Goal: Information Seeking & Learning: Check status

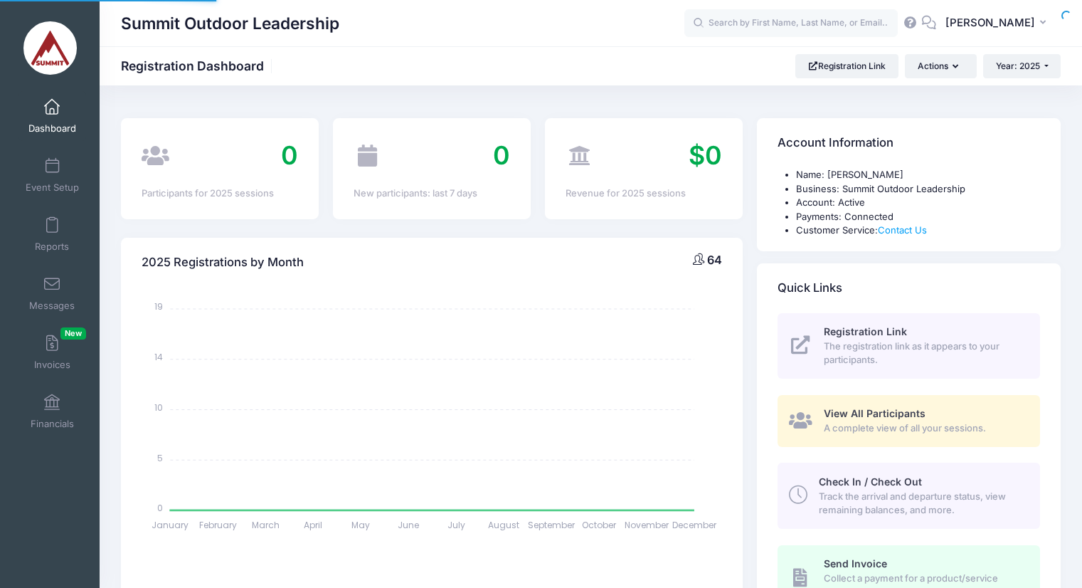
select select
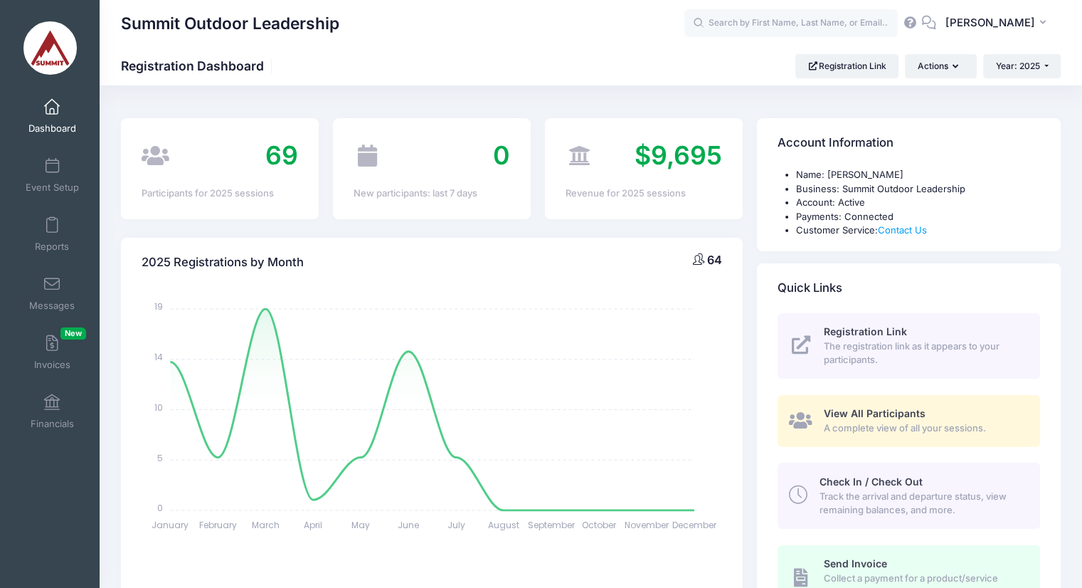
click at [51, 428] on span "Financials" at bounding box center [52, 424] width 43 height 12
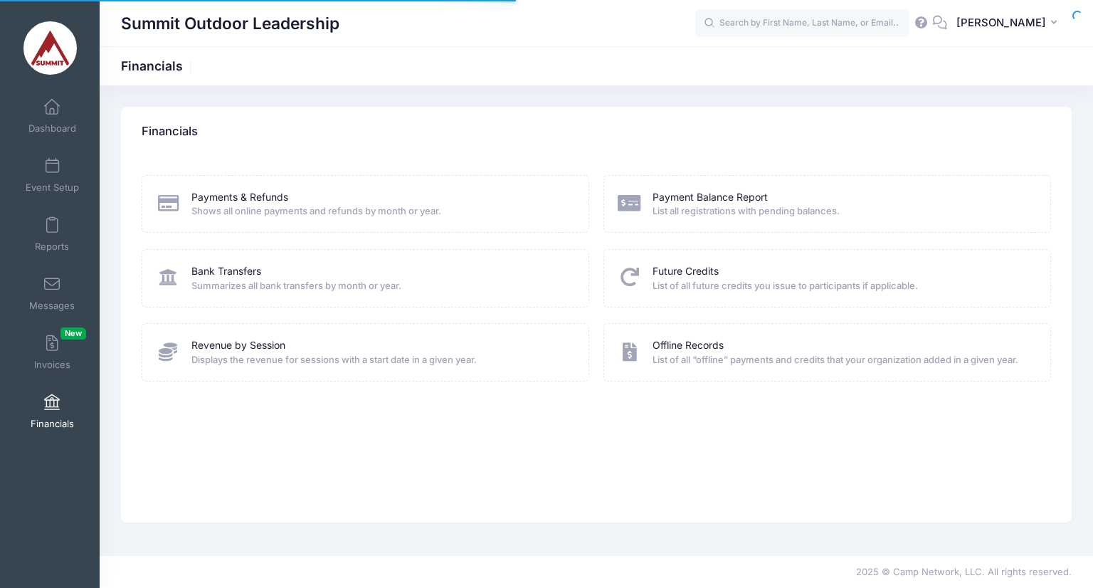
click at [273, 216] on span "Shows all online payments and refunds by month or year." at bounding box center [380, 211] width 379 height 14
click at [236, 194] on link "Payments & Refunds" at bounding box center [239, 197] width 97 height 15
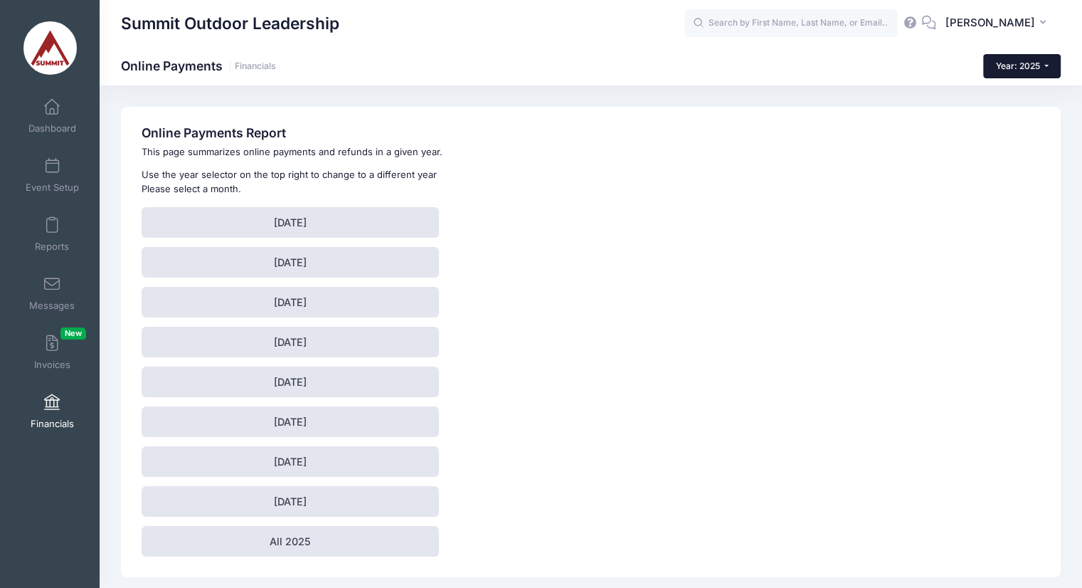
click at [1030, 69] on span "Year: 2025" at bounding box center [1018, 65] width 44 height 11
click at [1025, 105] on link "Year: 2024" at bounding box center [1029, 111] width 92 height 18
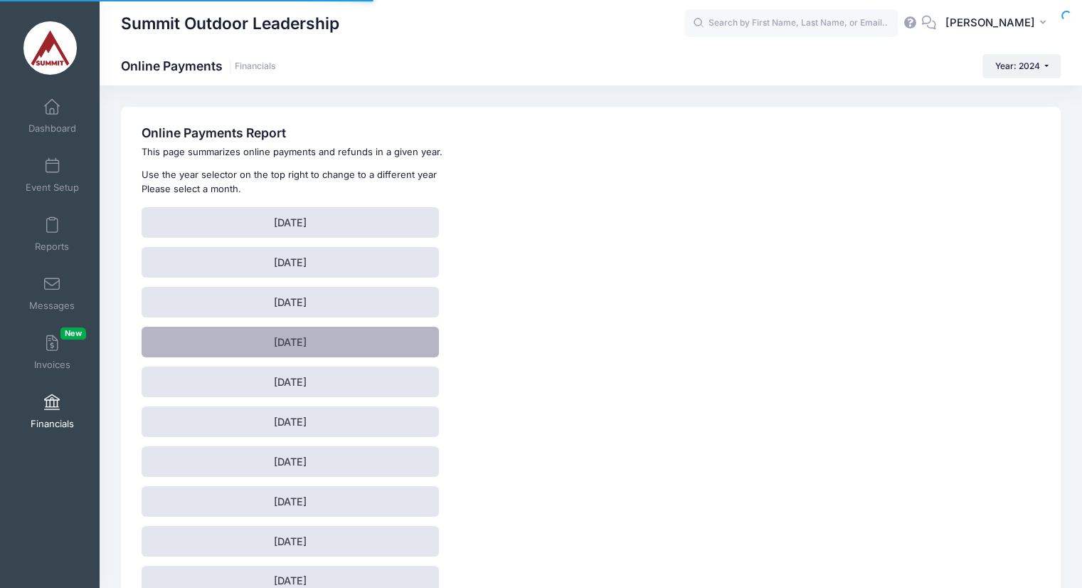
click at [311, 345] on link "April 2024" at bounding box center [290, 342] width 297 height 31
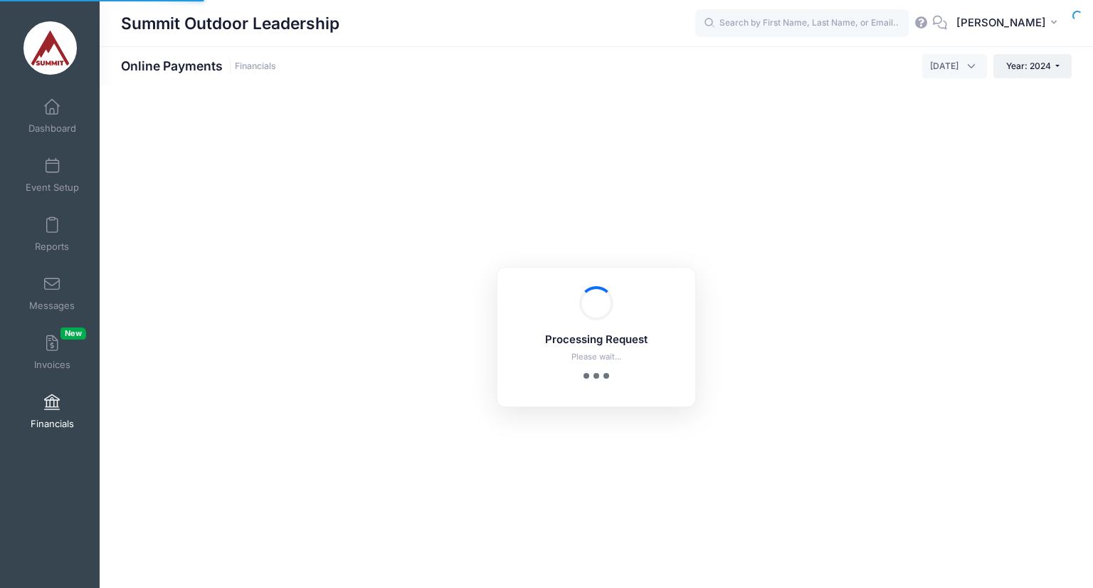
select select "10"
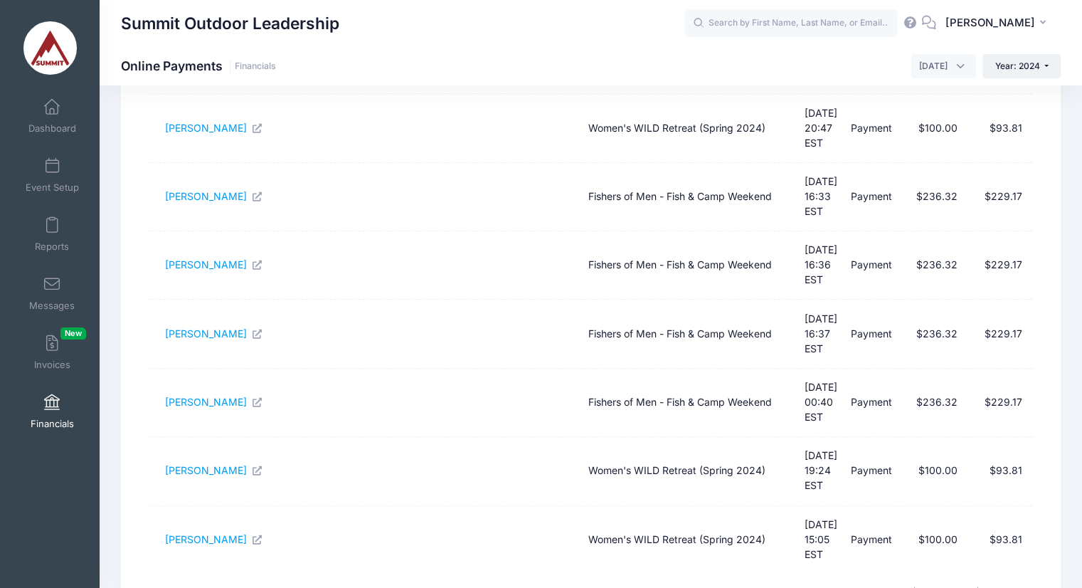
scroll to position [396, 0]
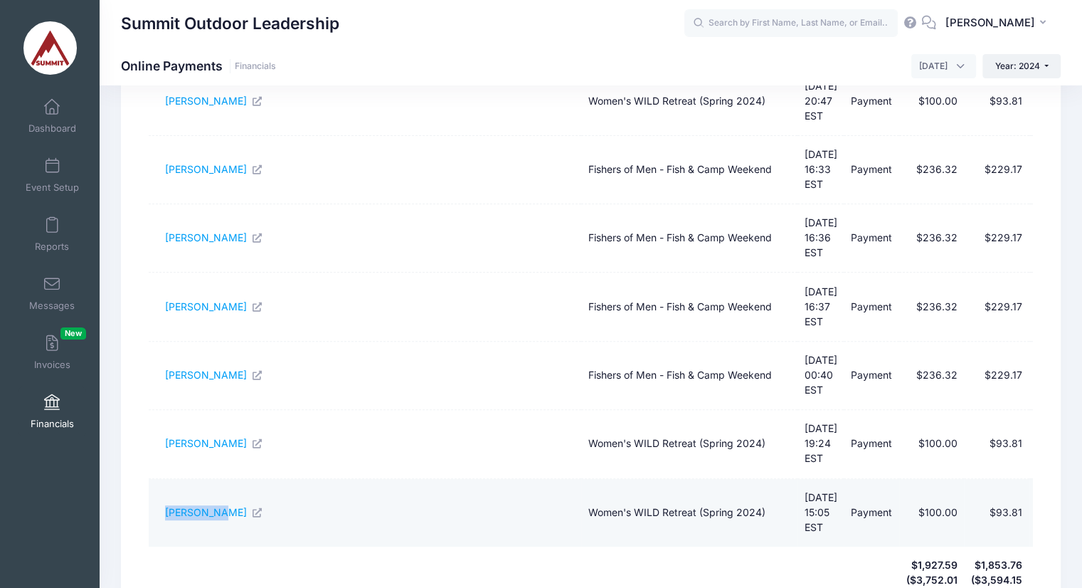
drag, startPoint x: 159, startPoint y: 381, endPoint x: 213, endPoint y: 388, distance: 54.5
click at [213, 479] on td "Krista Kahsen" at bounding box center [365, 513] width 432 height 68
copy link "Krista Kahsen"
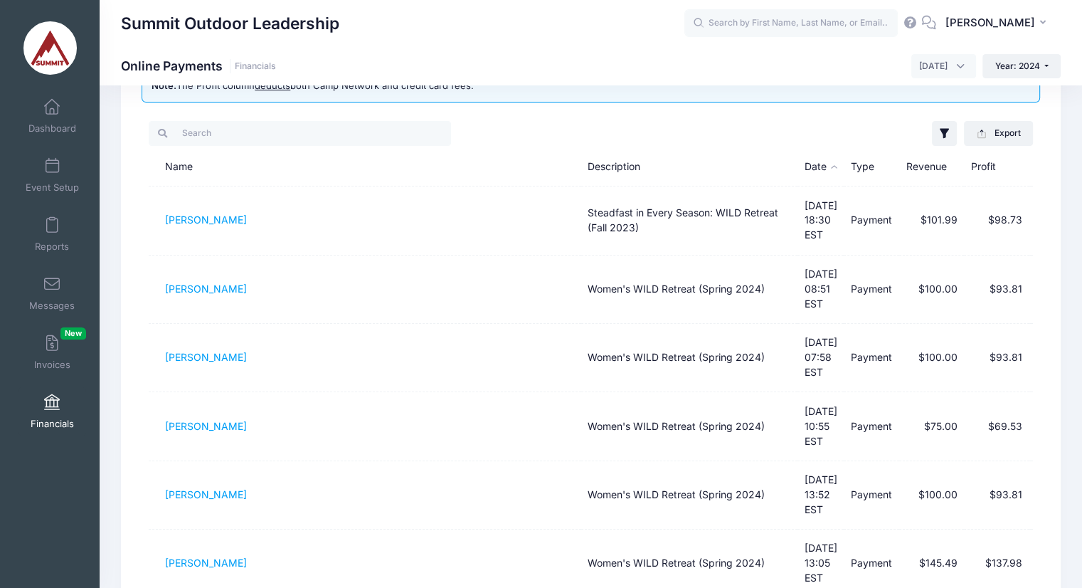
scroll to position [0, 0]
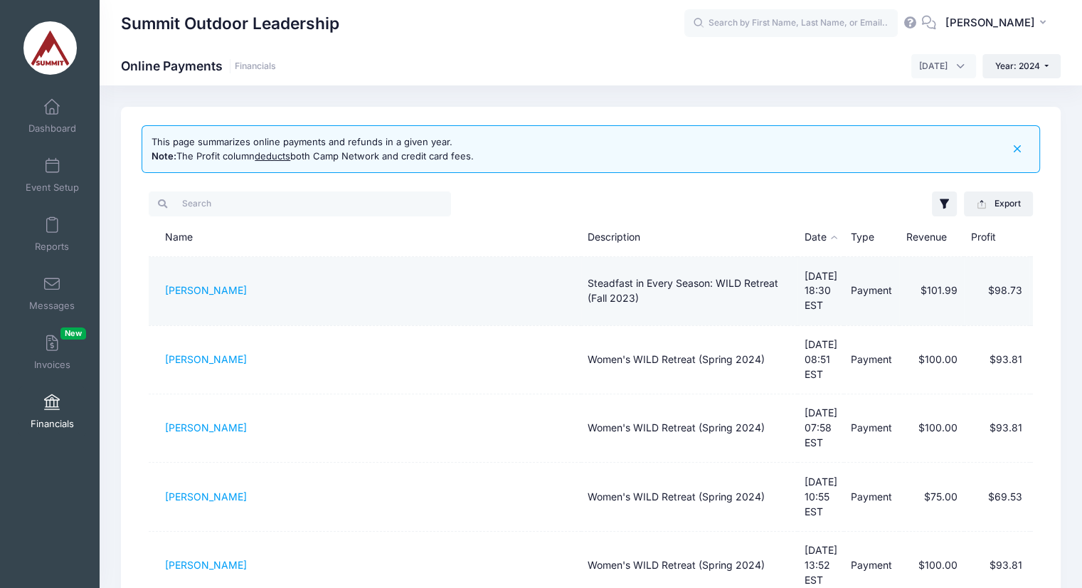
click at [518, 260] on td "Sandy Perry" at bounding box center [365, 291] width 432 height 68
click at [203, 274] on td "Sandy Perry" at bounding box center [365, 291] width 432 height 68
click at [199, 284] on link "Sandy Perry" at bounding box center [206, 290] width 82 height 12
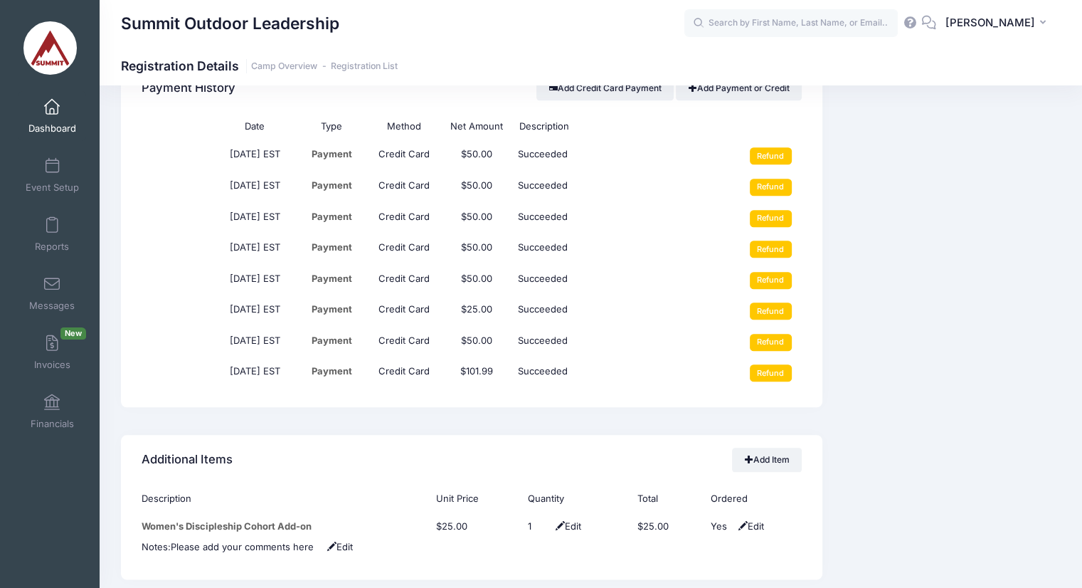
scroll to position [1466, 0]
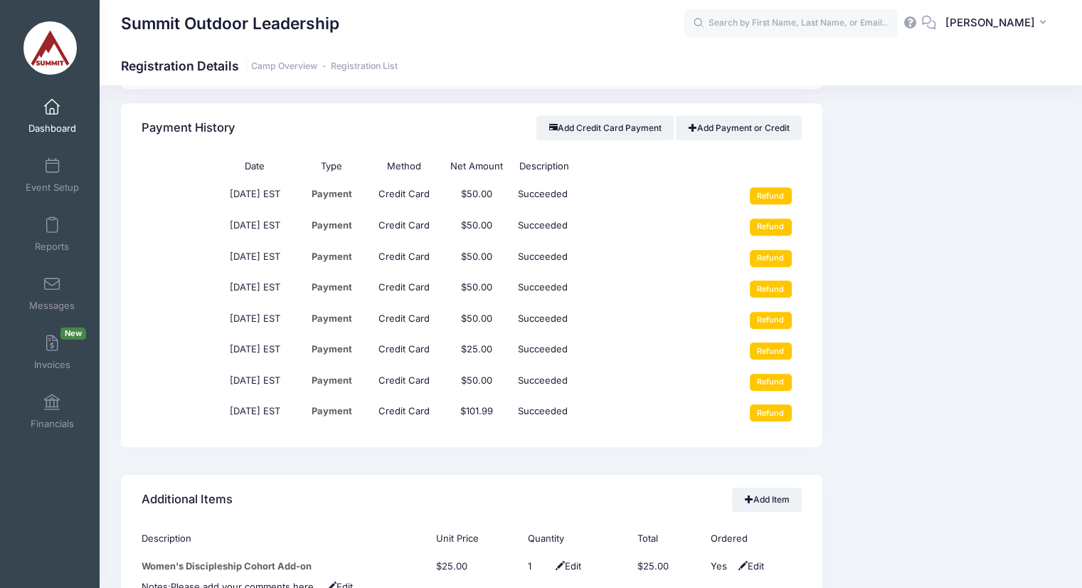
click at [914, 245] on div "Event Information Event Summit Outdoor Leadership Session Steadfast in Every Se…" at bounding box center [949, 100] width 238 height 2368
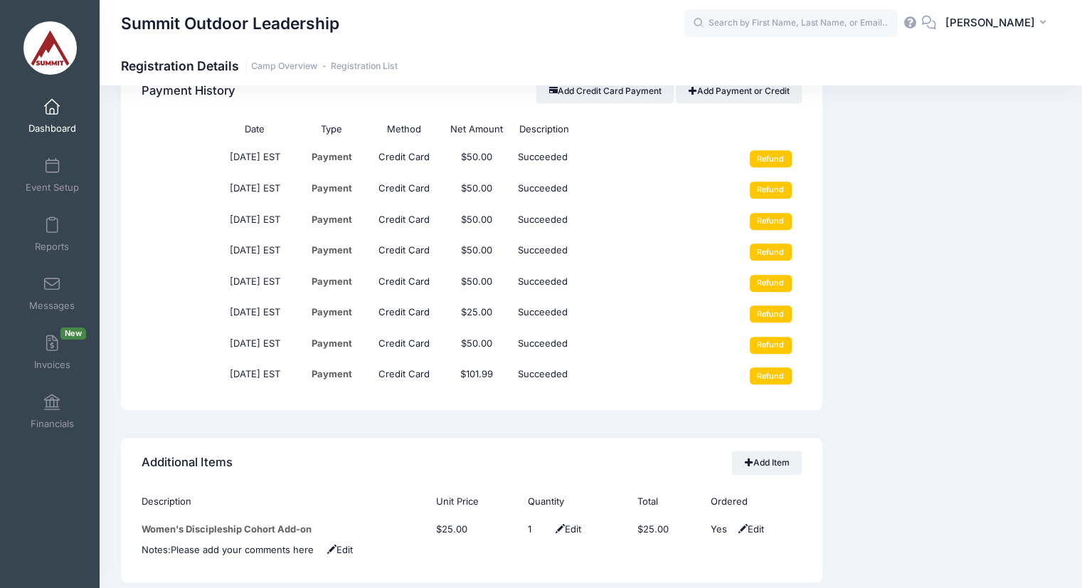
scroll to position [1502, 0]
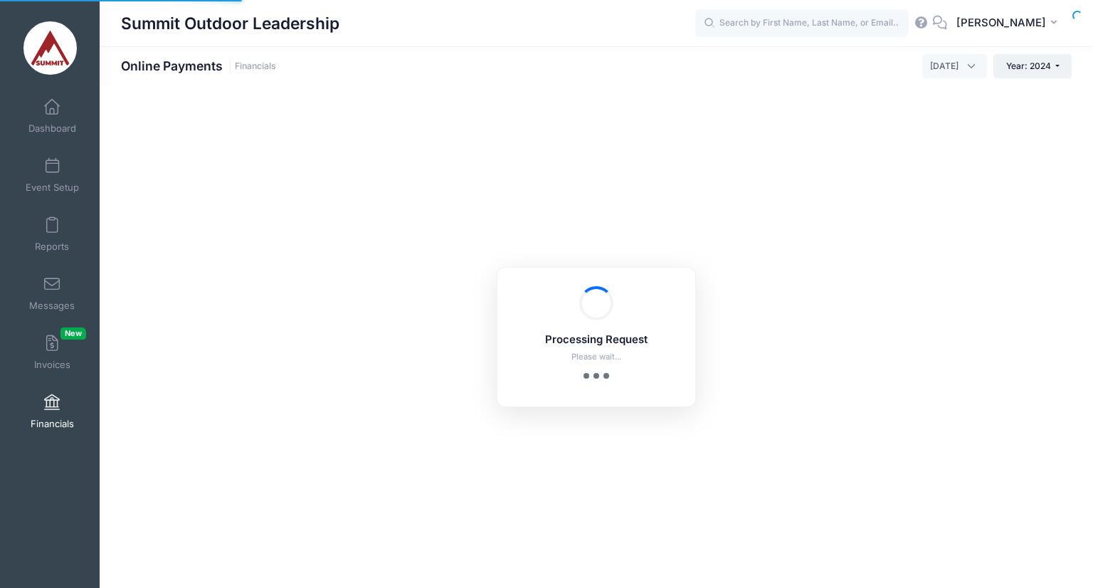
select select "10"
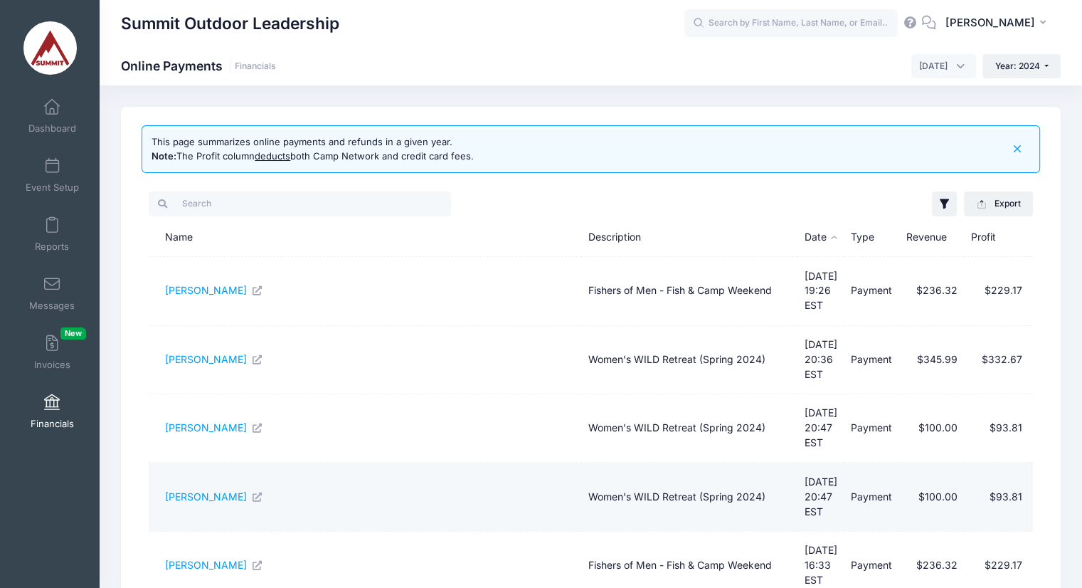
scroll to position [396, 0]
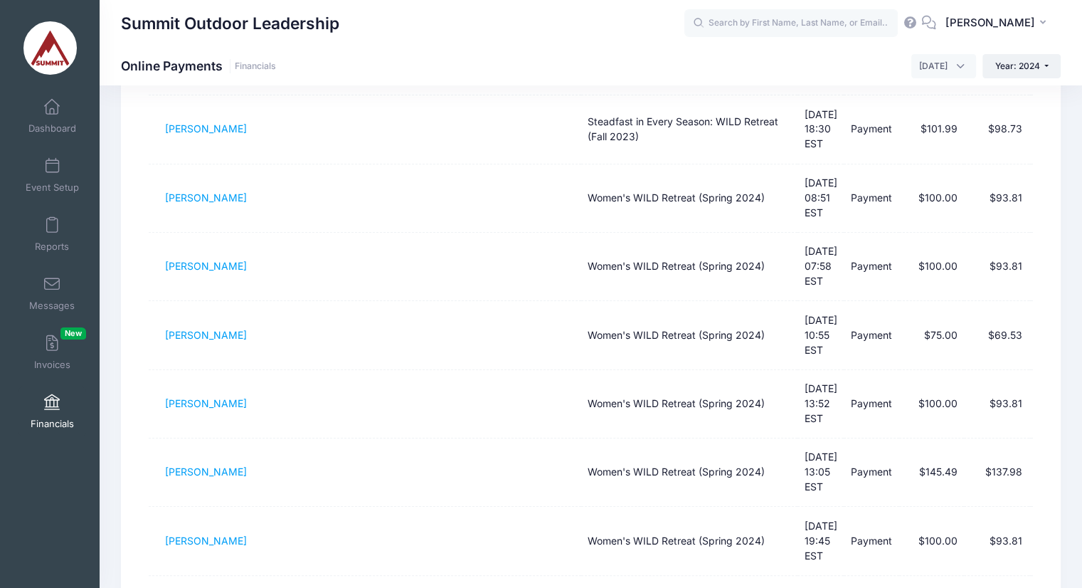
scroll to position [96, 0]
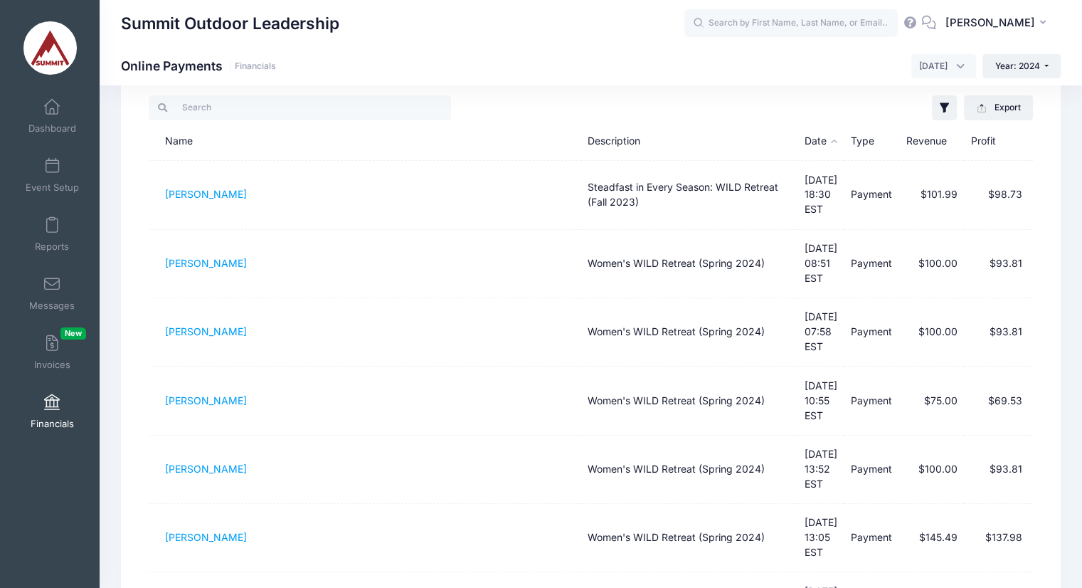
click at [857, 70] on div "Summit Outdoor Leadership Online Payments Financials [DATE] [DATE] [DATE] [DATE…" at bounding box center [591, 66] width 983 height 24
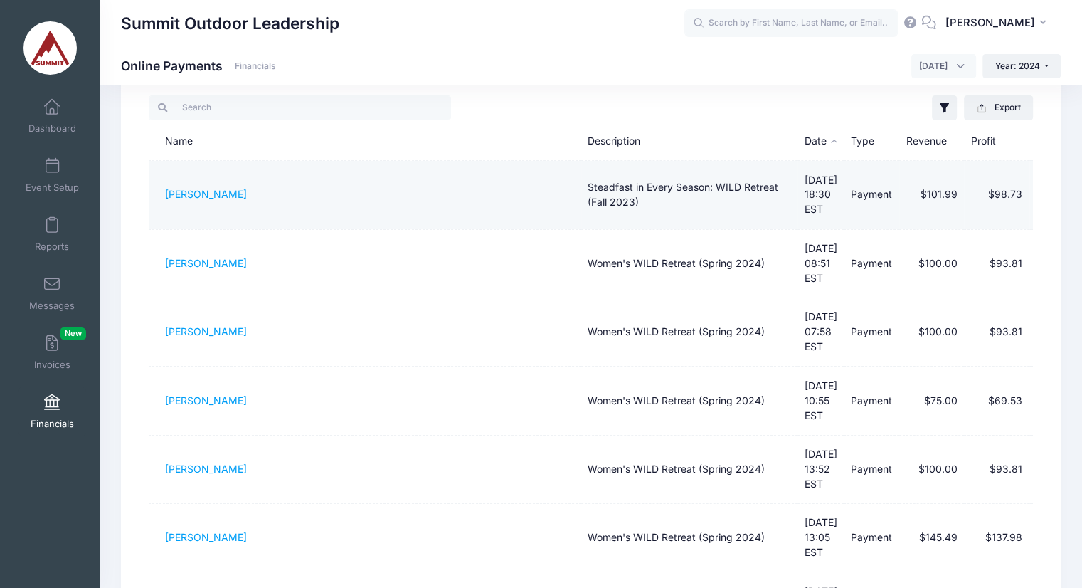
click at [241, 179] on td "[PERSON_NAME]" at bounding box center [365, 195] width 432 height 68
click at [192, 188] on link "[PERSON_NAME]" at bounding box center [206, 194] width 82 height 12
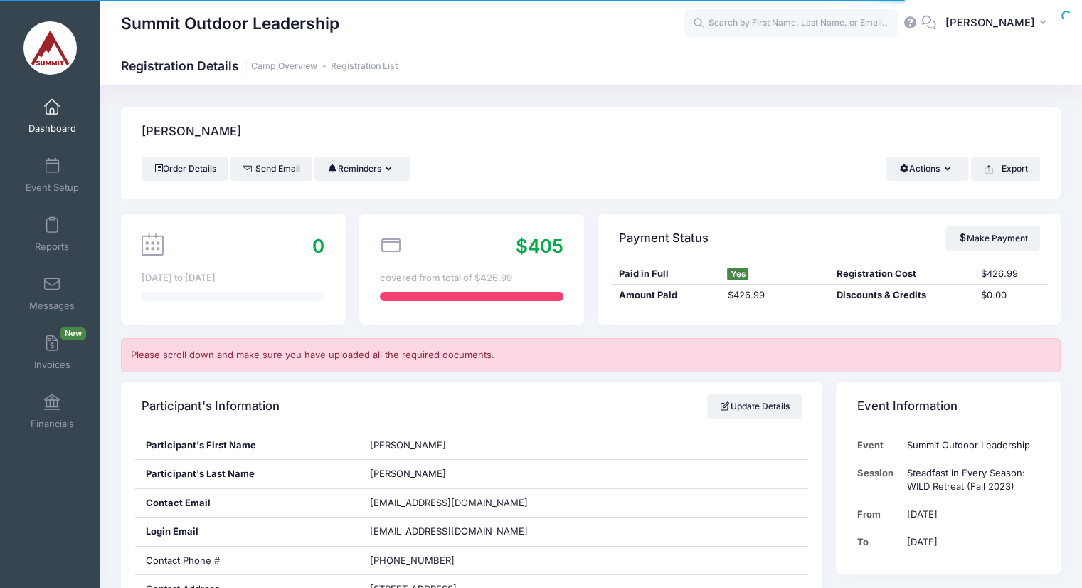
scroll to position [108, 0]
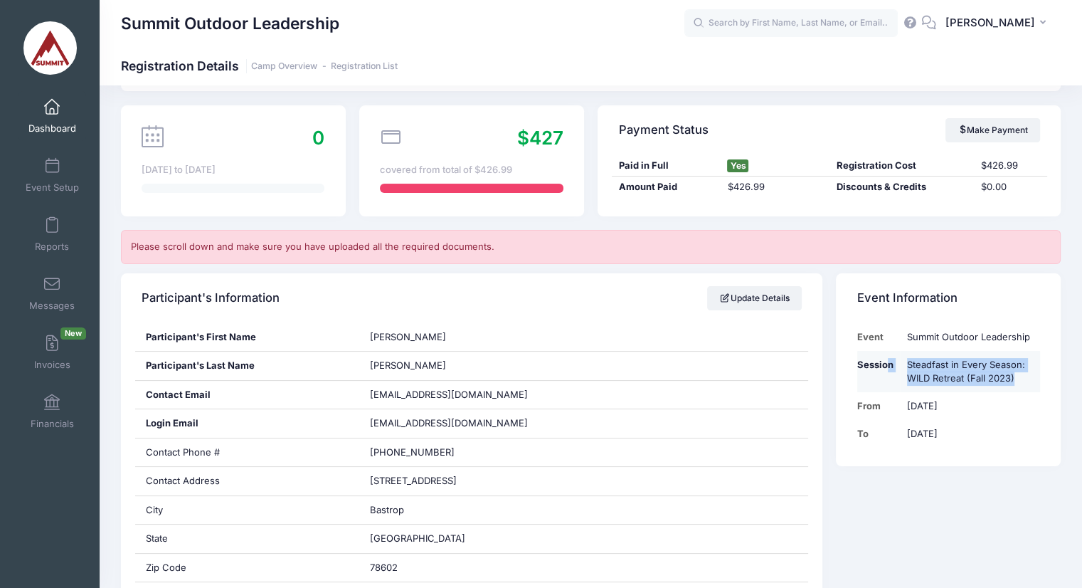
drag, startPoint x: 1016, startPoint y: 376, endPoint x: 889, endPoint y: 361, distance: 128.3
click at [889, 361] on tr "Session Steadfast in Every Season: WILD Retreat (Fall 2023)" at bounding box center [948, 372] width 183 height 42
copy tr "n Steadfast in Every Season: WILD Retreat (Fall 2023)"
click at [986, 374] on td "Steadfast in Every Season: WILD Retreat (Fall 2023)" at bounding box center [969, 372] width 139 height 42
drag, startPoint x: 1030, startPoint y: 376, endPoint x: 905, endPoint y: 365, distance: 125.7
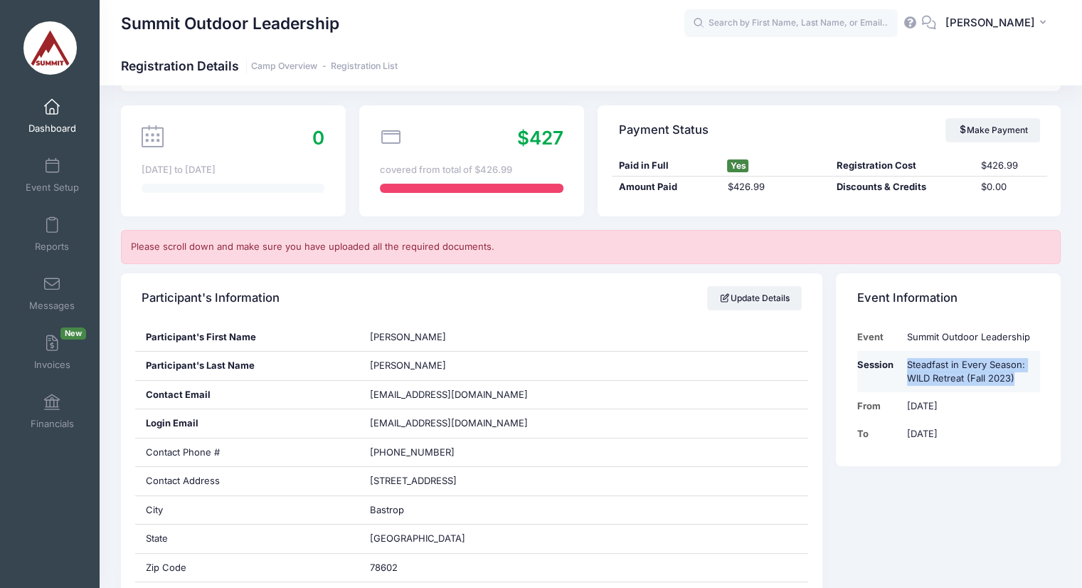
click at [905, 365] on td "Steadfast in Every Season: WILD Retreat (Fall 2023)" at bounding box center [969, 372] width 139 height 42
copy td "Steadfast in Every Season: WILD Retreat (Fall 2023)"
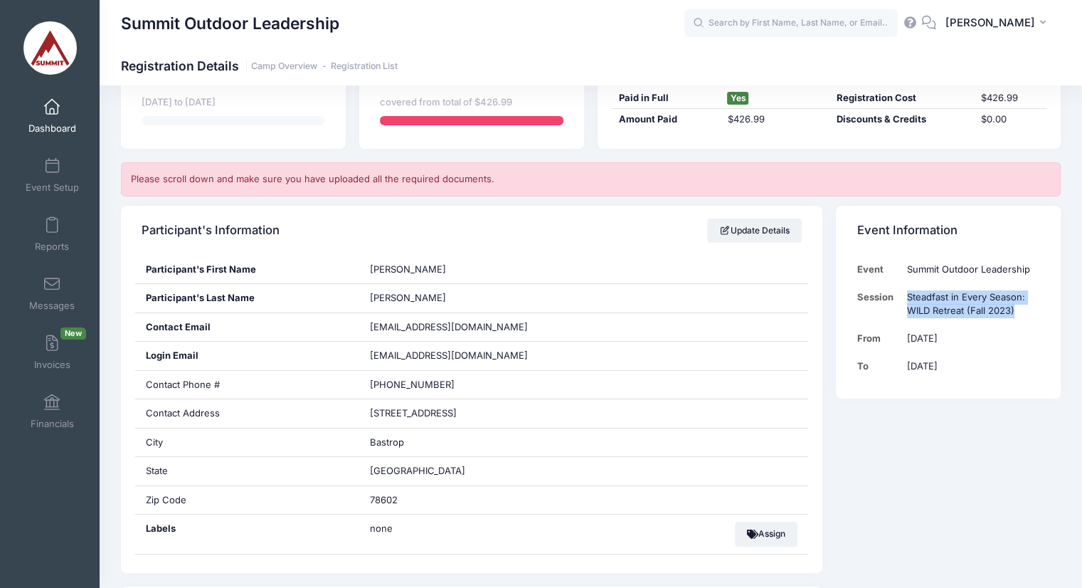
scroll to position [178, 0]
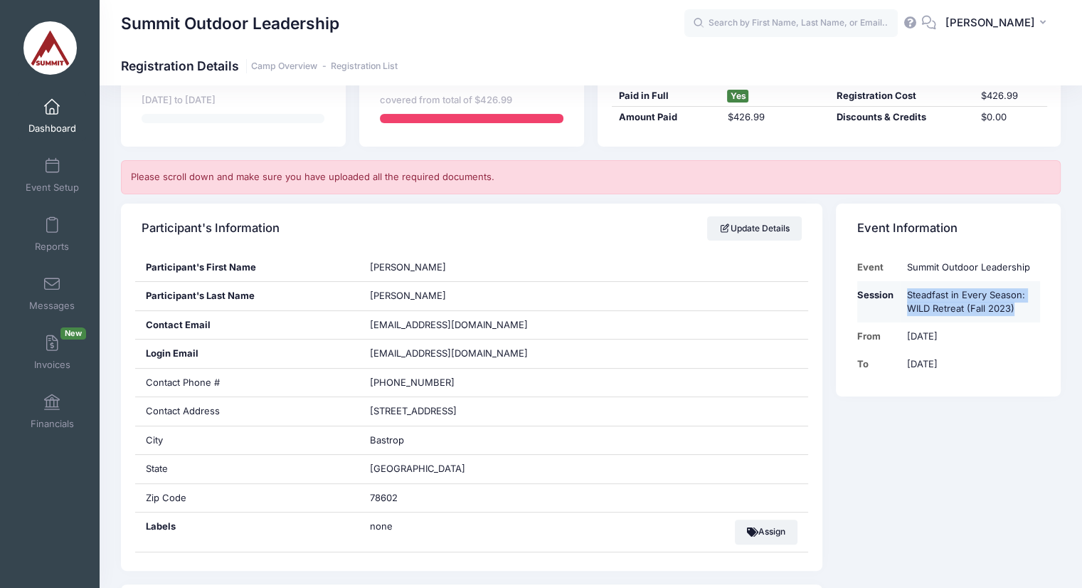
click at [1030, 309] on td "Steadfast in Every Season: WILD Retreat (Fall 2023)" at bounding box center [969, 302] width 139 height 42
drag, startPoint x: 1027, startPoint y: 309, endPoint x: 909, endPoint y: 295, distance: 119.6
click at [909, 295] on td "Steadfast in Every Season: WILD Retreat (Fall 2023)" at bounding box center [969, 302] width 139 height 42
copy td "Steadfast in Every Season: WILD Retreat (Fall 2023)"
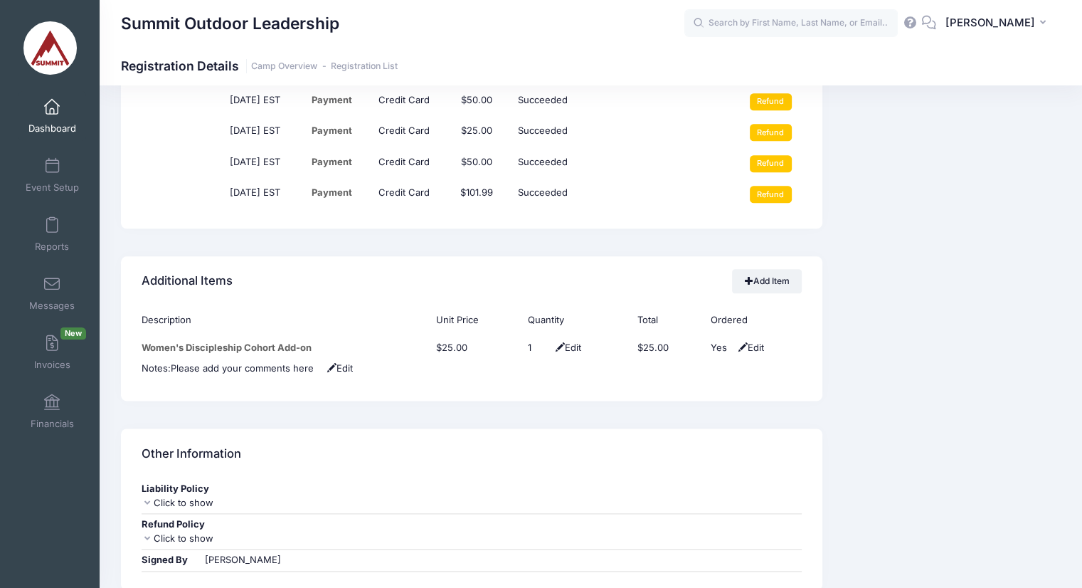
scroll to position [1661, 0]
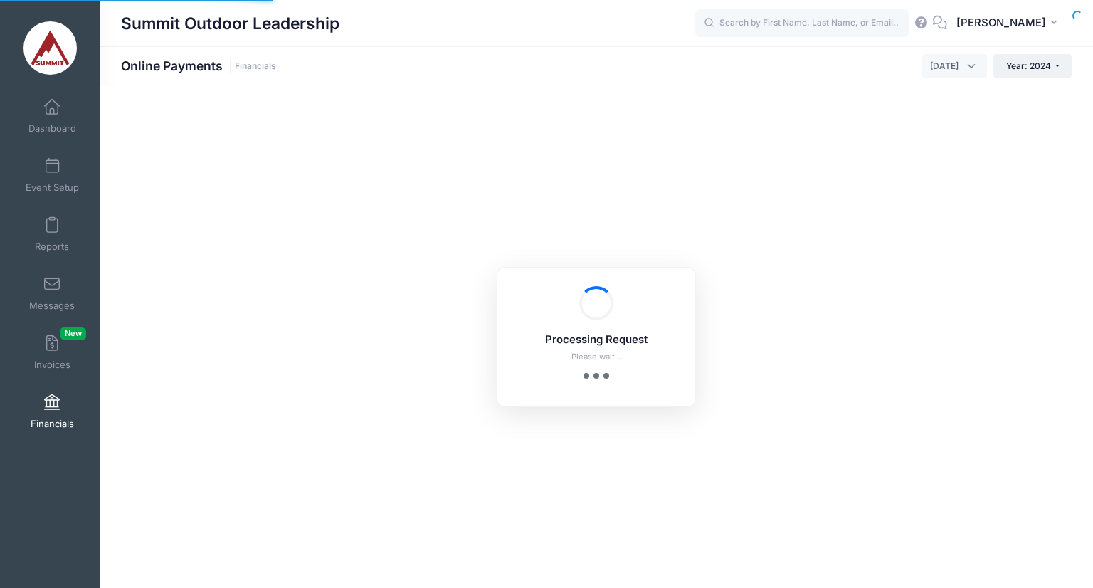
select select "10"
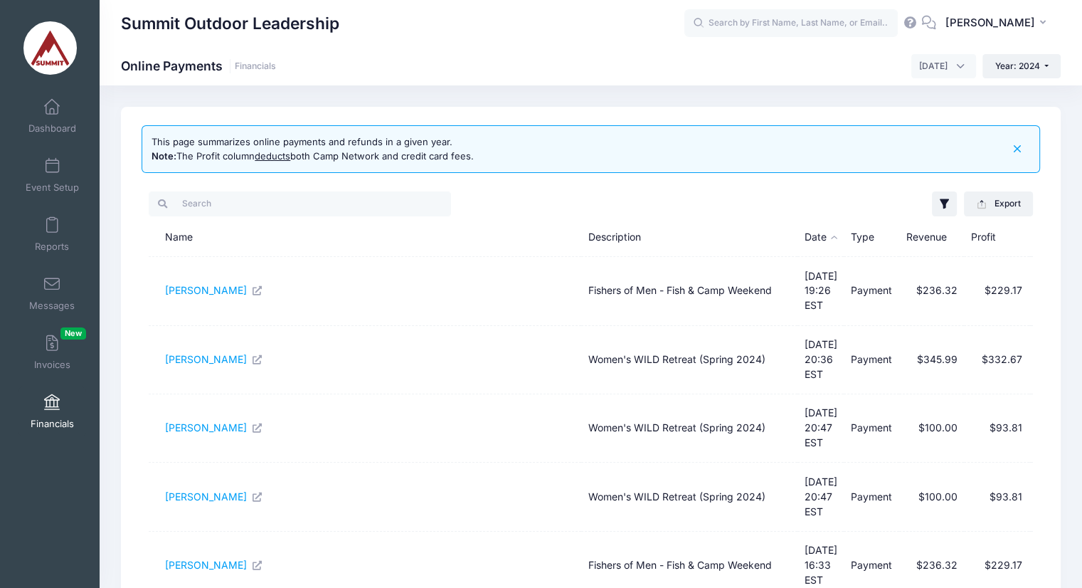
scroll to position [396, 0]
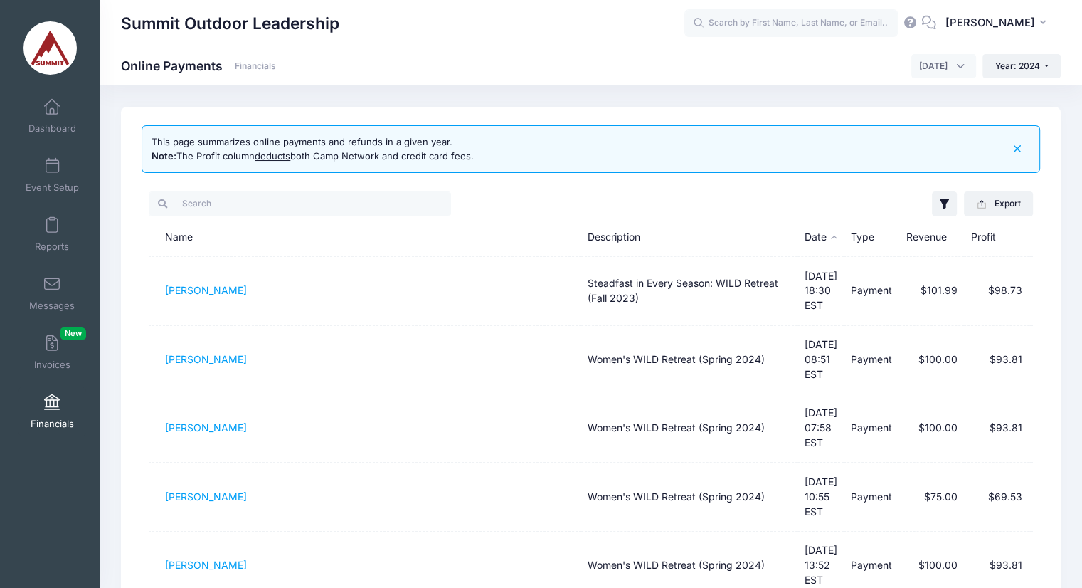
click at [443, 91] on div "Summit Outdoor Leadership Online Payments Financials [DATE] [DATE] [DATE] [DATE…" at bounding box center [591, 593] width 983 height 1016
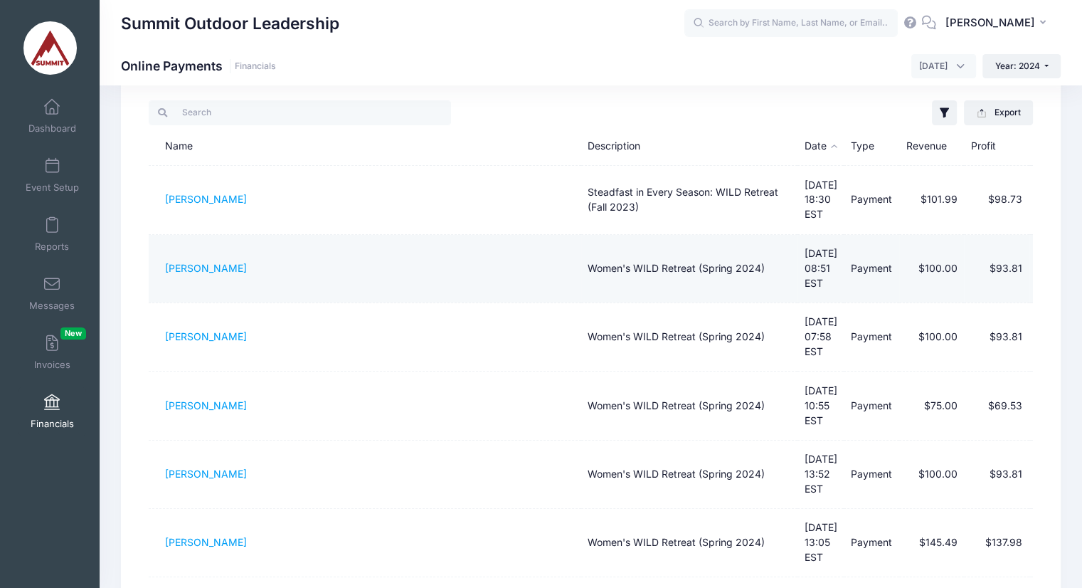
scroll to position [97, 0]
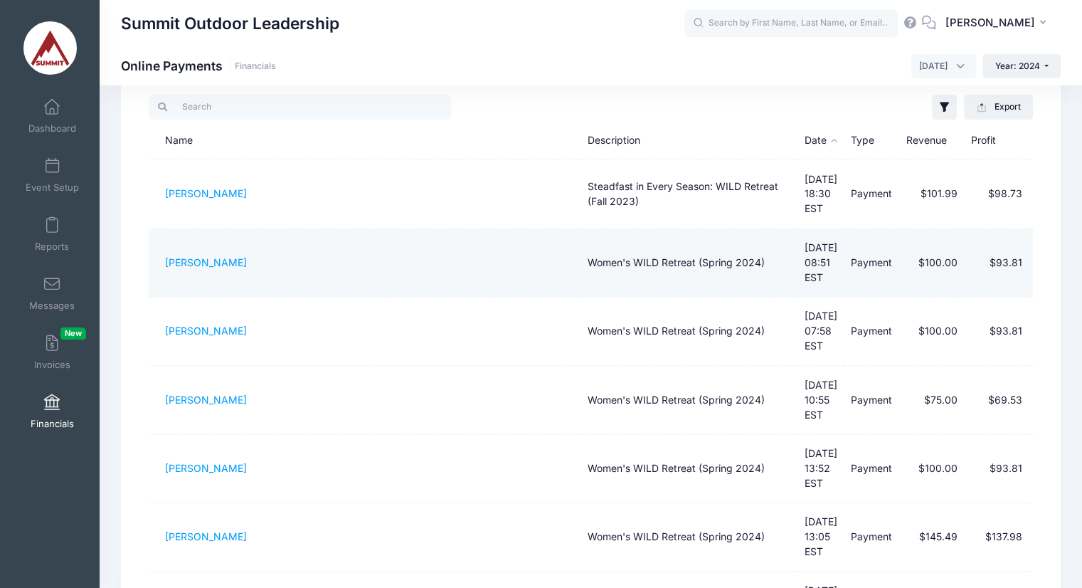
drag, startPoint x: 159, startPoint y: 248, endPoint x: 246, endPoint y: 257, distance: 87.2
click at [246, 257] on td "[PERSON_NAME]" at bounding box center [365, 263] width 432 height 68
copy link "[PERSON_NAME]"
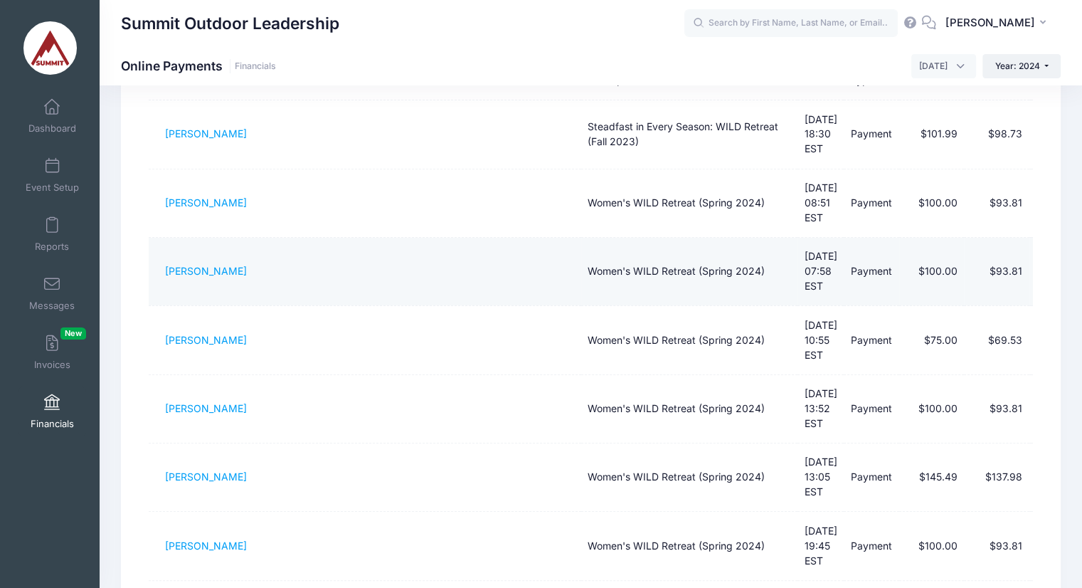
scroll to position [164, 0]
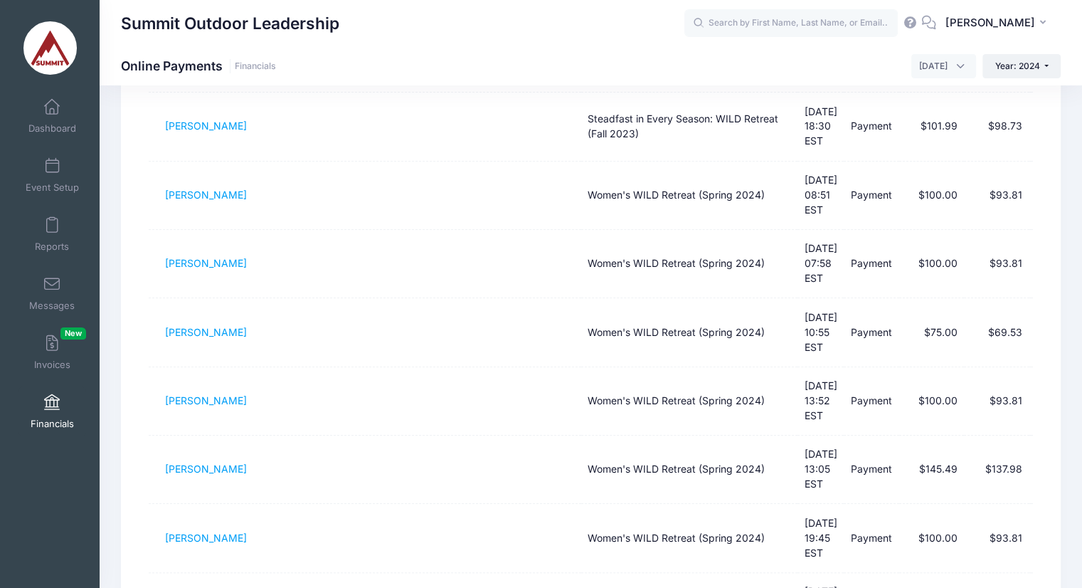
click at [0, 541] on div "My Events Dashboard Event Setup Reports Messages Invoices New Financials My Pro…" at bounding box center [50, 323] width 100 height 475
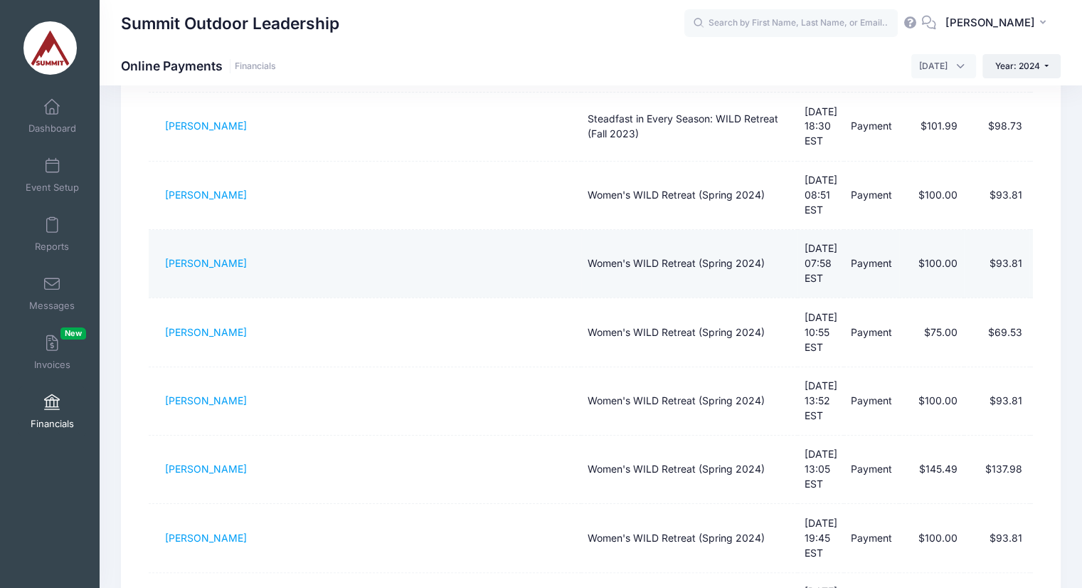
drag, startPoint x: 154, startPoint y: 241, endPoint x: 260, endPoint y: 223, distance: 107.5
click at [260, 230] on td "[PERSON_NAME]" at bounding box center [365, 264] width 432 height 68
copy link "[PERSON_NAME]"
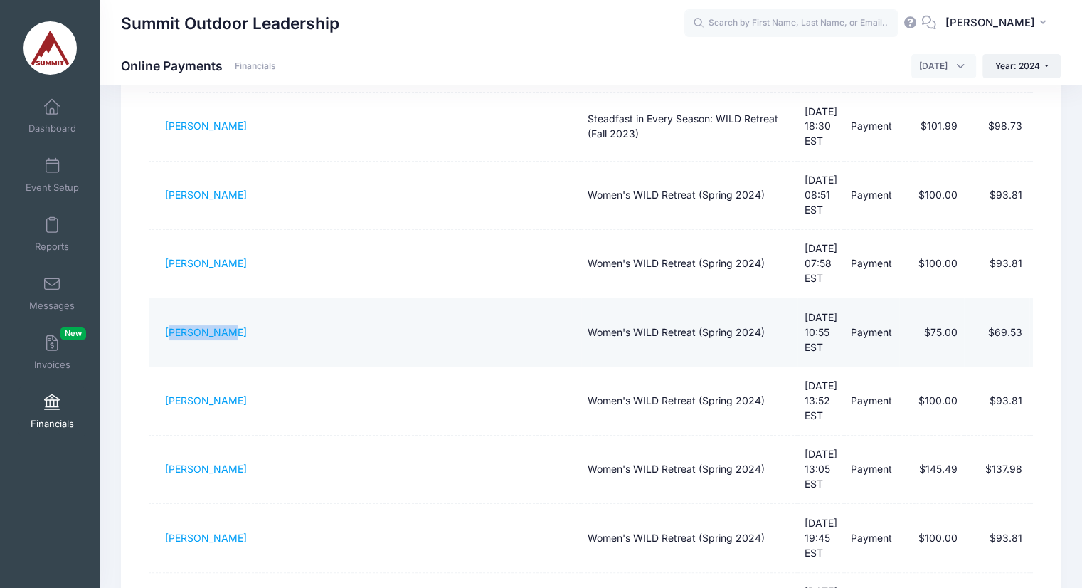
drag, startPoint x: 172, startPoint y: 290, endPoint x: 229, endPoint y: 287, distance: 57.0
click at [229, 298] on td "[PERSON_NAME]" at bounding box center [365, 332] width 432 height 68
click at [202, 298] on td "[PERSON_NAME]" at bounding box center [365, 332] width 432 height 68
drag, startPoint x: 166, startPoint y: 292, endPoint x: 253, endPoint y: 282, distance: 88.1
click at [253, 298] on td "[PERSON_NAME]" at bounding box center [365, 332] width 432 height 68
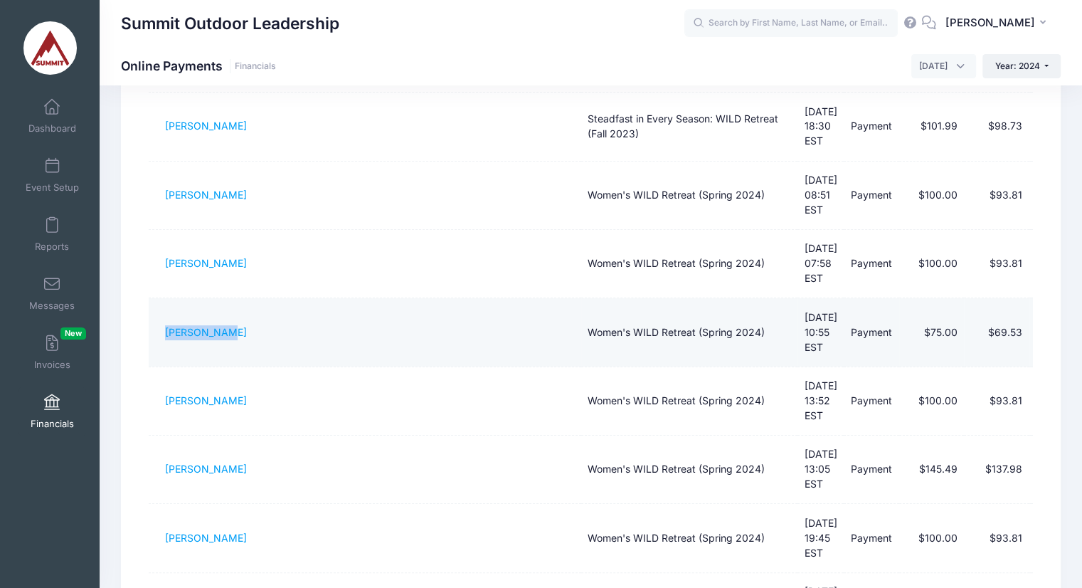
copy link "[PERSON_NAME]"
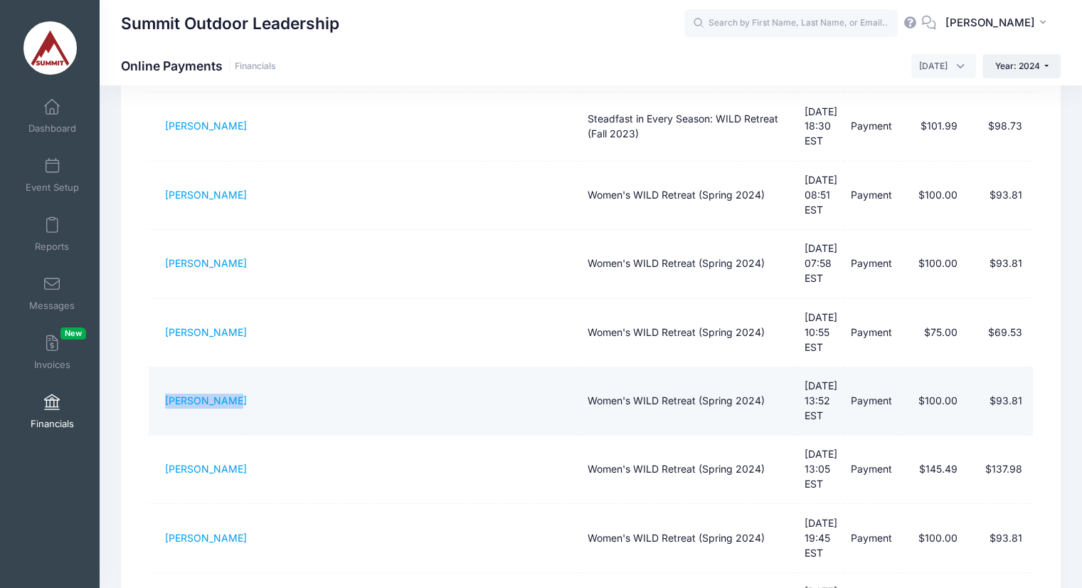
drag, startPoint x: 152, startPoint y: 345, endPoint x: 236, endPoint y: 341, distance: 83.4
click at [236, 367] on td "Sarah Pylant" at bounding box center [365, 401] width 432 height 68
copy link "Sarah Pylant"
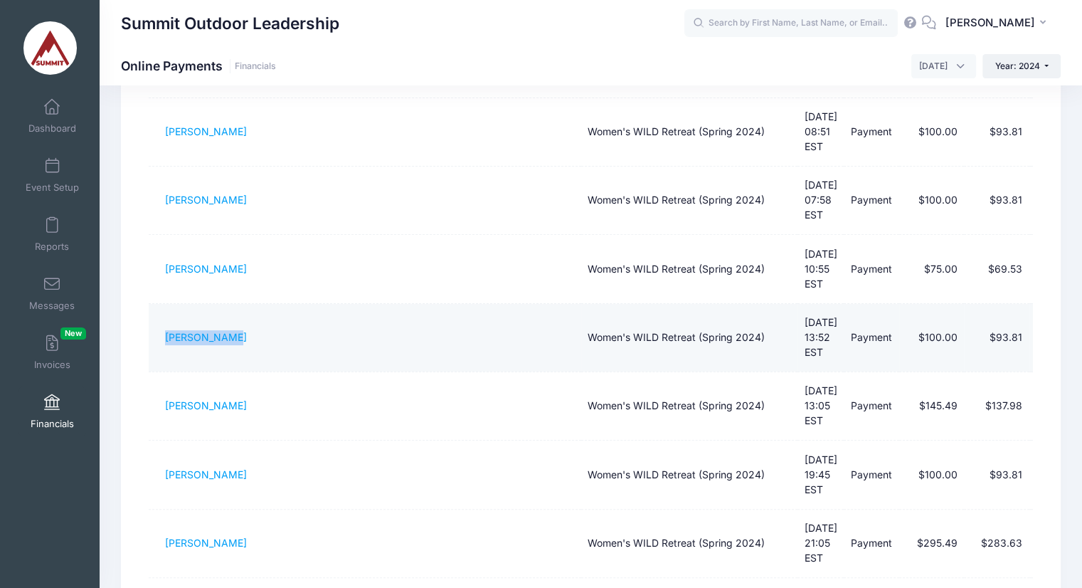
scroll to position [231, 0]
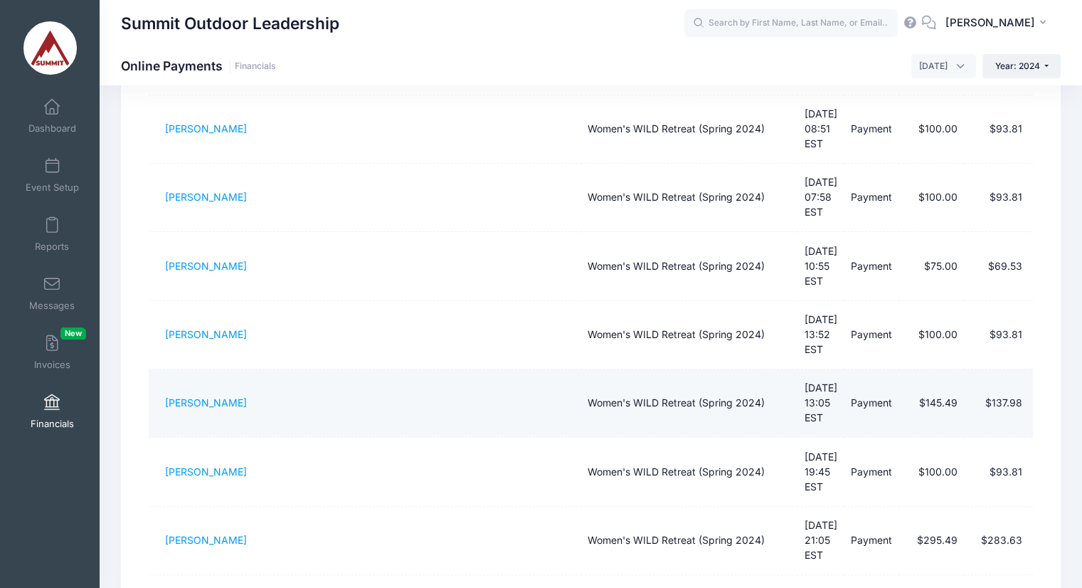
click at [469, 369] on td "Autumn Pyka" at bounding box center [365, 403] width 432 height 68
drag, startPoint x: 279, startPoint y: 313, endPoint x: 155, endPoint y: 317, distance: 123.9
click at [155, 369] on td "Autumn Pyka" at bounding box center [365, 403] width 432 height 68
copy link "Autumn Pyka"
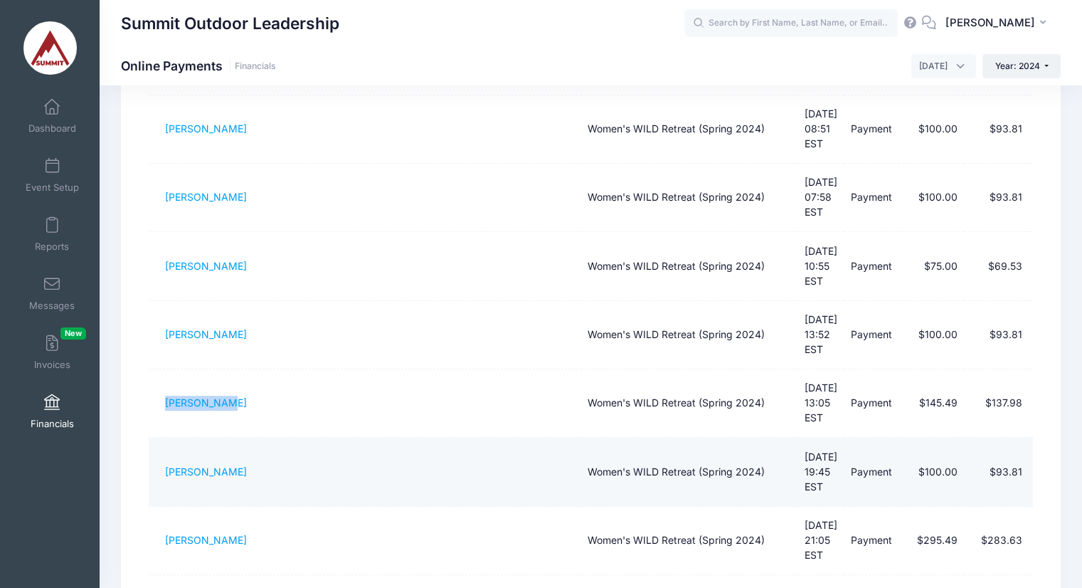
drag, startPoint x: 145, startPoint y: 381, endPoint x: 245, endPoint y: 386, distance: 100.4
click at [245, 386] on div "Filter Options Show: Payments Refunds Disputed Only Session: Fishers of Men - F…" at bounding box center [591, 391] width 899 height 879
click at [245, 438] on td "Landry Hoffman" at bounding box center [365, 472] width 432 height 68
drag, startPoint x: 245, startPoint y: 386, endPoint x: 174, endPoint y: 384, distance: 71.2
click at [174, 438] on td "Landry Hoffman" at bounding box center [365, 472] width 432 height 68
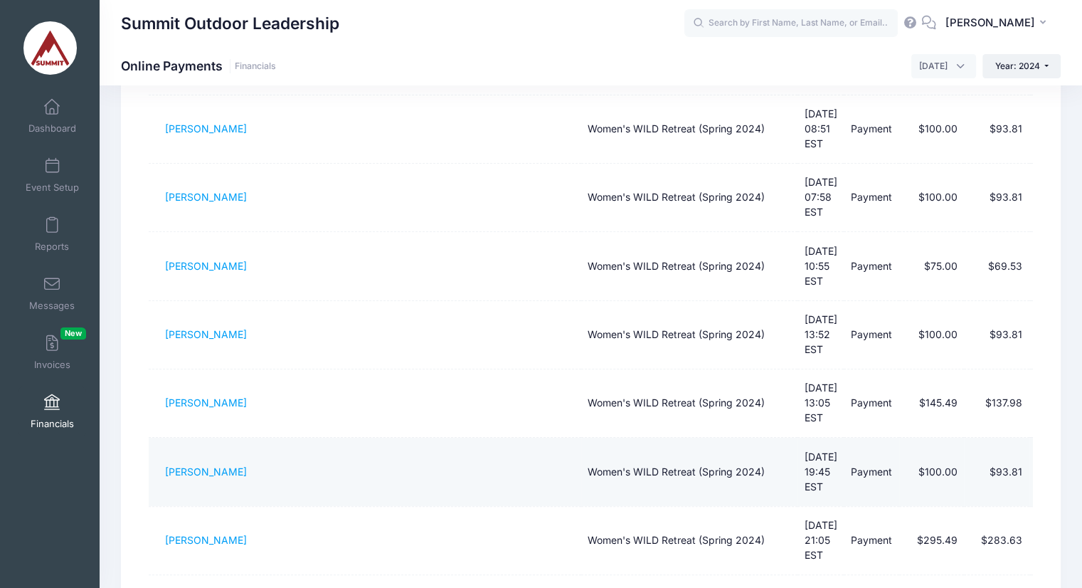
copy link "Landry Hoffman"
click at [1014, 438] on td "$93.81" at bounding box center [996, 472] width 65 height 68
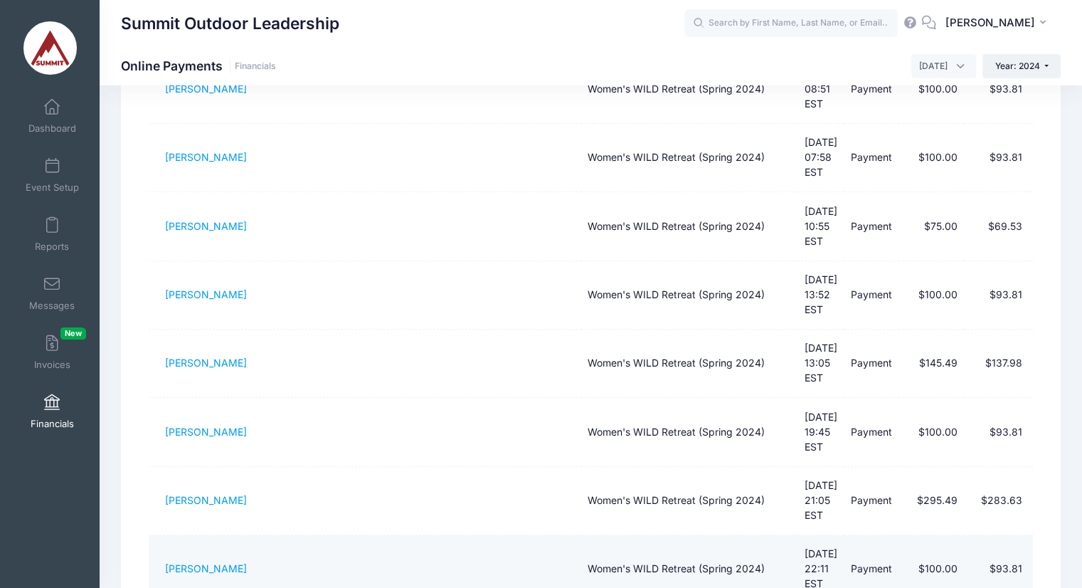
scroll to position [290, 0]
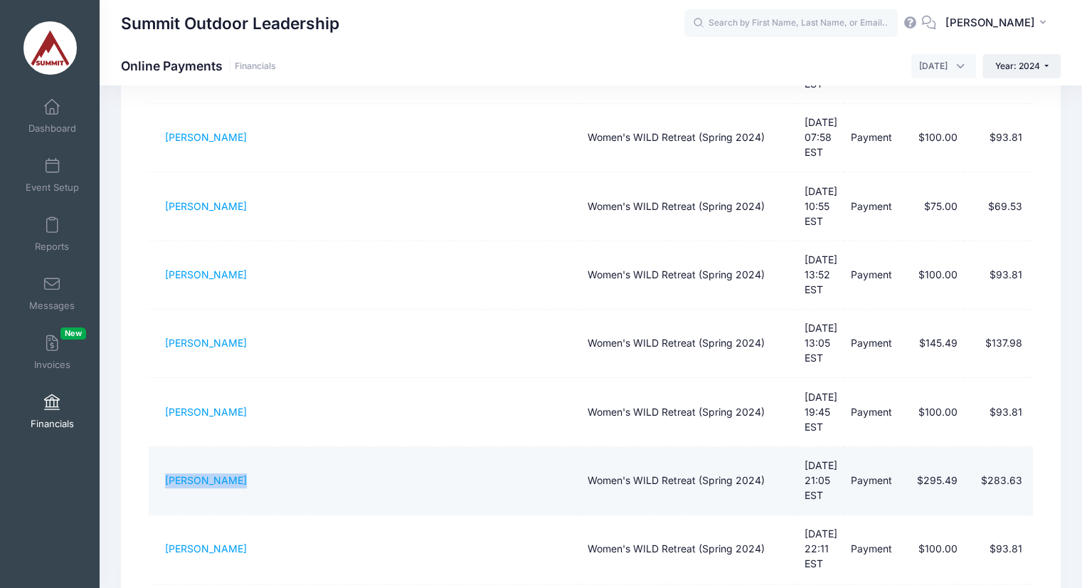
drag, startPoint x: 163, startPoint y: 371, endPoint x: 240, endPoint y: 376, distance: 77.0
click at [240, 447] on td "Tamisine Neal" at bounding box center [365, 481] width 432 height 68
copy link "Tamisine Neal"
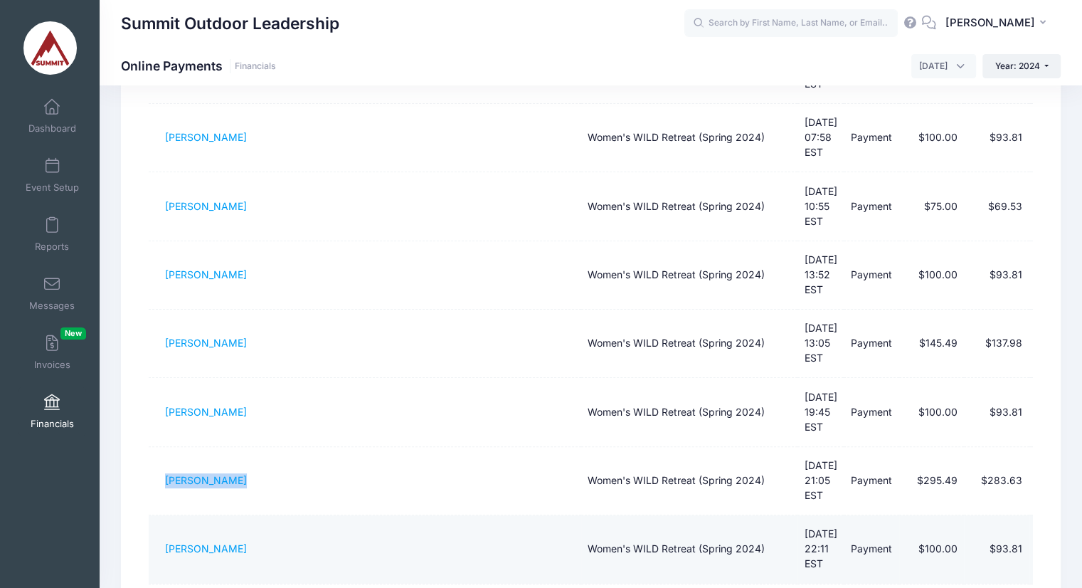
drag, startPoint x: 162, startPoint y: 433, endPoint x: 264, endPoint y: 429, distance: 101.8
click at [264, 515] on td "Tatiana Carranza" at bounding box center [365, 549] width 432 height 68
copy link "Tatiana Carranza"
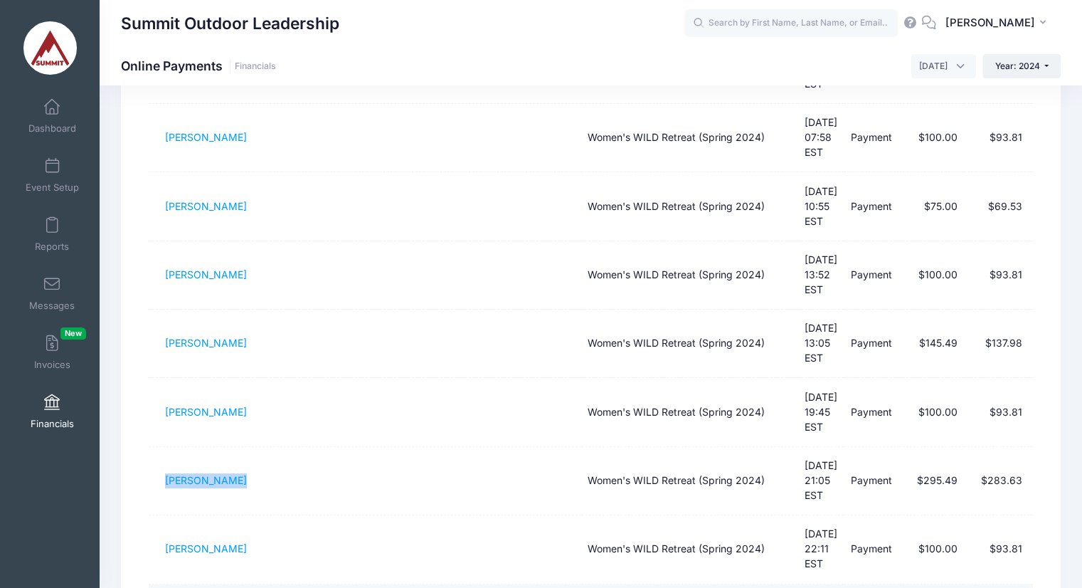
drag, startPoint x: 153, startPoint y: 486, endPoint x: 243, endPoint y: 498, distance: 90.5
copy link "Shelley Buchman"
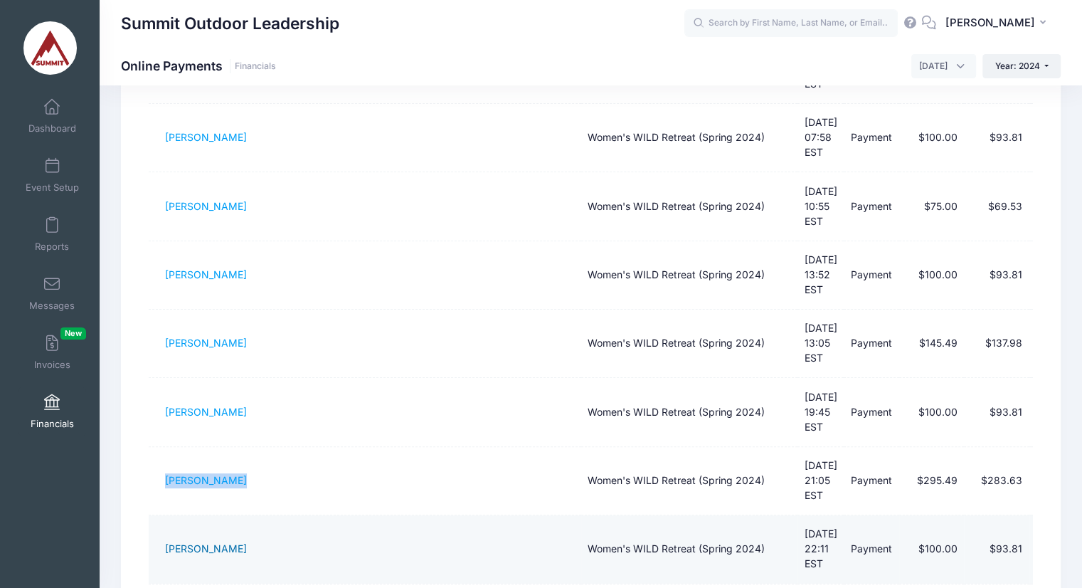
click at [208, 542] on link "Tatiana Carranza" at bounding box center [206, 548] width 82 height 12
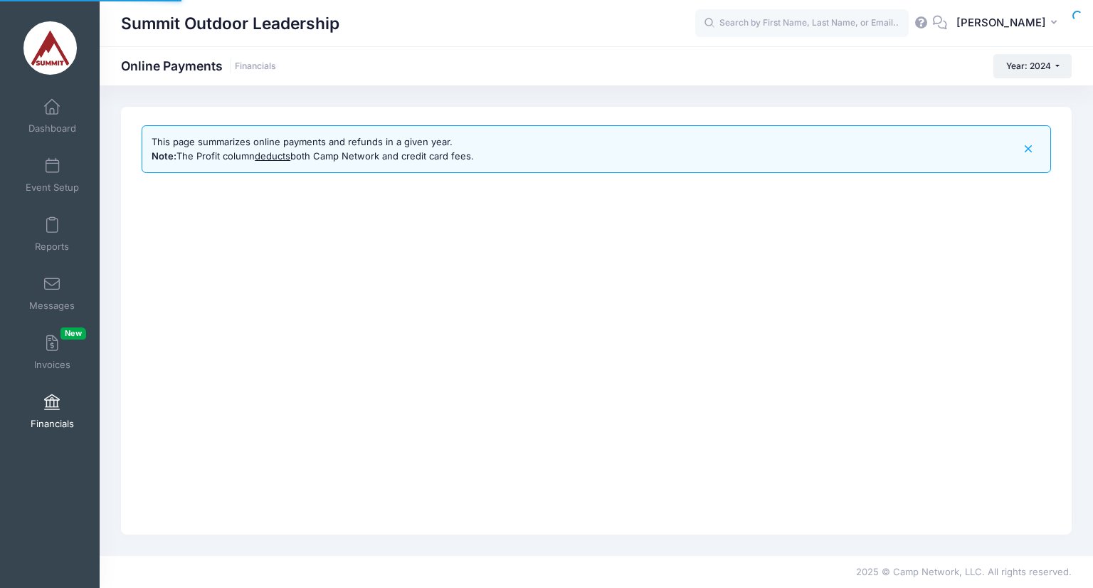
select select "10"
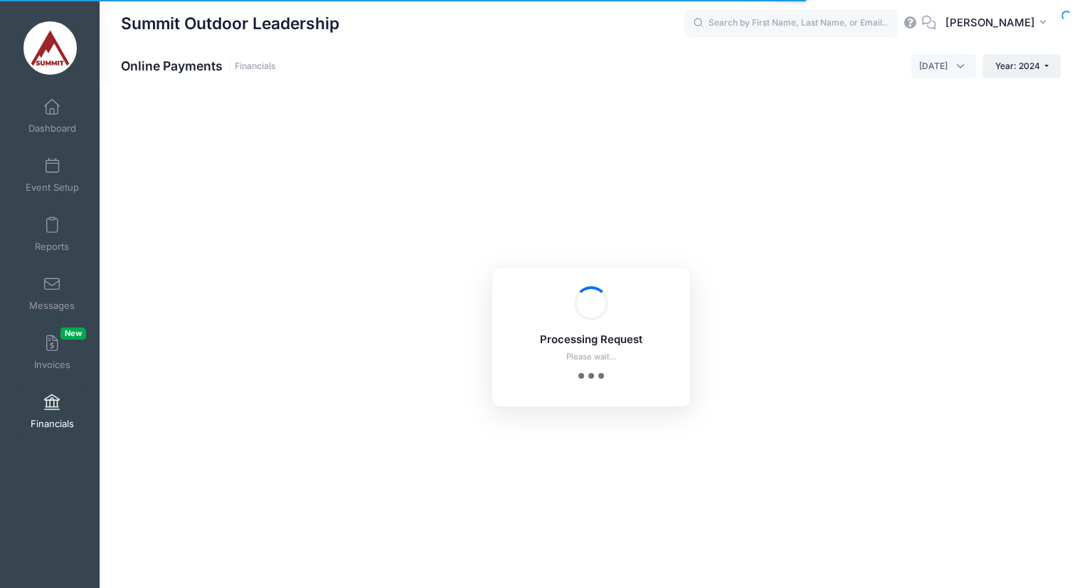
scroll to position [396, 0]
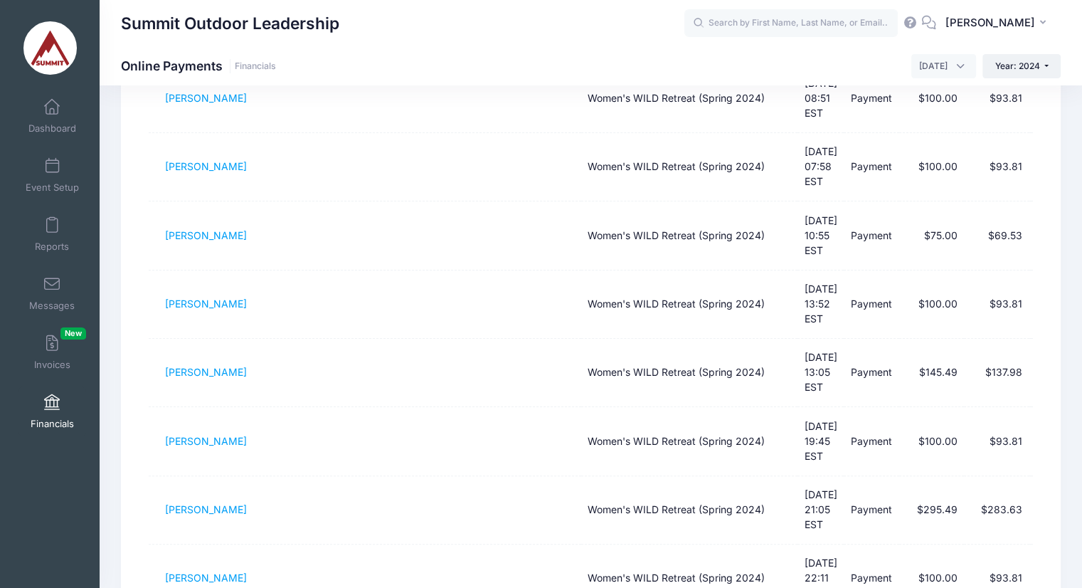
scroll to position [262, 0]
click at [657, 42] on div "Summit Outdoor Leadership SK" at bounding box center [591, 23] width 983 height 46
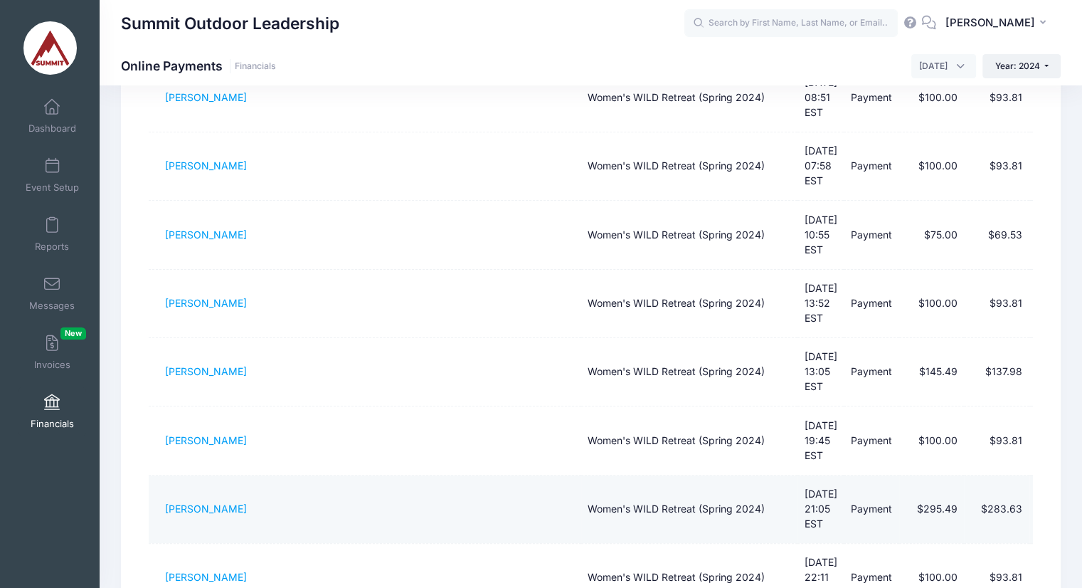
scroll to position [276, 0]
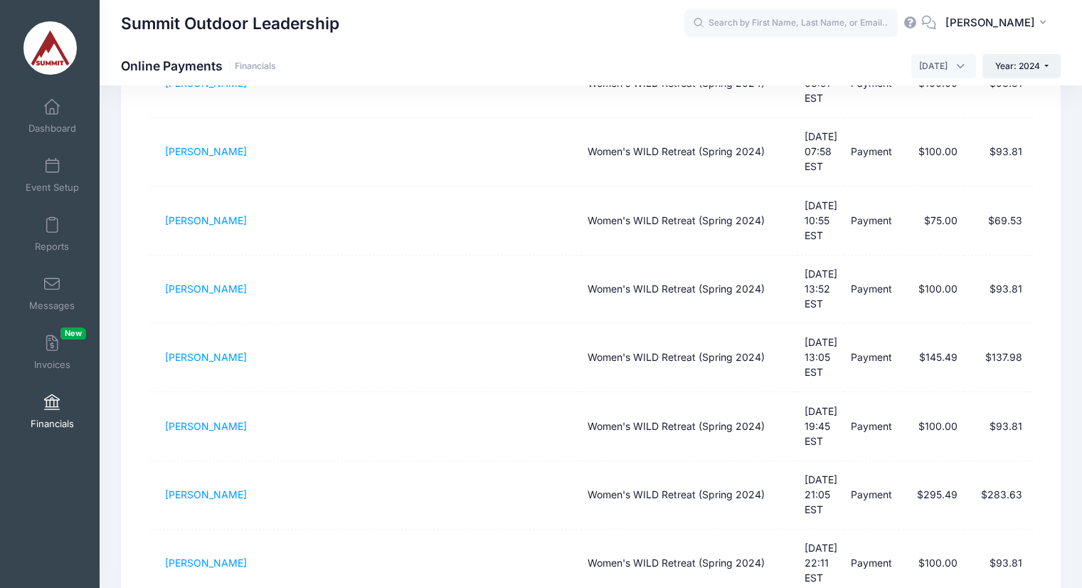
click at [692, 81] on div "Summit Outdoor Leadership Online Payments Financials [DATE] [DATE] [DATE] [DATE…" at bounding box center [591, 65] width 983 height 39
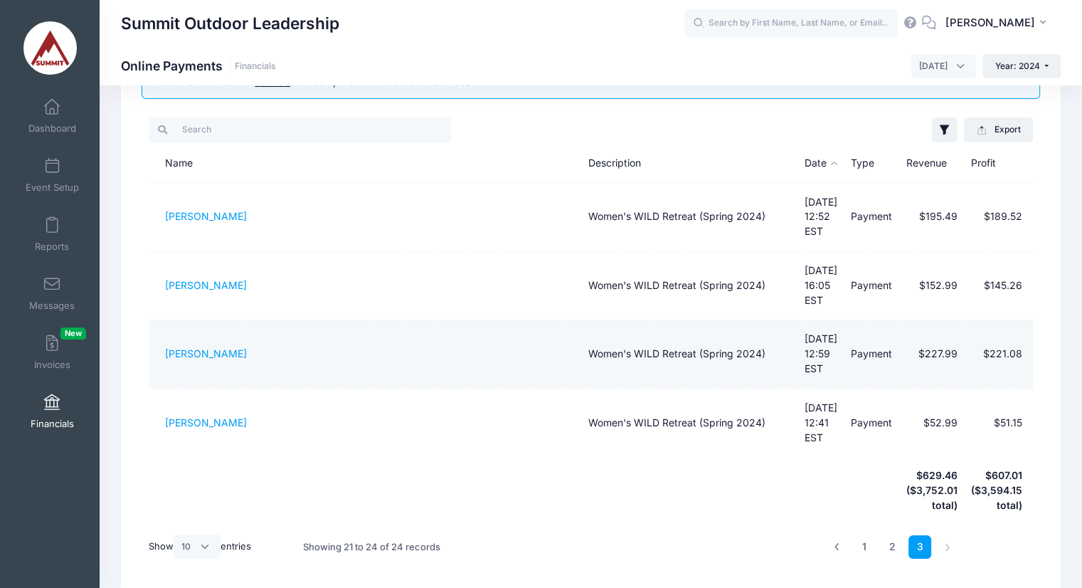
scroll to position [0, 0]
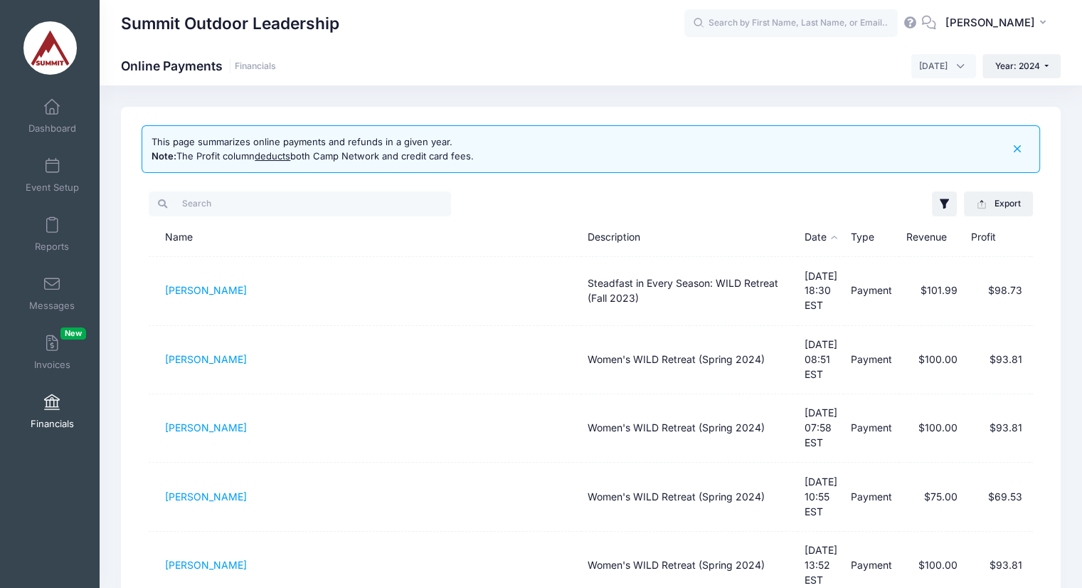
scroll to position [396, 0]
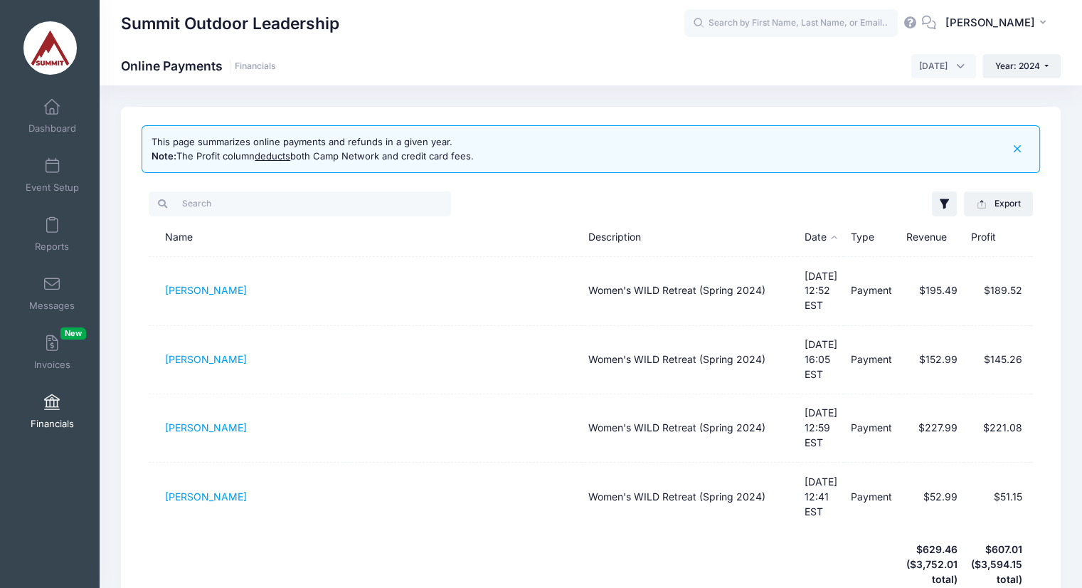
scroll to position [16, 0]
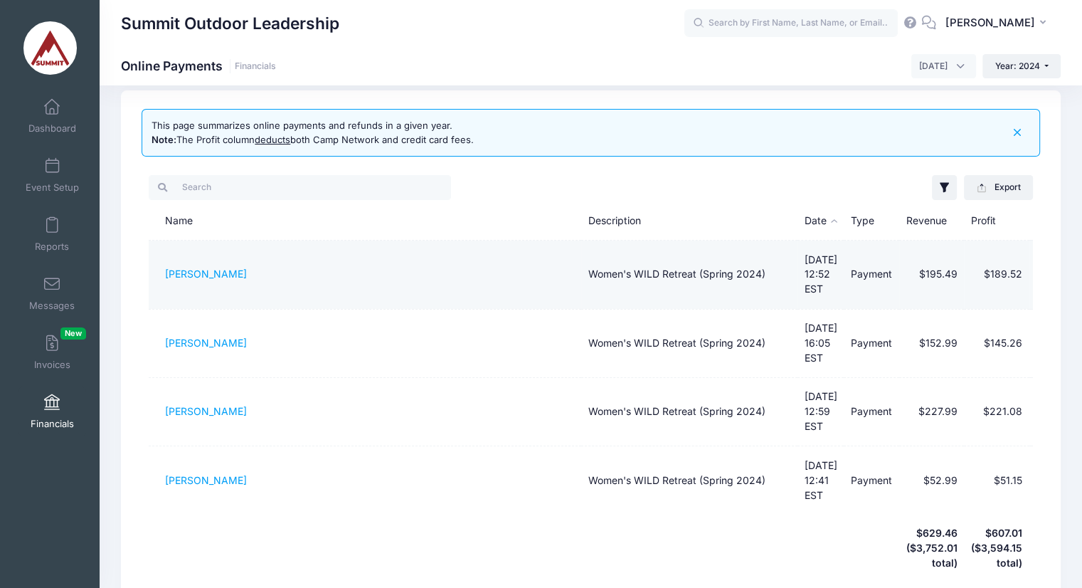
drag, startPoint x: 337, startPoint y: 271, endPoint x: 154, endPoint y: 272, distance: 183.6
click at [154, 272] on td "[PERSON_NAME]" at bounding box center [365, 274] width 432 height 68
copy link "[PERSON_NAME]"
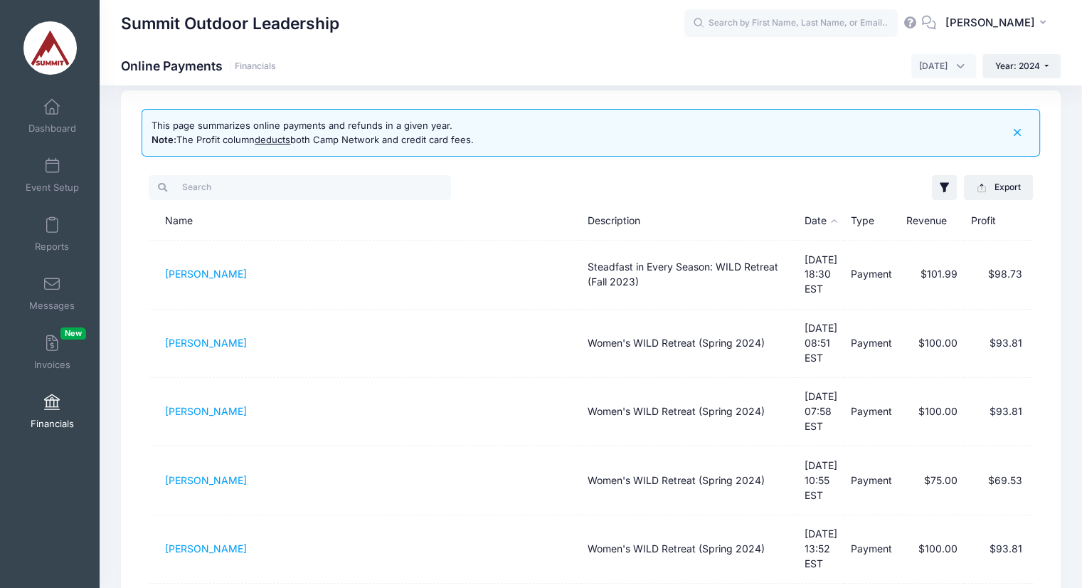
scroll to position [396, 0]
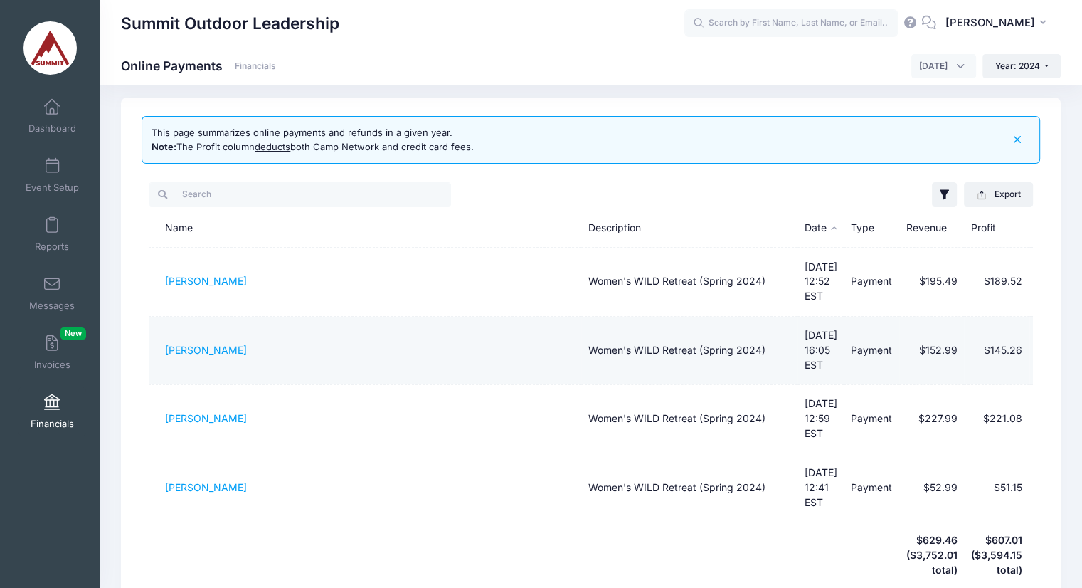
scroll to position [9, 0]
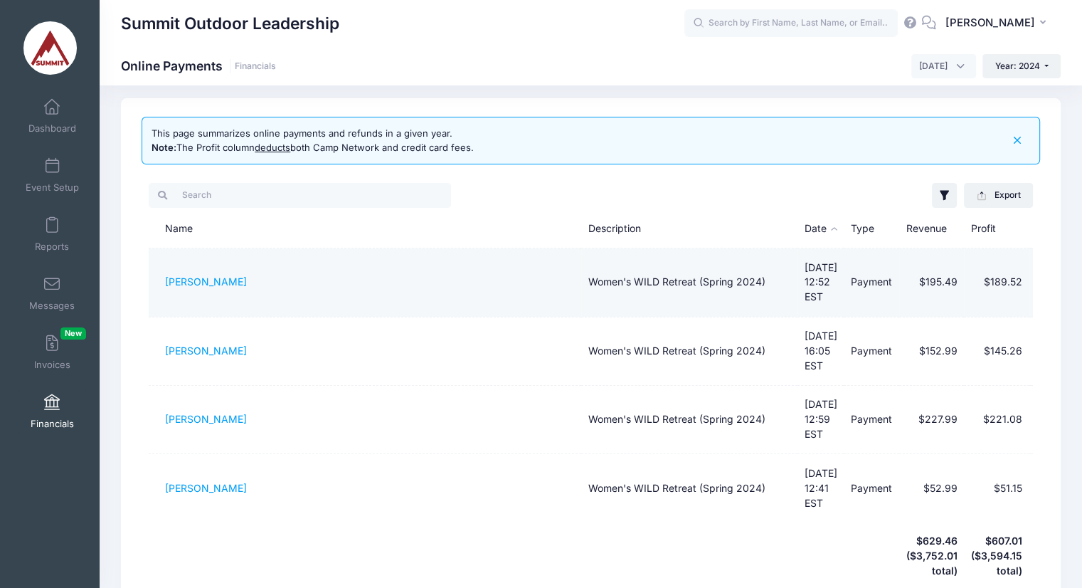
drag, startPoint x: 282, startPoint y: 289, endPoint x: 161, endPoint y: 284, distance: 121.1
click at [161, 284] on td "Shelley Buchman" at bounding box center [365, 282] width 432 height 68
copy link "Shelley Buchman"
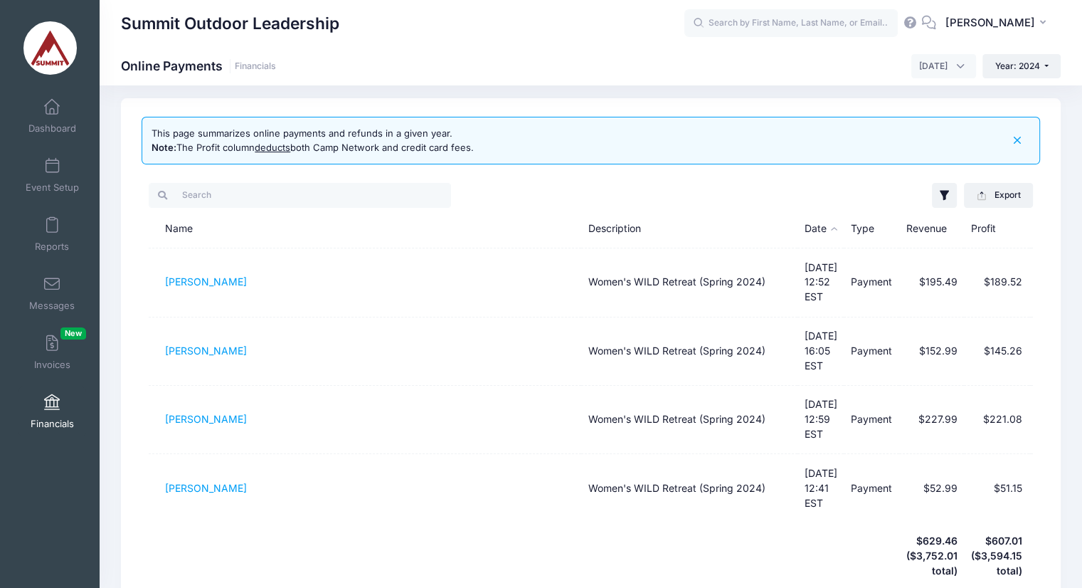
click at [697, 163] on div "This page summarizes online payments and refunds in a given year. Note: The Pro…" at bounding box center [591, 379] width 940 height 562
drag, startPoint x: 248, startPoint y: 317, endPoint x: 142, endPoint y: 318, distance: 105.3
click at [142, 318] on div "Filter Options Show: Payments Refunds Disputed Only Session: Fishers of Men - F…" at bounding box center [591, 408] width 899 height 468
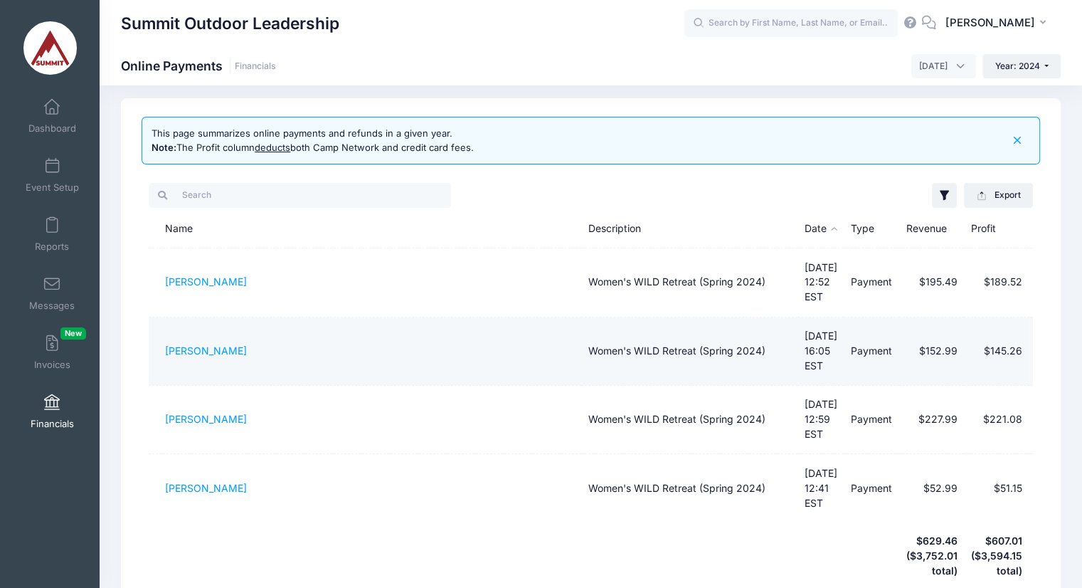
click at [393, 351] on td "Jessica Preece" at bounding box center [365, 351] width 432 height 68
drag, startPoint x: 283, startPoint y: 334, endPoint x: 169, endPoint y: 334, distance: 113.8
click at [169, 334] on td "Jessica Preece" at bounding box center [365, 351] width 432 height 68
copy link "Jessica Preece"
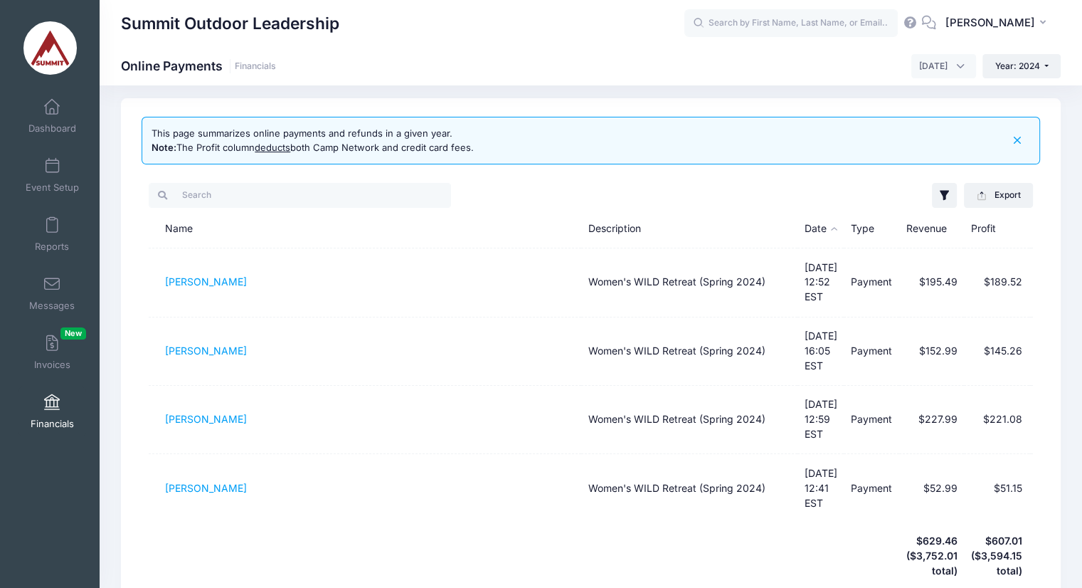
click at [481, 522] on th at bounding box center [365, 556] width 432 height 68
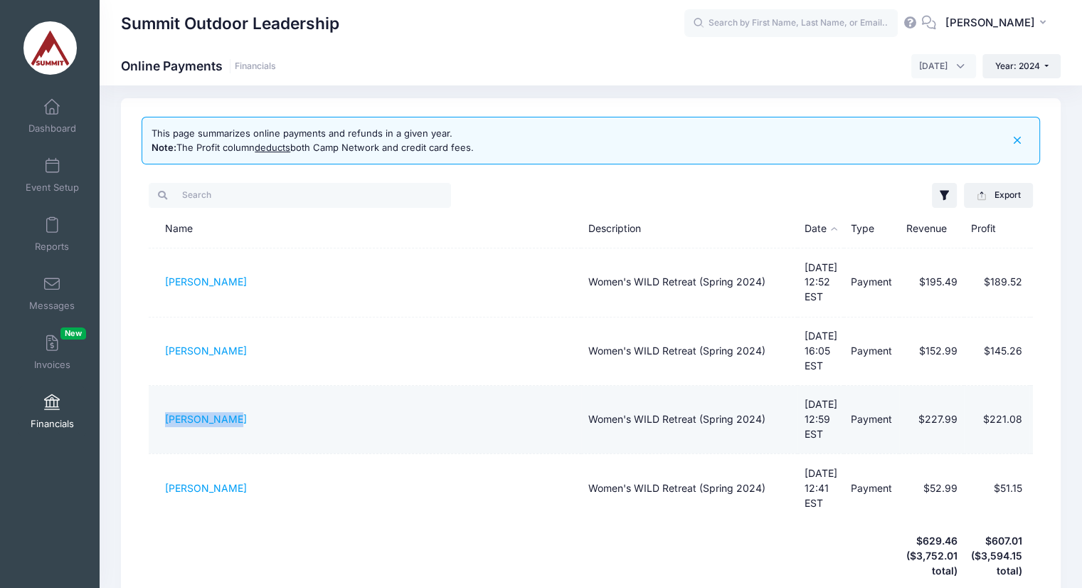
drag, startPoint x: 253, startPoint y: 385, endPoint x: 156, endPoint y: 391, distance: 97.0
click at [156, 391] on td "Megan Romero" at bounding box center [365, 420] width 432 height 68
copy link "Megan Romero"
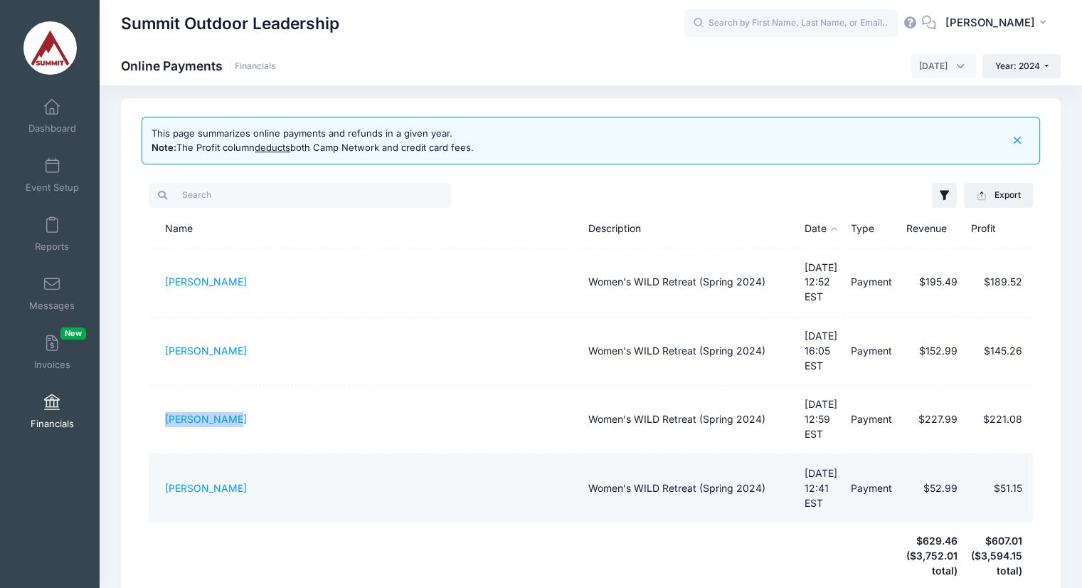
drag, startPoint x: 280, startPoint y: 434, endPoint x: 164, endPoint y: 434, distance: 116.7
click at [164, 454] on td "Tatiana Carranza" at bounding box center [365, 488] width 432 height 68
copy link "Tatiana Carranza"
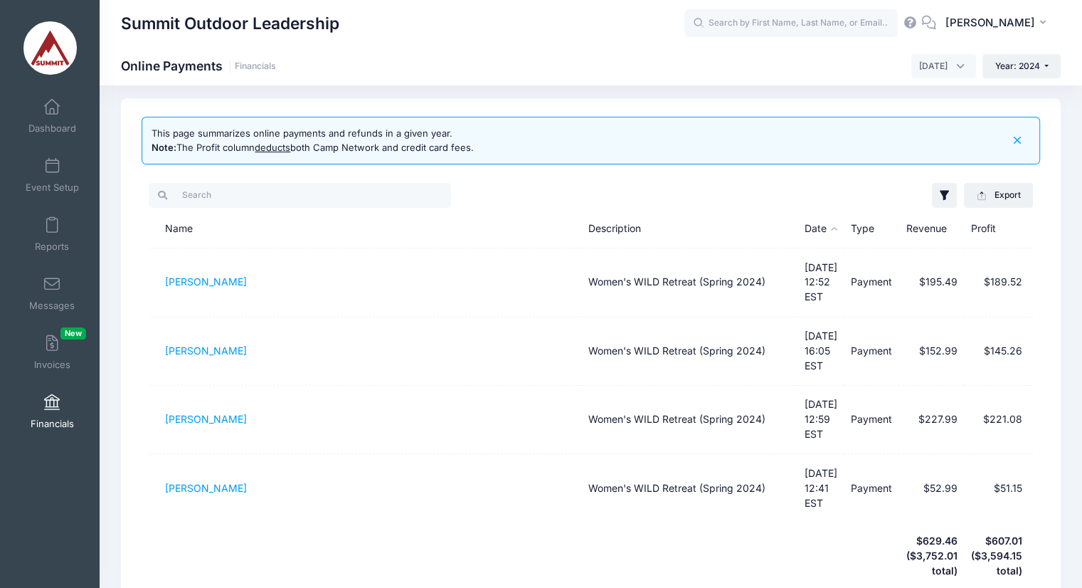
click at [660, 522] on th at bounding box center [689, 556] width 216 height 68
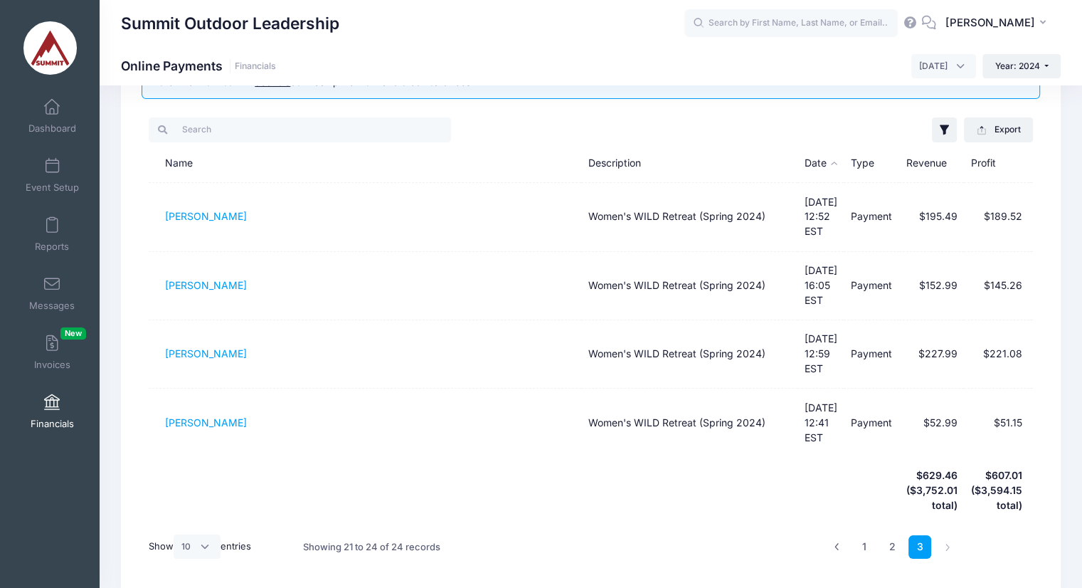
scroll to position [0, 0]
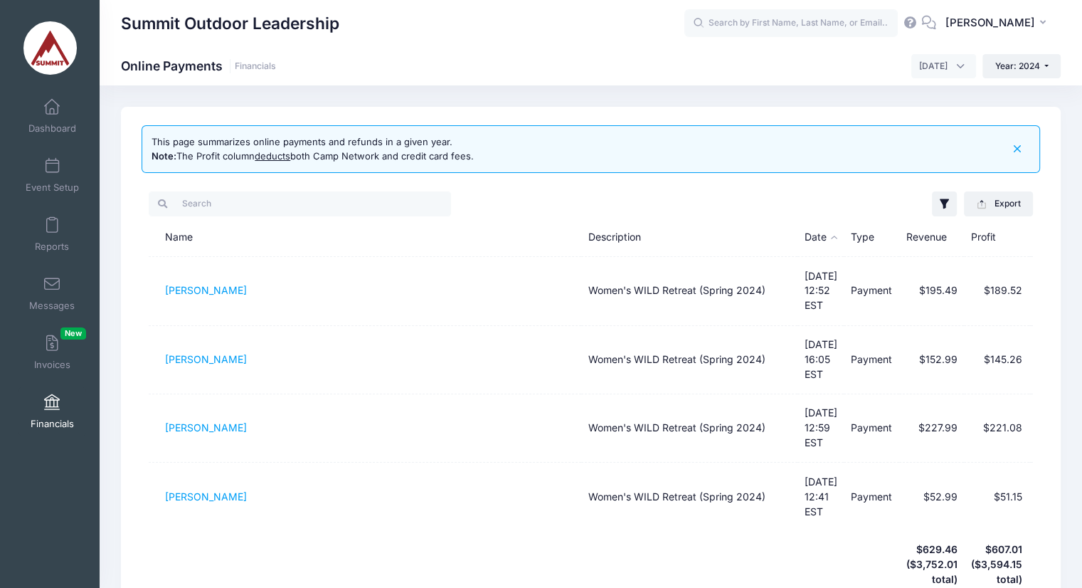
click at [924, 60] on span "[DATE]" at bounding box center [933, 66] width 28 height 13
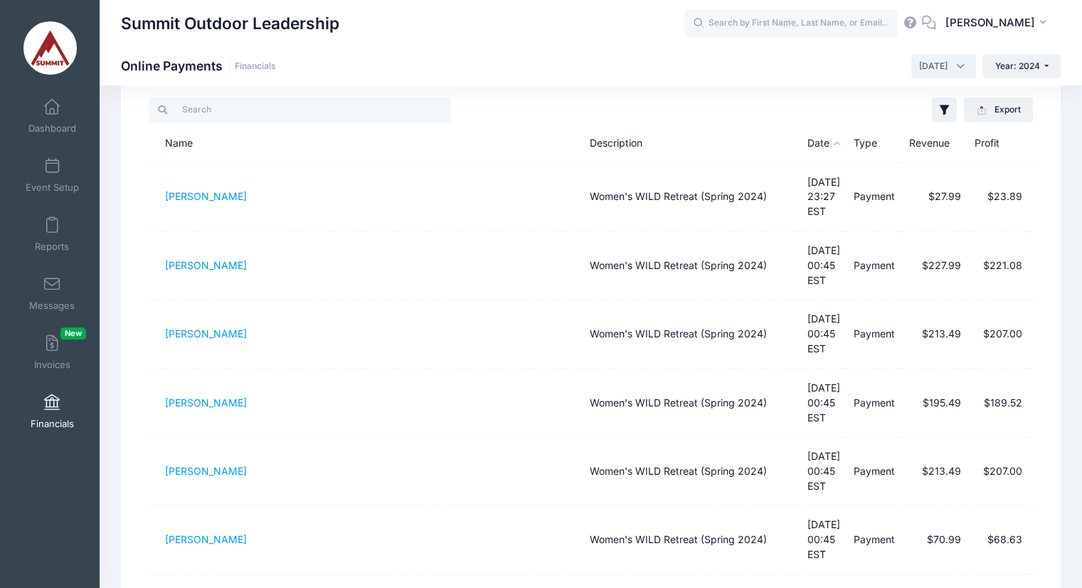
scroll to position [110, 0]
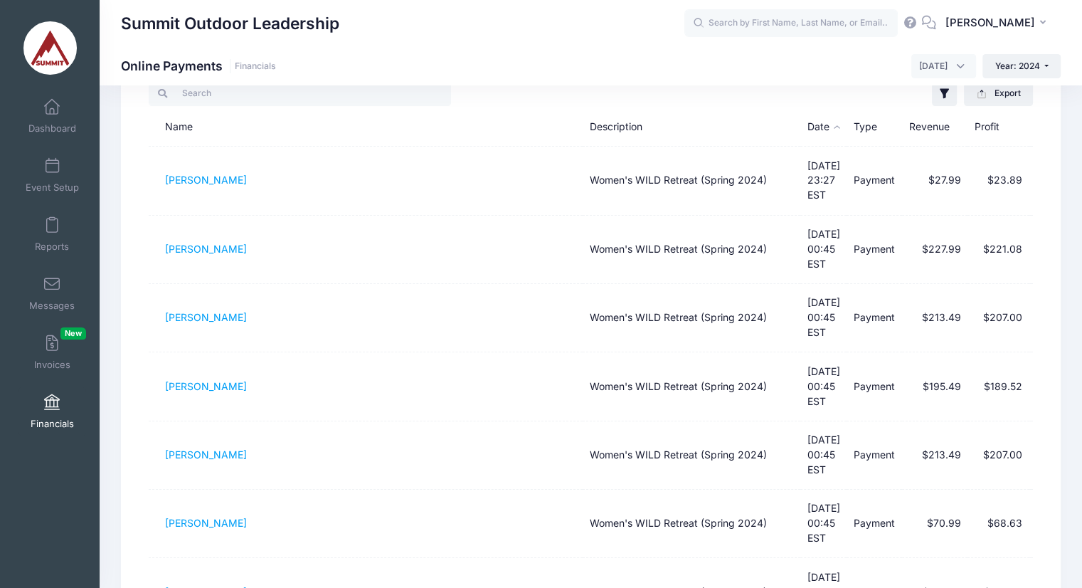
click at [692, 63] on div "Summit Outdoor Leadership Online Payments Financials January 2024 February 2024…" at bounding box center [591, 66] width 983 height 24
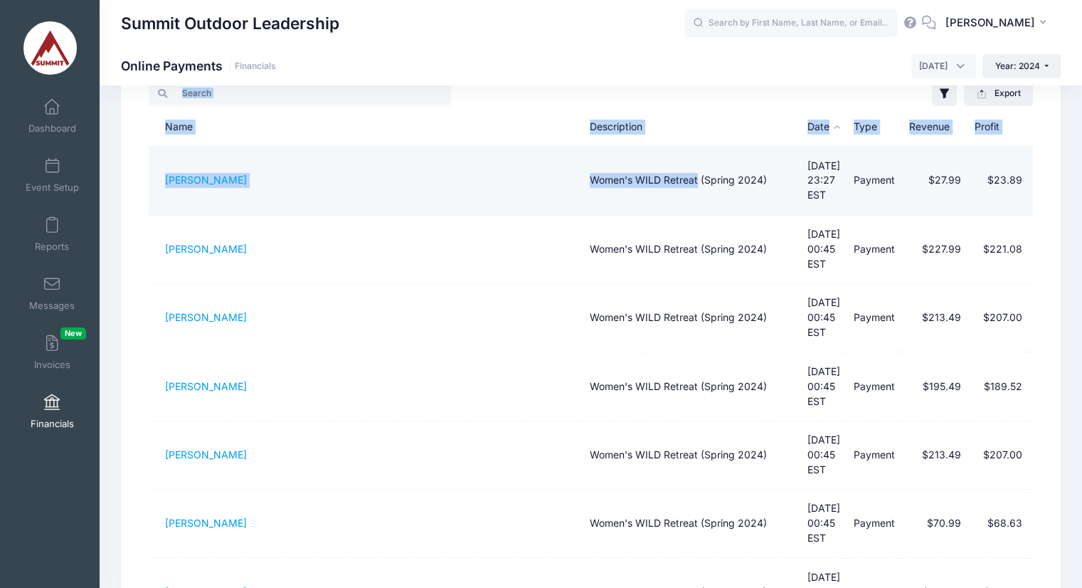
drag, startPoint x: 692, startPoint y: 63, endPoint x: 662, endPoint y: 147, distance: 88.2
click at [662, 147] on div "Summit Outdoor Leadership Online Payments Financials January 2024 February 2024…" at bounding box center [591, 448] width 983 height 947
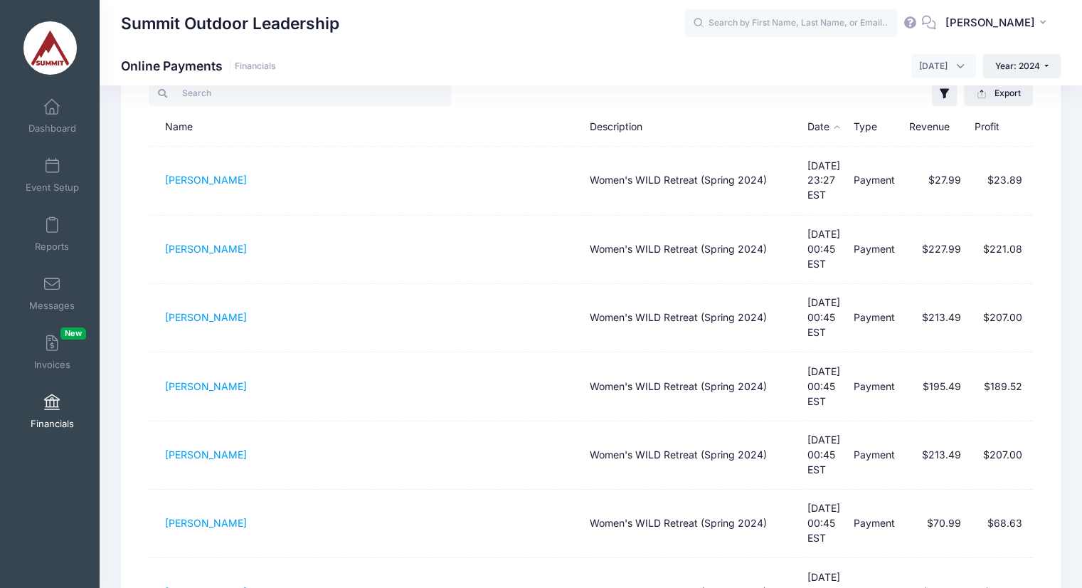
click at [540, 71] on div "Summit Outdoor Leadership Online Payments Financials January 2024 February 2024…" at bounding box center [591, 66] width 983 height 24
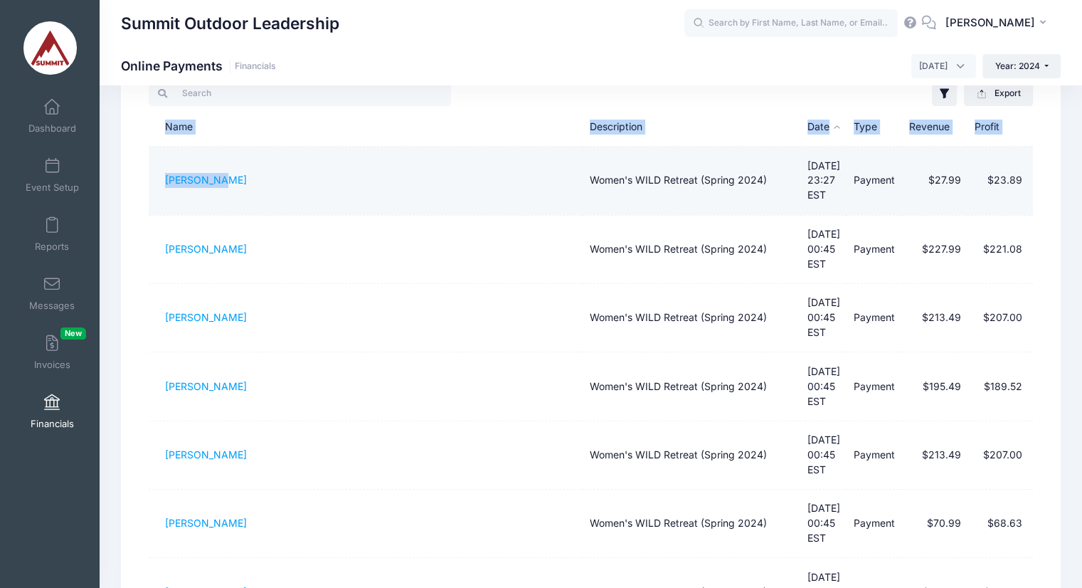
drag, startPoint x: 131, startPoint y: 181, endPoint x: 244, endPoint y: 171, distance: 113.6
click at [244, 171] on div "This page summarizes online payments and refunds in a given year. Note: The Pro…" at bounding box center [591, 448] width 940 height 904
click at [244, 171] on td "Tay Miller" at bounding box center [366, 181] width 434 height 68
drag, startPoint x: 244, startPoint y: 171, endPoint x: 162, endPoint y: 170, distance: 81.8
click at [162, 170] on td "Tay Miller" at bounding box center [366, 181] width 434 height 68
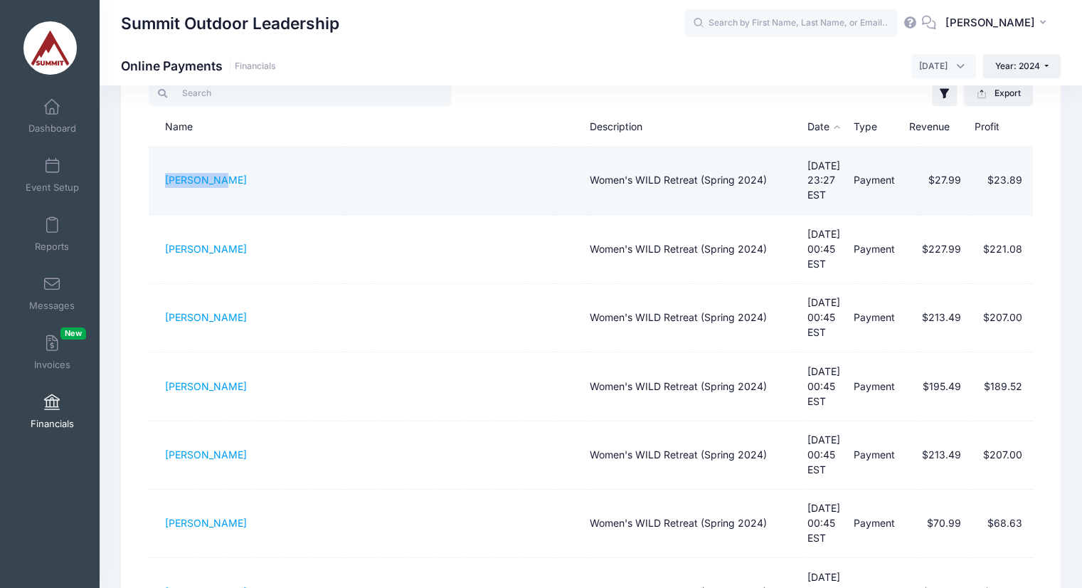
copy link "Tay Miller"
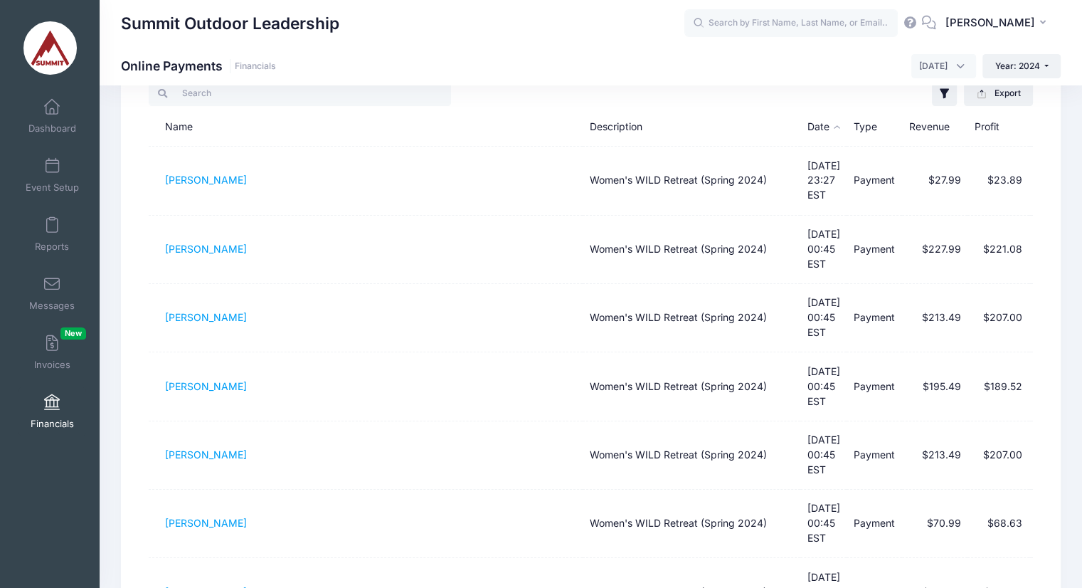
click at [564, 75] on div "Summit Outdoor Leadership Online Payments Financials January 2024 February 2024…" at bounding box center [591, 66] width 983 height 24
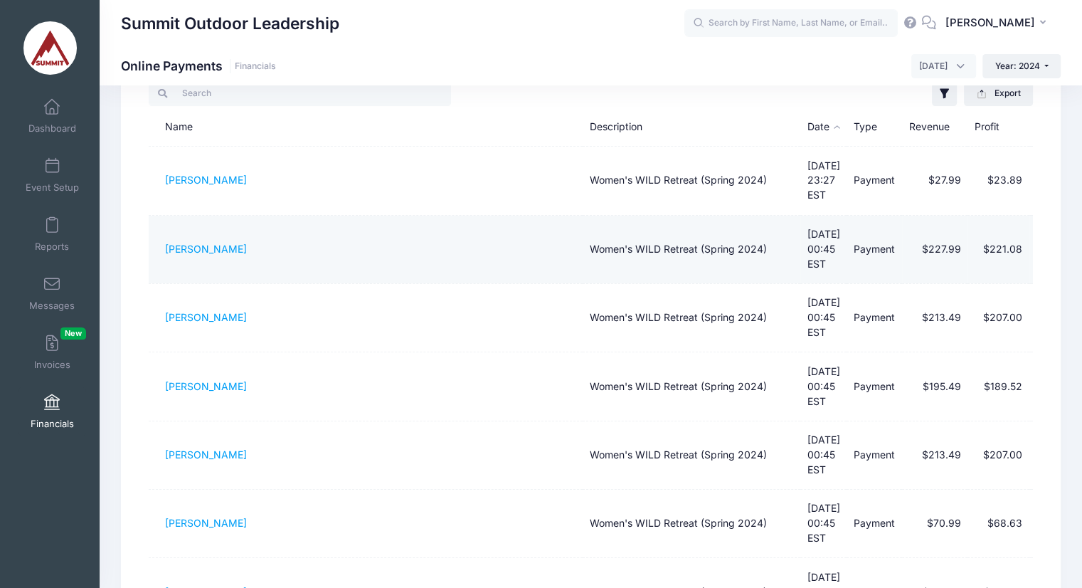
drag, startPoint x: 157, startPoint y: 235, endPoint x: 234, endPoint y: 237, distance: 76.9
click at [234, 237] on td "Crystal Mynier" at bounding box center [366, 250] width 434 height 68
copy link "Crystal Mynier"
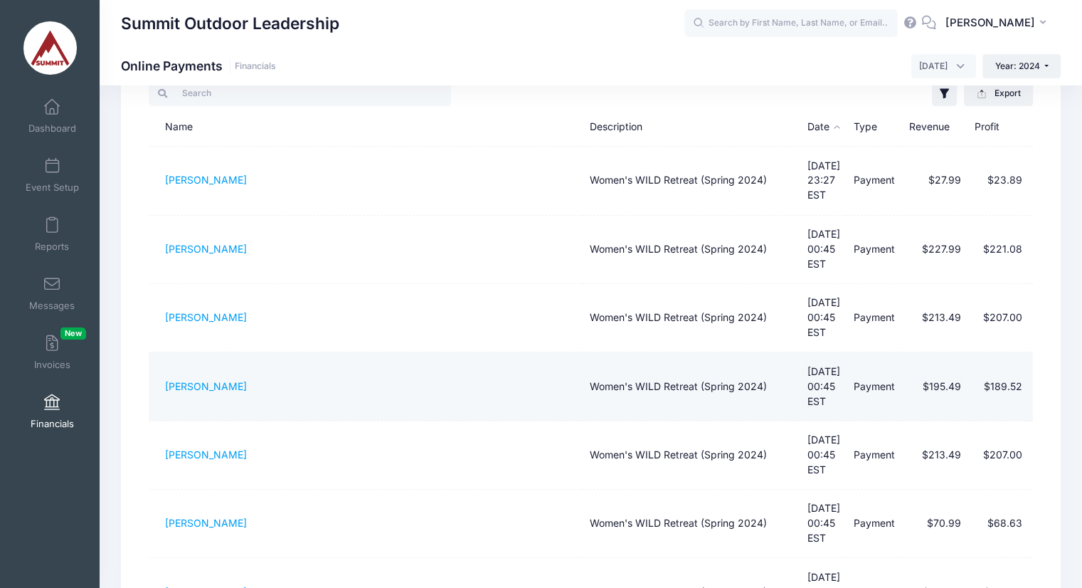
copy link "Crystal Mynier"
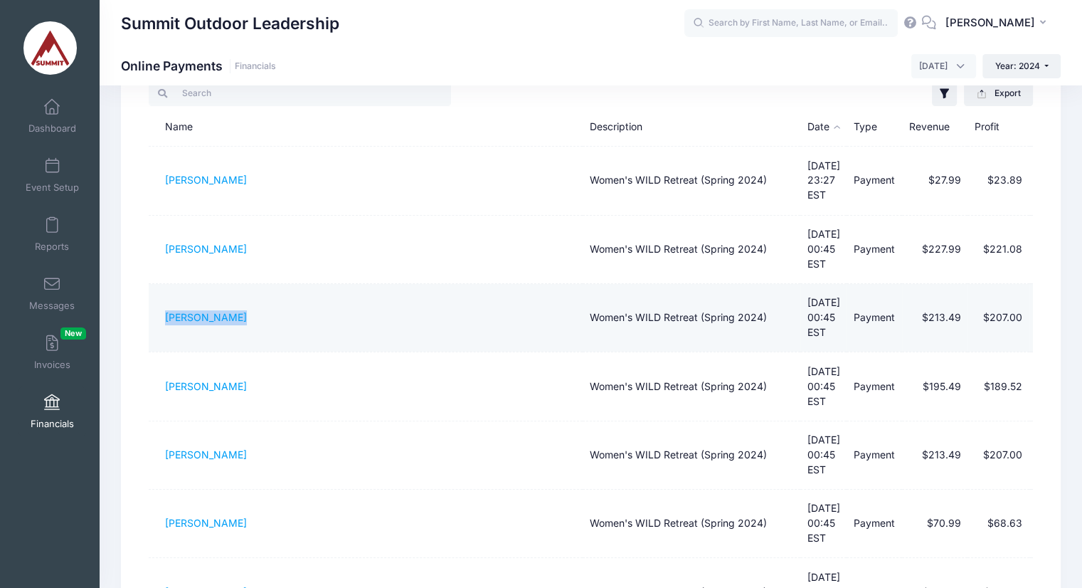
drag, startPoint x: 164, startPoint y: 297, endPoint x: 233, endPoint y: 290, distance: 69.3
click at [233, 290] on td "Krista Kahsen" at bounding box center [366, 318] width 434 height 68
copy link "Krista Kahsen"
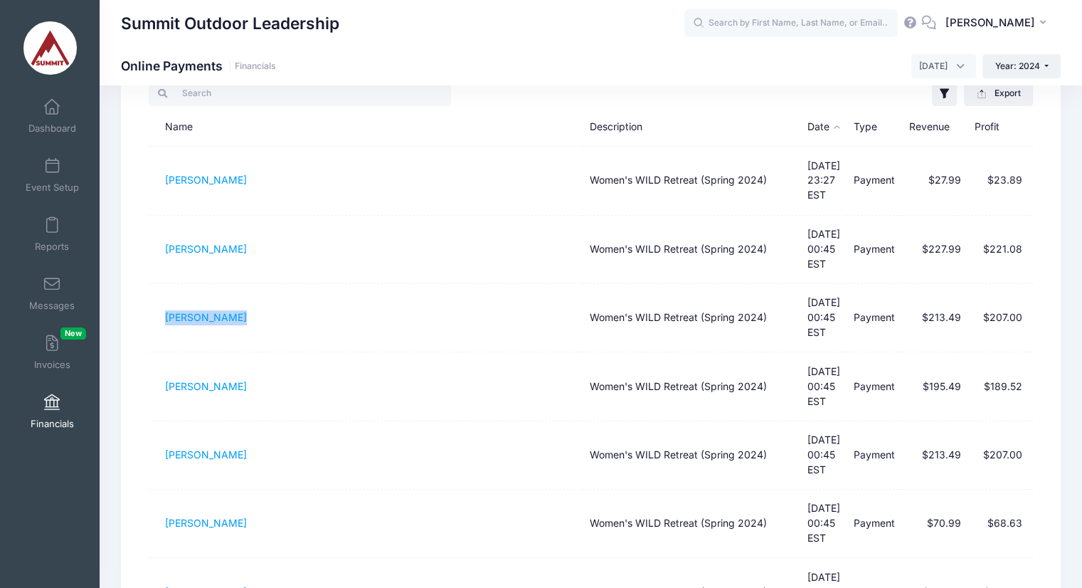
click at [564, 39] on div "Summit Outdoor Leadership" at bounding box center [403, 23] width 564 height 33
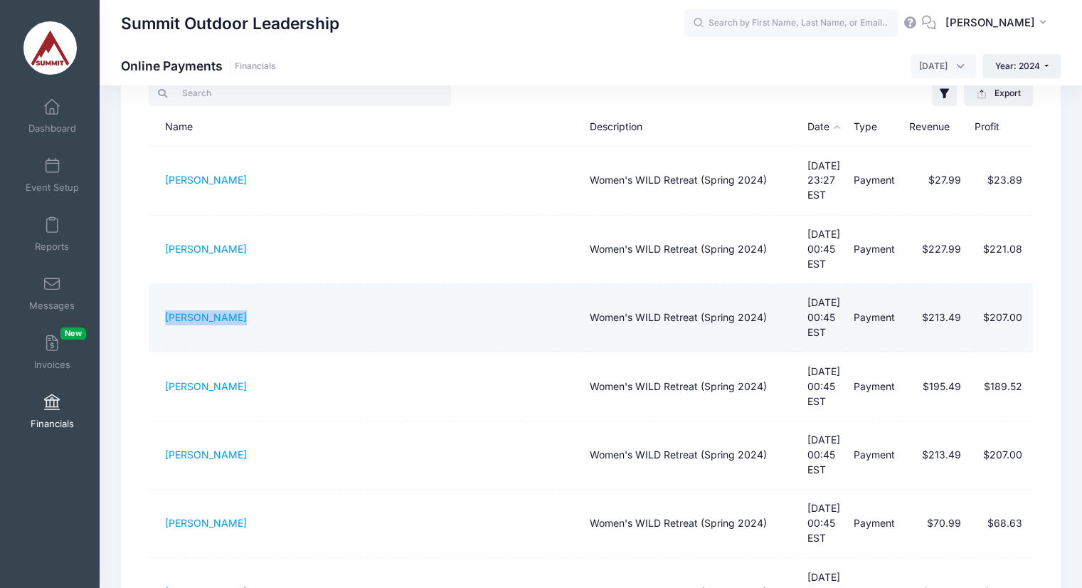
drag, startPoint x: 154, startPoint y: 294, endPoint x: 249, endPoint y: 274, distance: 96.7
click at [249, 284] on td "Krista Kahsen" at bounding box center [366, 318] width 434 height 68
copy link "Krista Kahsen"
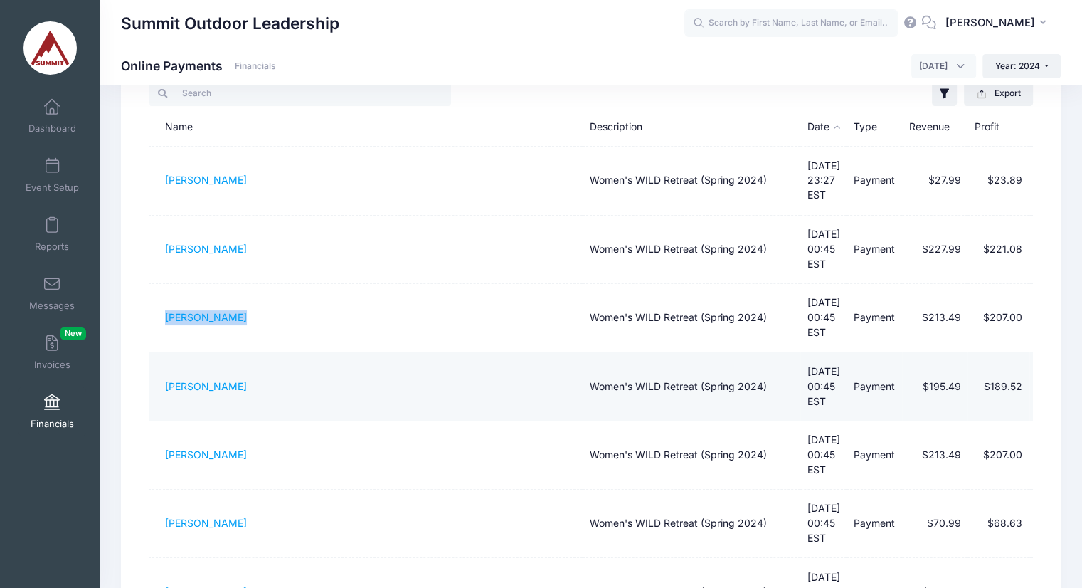
drag, startPoint x: 151, startPoint y: 345, endPoint x: 245, endPoint y: 342, distance: 94.7
click at [245, 352] on td "Landry Hoffman" at bounding box center [366, 386] width 434 height 68
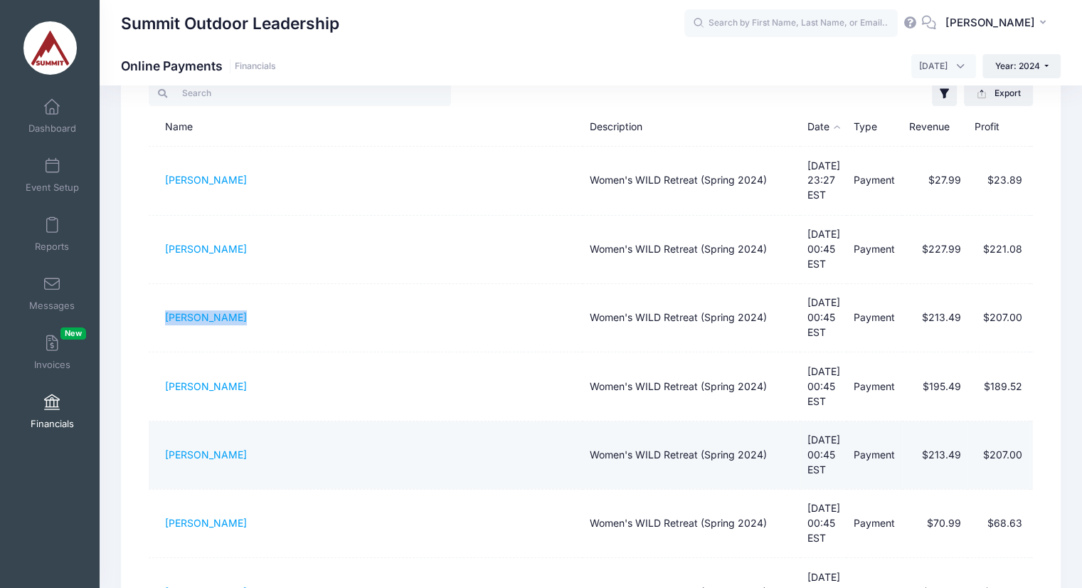
drag, startPoint x: 154, startPoint y: 393, endPoint x: 260, endPoint y: 393, distance: 105.3
click at [260, 421] on td "Courtney Jones" at bounding box center [366, 455] width 434 height 68
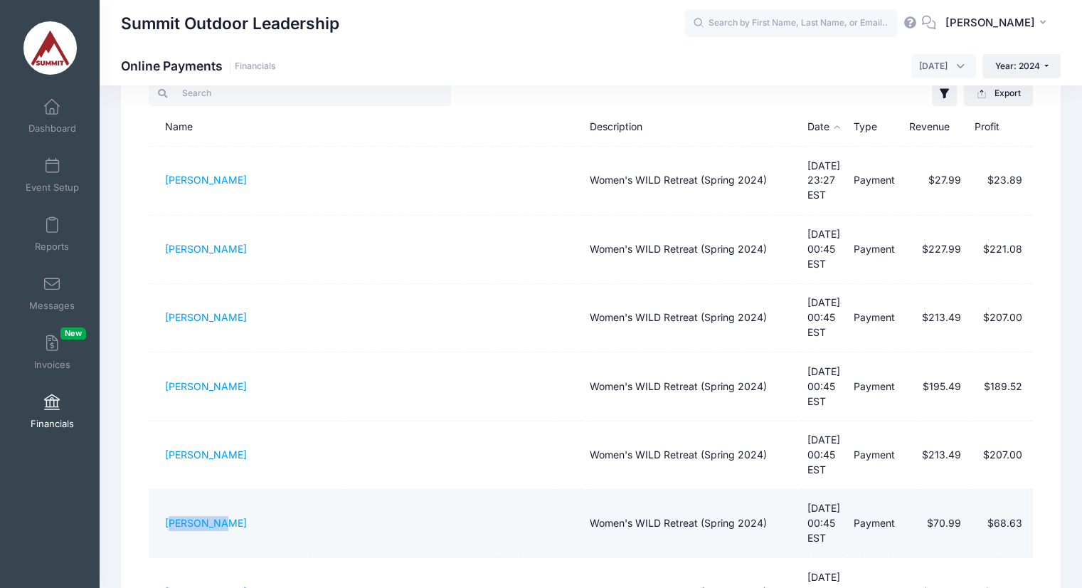
drag, startPoint x: 172, startPoint y: 448, endPoint x: 235, endPoint y: 453, distance: 62.9
click at [235, 490] on td "Kelly Betz" at bounding box center [366, 524] width 434 height 68
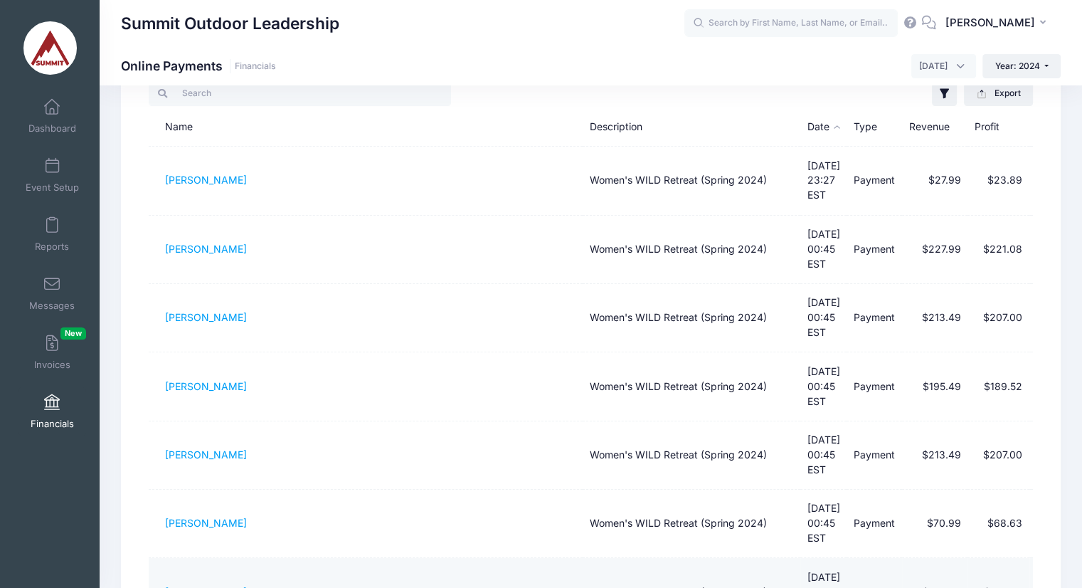
click at [208, 558] on td "Sarah Pylant" at bounding box center [366, 592] width 434 height 68
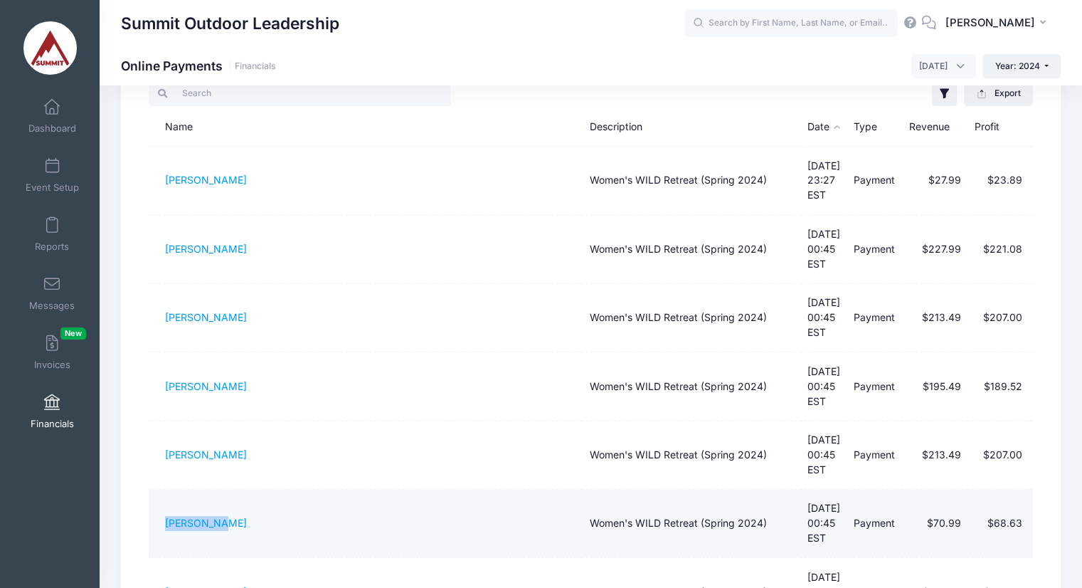
drag, startPoint x: 159, startPoint y: 451, endPoint x: 228, endPoint y: 441, distance: 69.0
click at [228, 490] on td "Kelly Betz" at bounding box center [366, 524] width 434 height 68
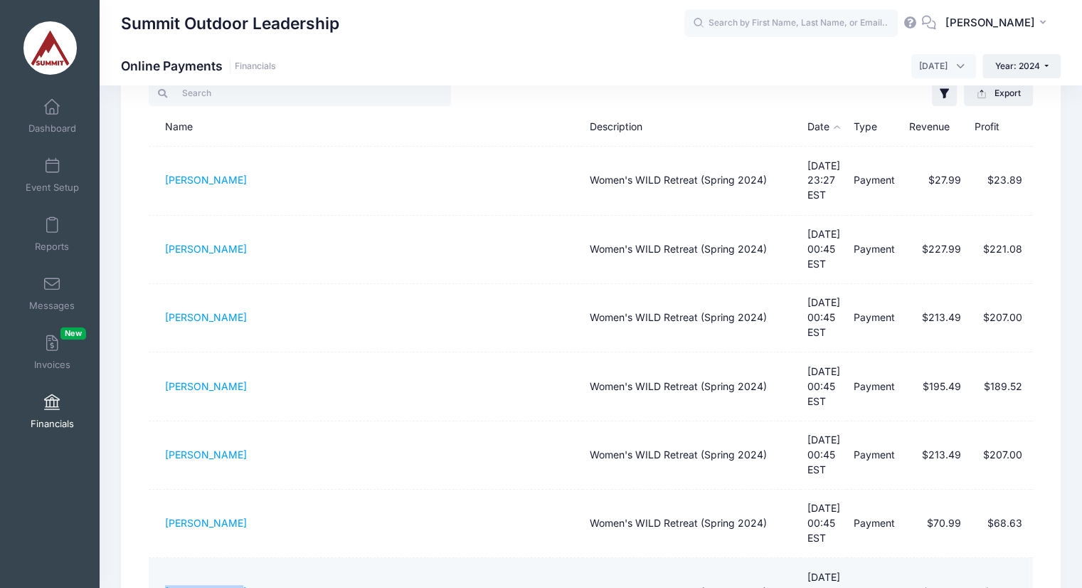
drag, startPoint x: 165, startPoint y: 507, endPoint x: 238, endPoint y: 504, distance: 72.6
click at [238, 558] on td "Sarah Pylant" at bounding box center [366, 592] width 434 height 68
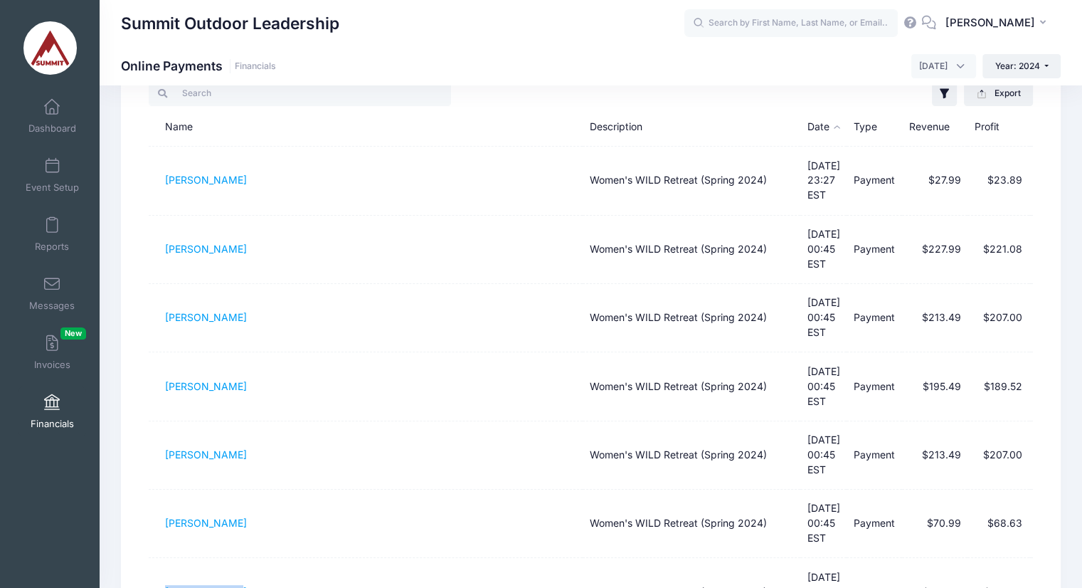
click at [544, 90] on div at bounding box center [370, 93] width 442 height 29
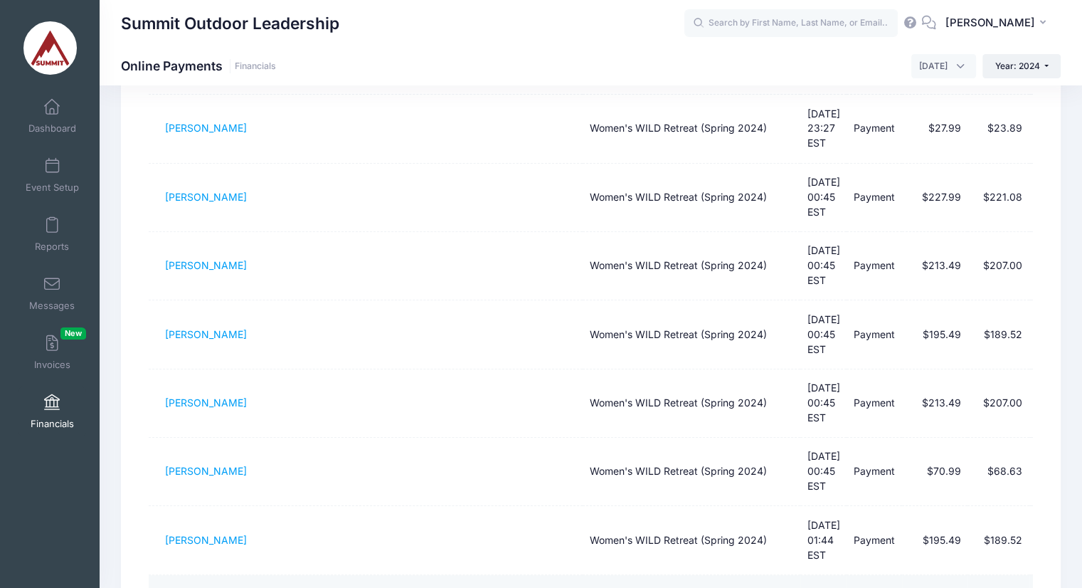
scroll to position [270, 0]
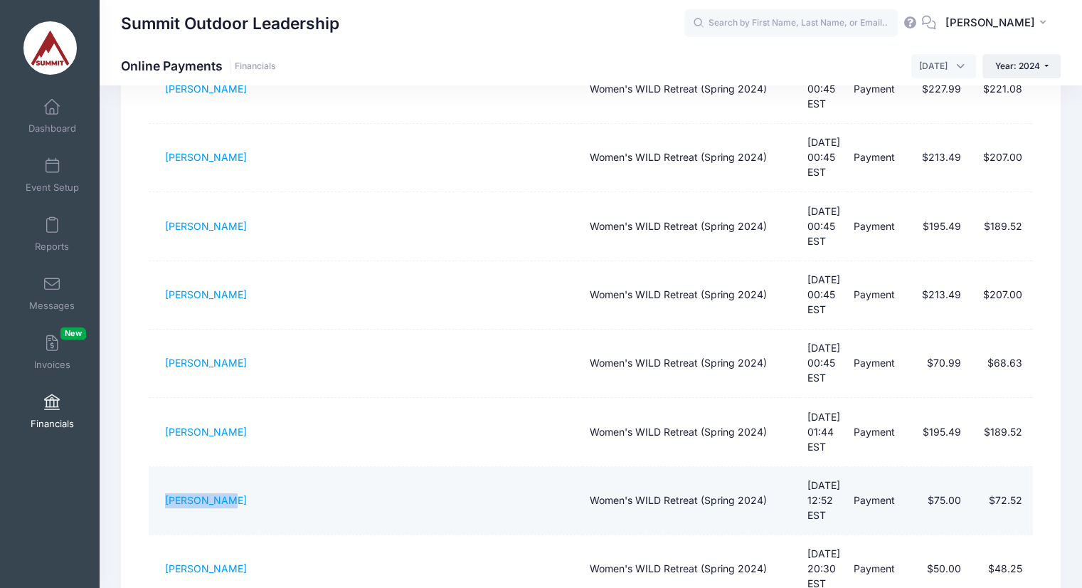
drag, startPoint x: 162, startPoint y: 398, endPoint x: 249, endPoint y: 397, distance: 86.8
click at [249, 467] on td "Sandy Perry" at bounding box center [366, 501] width 434 height 68
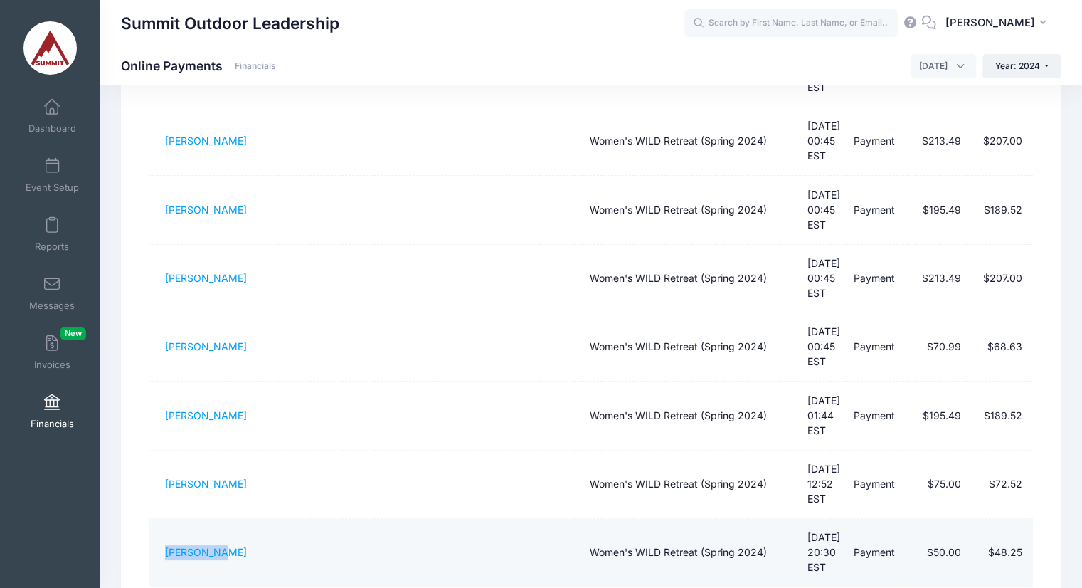
drag, startPoint x: 156, startPoint y: 439, endPoint x: 227, endPoint y: 433, distance: 71.4
click at [227, 519] on td "Tay Miller" at bounding box center [366, 553] width 434 height 68
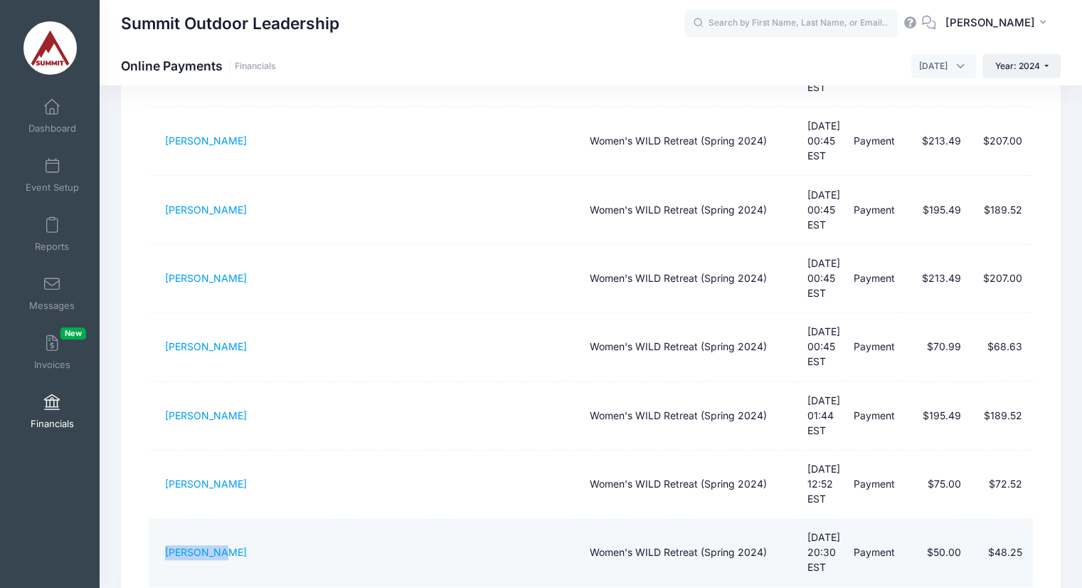
drag, startPoint x: 161, startPoint y: 434, endPoint x: 218, endPoint y: 443, distance: 57.7
click at [218, 519] on td "Tay Miller" at bounding box center [366, 553] width 434 height 68
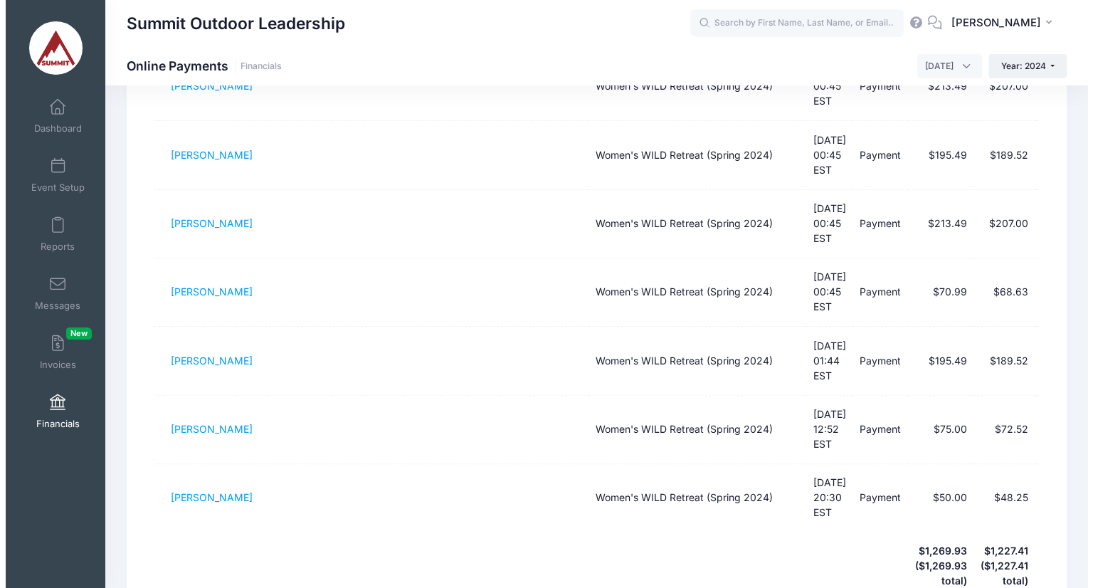
scroll to position [0, 0]
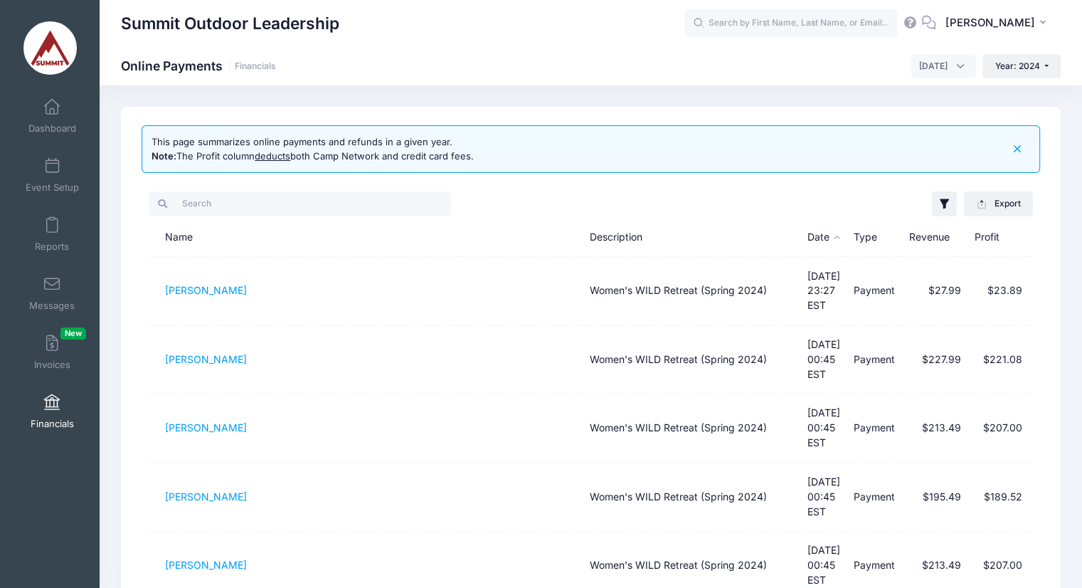
click at [958, 65] on span "May 2024" at bounding box center [943, 66] width 65 height 24
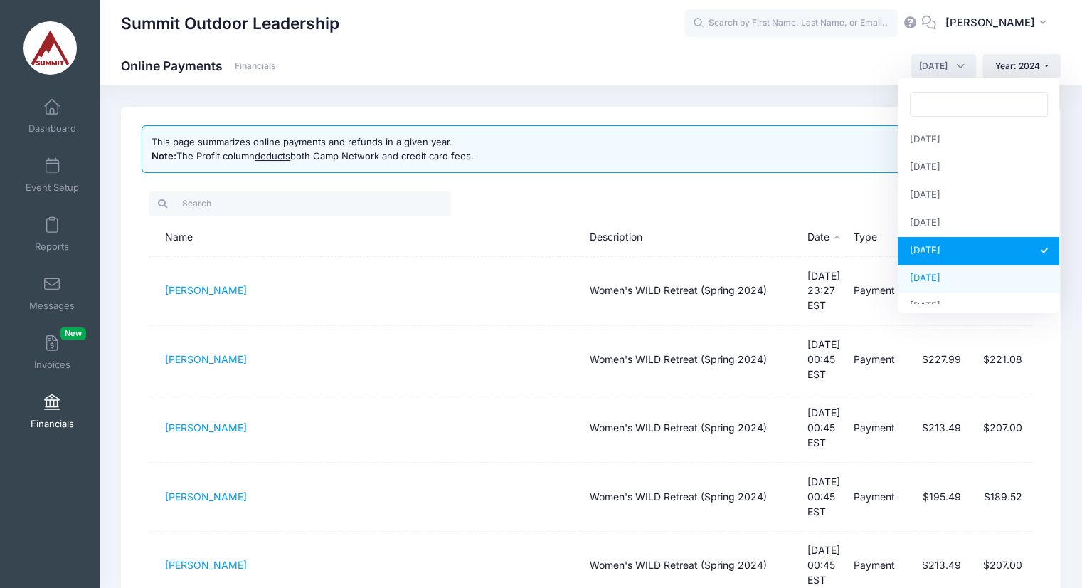
select select "6"
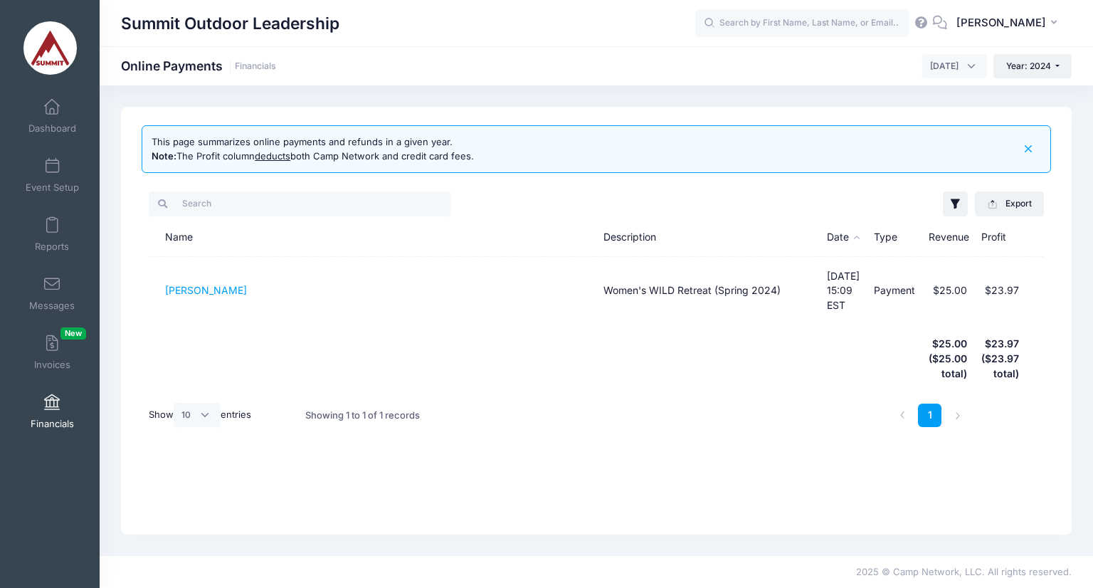
click at [567, 361] on th at bounding box center [373, 359] width 448 height 68
click at [484, 393] on div "Showing 1 to 1 of 1 records" at bounding box center [409, 415] width 223 height 45
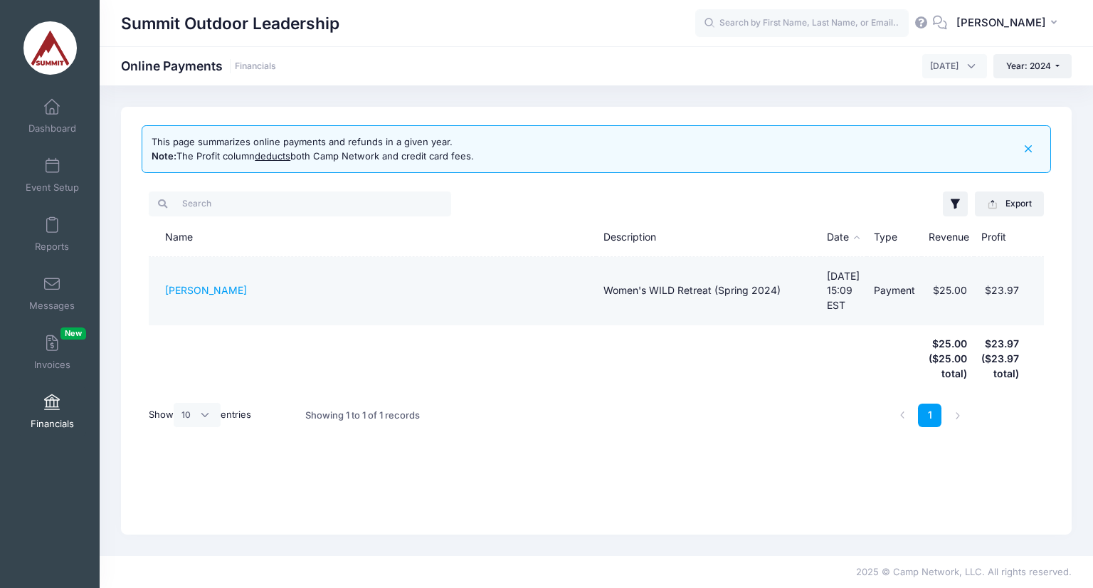
click at [213, 273] on td "Tay Miller" at bounding box center [373, 291] width 448 height 68
click at [202, 284] on link "Tay Miller" at bounding box center [206, 290] width 82 height 12
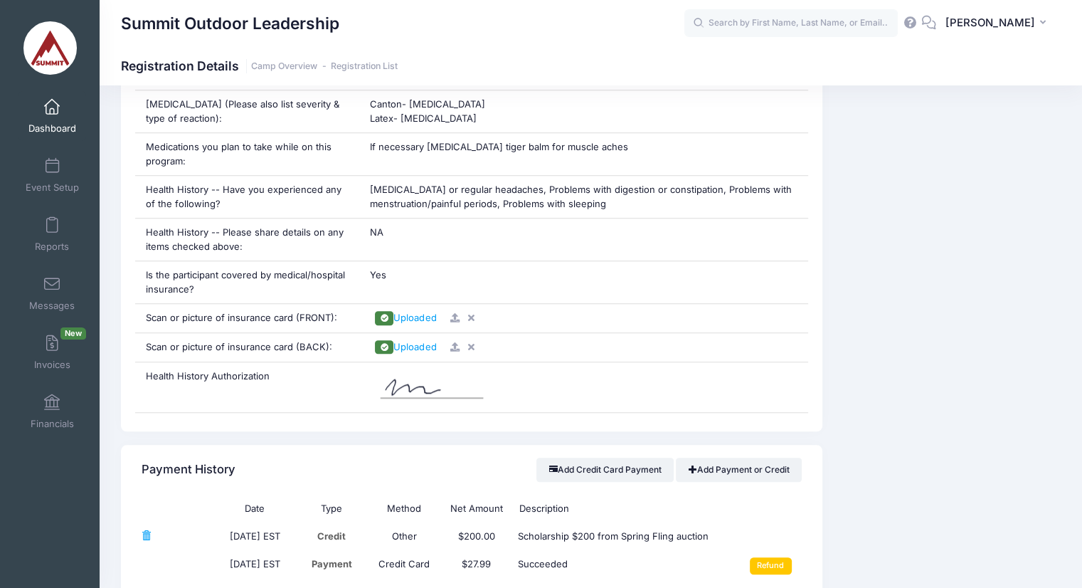
scroll to position [1360, 0]
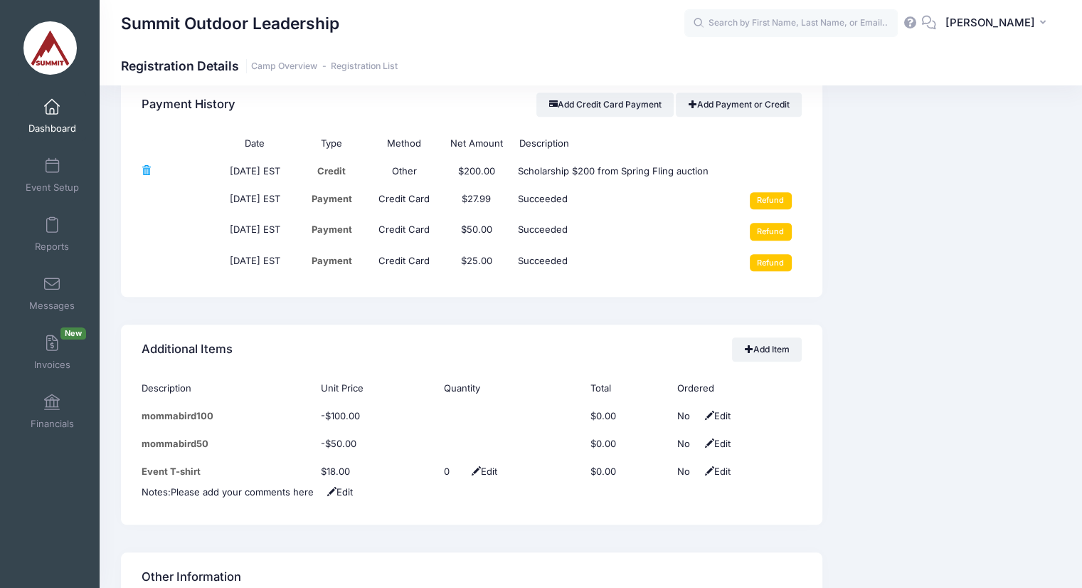
click at [365, 286] on div "Date Type Method Net Amount Description [DATE] EST Credit Other" at bounding box center [472, 212] width 702 height 167
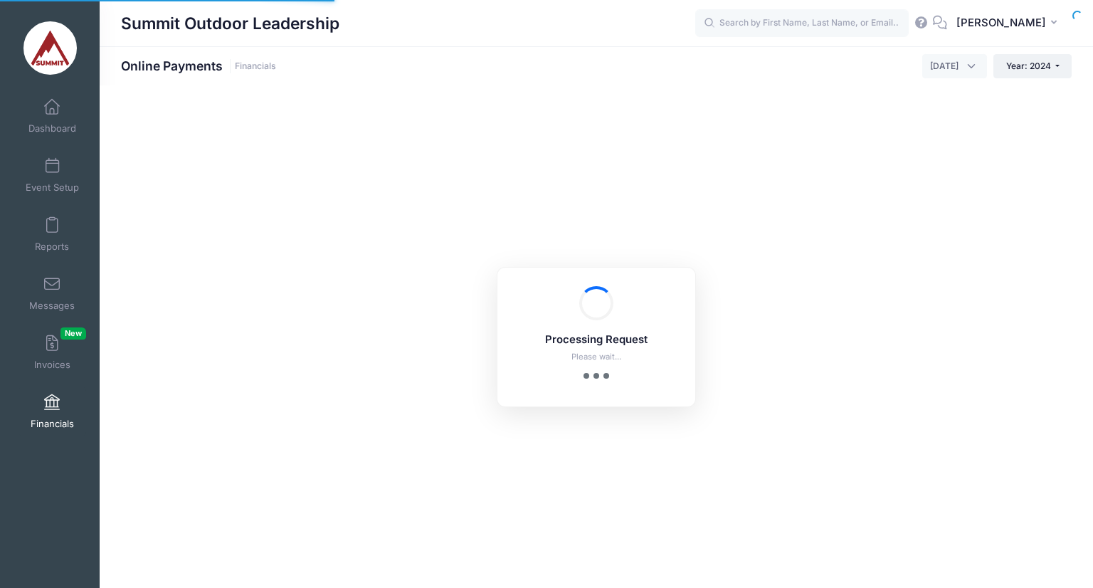
select select "6"
select select "10"
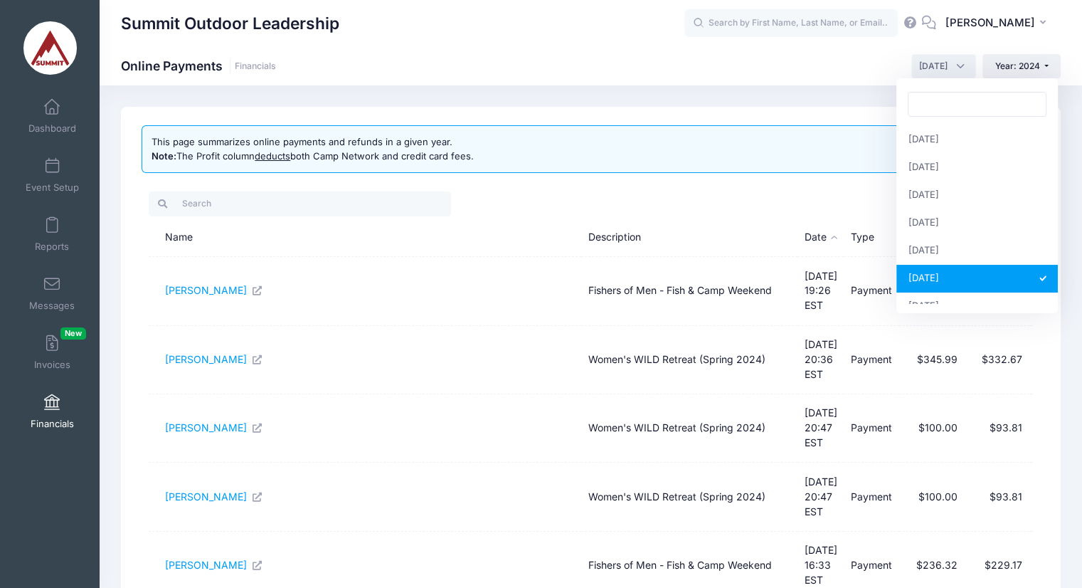
click at [933, 69] on span "[DATE]" at bounding box center [933, 66] width 28 height 13
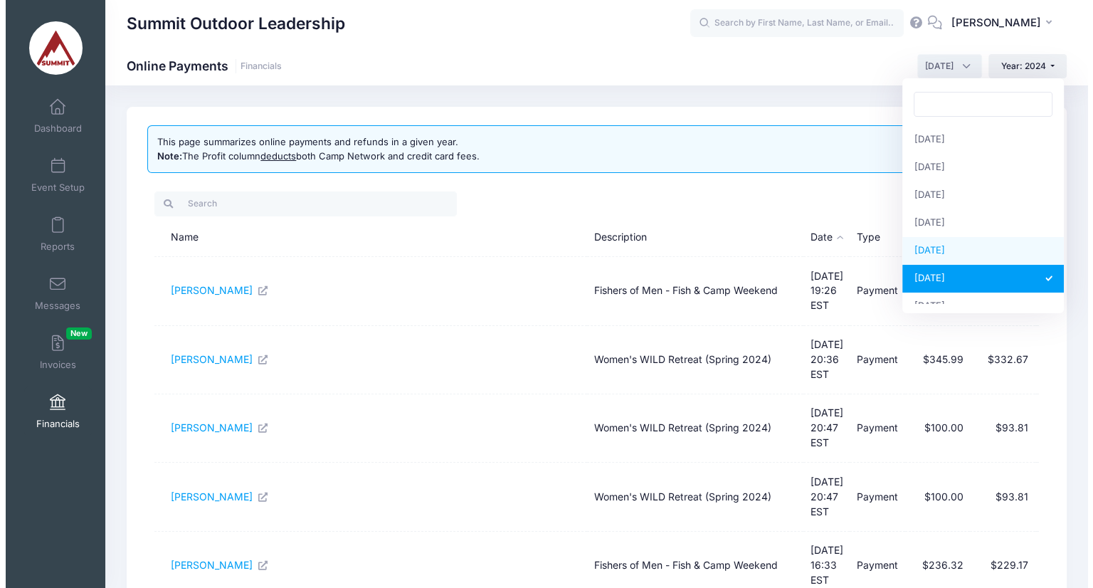
scroll to position [68, 0]
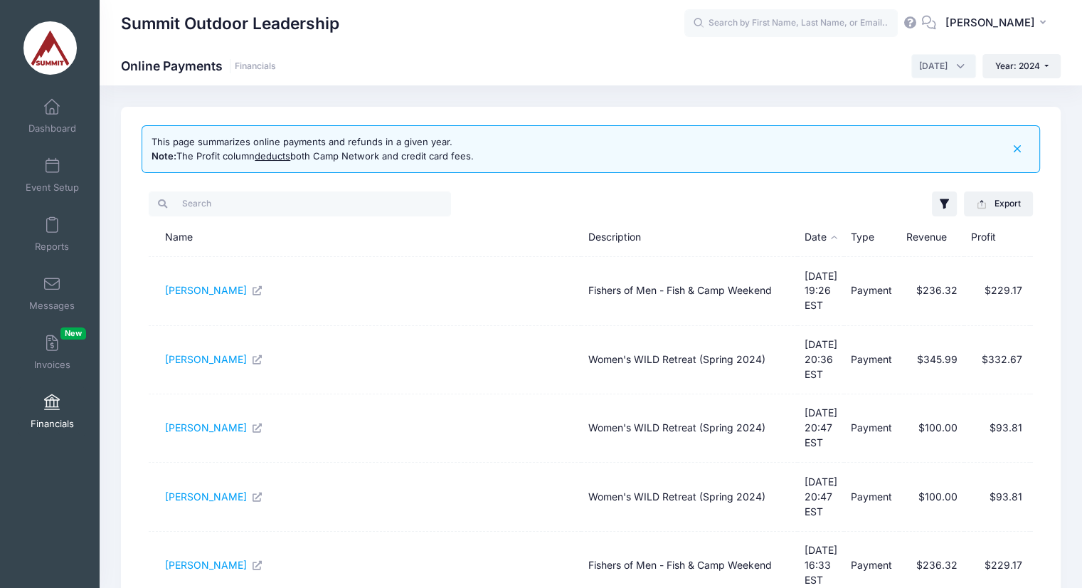
click at [910, 81] on div "Summit Outdoor Leadership Online Payments Financials [DATE] [DATE] [DATE] [DATE…" at bounding box center [591, 65] width 983 height 39
click at [922, 68] on span "April 2024" at bounding box center [933, 66] width 28 height 13
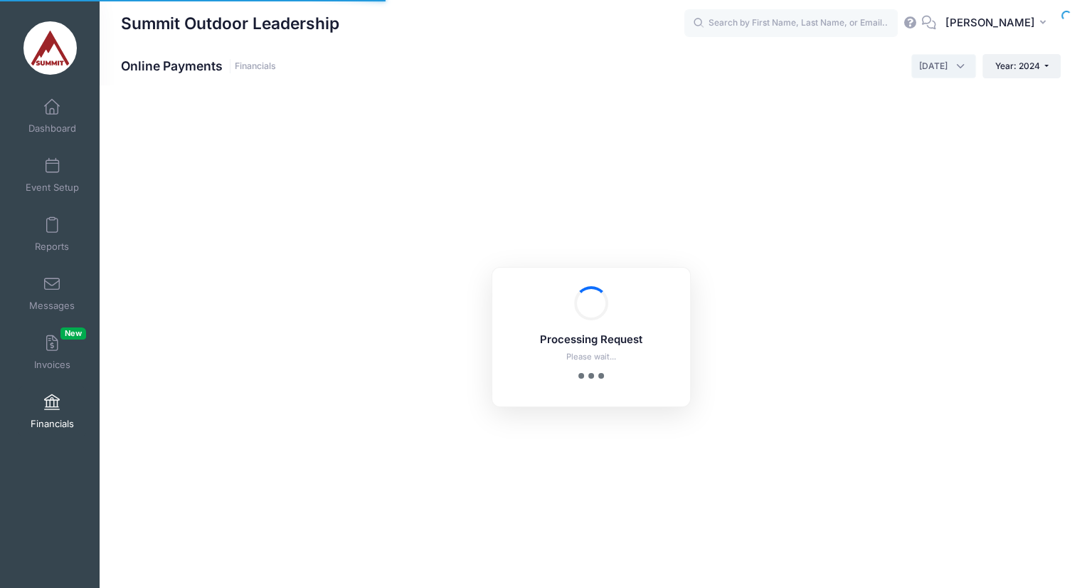
click at [941, 65] on span "April 2024" at bounding box center [933, 66] width 28 height 13
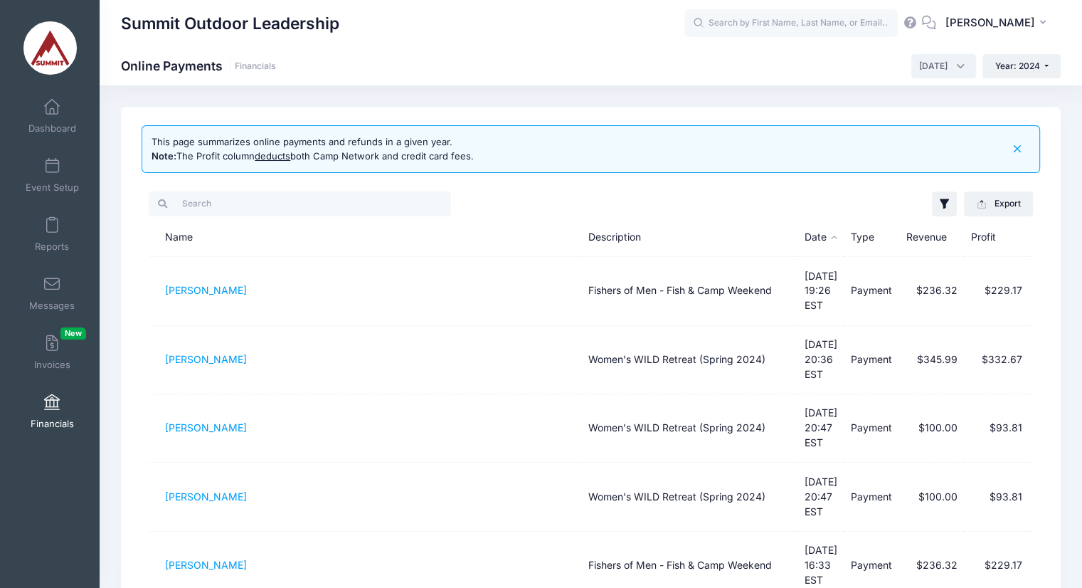
click at [947, 65] on span "April 2024" at bounding box center [943, 66] width 65 height 24
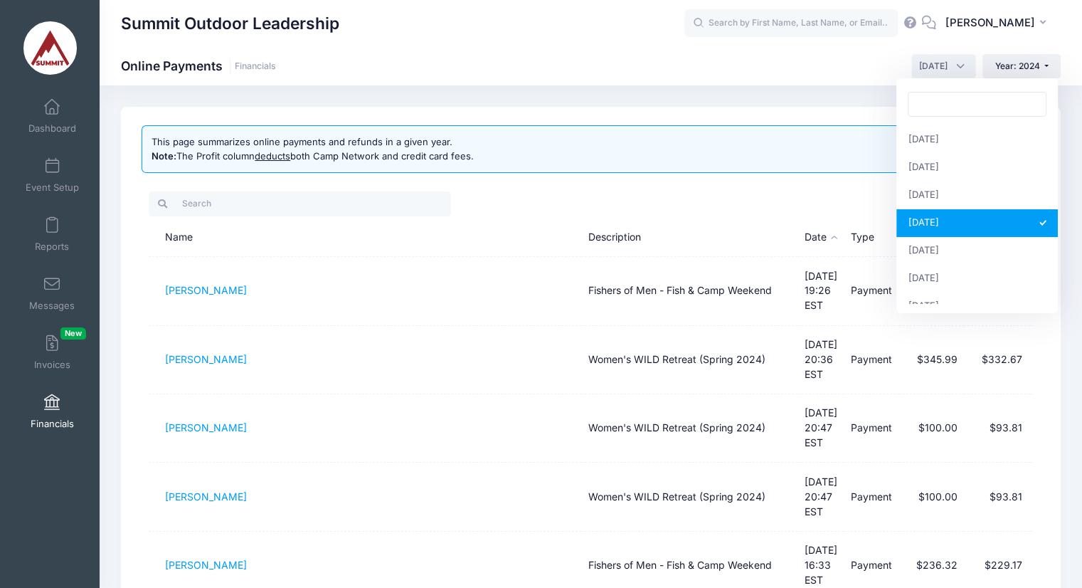
click at [947, 65] on span "April 2024" at bounding box center [943, 66] width 65 height 24
select select "6"
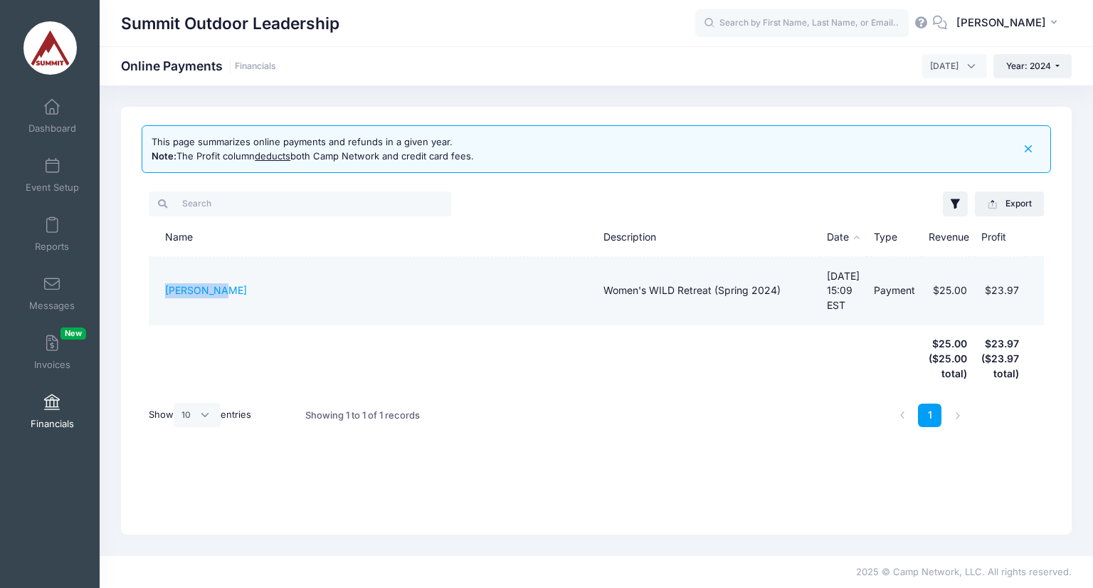
drag, startPoint x: 156, startPoint y: 290, endPoint x: 235, endPoint y: 292, distance: 79.0
click at [235, 292] on td "[PERSON_NAME]" at bounding box center [373, 291] width 448 height 68
copy link "[PERSON_NAME]"
click at [206, 289] on td "[PERSON_NAME]" at bounding box center [373, 291] width 448 height 68
click at [183, 275] on td "[PERSON_NAME]" at bounding box center [373, 291] width 448 height 68
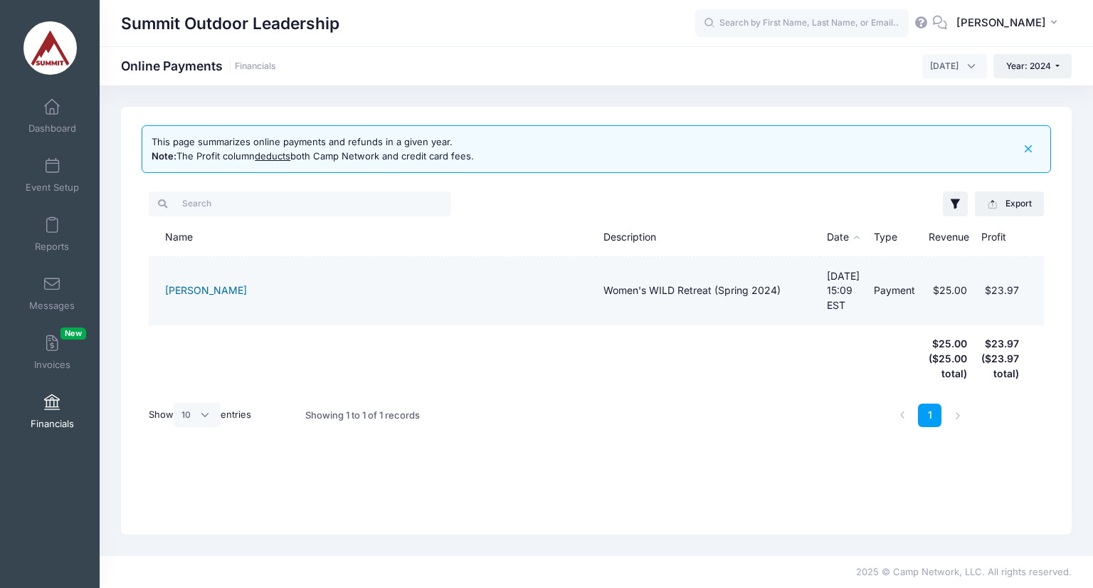
click at [189, 285] on link "[PERSON_NAME]" at bounding box center [206, 290] width 82 height 12
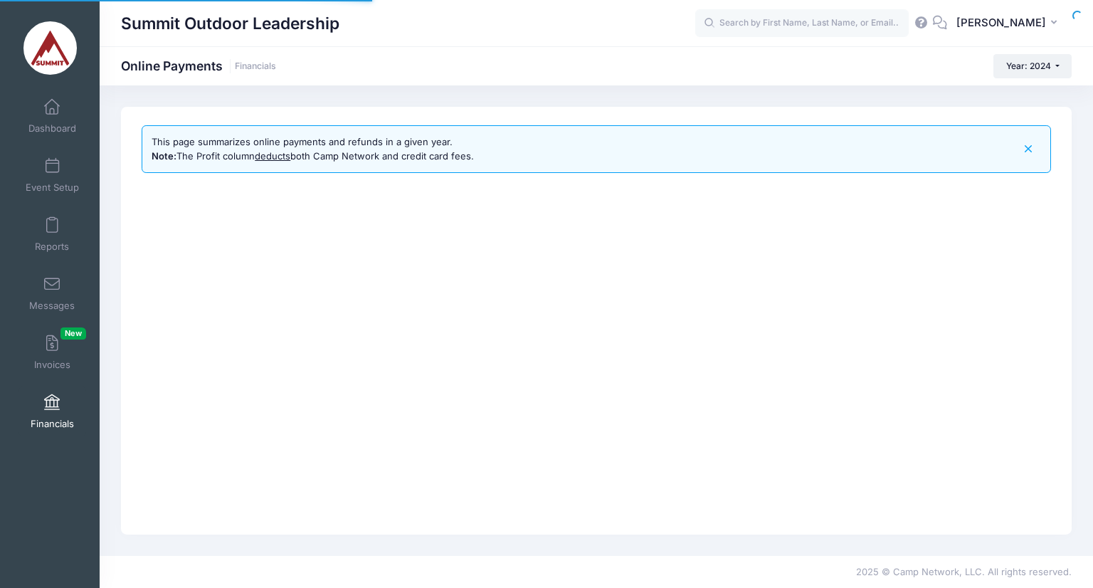
select select "6"
select select "10"
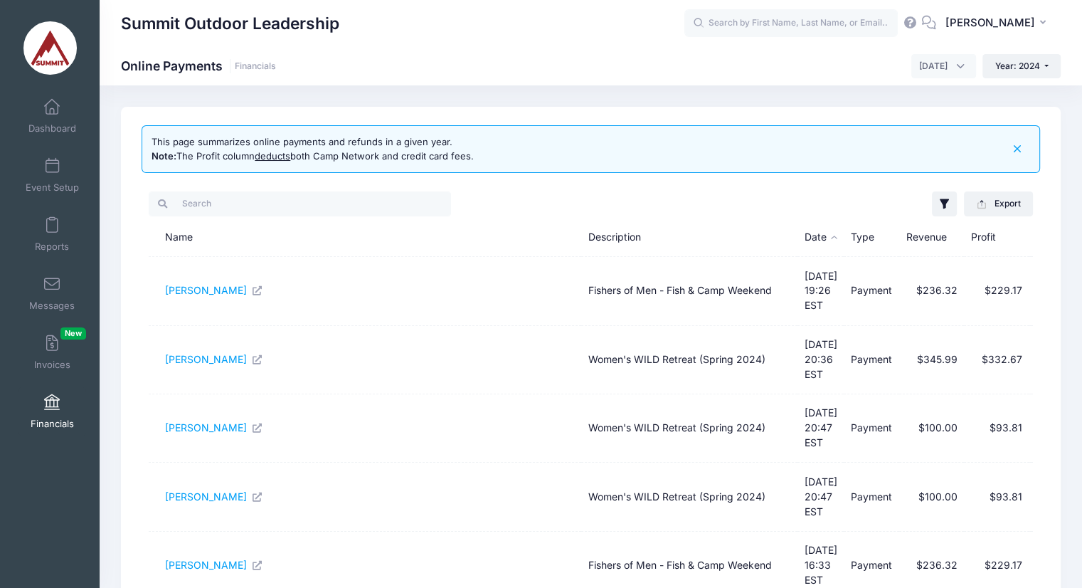
click at [574, 92] on div "Summit Outdoor Leadership Online Payments Financials [DATE] [DATE] [DATE] [DATE…" at bounding box center [591, 593] width 983 height 1016
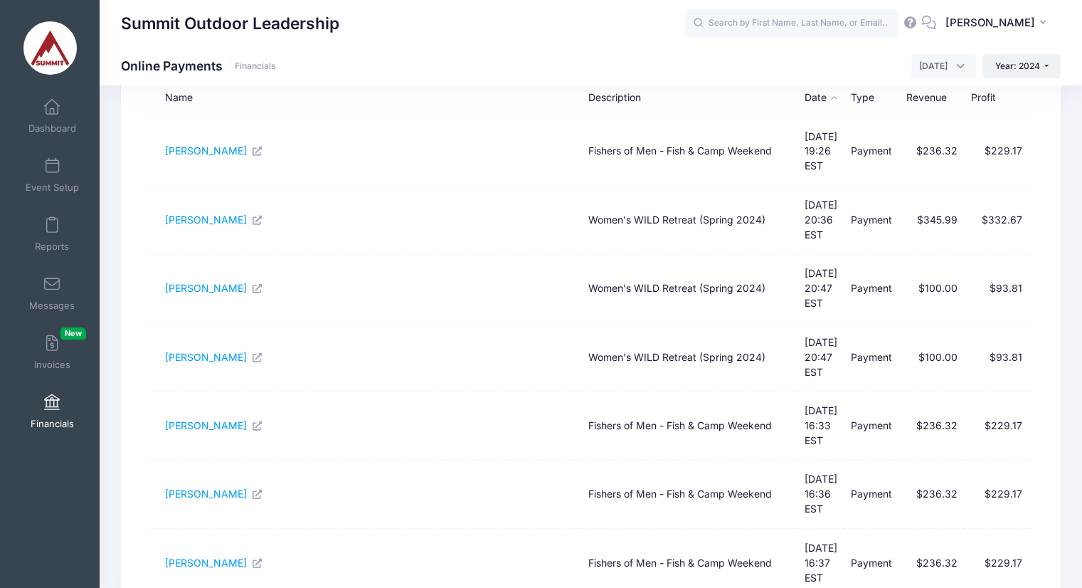
scroll to position [396, 0]
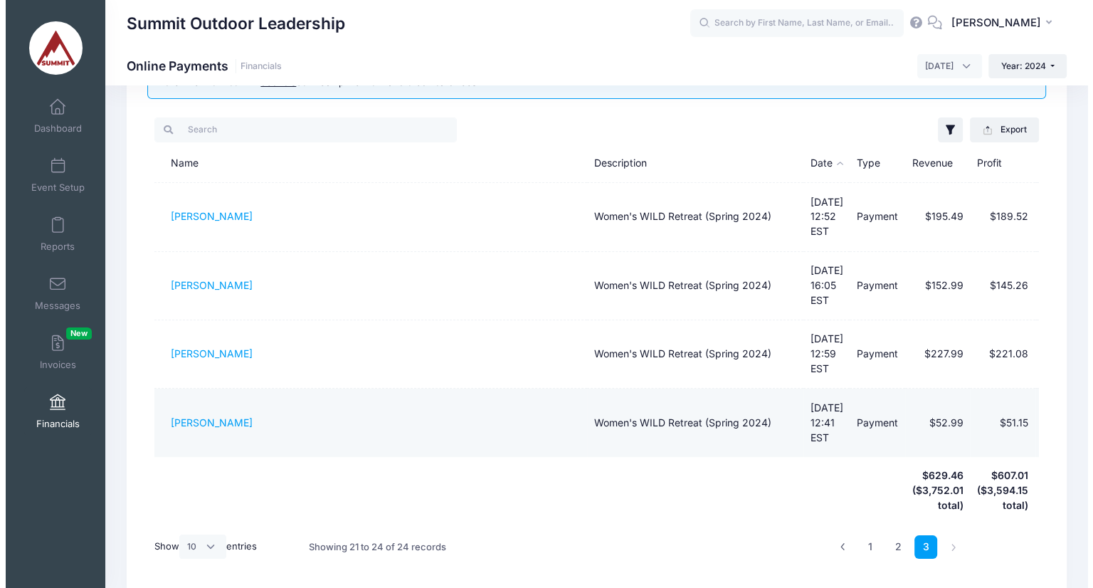
scroll to position [0, 0]
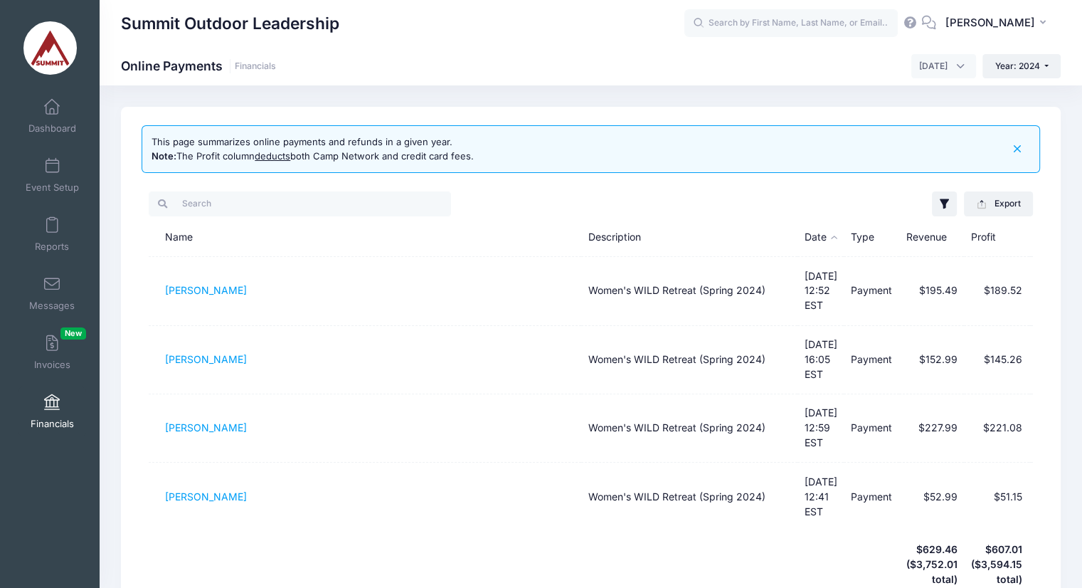
click at [926, 70] on span "[DATE]" at bounding box center [933, 66] width 28 height 13
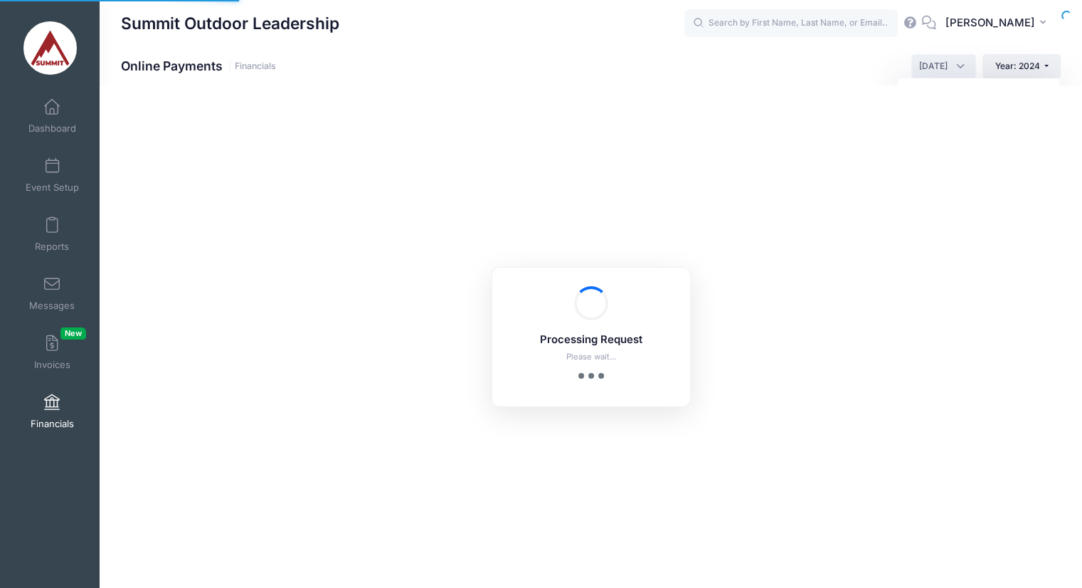
click at [933, 74] on span "[DATE]" at bounding box center [943, 66] width 65 height 24
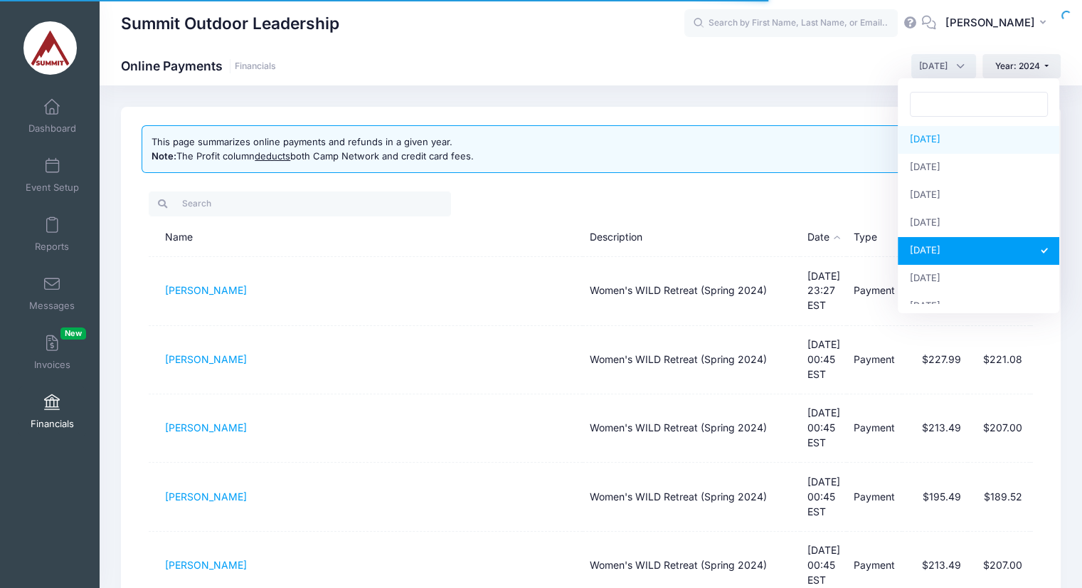
click at [949, 58] on span "May 2024" at bounding box center [943, 66] width 65 height 24
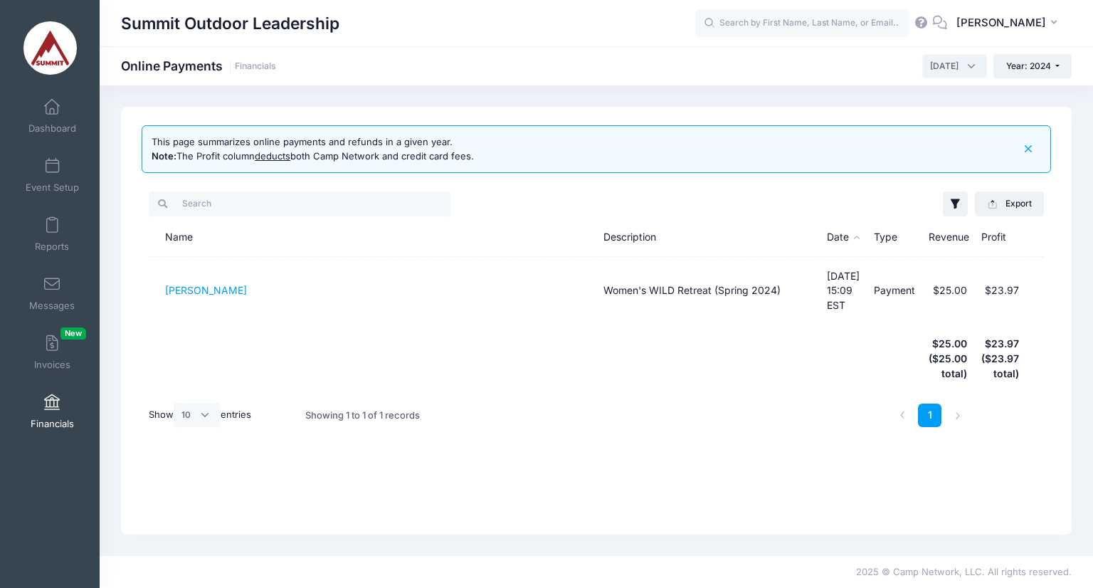
click at [944, 68] on span "[DATE]" at bounding box center [944, 66] width 28 height 13
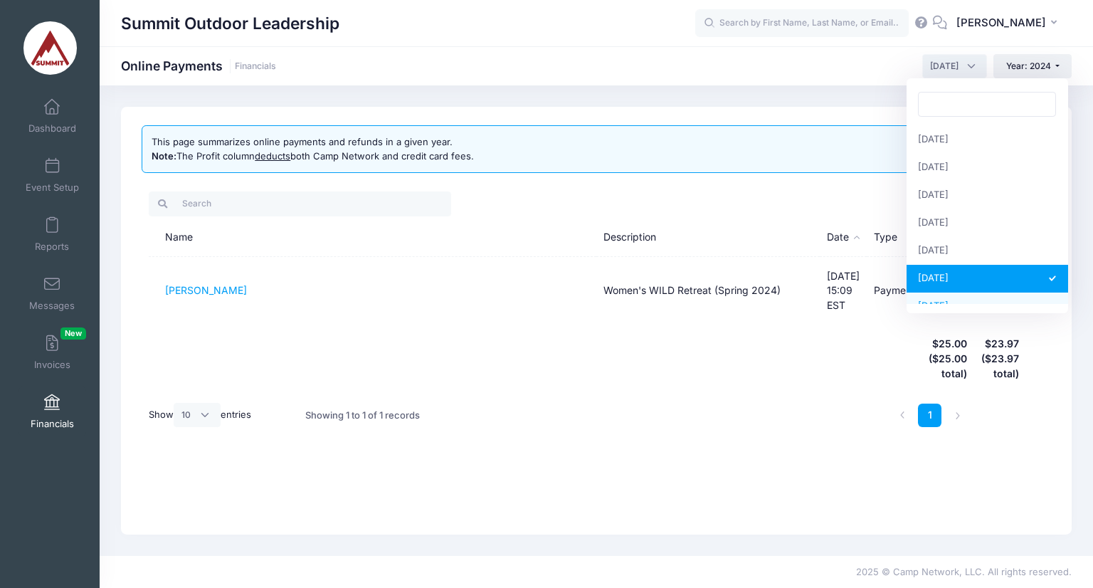
scroll to position [31, 0]
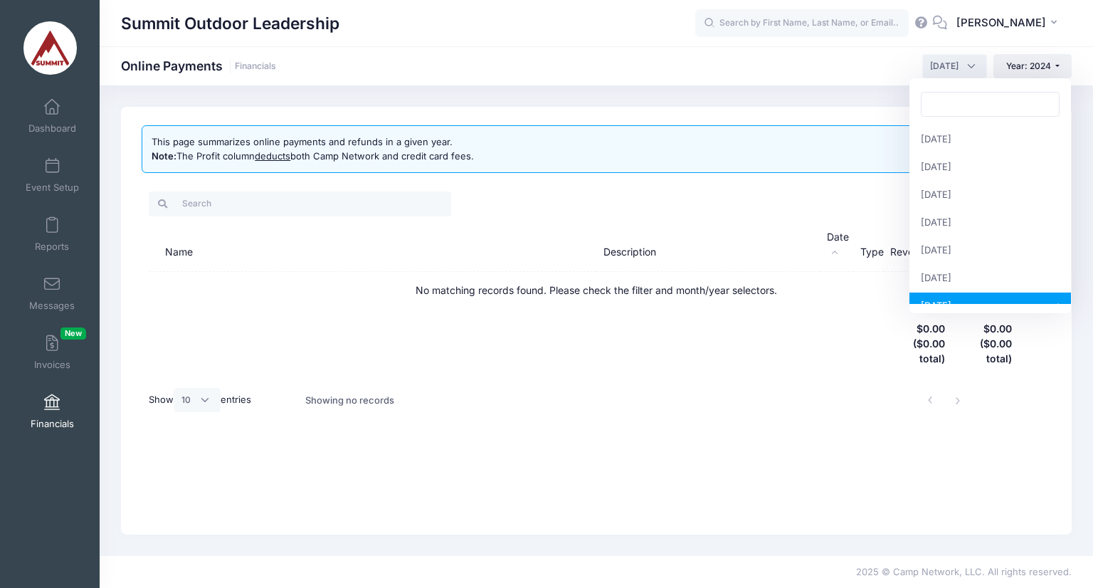
click at [948, 60] on span "[DATE]" at bounding box center [944, 66] width 28 height 13
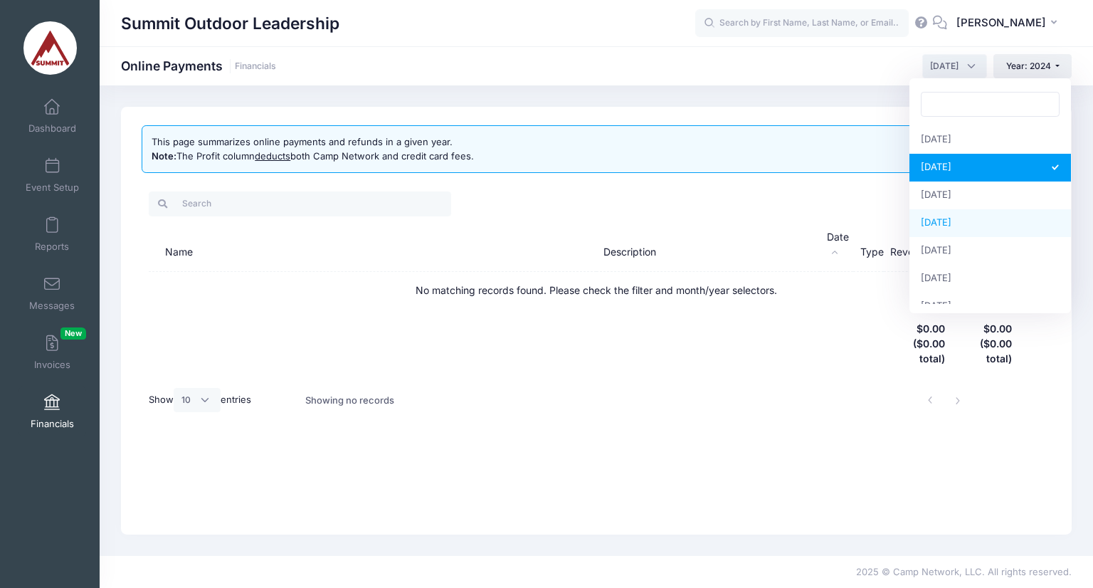
scroll to position [160, 0]
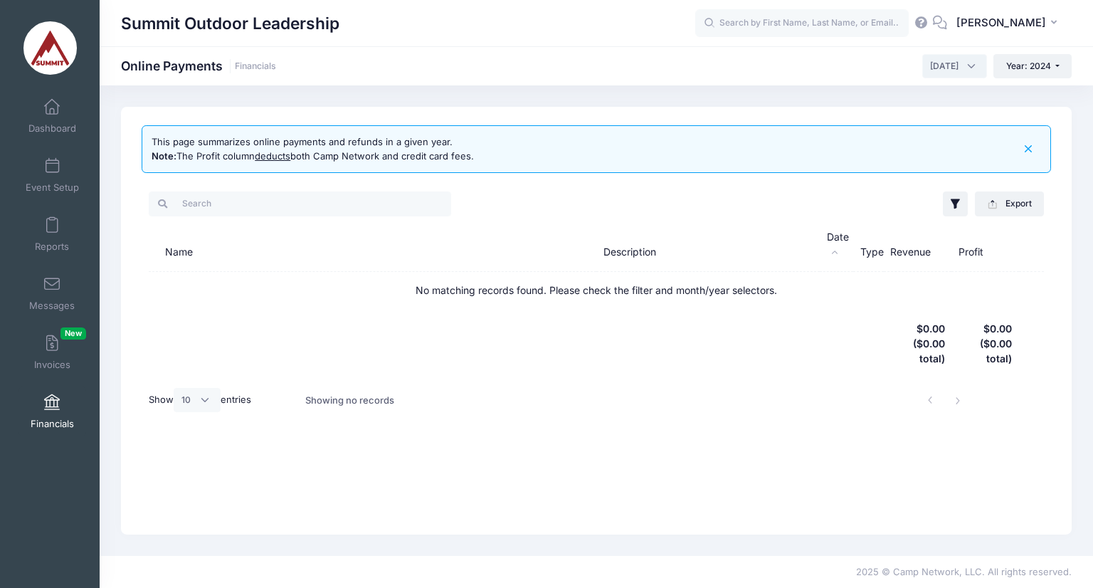
click at [930, 63] on span "[DATE]" at bounding box center [944, 66] width 28 height 13
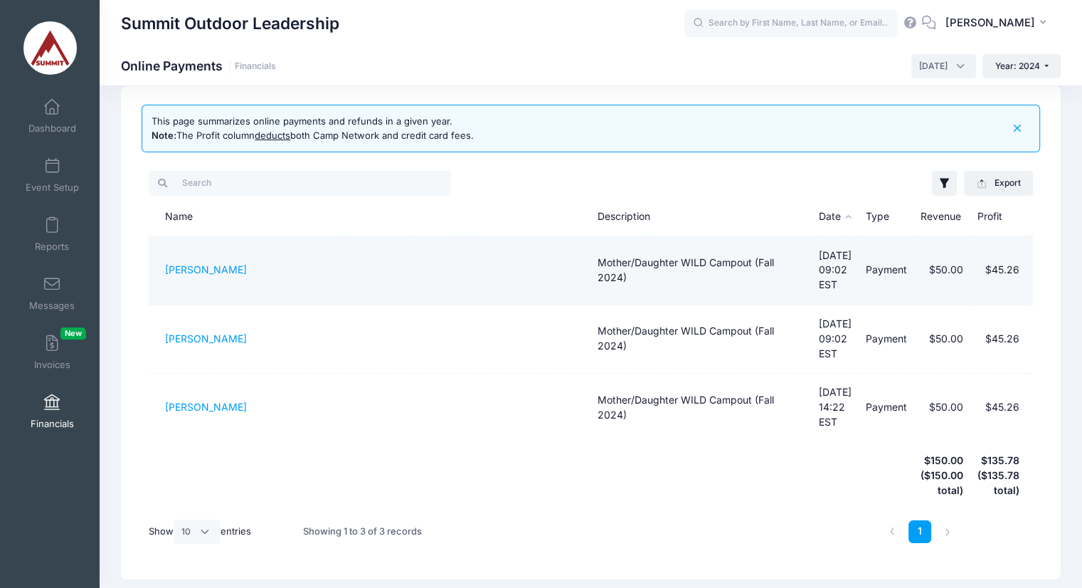
scroll to position [0, 0]
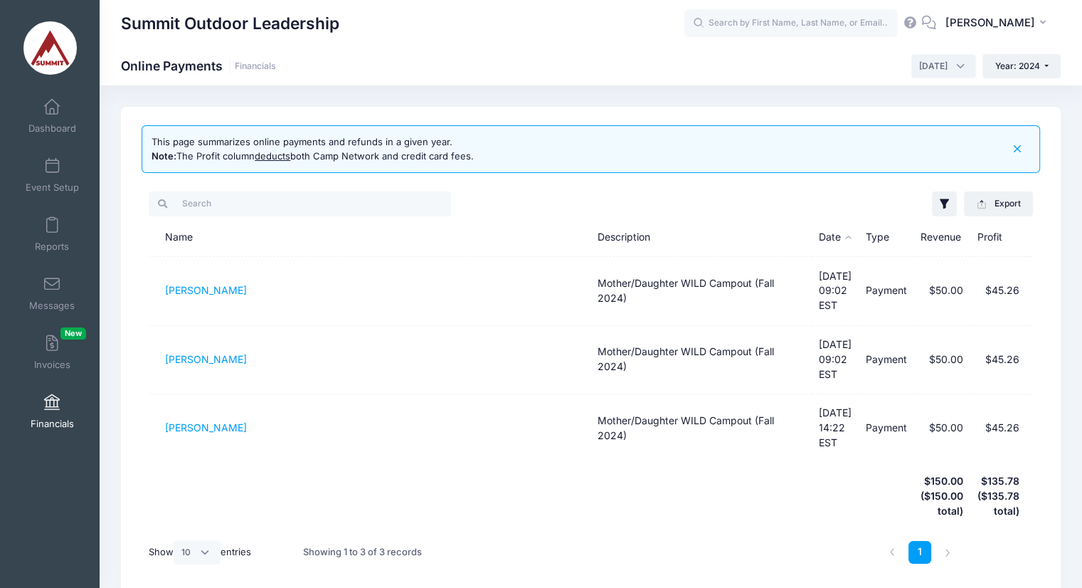
click at [595, 530] on div "1" at bounding box center [738, 552] width 442 height 45
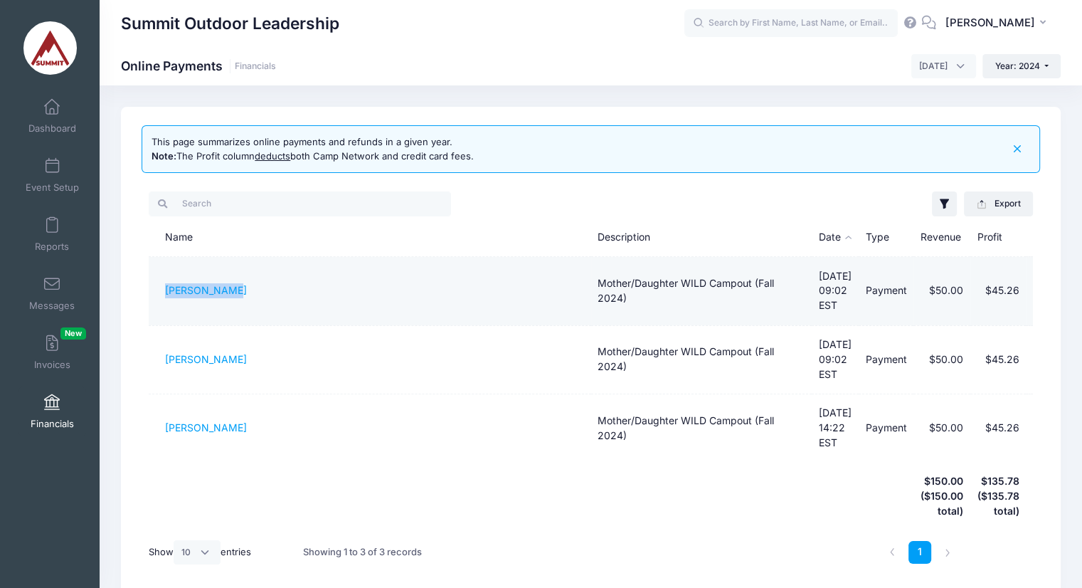
drag, startPoint x: 155, startPoint y: 292, endPoint x: 245, endPoint y: 282, distance: 90.2
click at [245, 282] on td "Claire Brown" at bounding box center [370, 291] width 442 height 68
copy link "Claire Brown"
click at [632, 281] on td "Mother/Daughter WILD Campout (Fall 2024)" at bounding box center [701, 291] width 221 height 68
drag, startPoint x: 615, startPoint y: 297, endPoint x: 575, endPoint y: 269, distance: 48.6
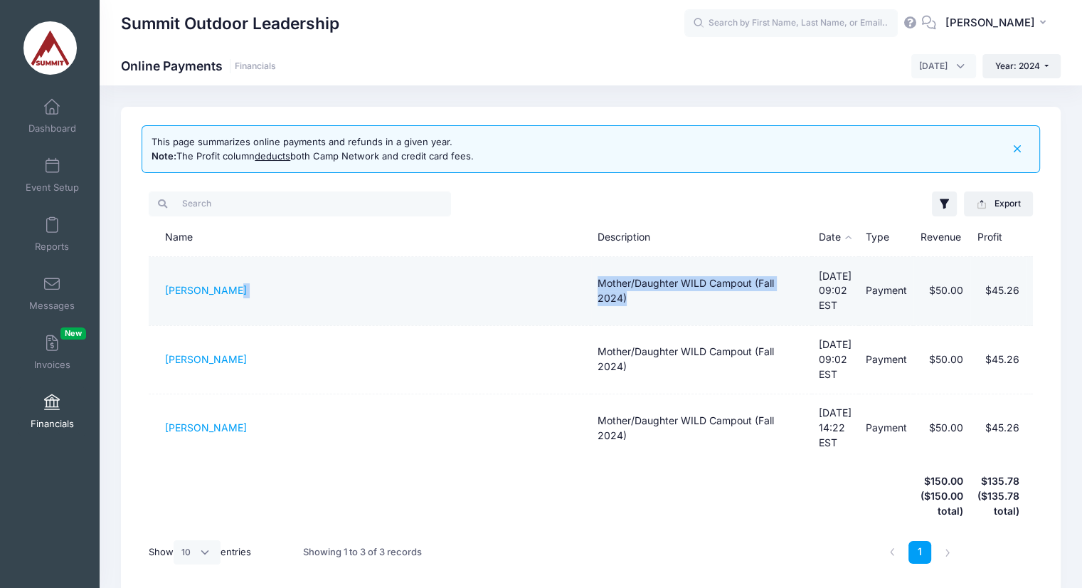
click at [575, 269] on tr "Claire Brown Mother/Daughter WILD Campout (Fall 2024) 09/05/2024 09:02 EST Paym…" at bounding box center [591, 291] width 884 height 68
copy tr "Mother/Daughter WILD Campout (Fall 2024)"
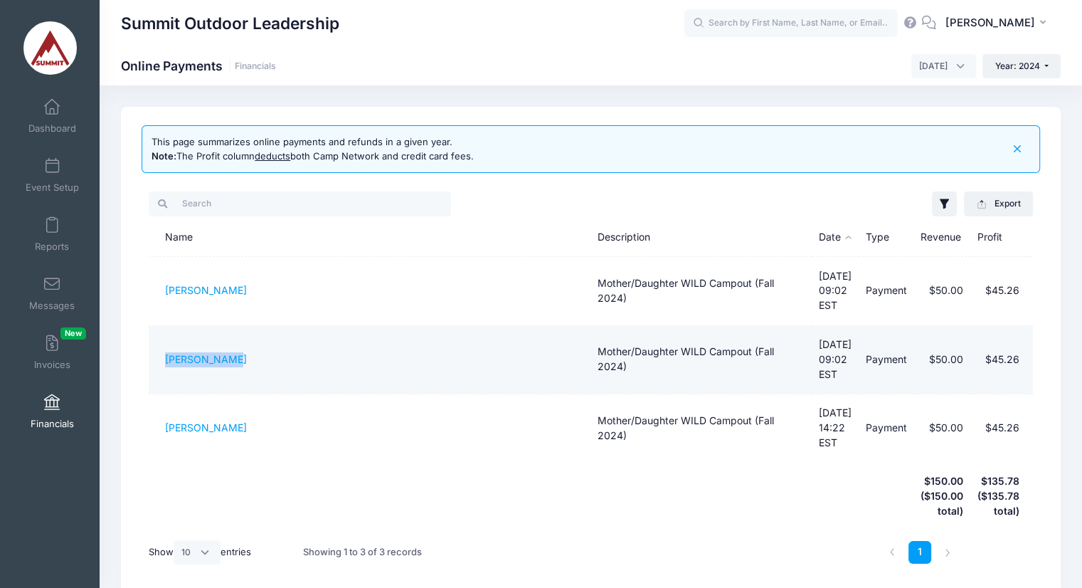
drag, startPoint x: 155, startPoint y: 340, endPoint x: 258, endPoint y: 322, distance: 104.0
click at [258, 326] on td "Ashley Brown" at bounding box center [370, 360] width 442 height 68
copy link "Ashley Brown"
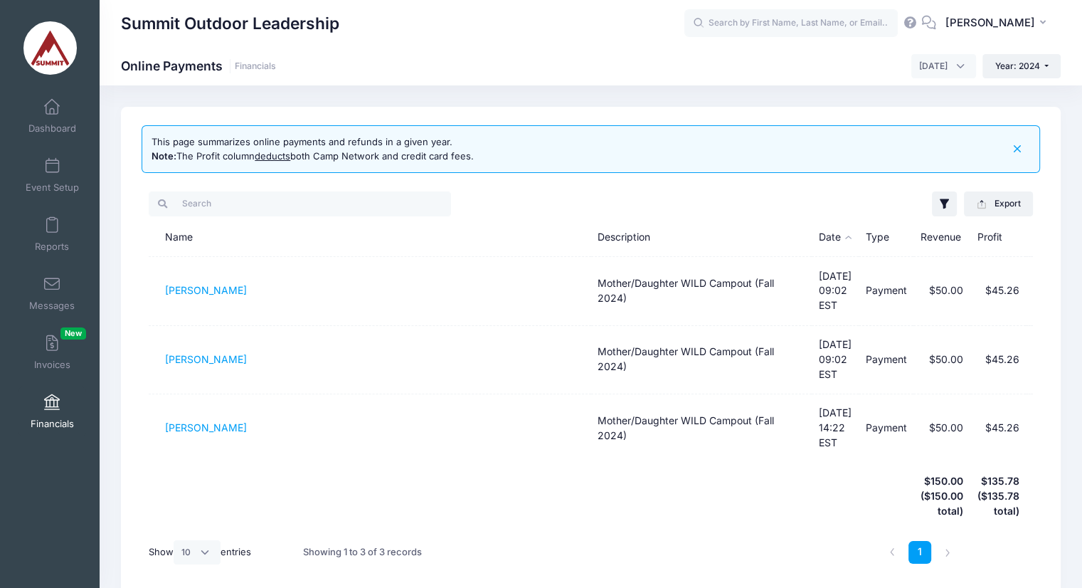
click at [144, 403] on div "Filter Options Show: Payments Refunds Disputed Only Session: Mother/Daughter WI…" at bounding box center [591, 381] width 899 height 399
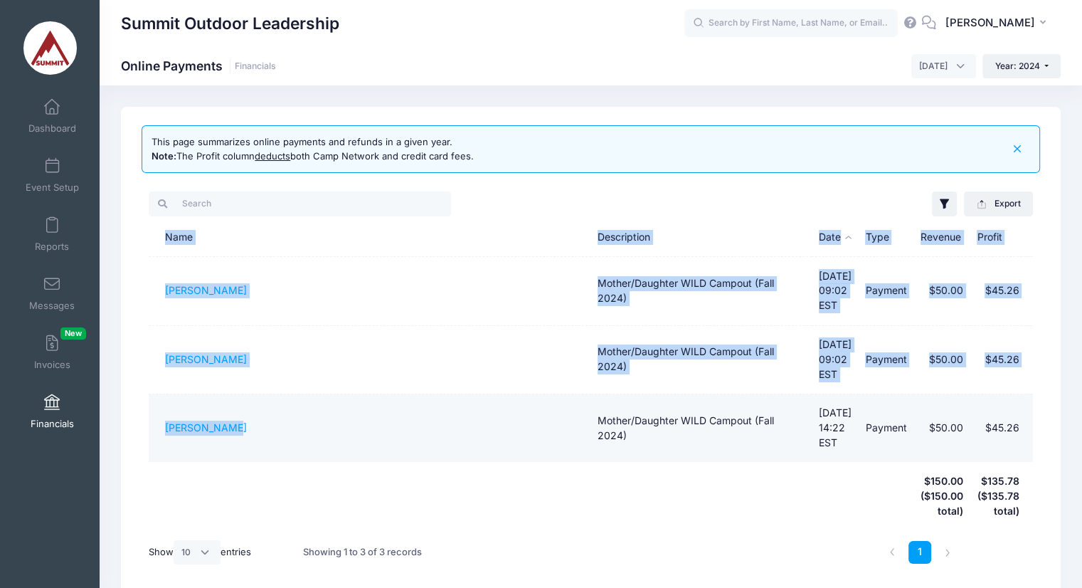
drag, startPoint x: 145, startPoint y: 402, endPoint x: 251, endPoint y: 379, distance: 108.4
click at [251, 379] on div "Filter Options Show: Payments Refunds Disputed Only Session: Mother/Daughter WI…" at bounding box center [591, 381] width 899 height 399
click at [260, 400] on td "Sarah Pylant" at bounding box center [370, 428] width 442 height 68
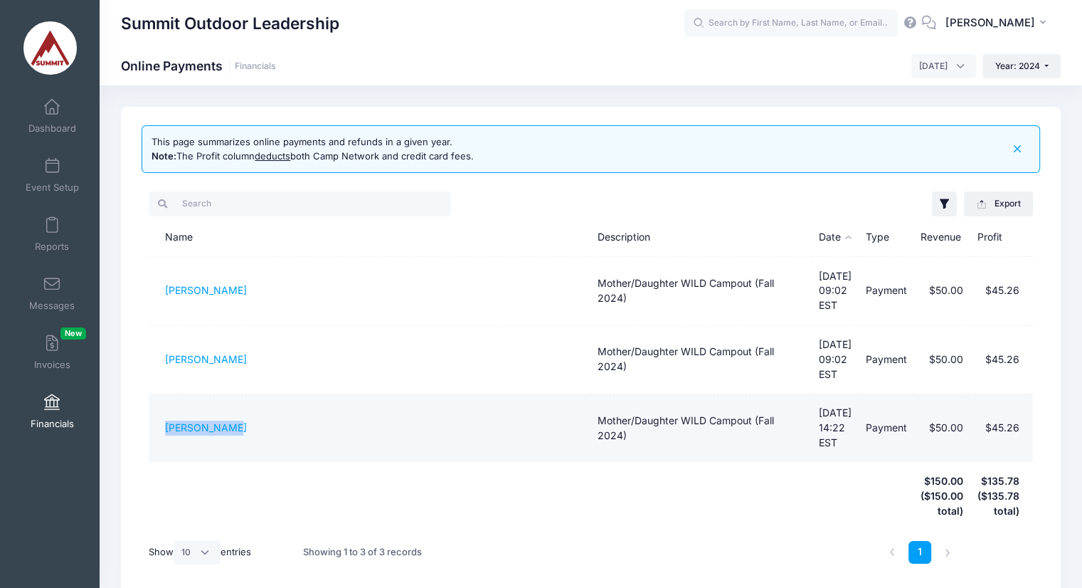
drag, startPoint x: 260, startPoint y: 400, endPoint x: 170, endPoint y: 396, distance: 89.7
click at [170, 396] on td "Sarah Pylant" at bounding box center [370, 428] width 442 height 68
copy link "Sarah Pylant"
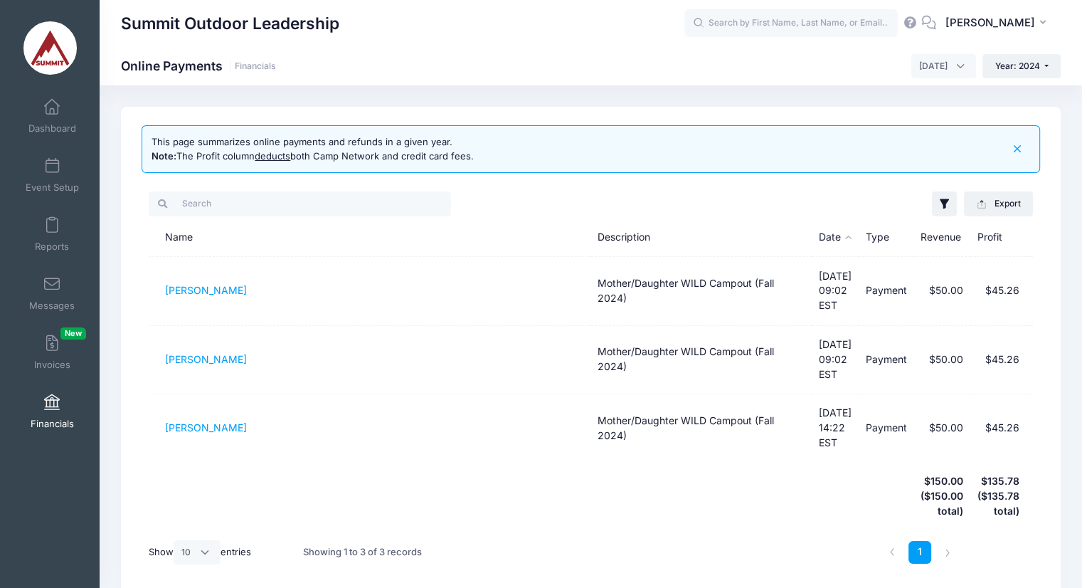
click at [713, 484] on th at bounding box center [701, 496] width 221 height 68
click at [941, 69] on span "September 2024" at bounding box center [933, 66] width 28 height 13
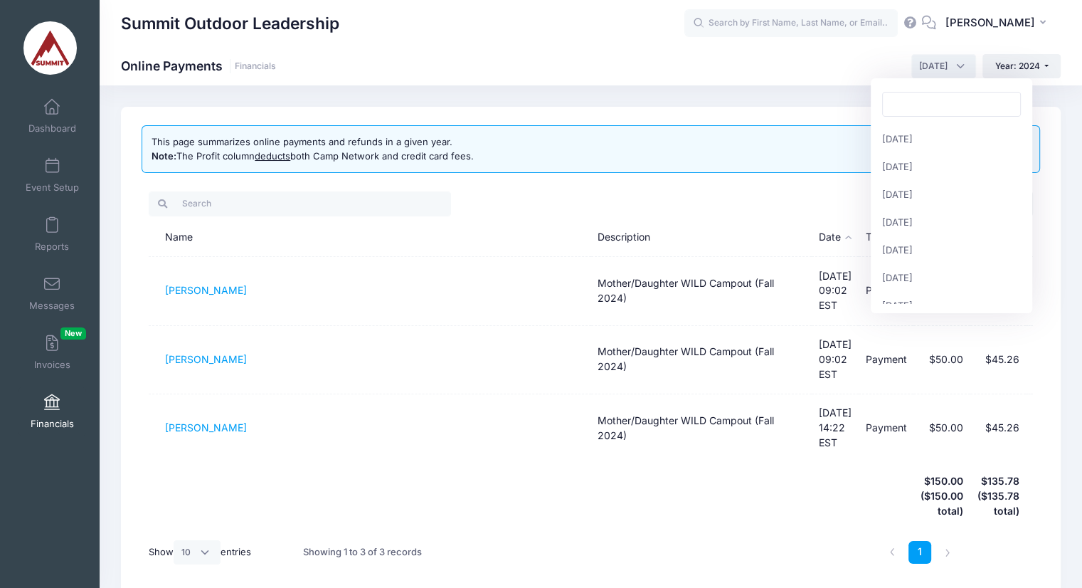
scroll to position [182, 0]
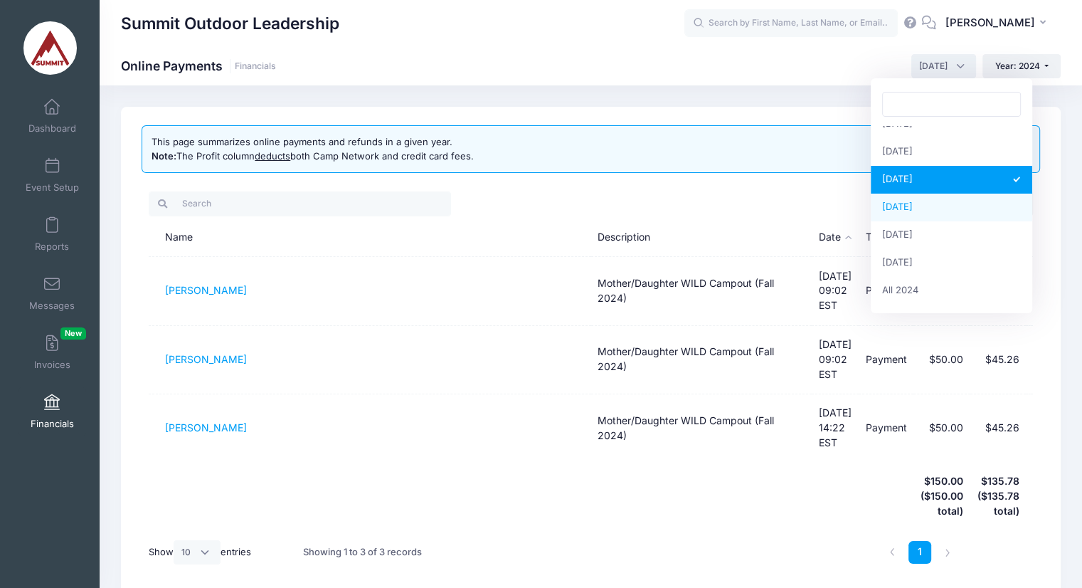
select select "10"
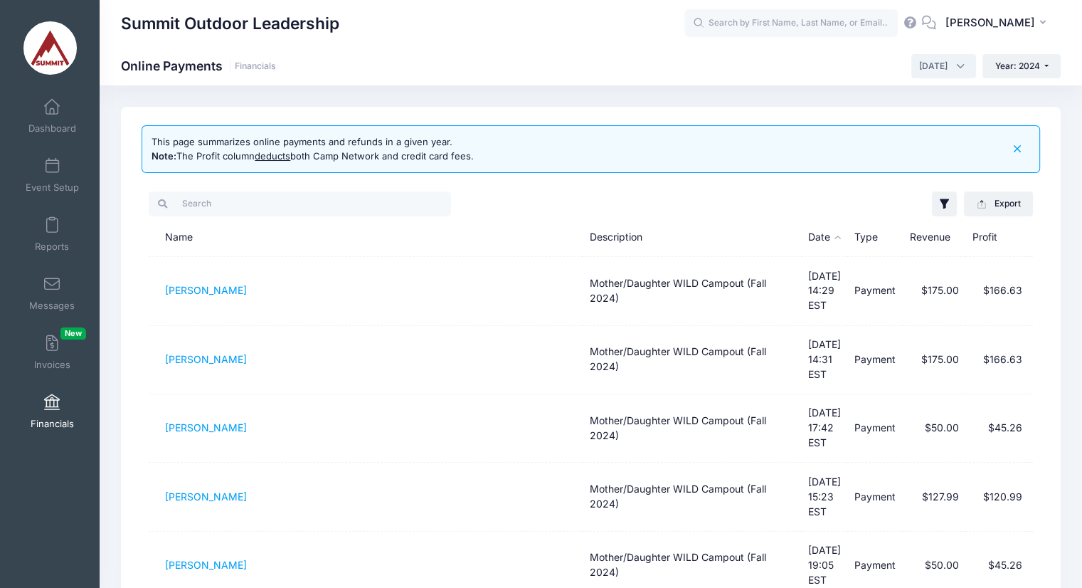
scroll to position [48, 0]
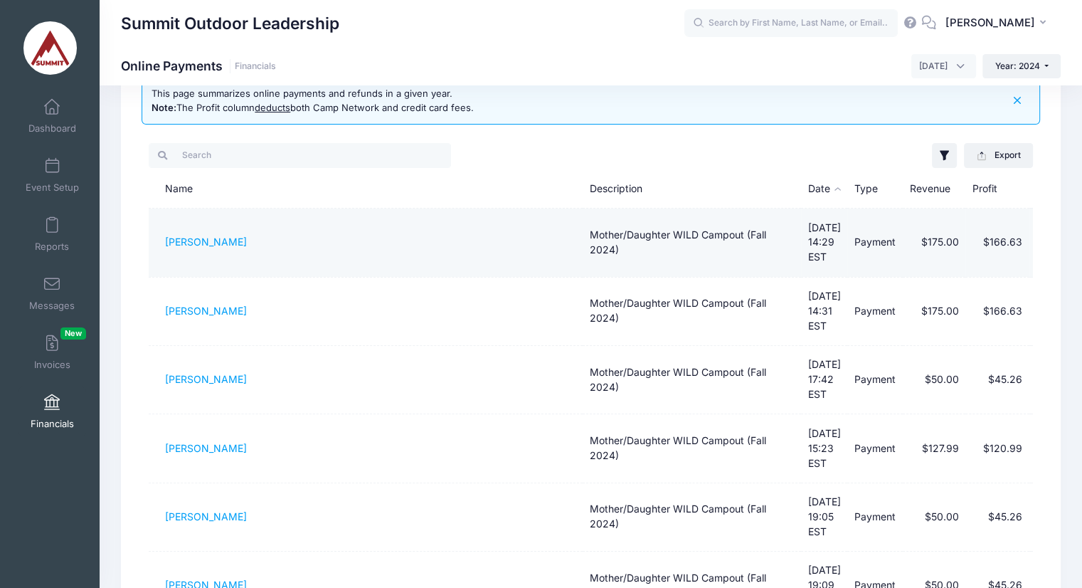
click at [174, 253] on td "Kean Hartfield" at bounding box center [366, 242] width 434 height 68
drag, startPoint x: 164, startPoint y: 249, endPoint x: 249, endPoint y: 245, distance: 84.8
click at [249, 245] on td "Kean Hartfield" at bounding box center [366, 242] width 434 height 68
copy link "Kean Hartfield"
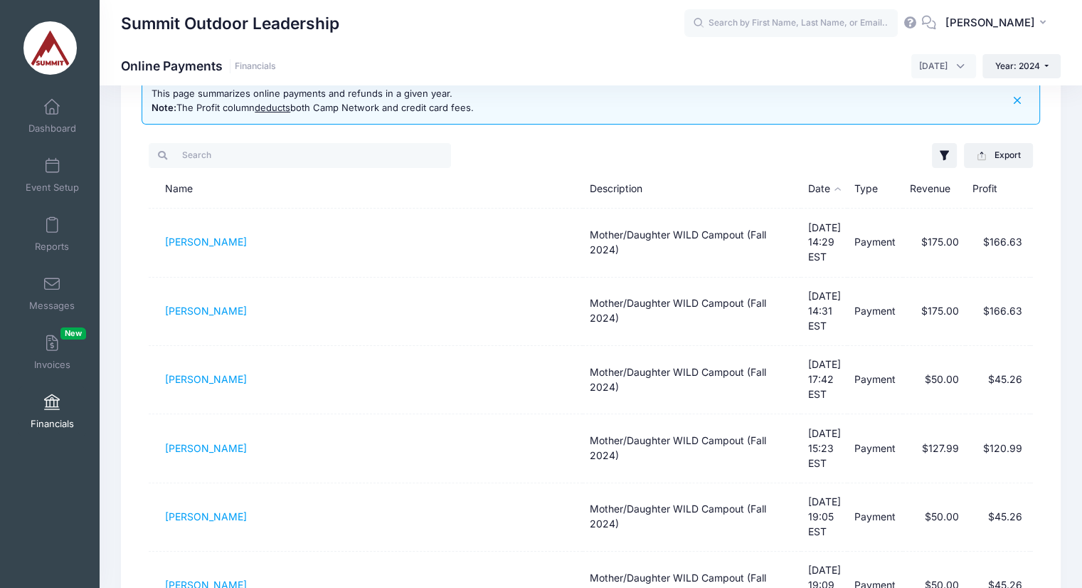
click at [620, 78] on div "Summit Outdoor Leadership Online Payments Financials January 2024 February 2024…" at bounding box center [591, 66] width 983 height 24
click at [633, 129] on div "This page summarizes online payments and refunds in a given year. Note: The Pro…" at bounding box center [591, 544] width 940 height 973
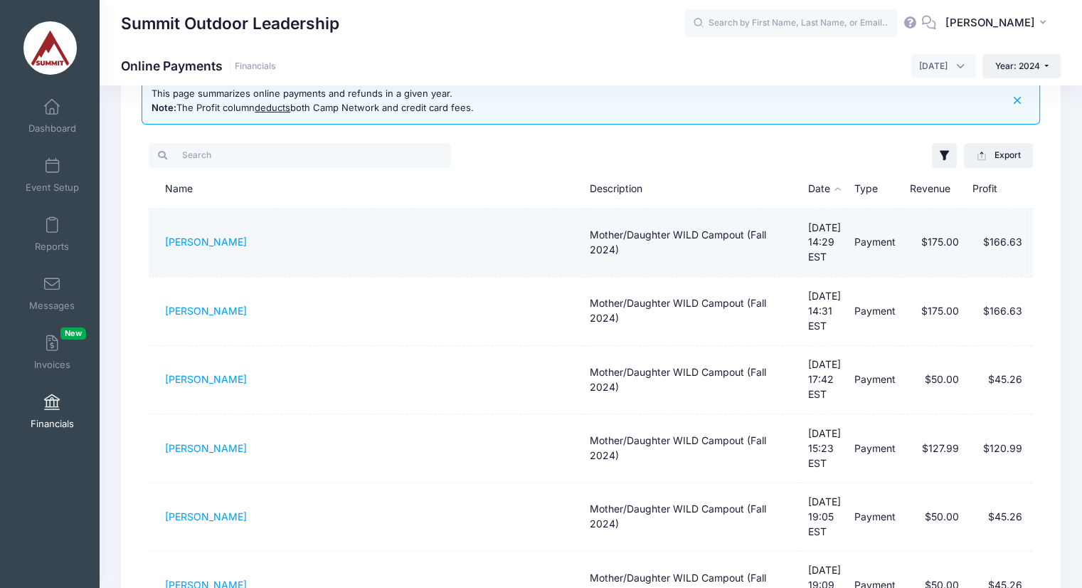
drag, startPoint x: 158, startPoint y: 244, endPoint x: 247, endPoint y: 239, distance: 89.1
click at [247, 239] on td "[PERSON_NAME]" at bounding box center [366, 242] width 434 height 68
copy link "[PERSON_NAME]"
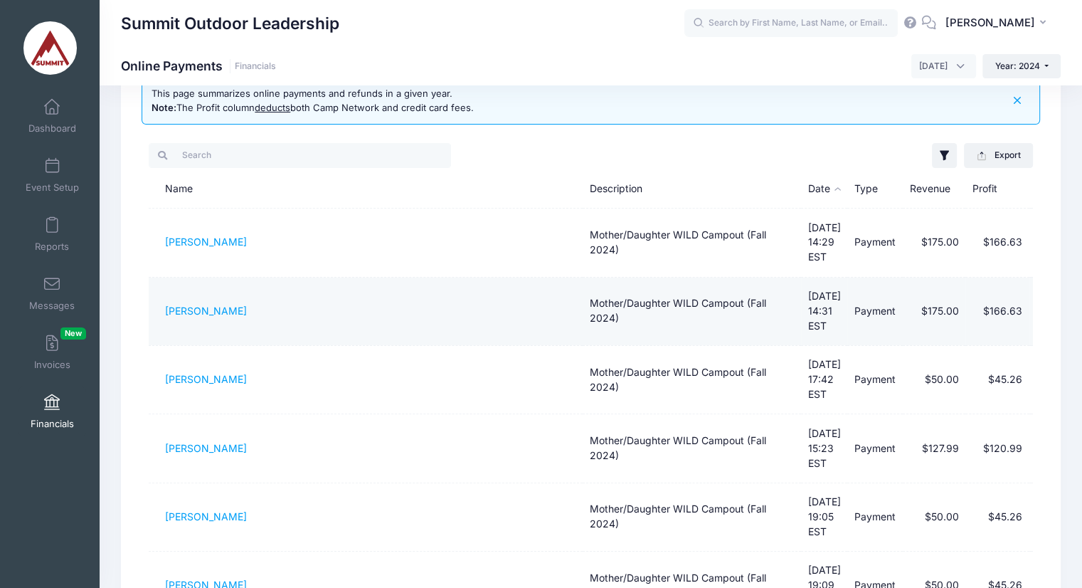
drag, startPoint x: 157, startPoint y: 298, endPoint x: 252, endPoint y: 295, distance: 94.7
click at [252, 295] on td "[PERSON_NAME]" at bounding box center [366, 311] width 434 height 68
copy link "[PERSON_NAME]"
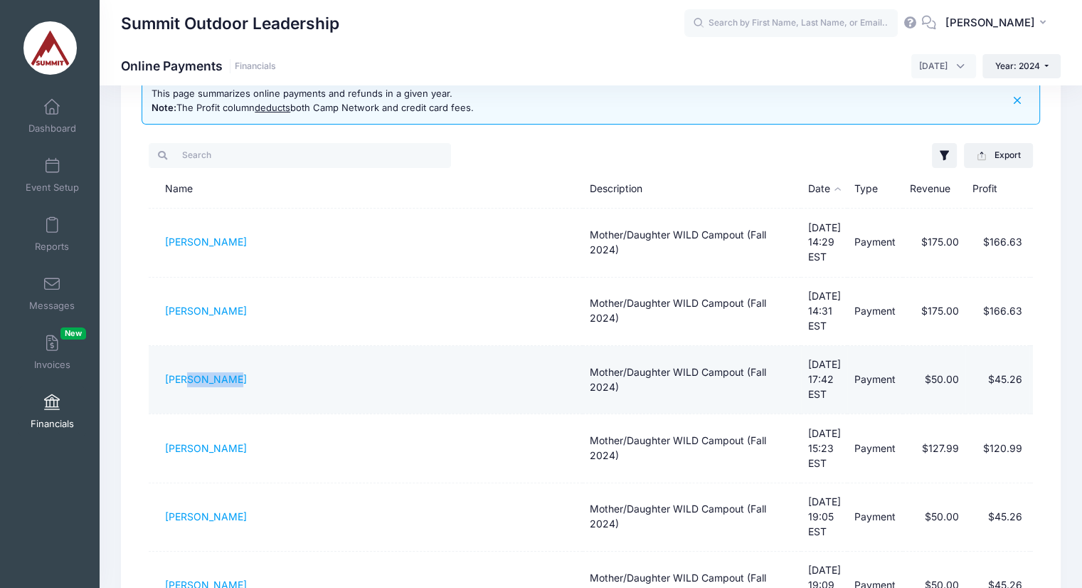
drag, startPoint x: 186, startPoint y: 357, endPoint x: 250, endPoint y: 350, distance: 64.4
click at [250, 350] on td "[PERSON_NAME]" at bounding box center [366, 380] width 434 height 68
click at [196, 354] on td "[PERSON_NAME]" at bounding box center [366, 380] width 434 height 68
drag, startPoint x: 168, startPoint y: 356, endPoint x: 260, endPoint y: 354, distance: 92.5
click at [260, 354] on td "[PERSON_NAME]" at bounding box center [366, 380] width 434 height 68
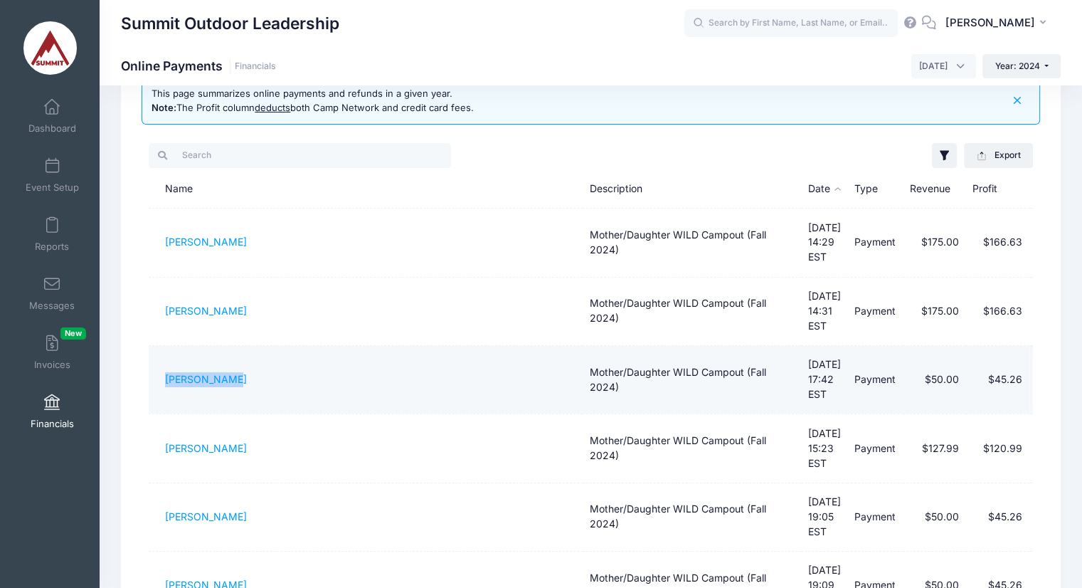
copy link "[PERSON_NAME]"
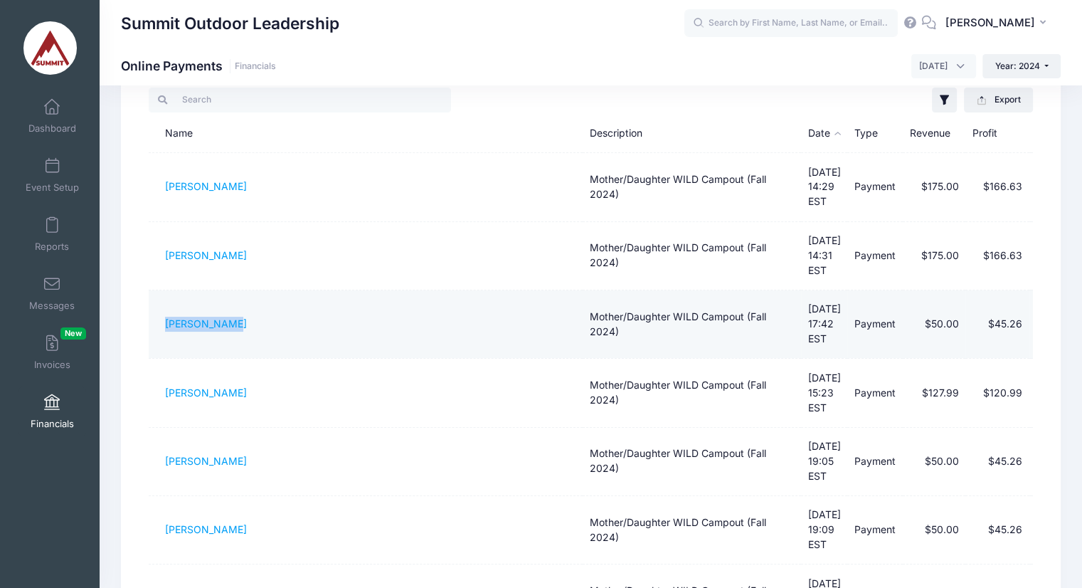
click at [422, 298] on td "[PERSON_NAME]" at bounding box center [366, 324] width 434 height 68
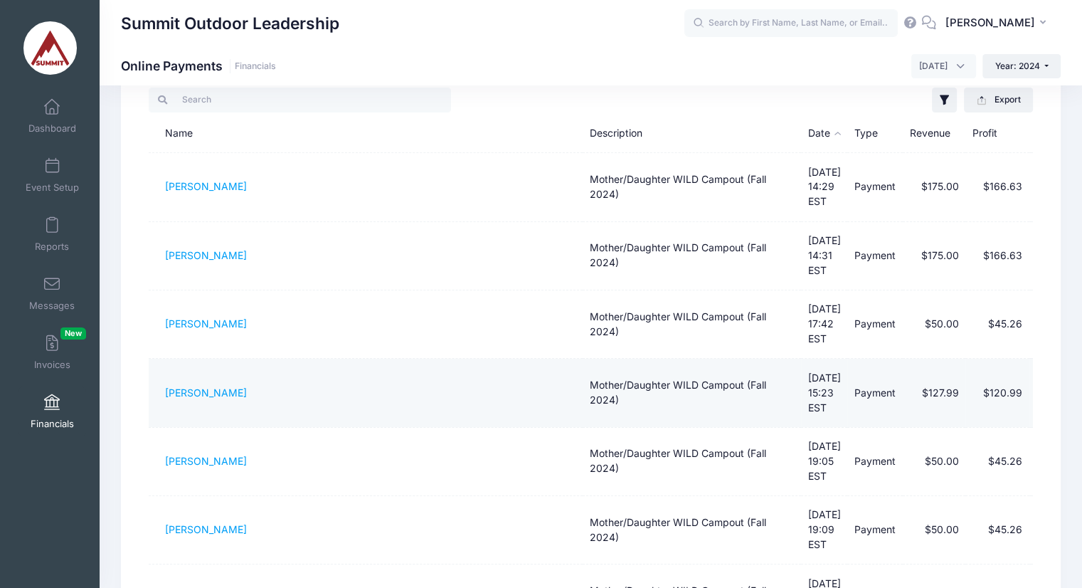
drag, startPoint x: 158, startPoint y: 343, endPoint x: 260, endPoint y: 326, distance: 103.9
click at [260, 359] on td "[PERSON_NAME]" at bounding box center [366, 393] width 434 height 68
copy link "[PERSON_NAME]"
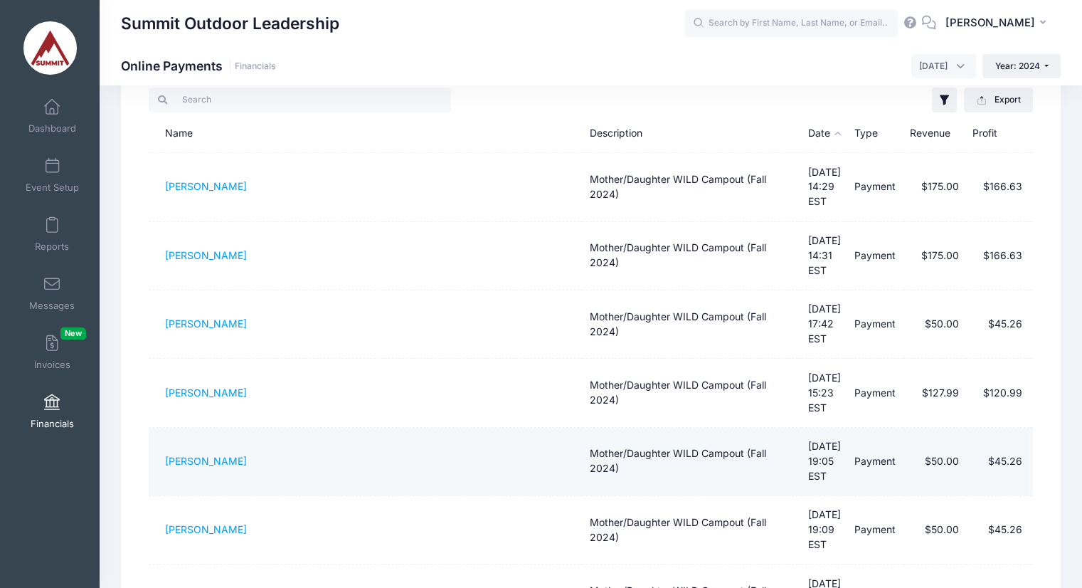
drag, startPoint x: 149, startPoint y: 398, endPoint x: 268, endPoint y: 393, distance: 118.2
click at [268, 428] on td "[PERSON_NAME]" at bounding box center [366, 462] width 434 height 68
copy link "[PERSON_NAME]"
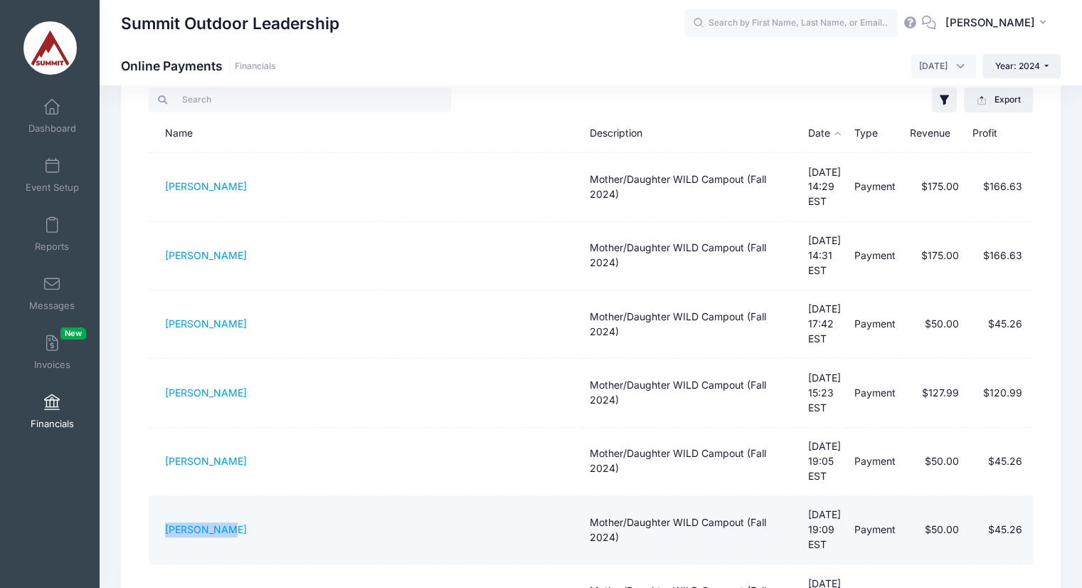
drag, startPoint x: 153, startPoint y: 453, endPoint x: 251, endPoint y: 442, distance: 98.8
click at [251, 496] on td "[PERSON_NAME]" at bounding box center [366, 530] width 434 height 68
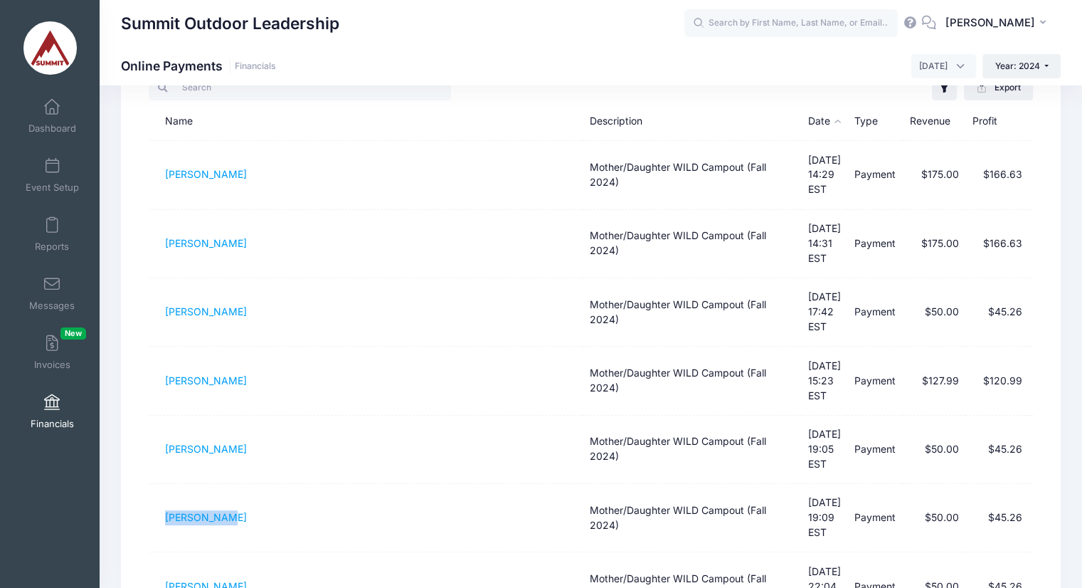
scroll to position [117, 0]
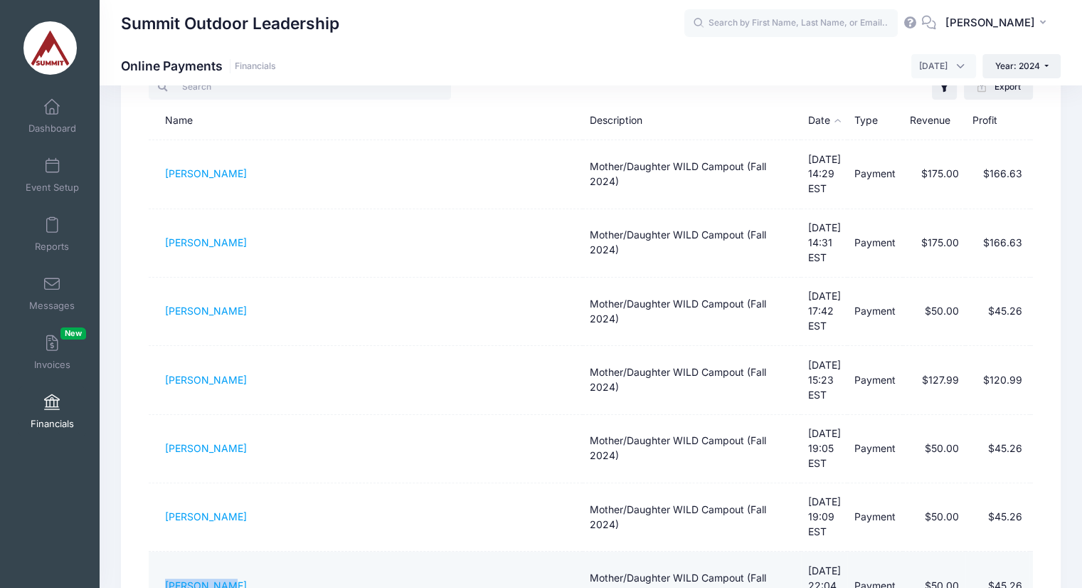
drag, startPoint x: 163, startPoint y: 498, endPoint x: 250, endPoint y: 487, distance: 88.2
click at [250, 551] on td "[PERSON_NAME]" at bounding box center [366, 585] width 434 height 68
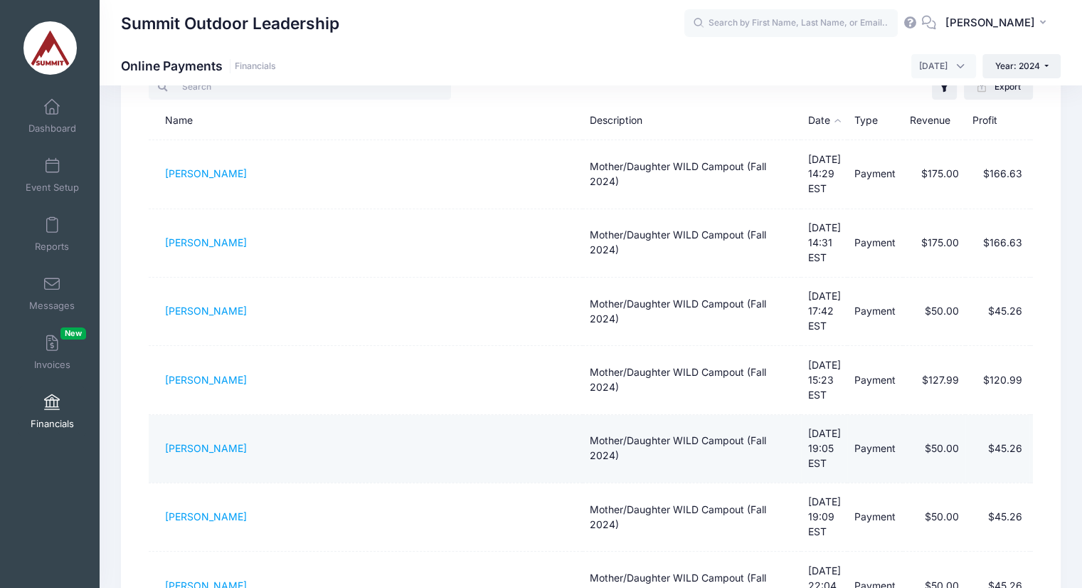
click at [825, 415] on td "[DATE] 19:05 EST" at bounding box center [824, 449] width 47 height 68
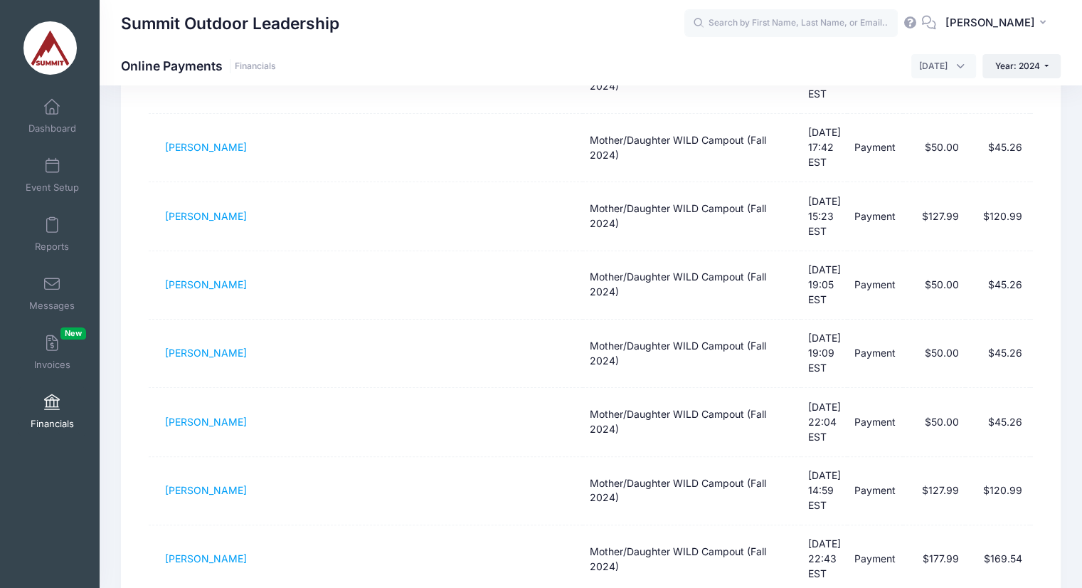
scroll to position [286, 0]
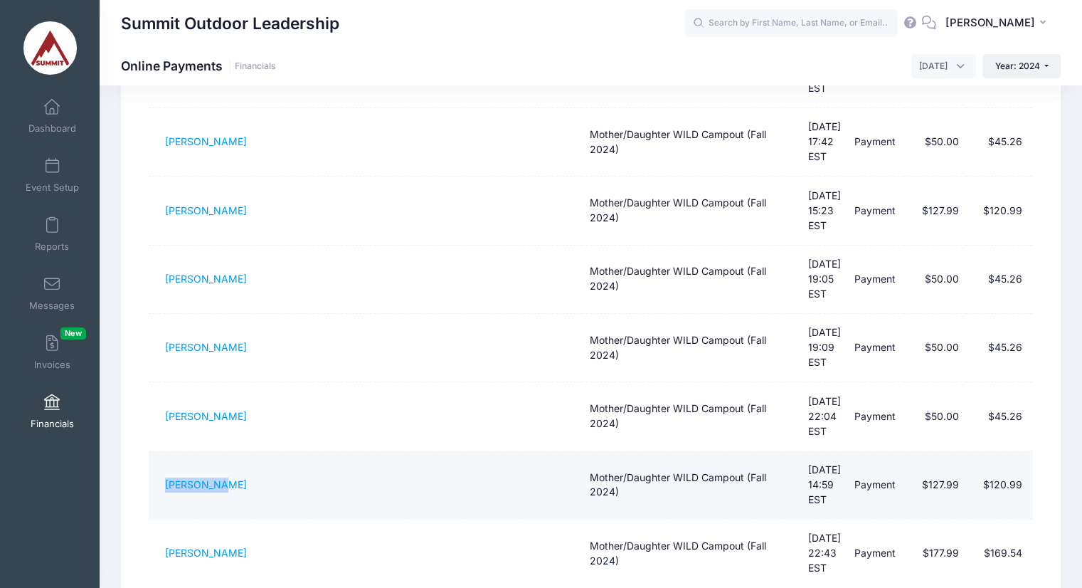
drag, startPoint x: 161, startPoint y: 381, endPoint x: 253, endPoint y: 379, distance: 92.5
click at [253, 451] on td "[PERSON_NAME]" at bounding box center [366, 485] width 434 height 68
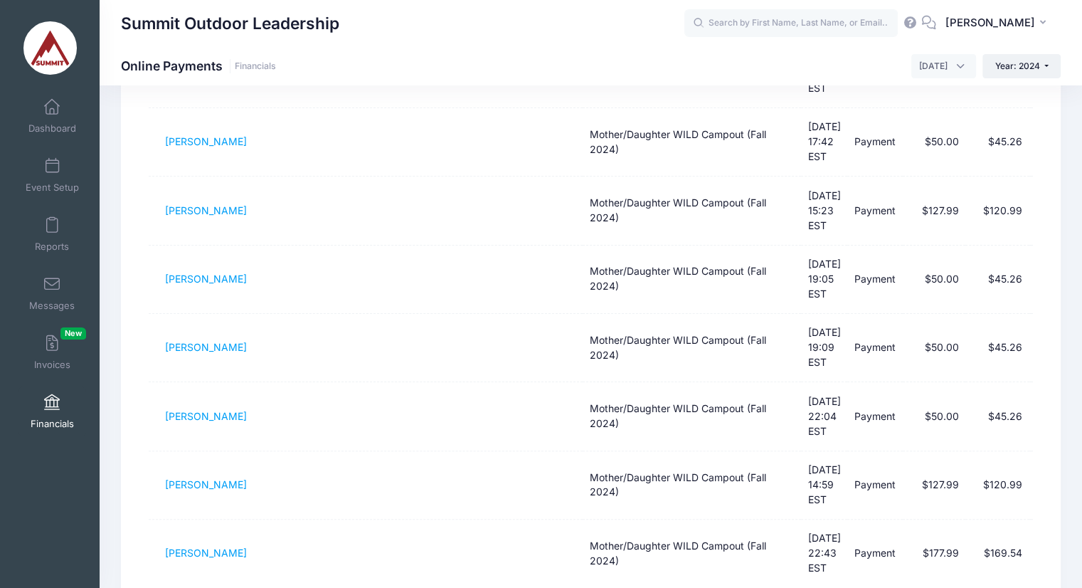
click at [601, 28] on div "Summit Outdoor Leadership" at bounding box center [403, 23] width 564 height 33
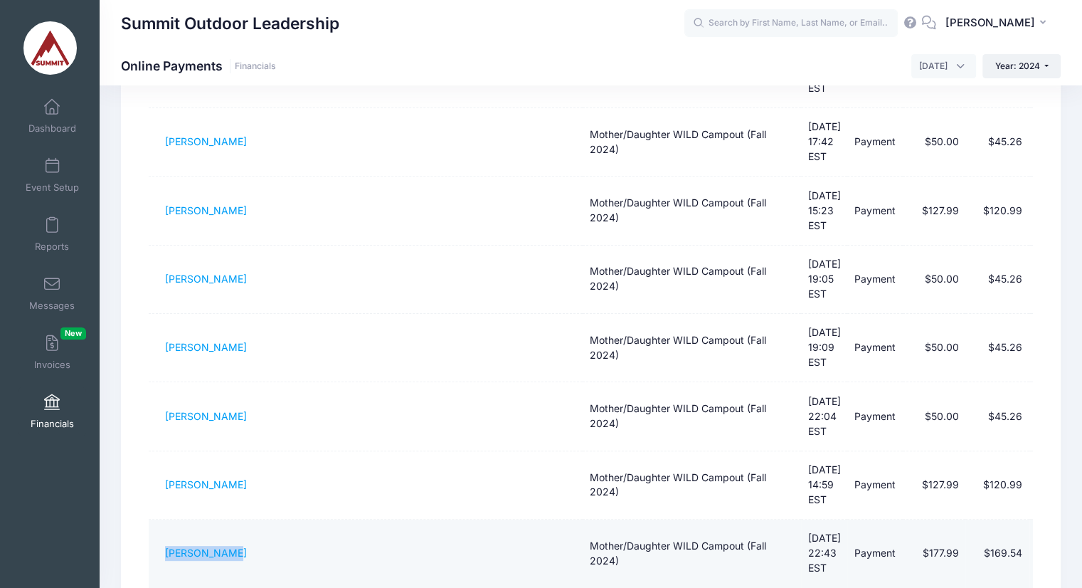
drag, startPoint x: 156, startPoint y: 430, endPoint x: 253, endPoint y: 428, distance: 96.8
click at [253, 519] on td "[PERSON_NAME]" at bounding box center [366, 553] width 434 height 68
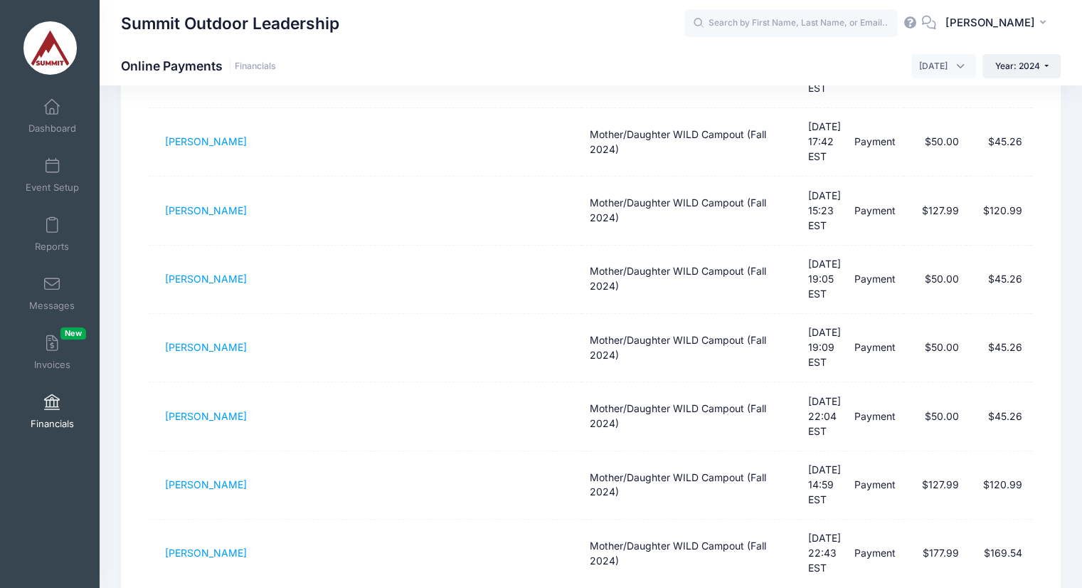
drag, startPoint x: 156, startPoint y: 487, endPoint x: 254, endPoint y: 494, distance: 98.4
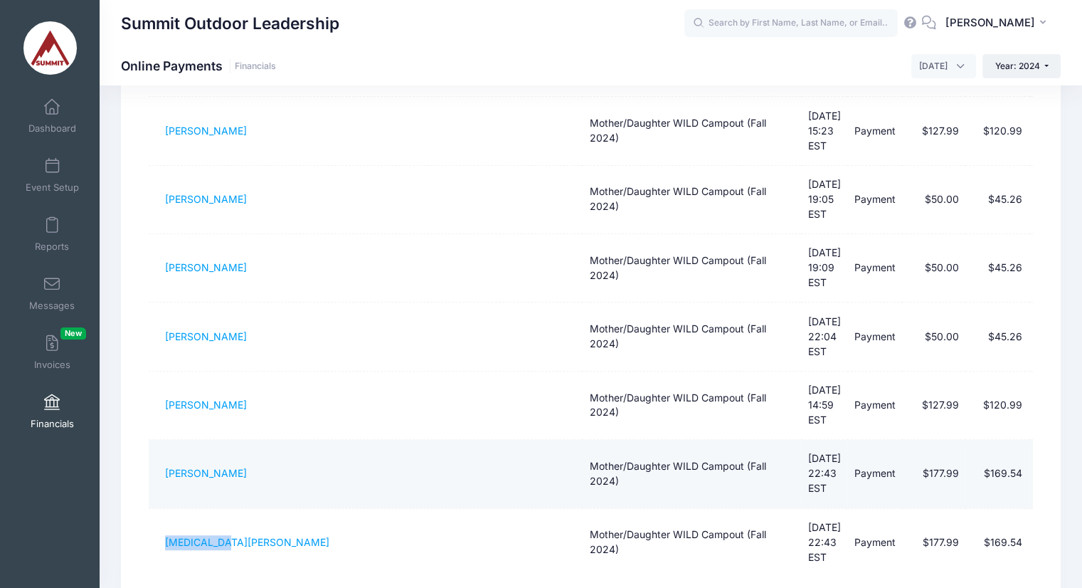
scroll to position [396, 0]
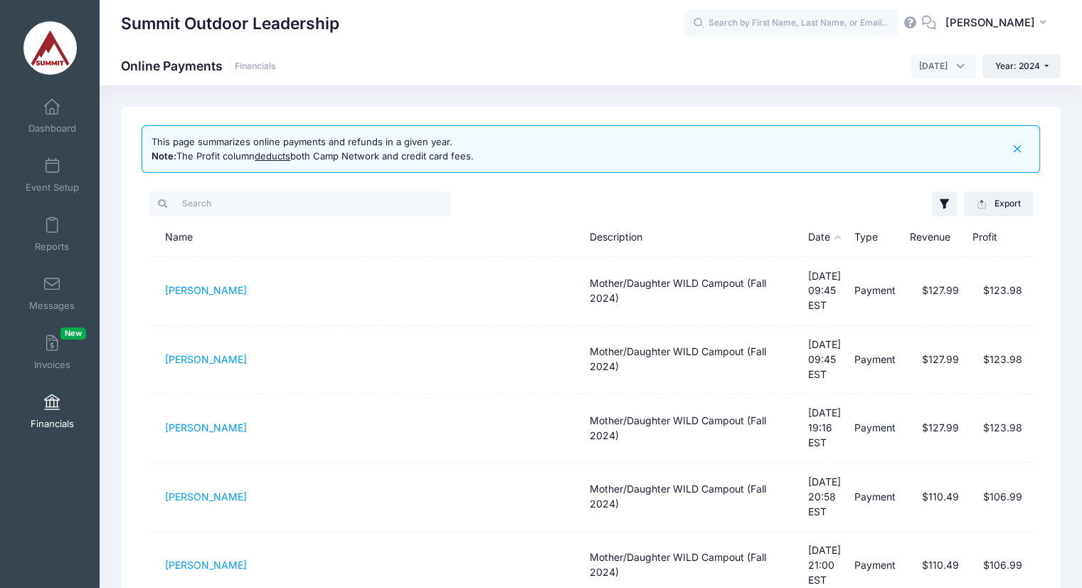
scroll to position [28, 0]
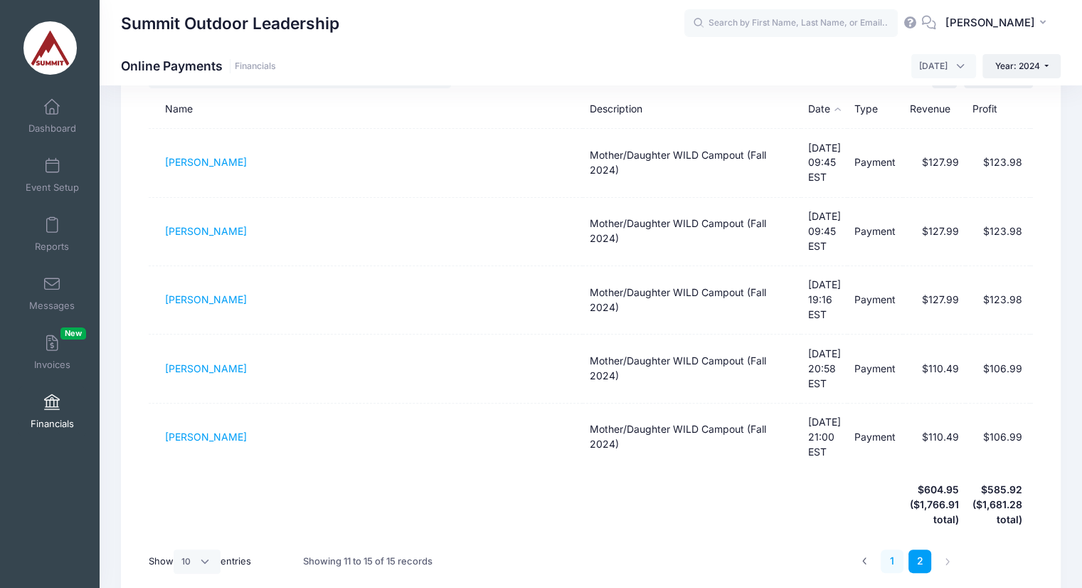
click at [893, 549] on link "1" at bounding box center [892, 560] width 23 height 23
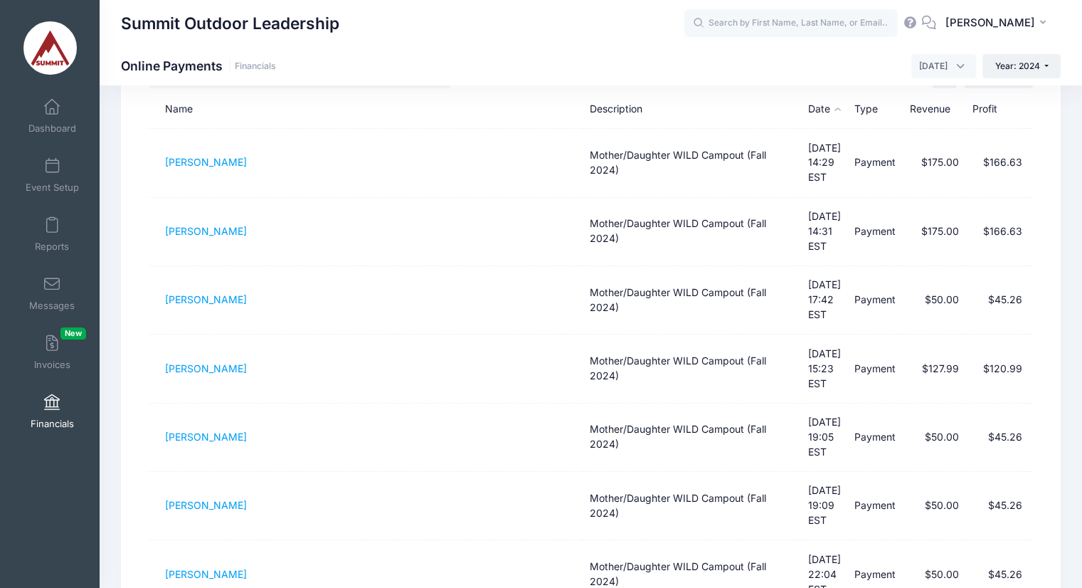
scroll to position [396, 0]
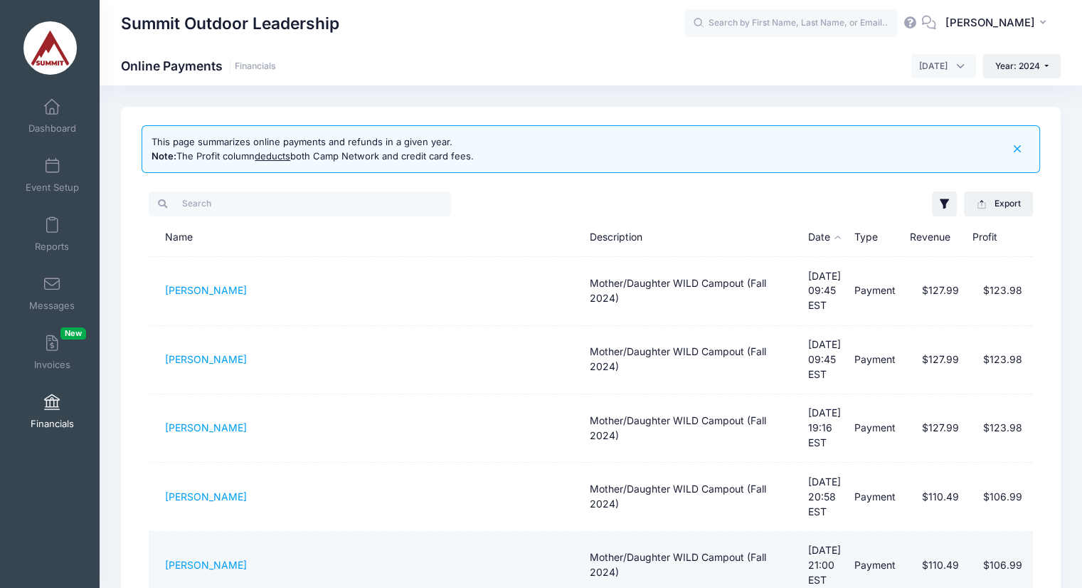
scroll to position [34, 0]
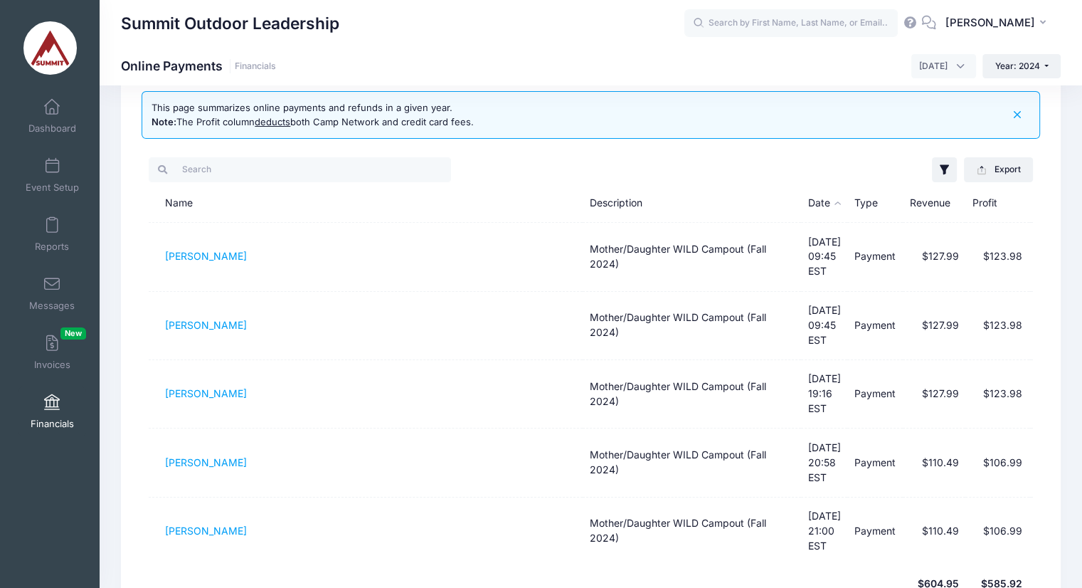
click at [243, 565] on th at bounding box center [366, 599] width 434 height 68
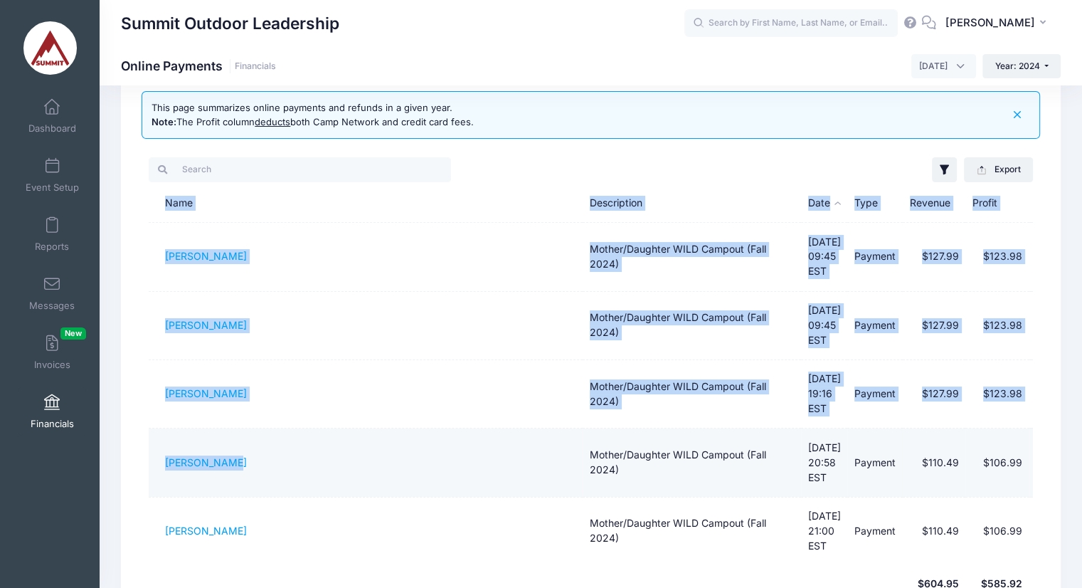
drag, startPoint x: 145, startPoint y: 423, endPoint x: 252, endPoint y: 393, distance: 110.8
click at [252, 393] on div "Filter Options Show: Payments Refunds Disputed Only Session: Mother/Daughter WI…" at bounding box center [591, 416] width 899 height 536
click at [274, 428] on td "Ashley Brown" at bounding box center [366, 462] width 434 height 68
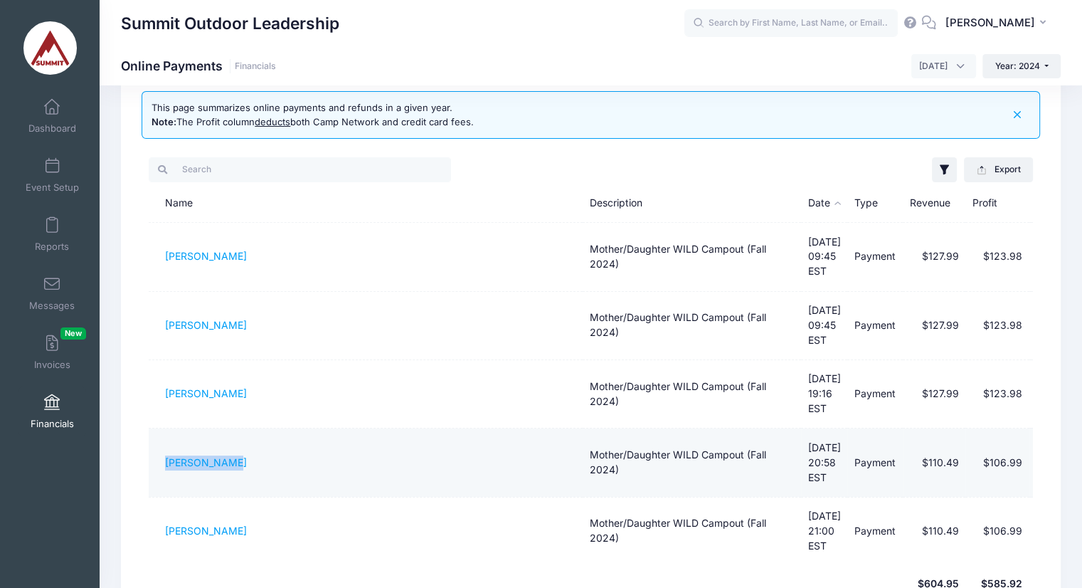
drag, startPoint x: 274, startPoint y: 407, endPoint x: 151, endPoint y: 411, distance: 123.1
click at [151, 428] on td "Ashley Brown" at bounding box center [366, 462] width 434 height 68
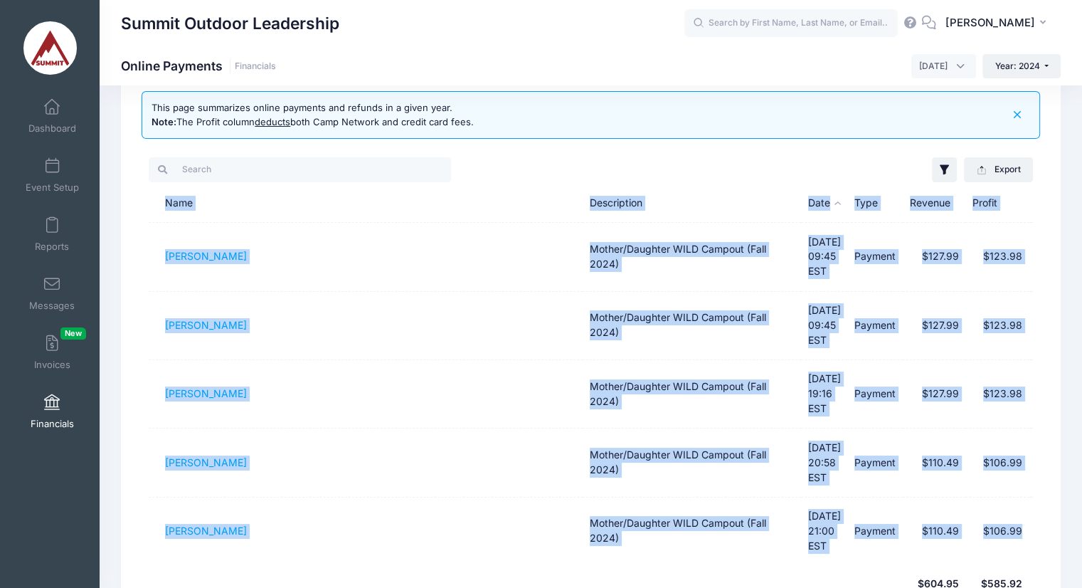
drag, startPoint x: 148, startPoint y: 470, endPoint x: 250, endPoint y: 490, distance: 104.4
click at [250, 490] on div "Filter Options Show: Payments Refunds Disputed Only Session: Mother/Daughter WI…" at bounding box center [591, 416] width 899 height 536
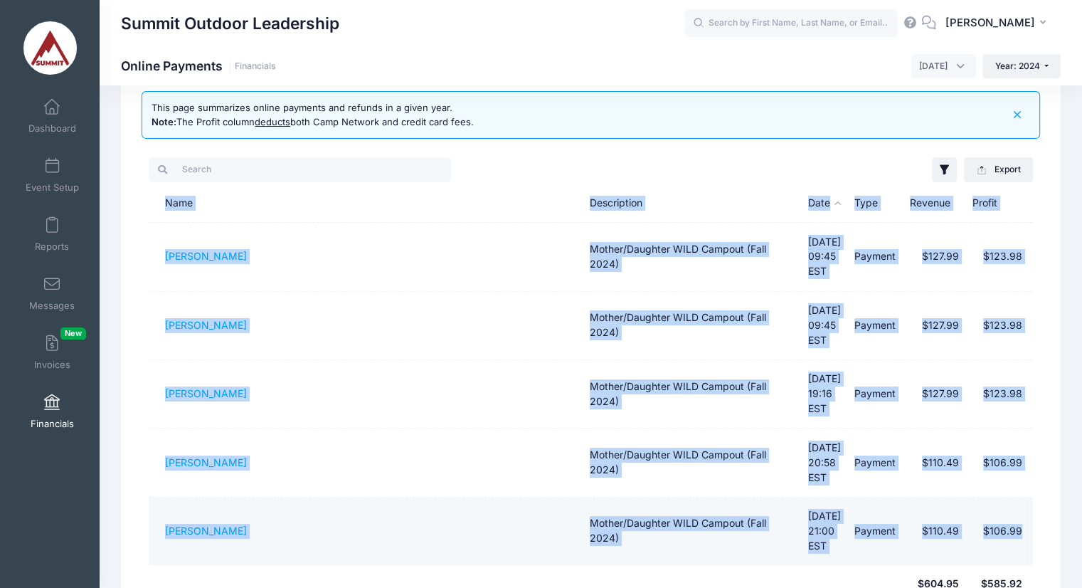
click at [260, 497] on td "Claire Brown" at bounding box center [366, 531] width 434 height 68
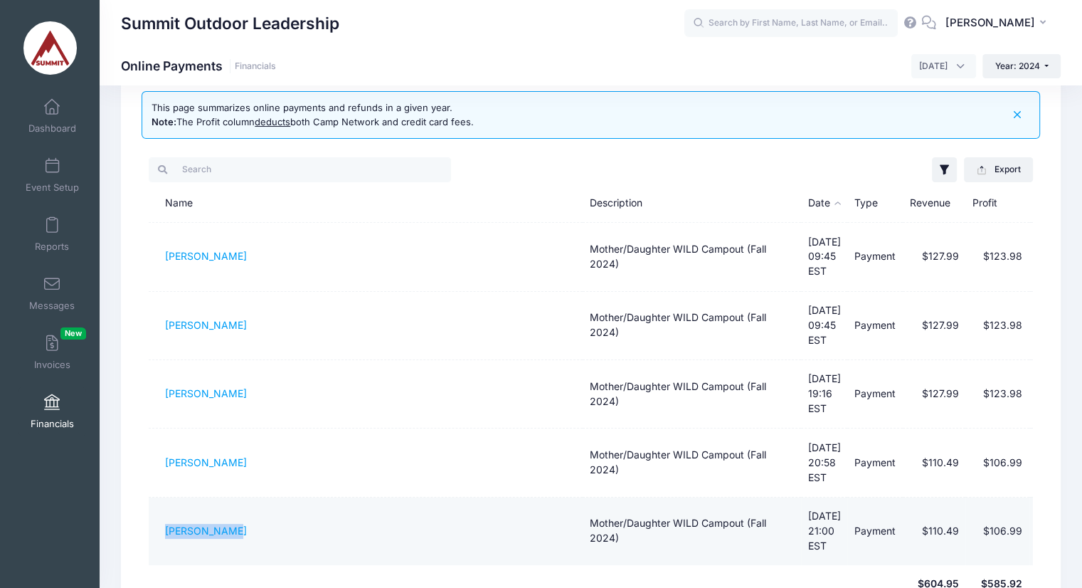
drag, startPoint x: 260, startPoint y: 476, endPoint x: 162, endPoint y: 461, distance: 100.0
click at [162, 497] on td "Claire Brown" at bounding box center [366, 531] width 434 height 68
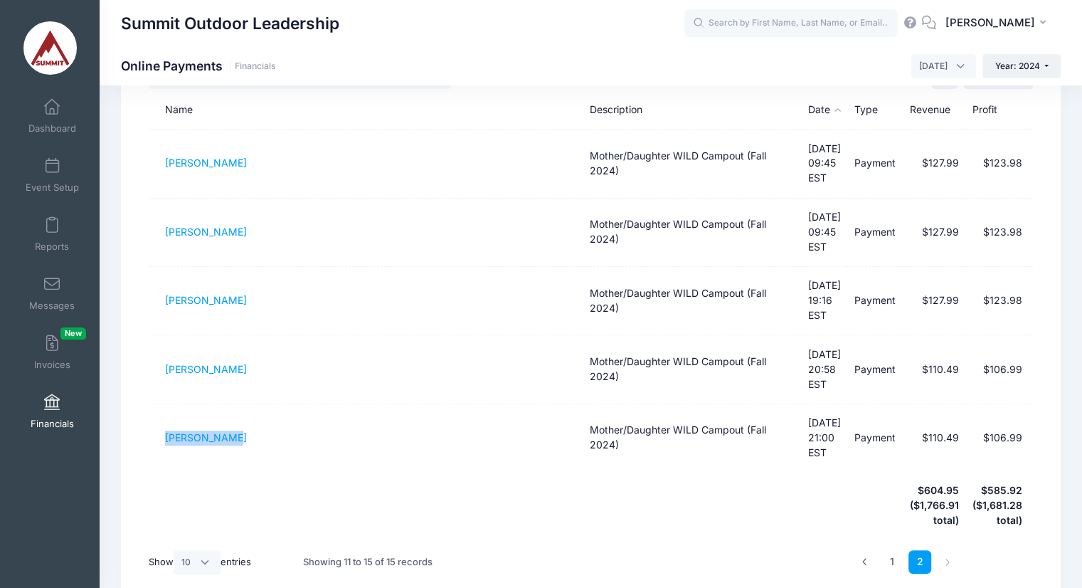
scroll to position [128, 0]
click at [532, 539] on div "1 2" at bounding box center [738, 561] width 442 height 45
click at [558, 539] on div "1 2" at bounding box center [738, 561] width 442 height 45
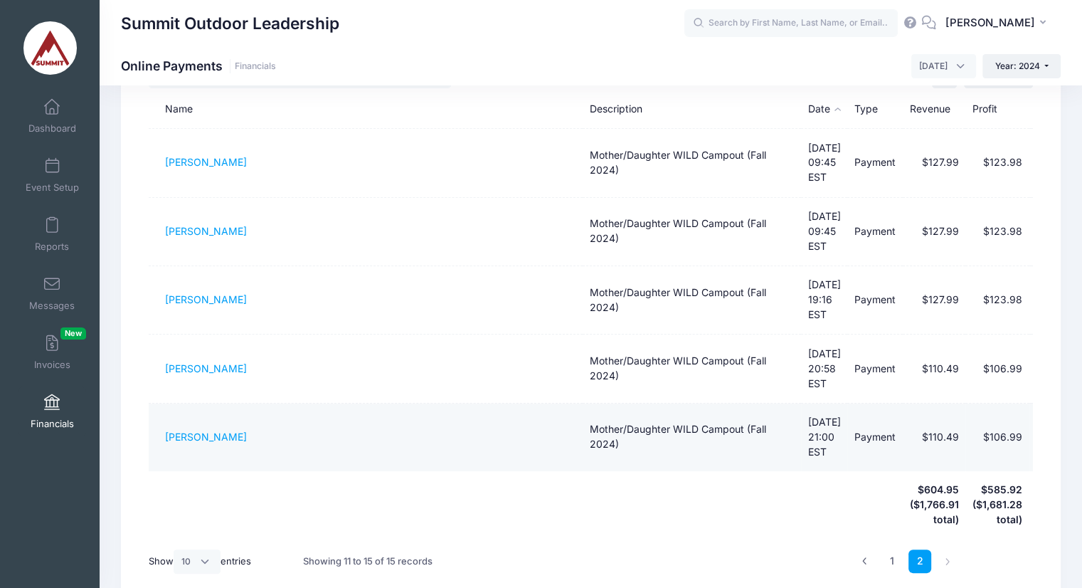
scroll to position [68, 0]
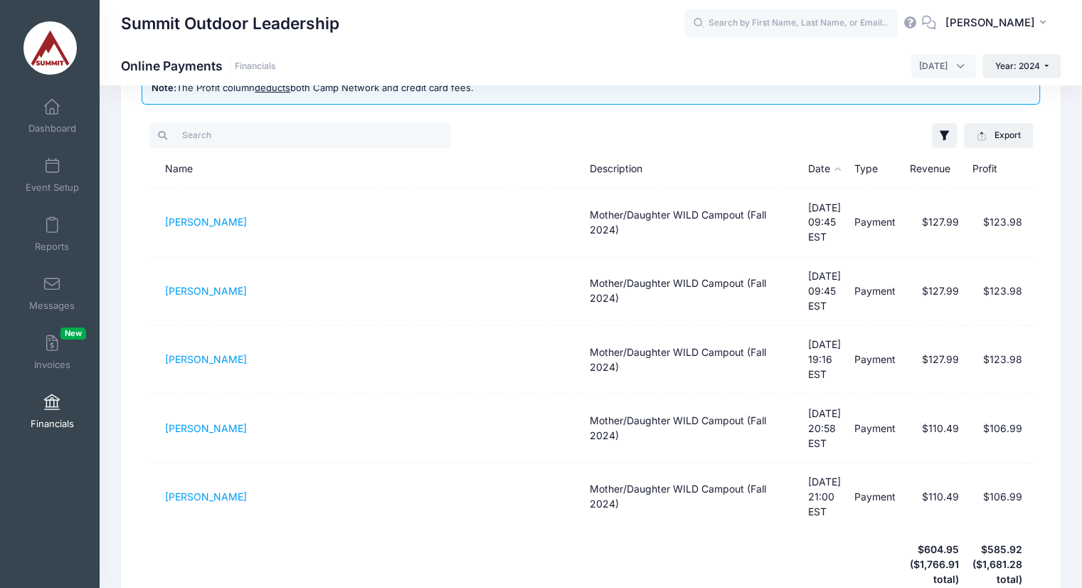
click at [324, 531] on th at bounding box center [366, 565] width 434 height 68
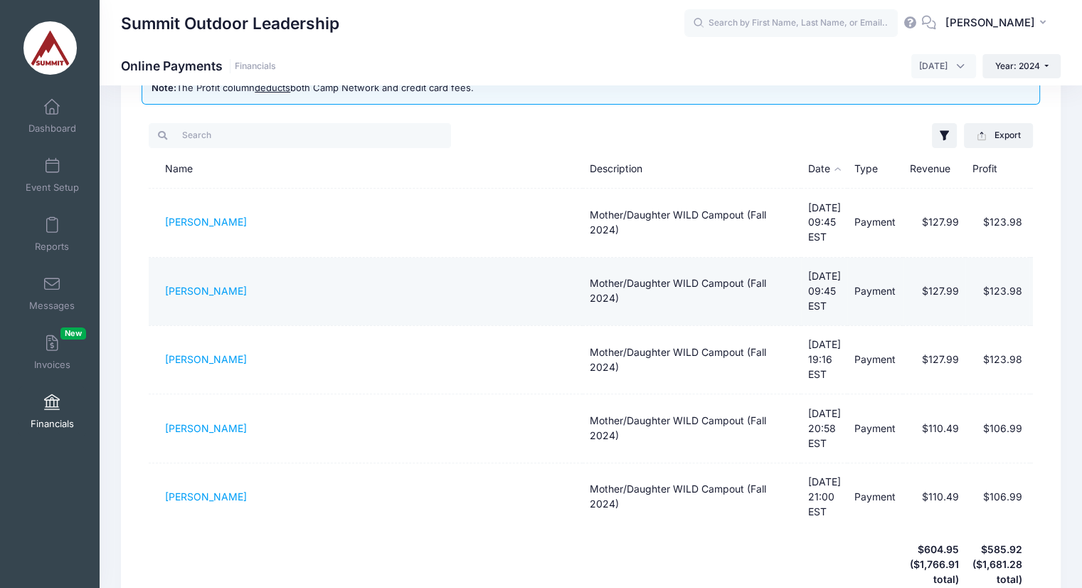
scroll to position [40, 0]
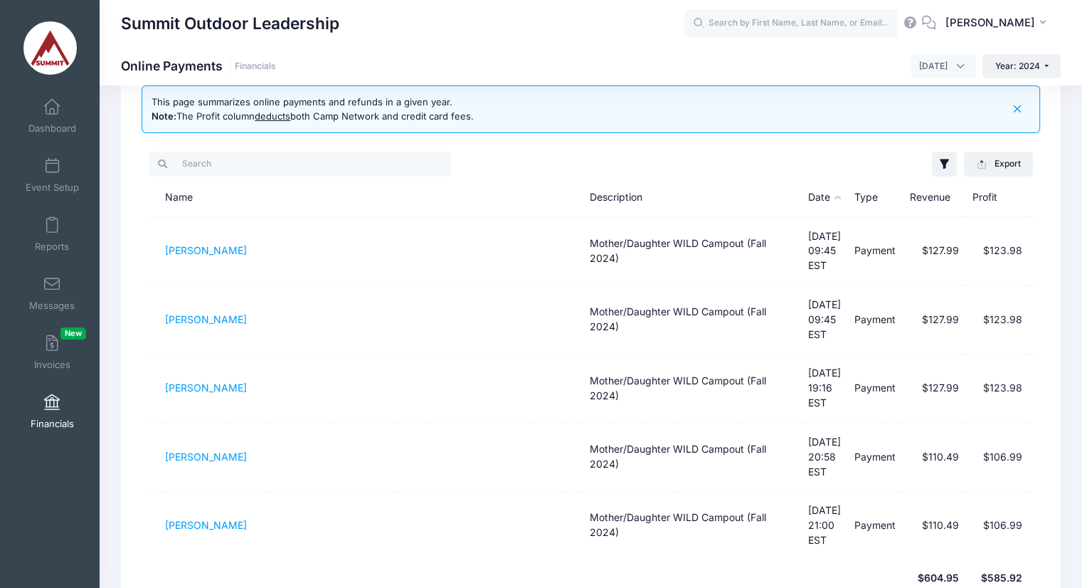
click at [48, 413] on link "Financials" at bounding box center [52, 411] width 68 height 50
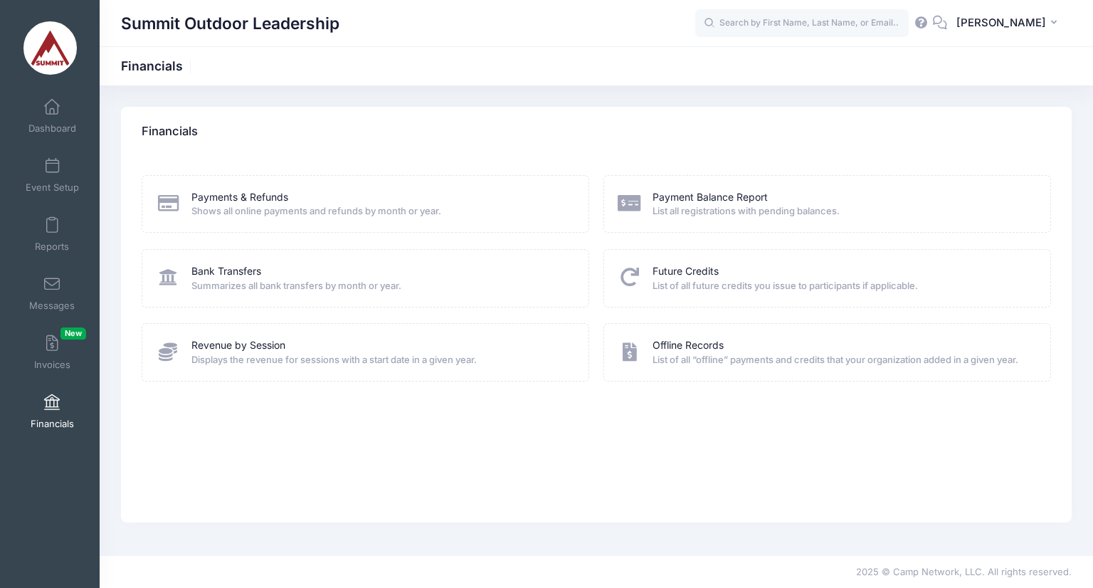
click at [250, 282] on span "Summarizes all bank transfers by month or year." at bounding box center [380, 286] width 379 height 14
click at [239, 277] on link "Bank Transfers" at bounding box center [226, 271] width 70 height 15
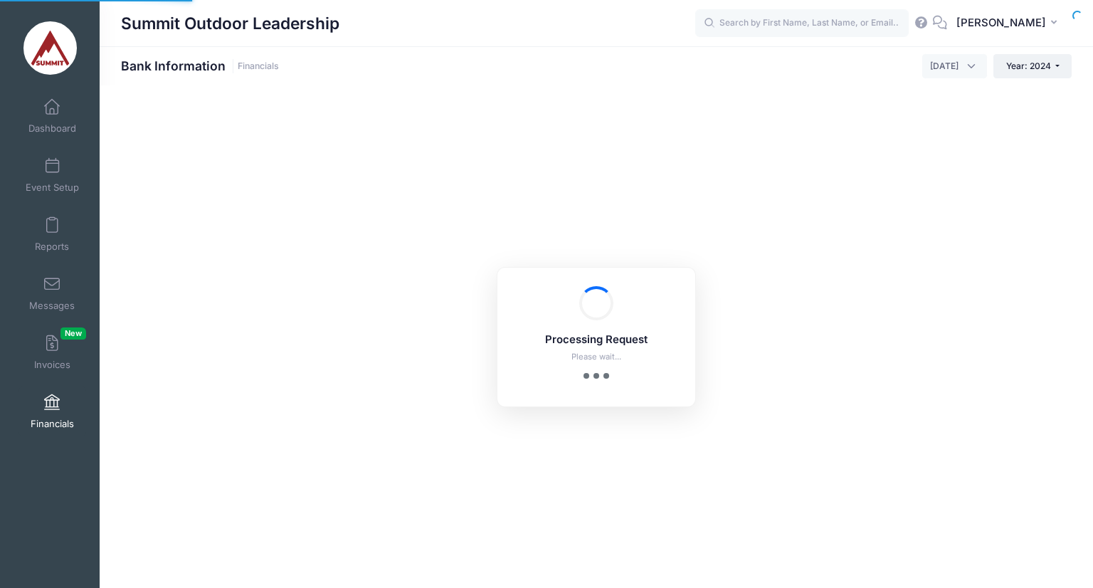
select select "10"
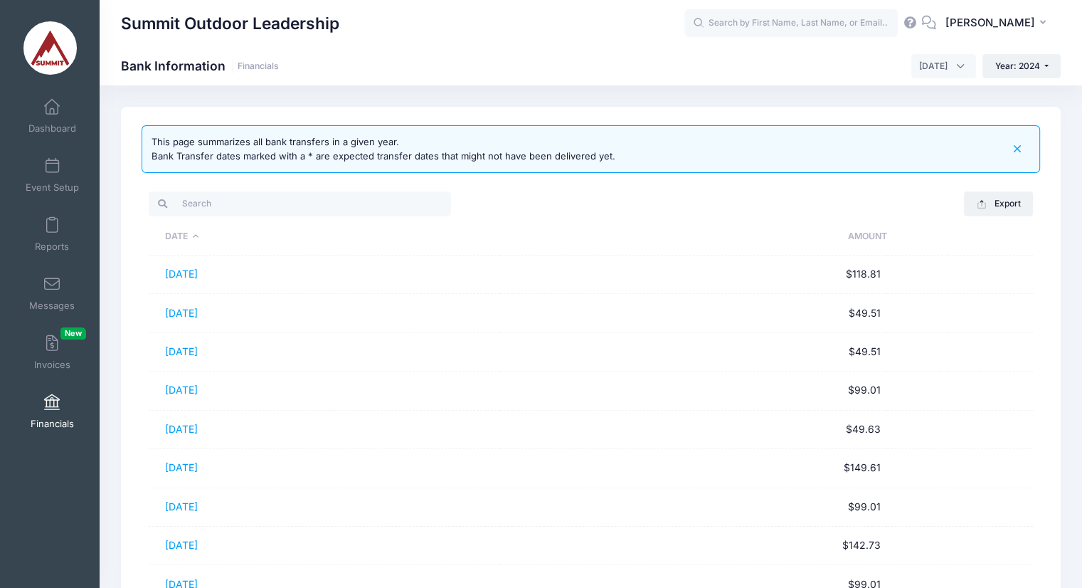
click at [932, 52] on div "Summit Outdoor Leadership Bank Information Financials [DATE] [DATE] [DATE] [DAT…" at bounding box center [591, 65] width 983 height 39
click at [932, 75] on span "[DATE]" at bounding box center [943, 66] width 65 height 24
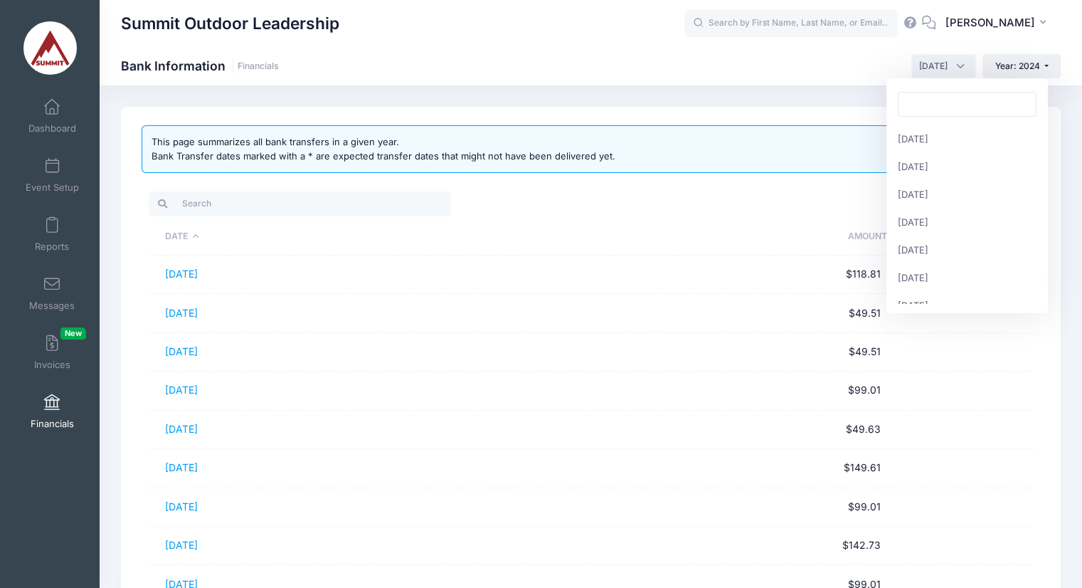
scroll to position [139, 0]
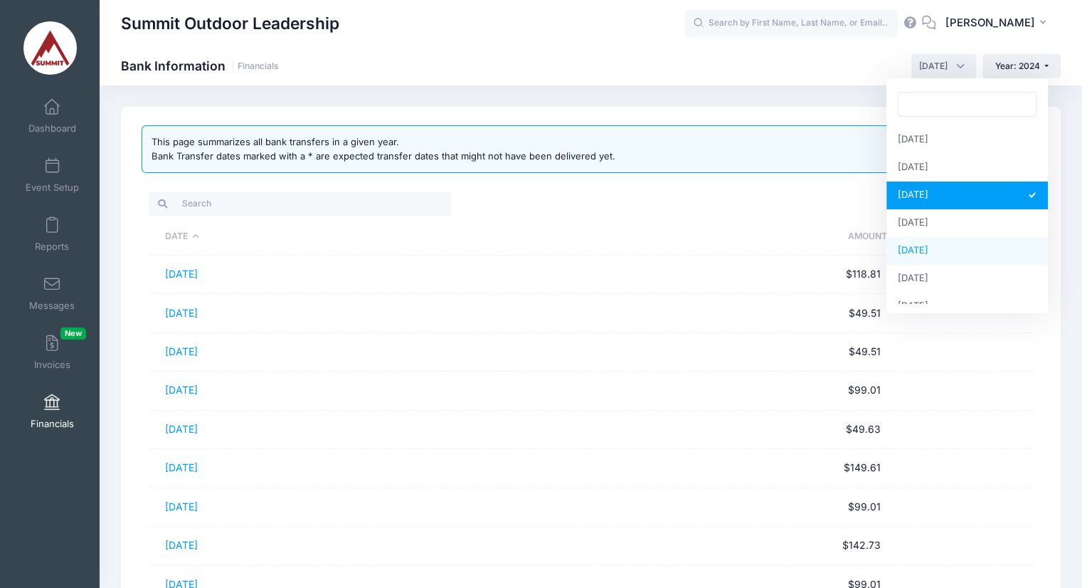
select select "10"
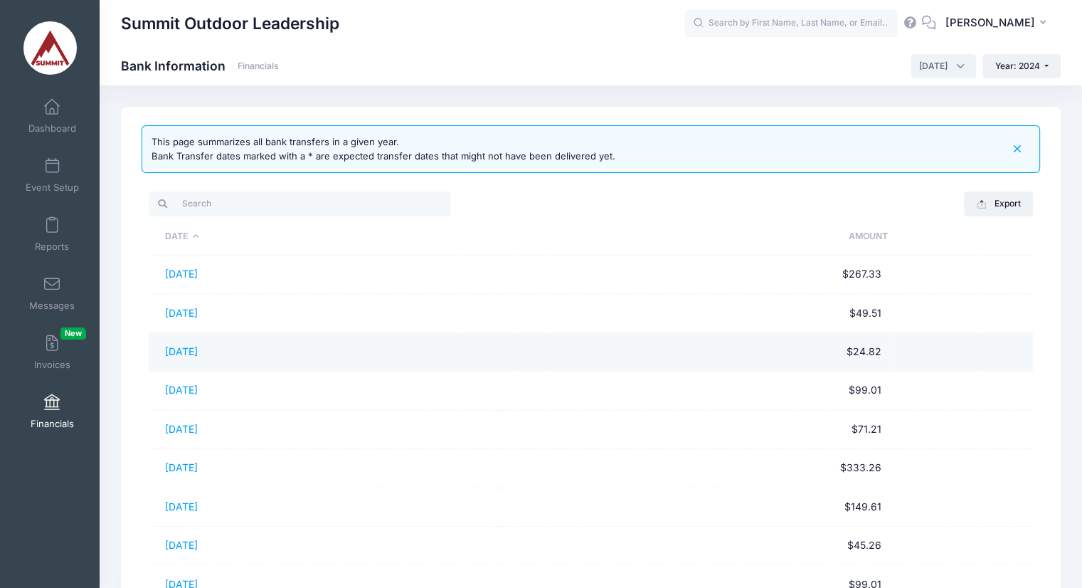
scroll to position [214, 0]
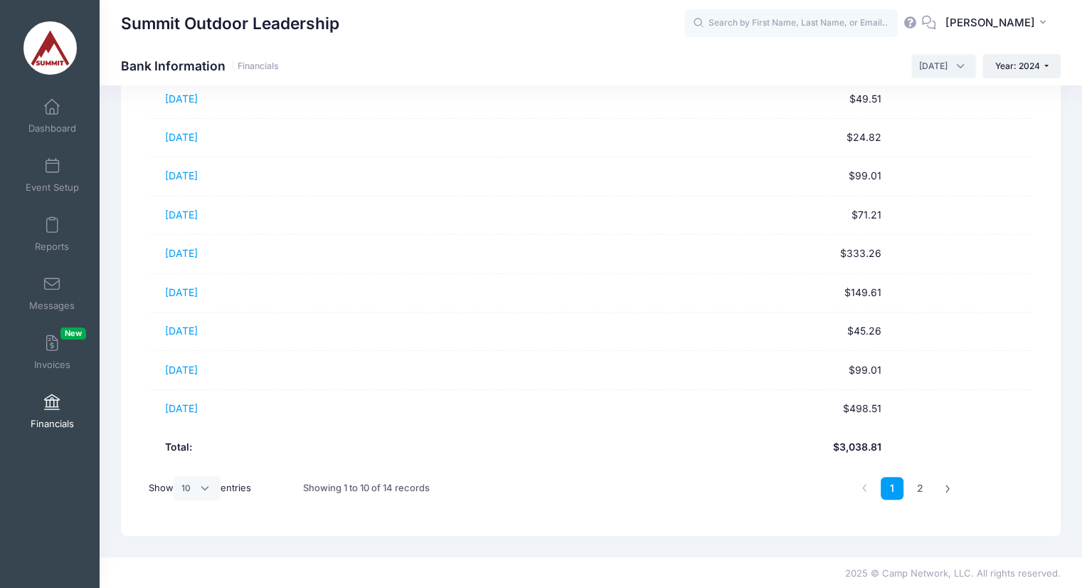
click at [905, 485] on ul "1 2" at bounding box center [906, 488] width 107 height 23
click at [924, 490] on link "2" at bounding box center [920, 488] width 23 height 23
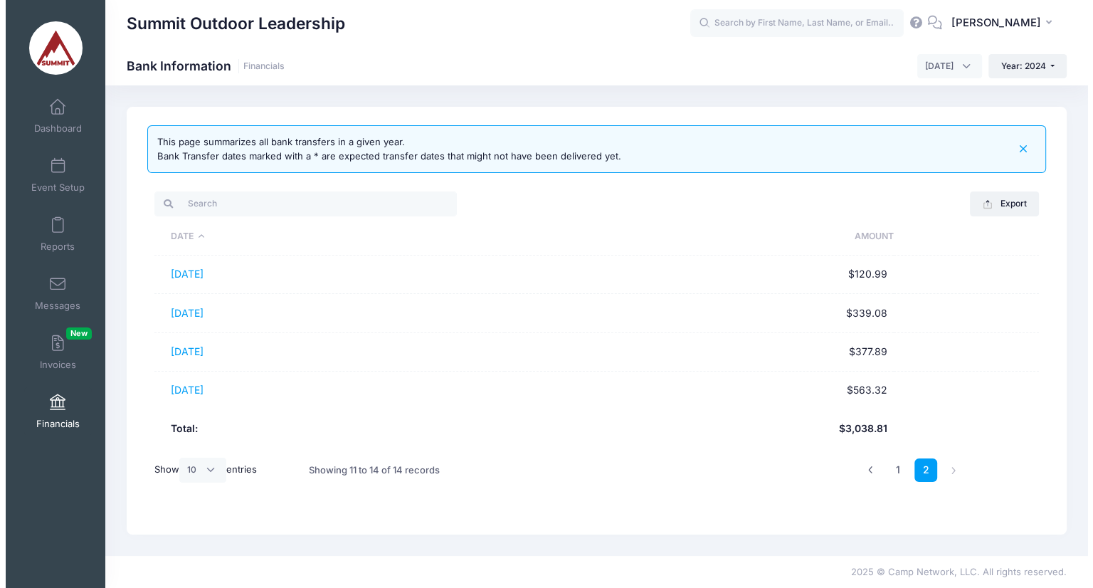
scroll to position [0, 0]
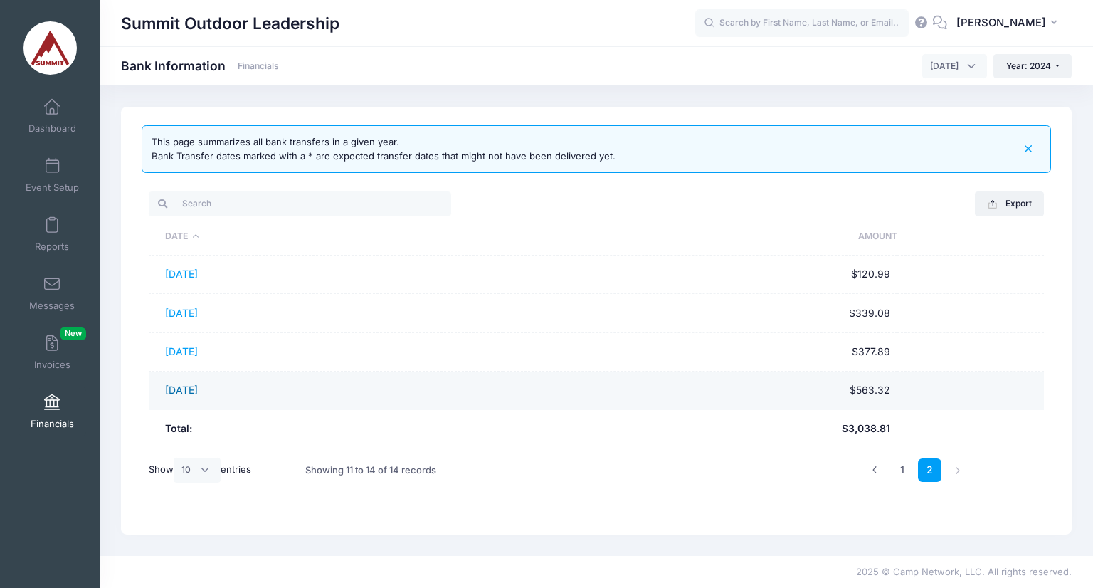
click at [186, 388] on link "[DATE]" at bounding box center [181, 389] width 33 height 12
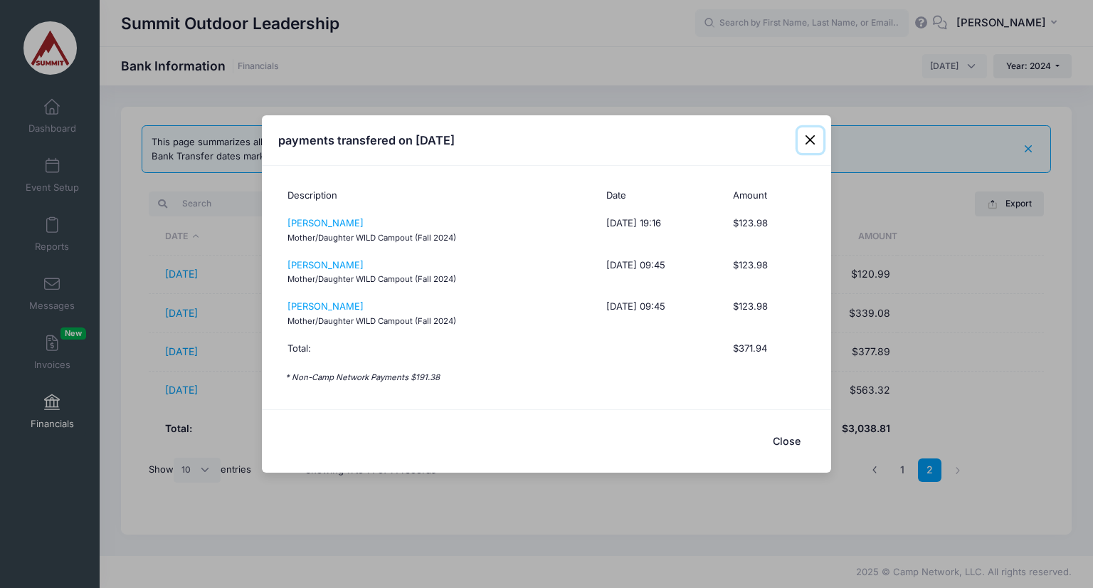
click at [810, 138] on button "Close" at bounding box center [811, 140] width 26 height 26
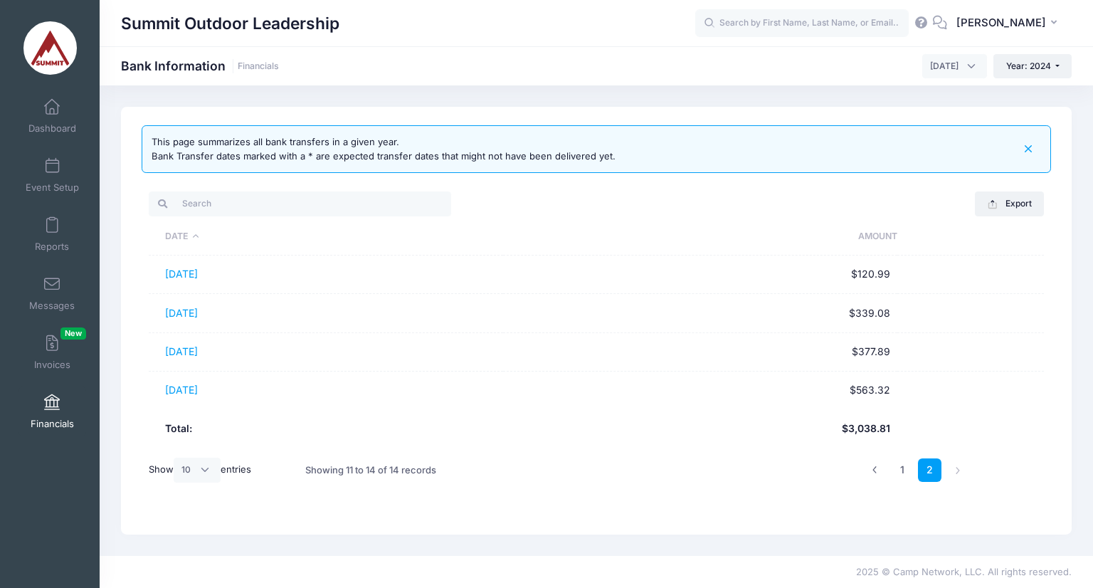
click at [50, 416] on link "Financials" at bounding box center [52, 411] width 68 height 50
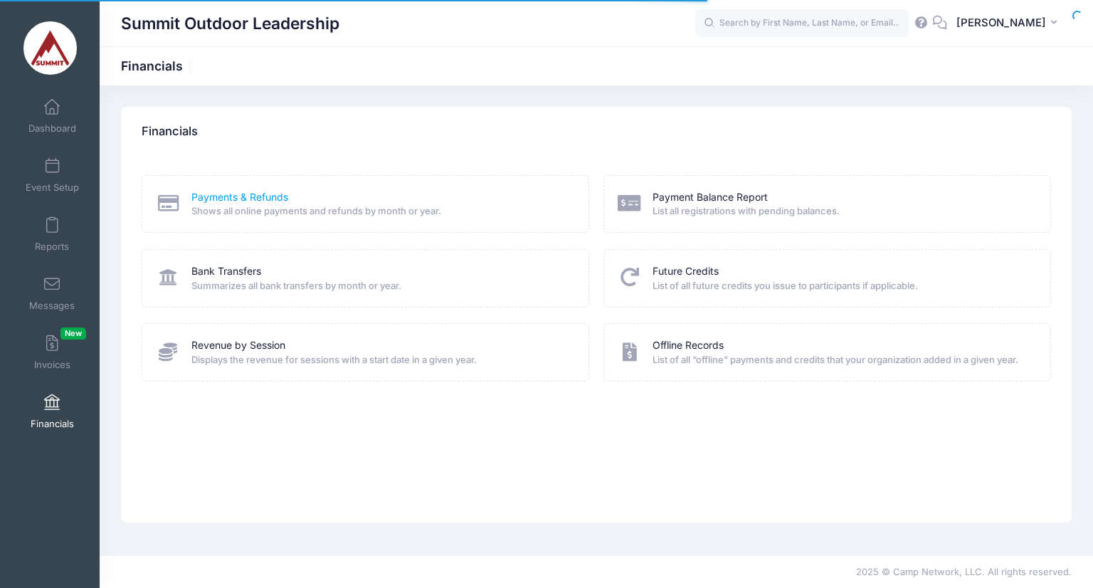
click at [266, 191] on link "Payments & Refunds" at bounding box center [239, 197] width 97 height 15
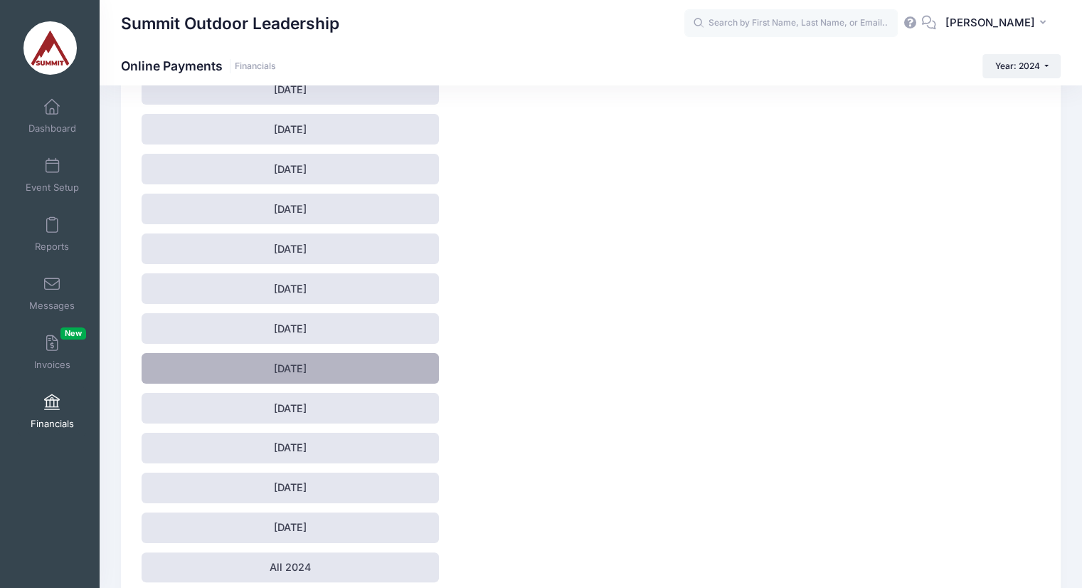
scroll to position [138, 0]
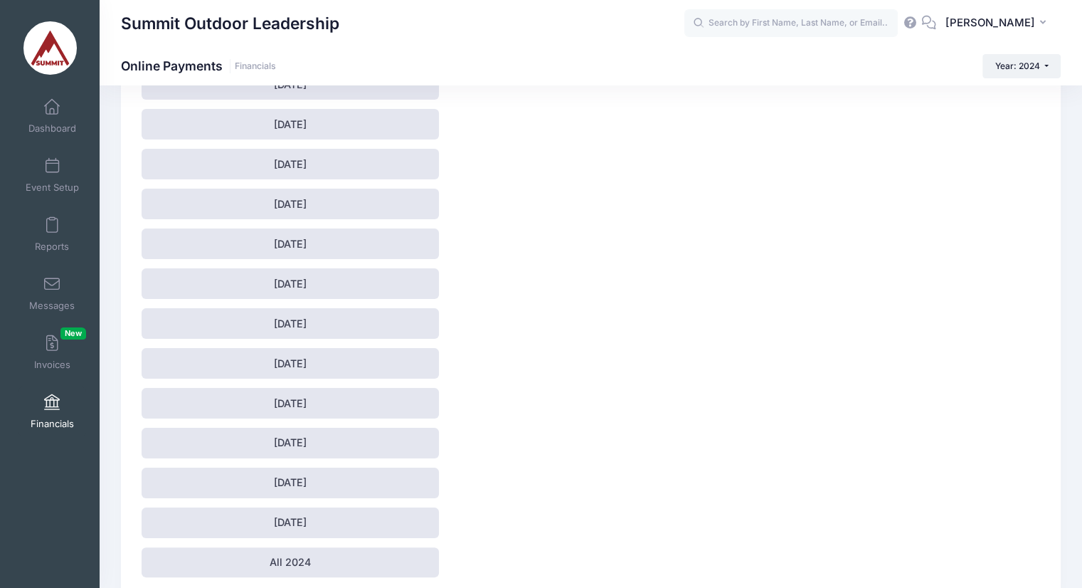
click at [316, 459] on div "[DATE] [DATE] [DATE] [DATE] [DATE] [DATE] [DATE] [DATE] [DATE] [DATE] [DATE] [D…" at bounding box center [290, 323] width 297 height 513
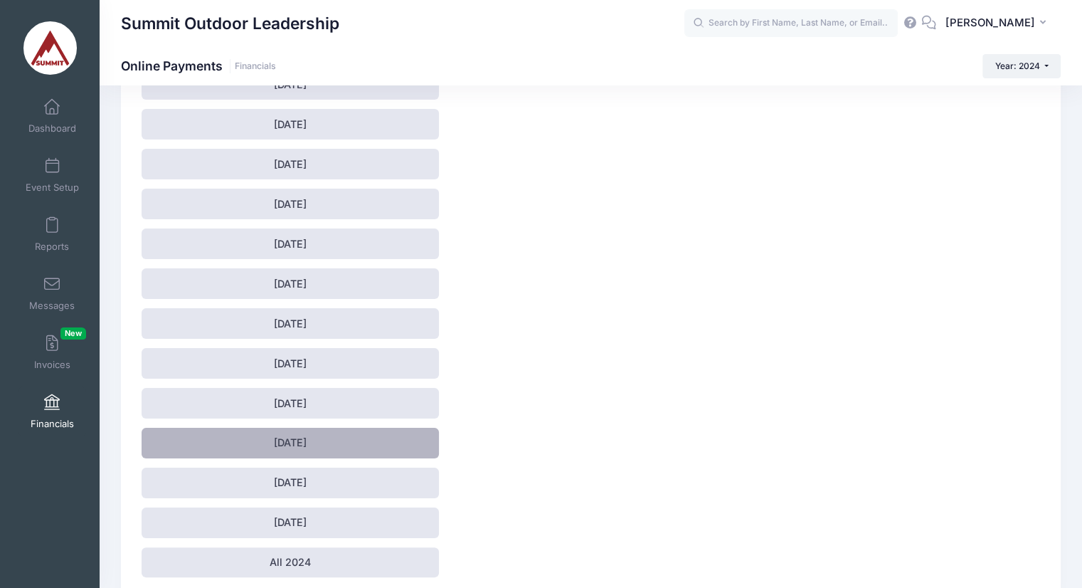
click at [304, 443] on link "[DATE]" at bounding box center [290, 443] width 297 height 31
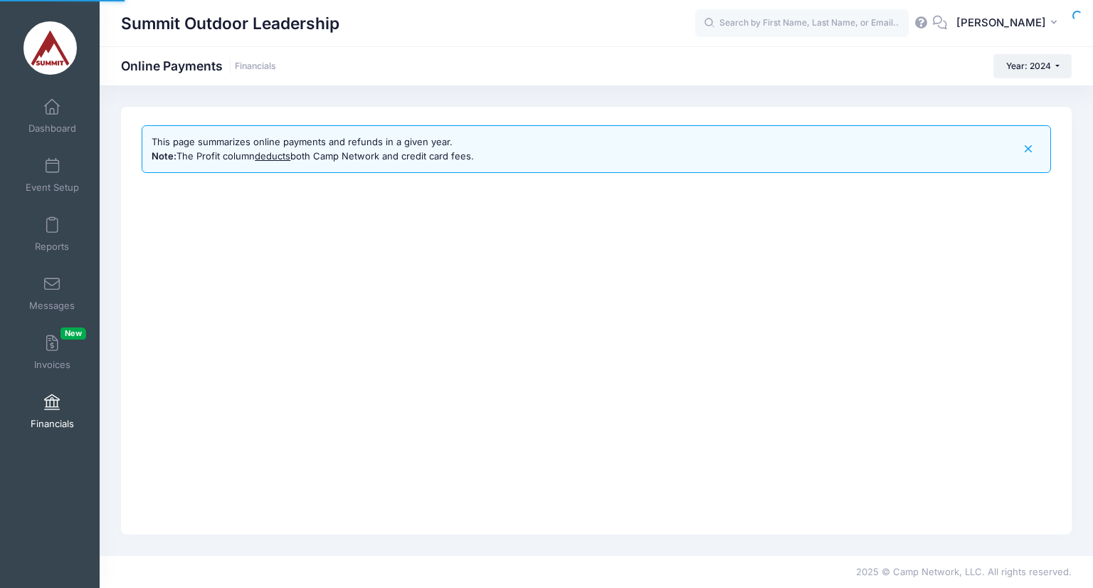
select select "10"
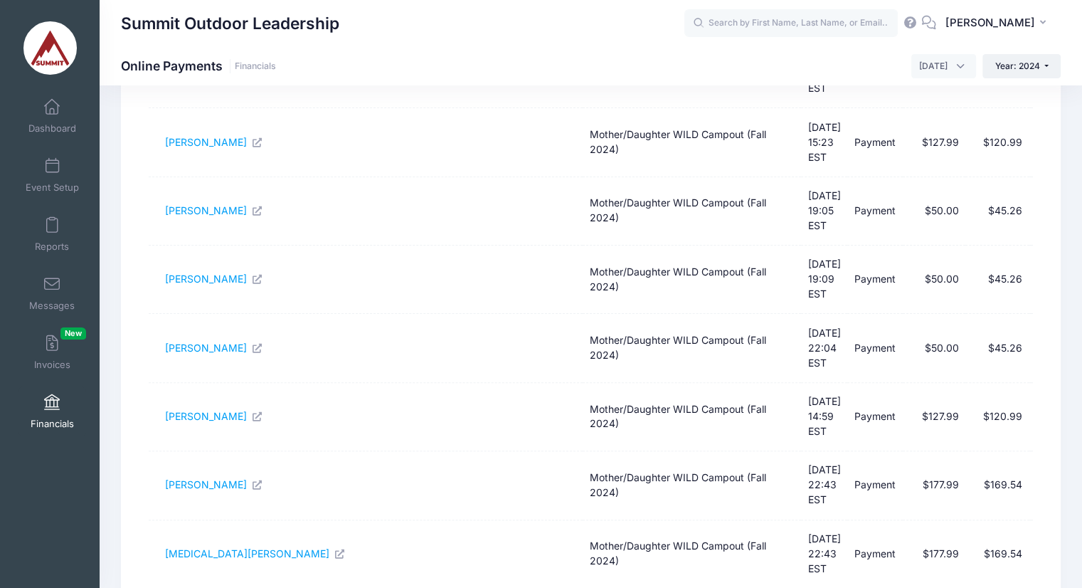
scroll to position [353, 0]
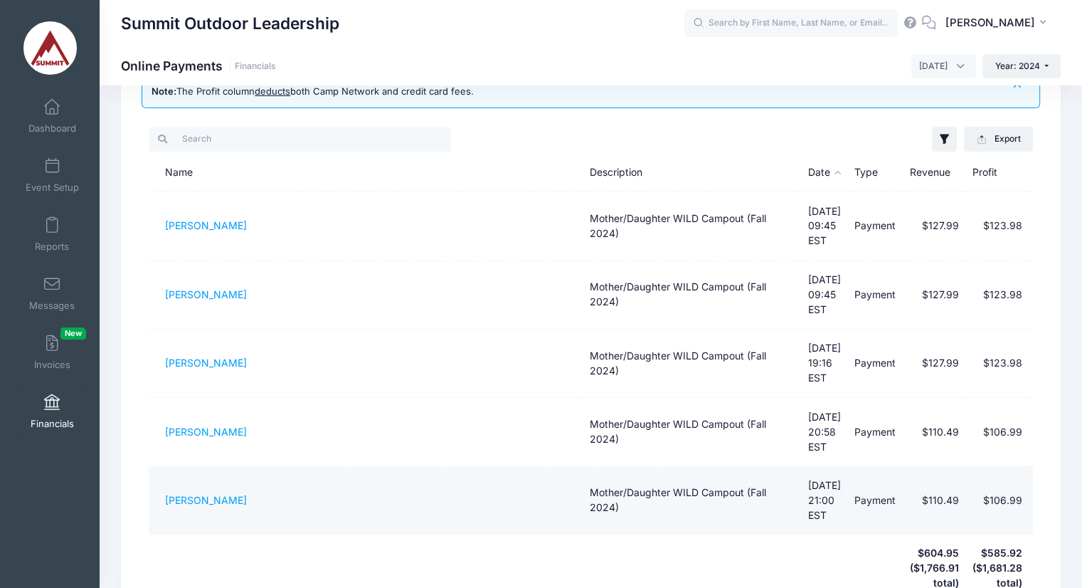
scroll to position [65, 0]
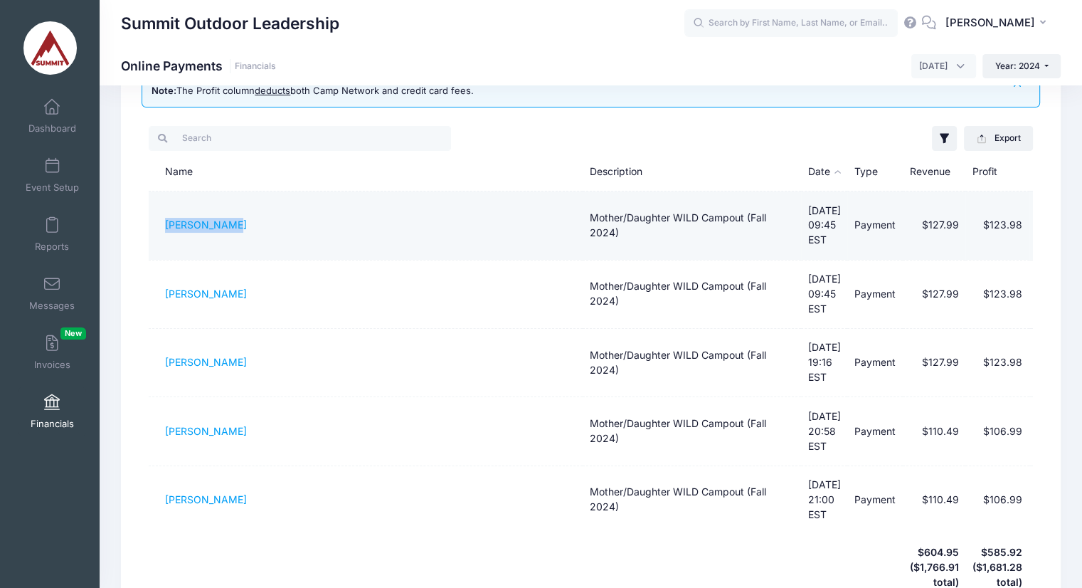
drag, startPoint x: 159, startPoint y: 229, endPoint x: 233, endPoint y: 213, distance: 74.9
click at [233, 213] on td "[PERSON_NAME]" at bounding box center [366, 225] width 434 height 68
copy link "[PERSON_NAME]"
click at [666, 205] on td "Mother/Daughter WILD Campout (Fall 2024)" at bounding box center [692, 225] width 218 height 68
drag, startPoint x: 148, startPoint y: 229, endPoint x: 239, endPoint y: 227, distance: 91.1
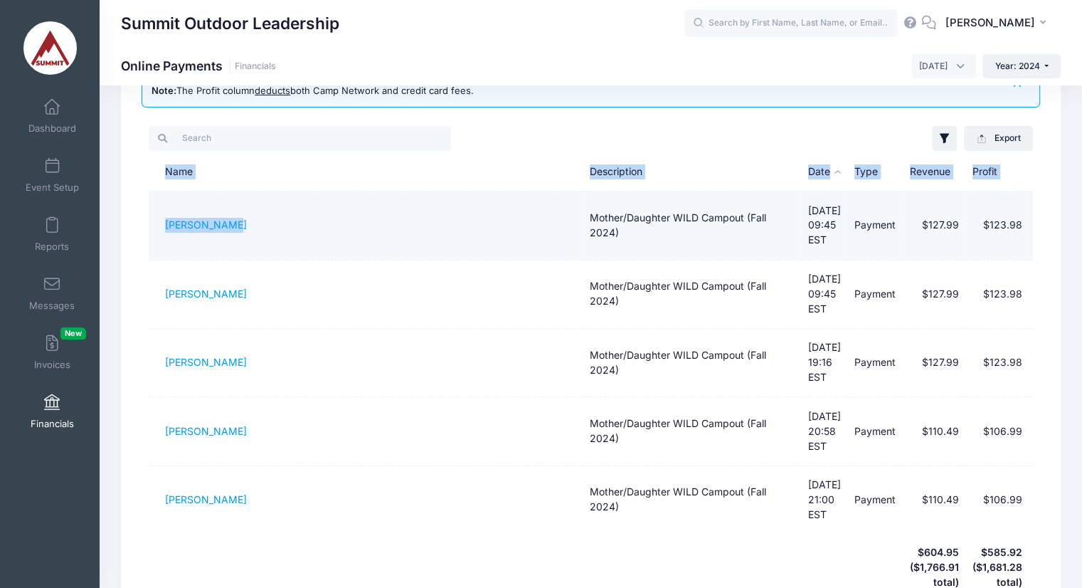
click at [239, 227] on div "Filter Options Show: Payments Refunds Disputed Only Session: Mother/Daughter WI…" at bounding box center [591, 385] width 899 height 536
click at [270, 223] on td "[PERSON_NAME]" at bounding box center [366, 225] width 434 height 68
drag, startPoint x: 270, startPoint y: 223, endPoint x: 167, endPoint y: 221, distance: 103.2
click at [167, 221] on td "[PERSON_NAME]" at bounding box center [366, 225] width 434 height 68
copy link "[PERSON_NAME]"
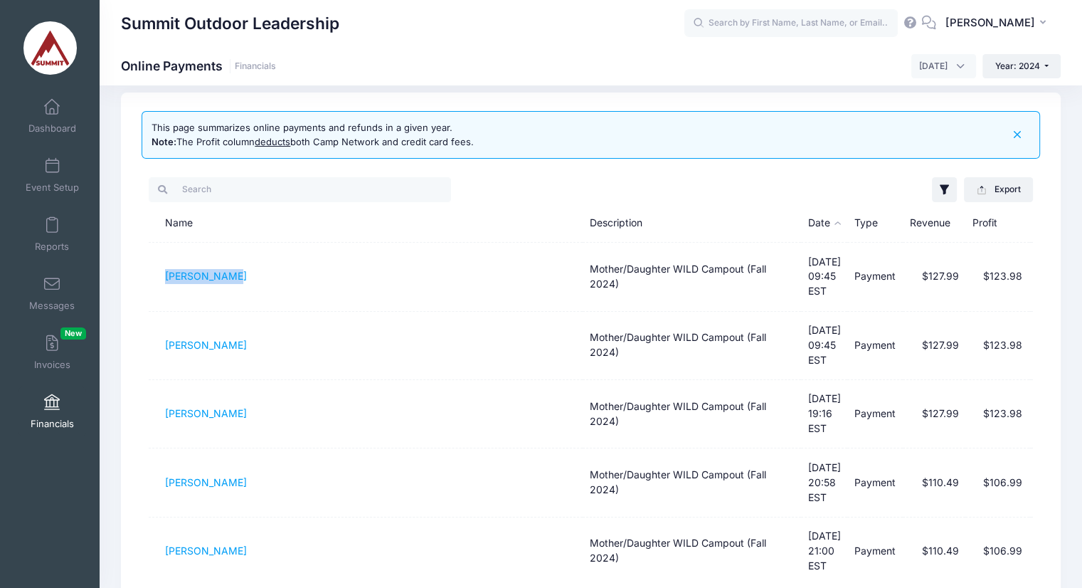
scroll to position [11, 0]
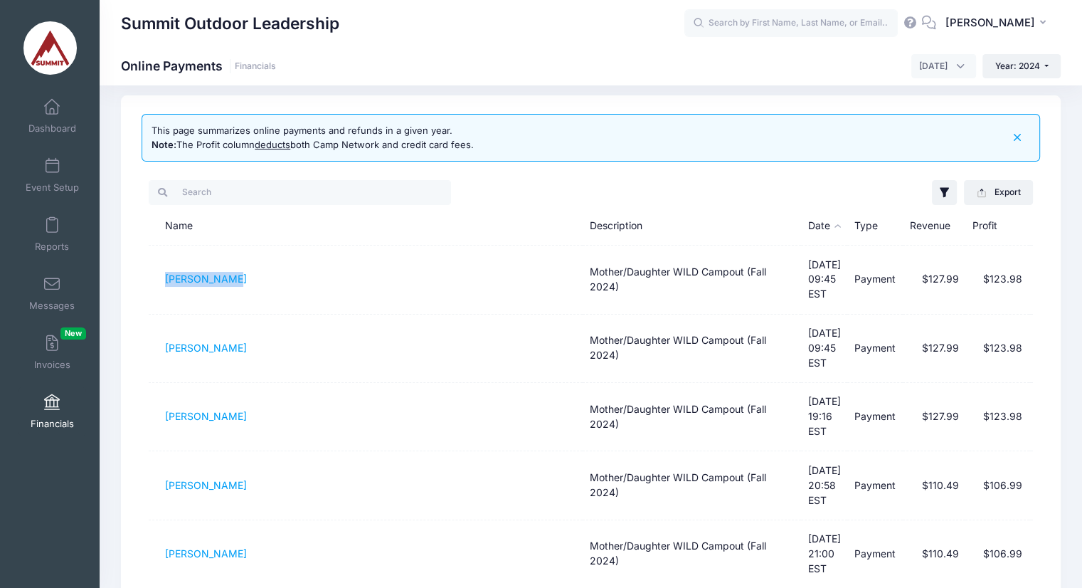
click at [936, 56] on span "[DATE]" at bounding box center [943, 66] width 65 height 24
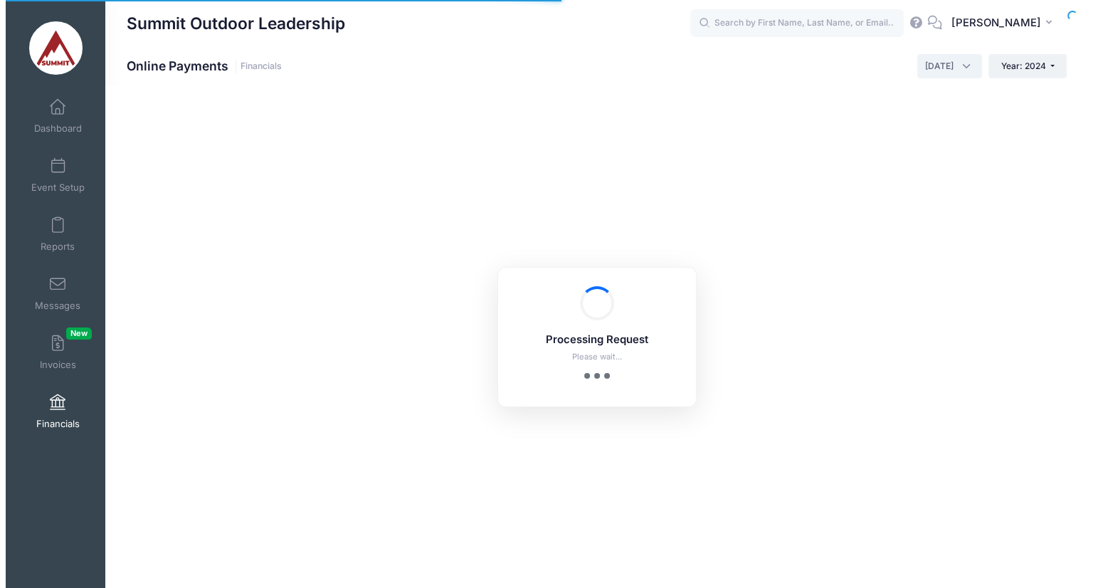
scroll to position [0, 0]
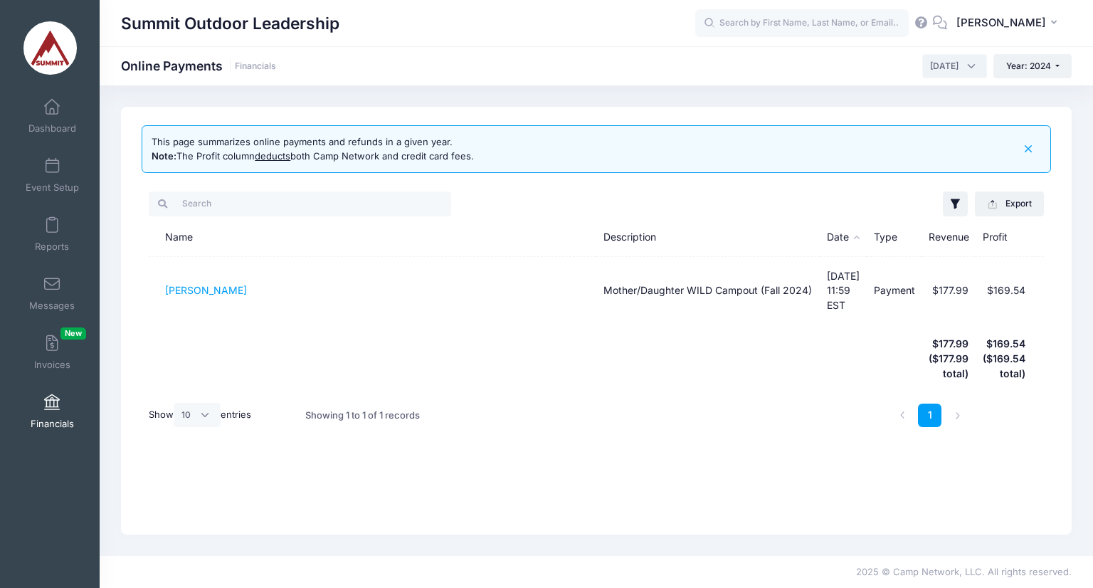
click at [571, 373] on th at bounding box center [373, 359] width 448 height 68
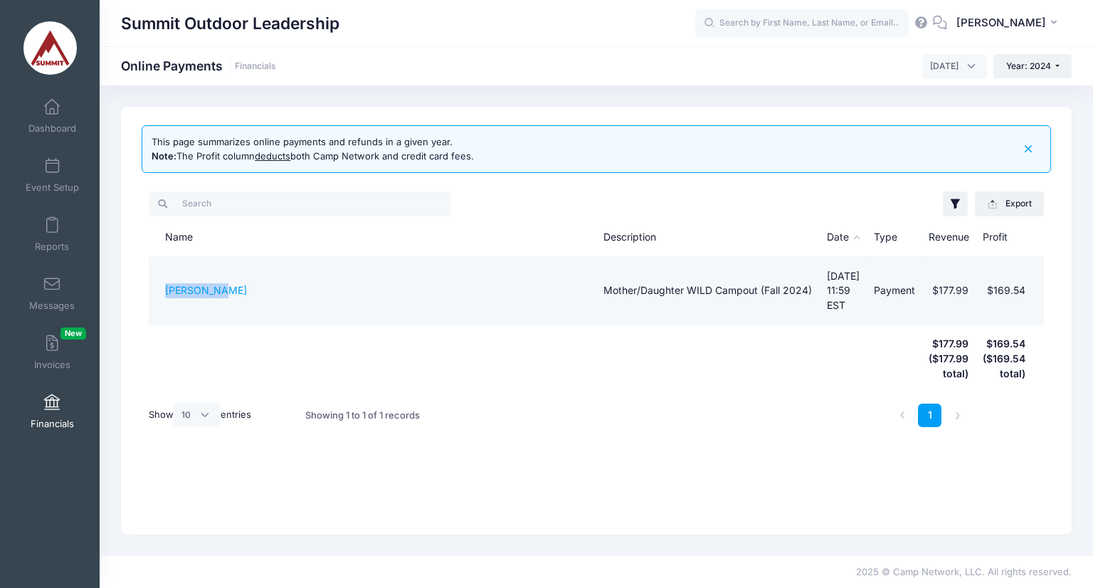
drag, startPoint x: 154, startPoint y: 298, endPoint x: 288, endPoint y: 282, distance: 135.4
click at [288, 282] on td "[PERSON_NAME]" at bounding box center [373, 291] width 448 height 68
copy link "[PERSON_NAME]"
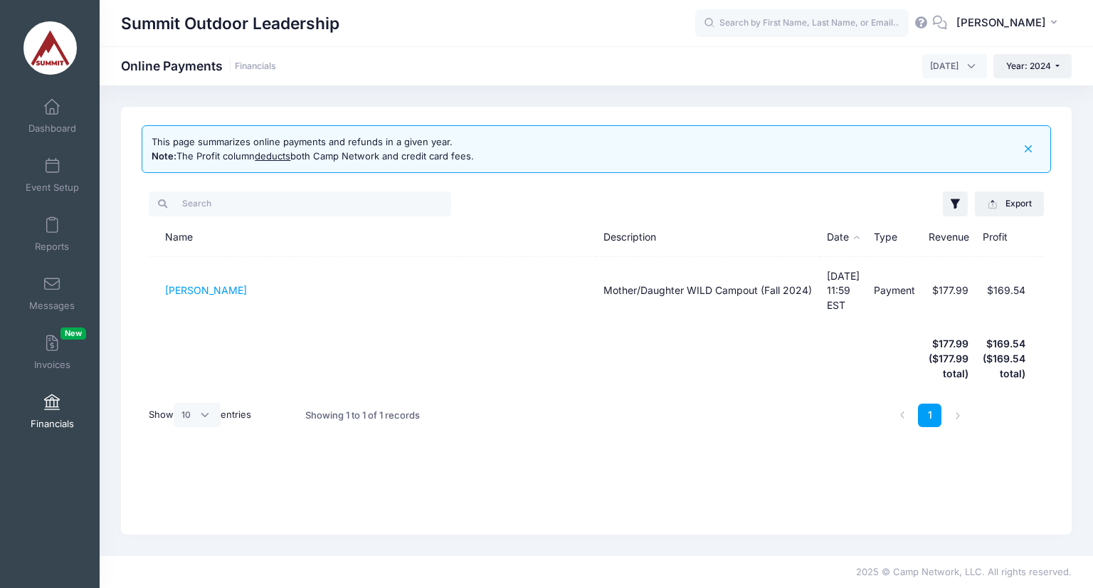
click at [928, 54] on span "[DATE]" at bounding box center [954, 66] width 65 height 24
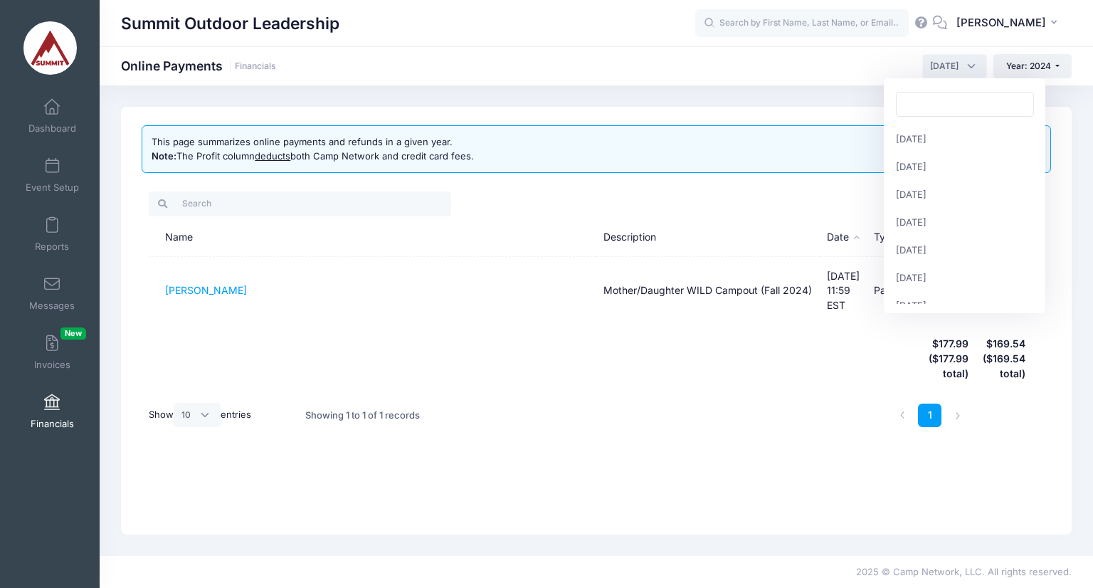
scroll to position [182, 0]
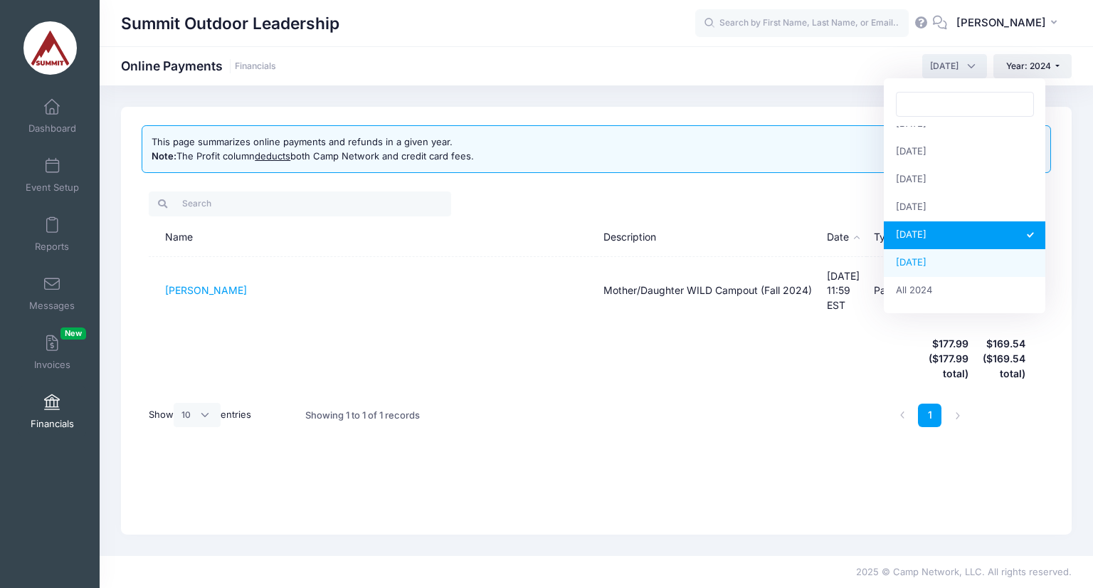
select select "12"
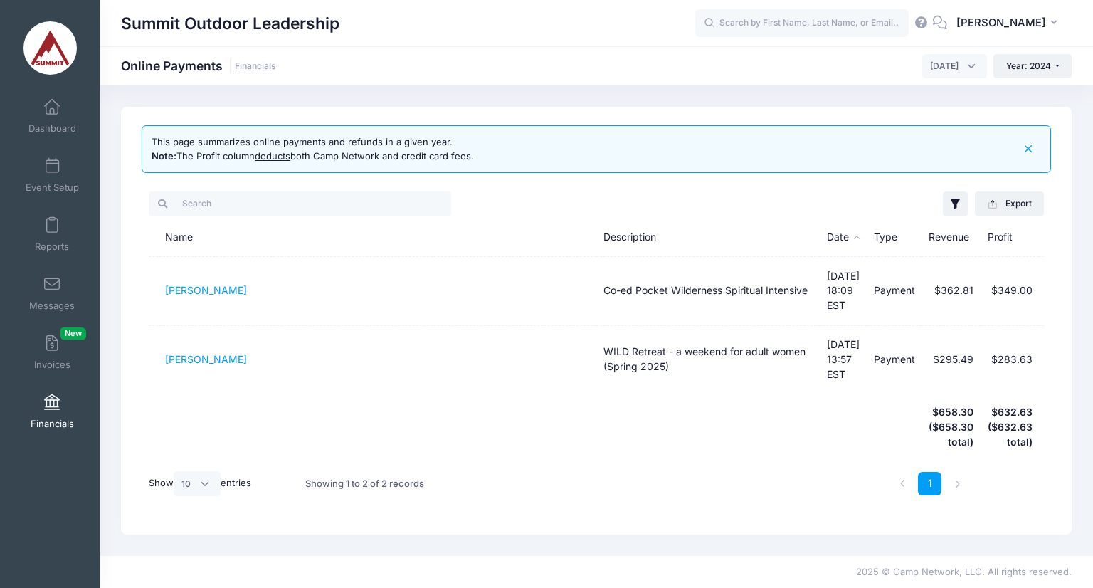
click at [624, 428] on th at bounding box center [707, 427] width 223 height 68
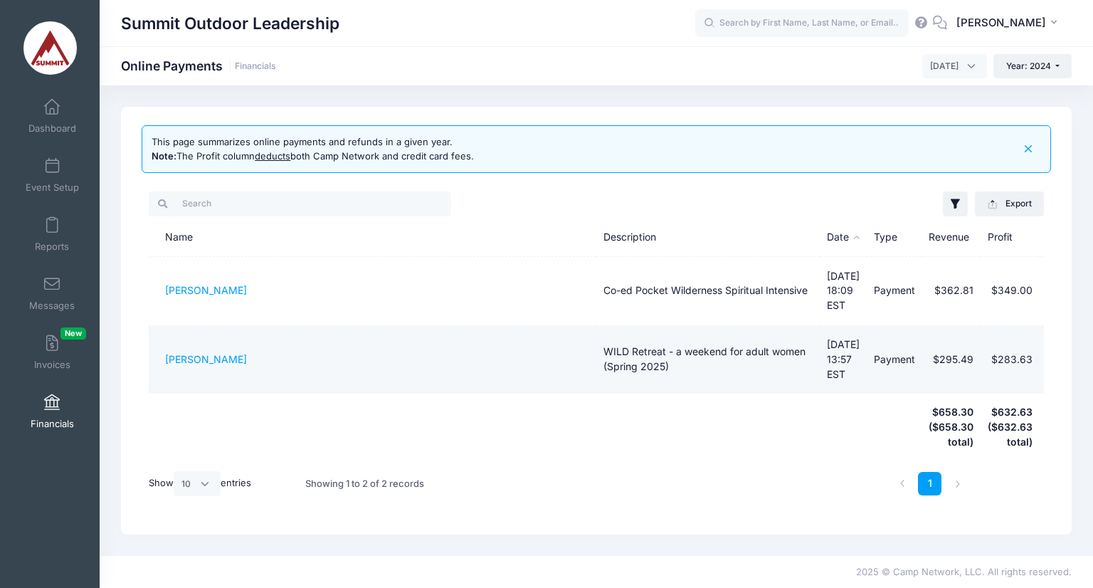
click at [485, 346] on td "[PERSON_NAME]" at bounding box center [373, 360] width 448 height 68
click at [649, 337] on td "WILD Retreat - a weekend for adult women (Spring 2025)" at bounding box center [707, 360] width 223 height 68
click at [245, 339] on td "[PERSON_NAME]" at bounding box center [373, 360] width 448 height 68
click at [222, 353] on link "[PERSON_NAME]" at bounding box center [206, 359] width 82 height 12
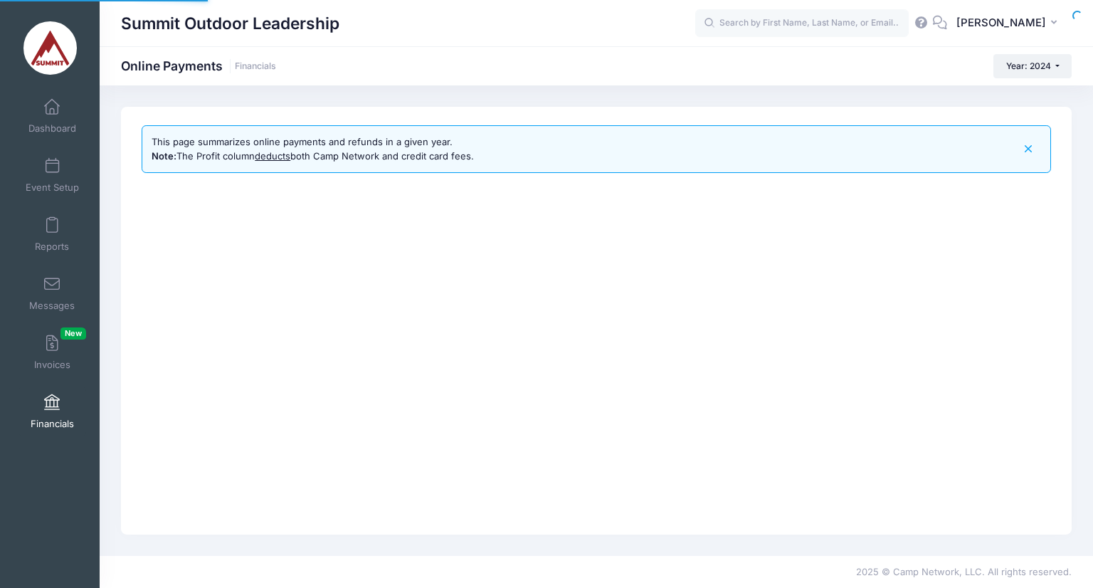
select select "12"
select select "10"
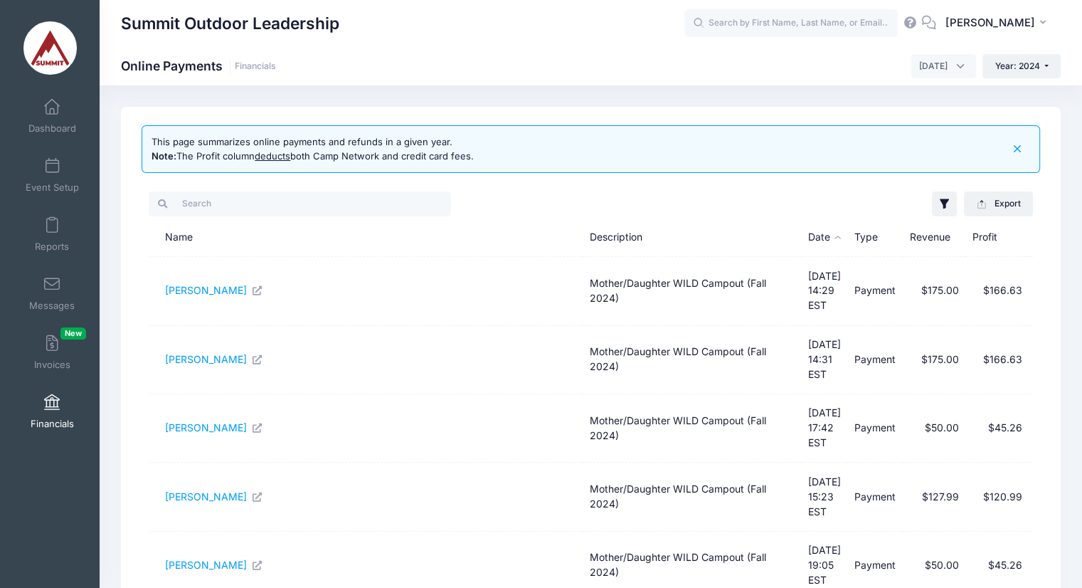
click at [915, 77] on span "[DATE]" at bounding box center [943, 66] width 65 height 24
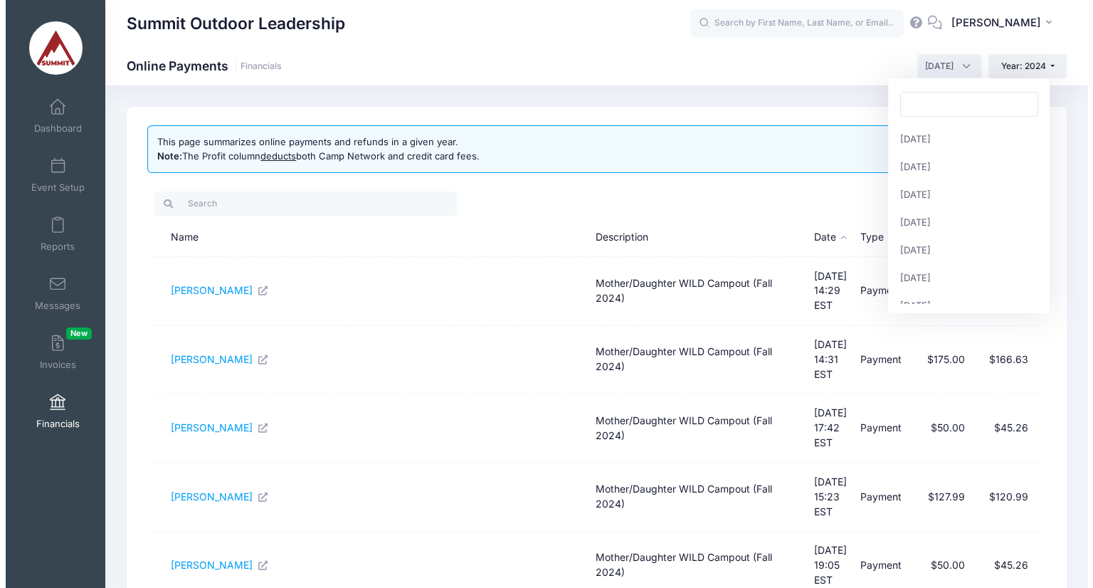
scroll to position [182, 0]
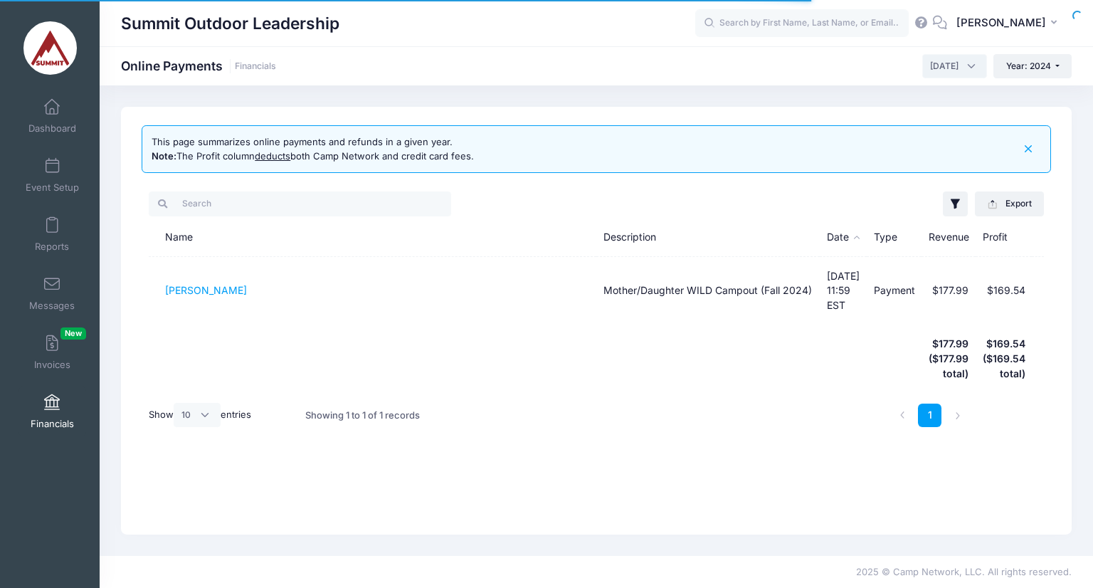
click at [933, 60] on span "[DATE]" at bounding box center [944, 66] width 28 height 13
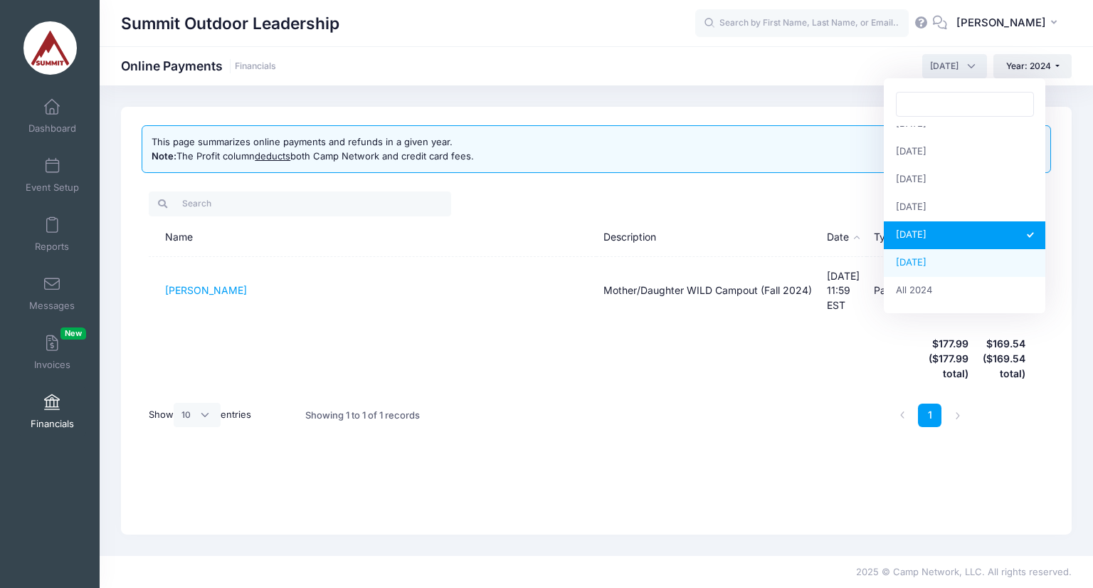
select select "12"
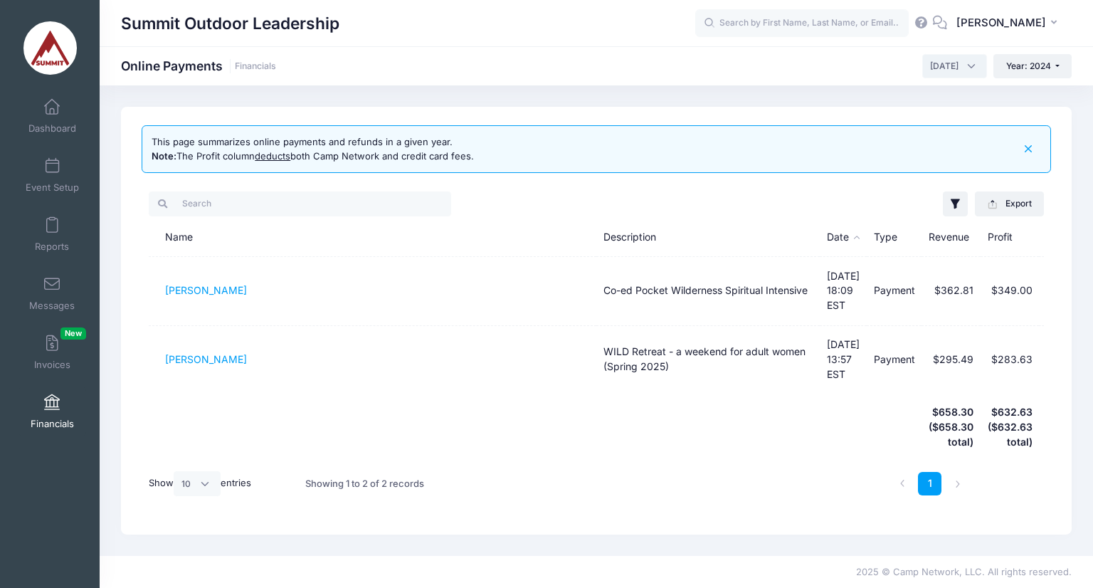
click at [487, 393] on th at bounding box center [373, 427] width 448 height 68
click at [427, 393] on th at bounding box center [373, 427] width 448 height 68
click at [636, 420] on th at bounding box center [707, 427] width 223 height 68
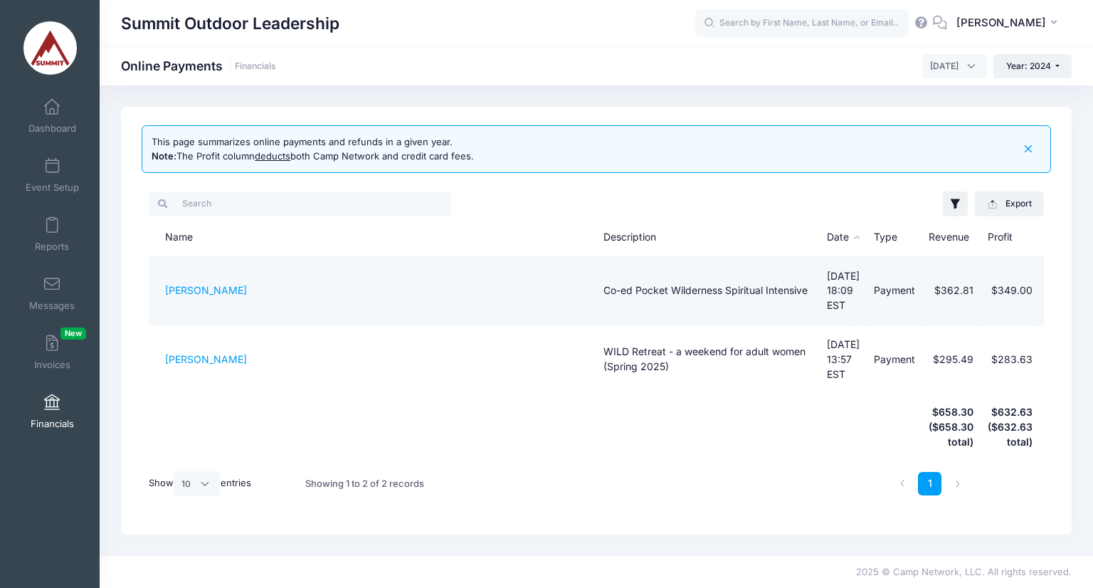
click at [631, 272] on td "Co-ed Pocket Wilderness Spiritual Intensive" at bounding box center [707, 291] width 223 height 68
click at [182, 291] on td "[PERSON_NAME]" at bounding box center [373, 291] width 448 height 68
click at [193, 288] on link "[PERSON_NAME]" at bounding box center [206, 290] width 82 height 12
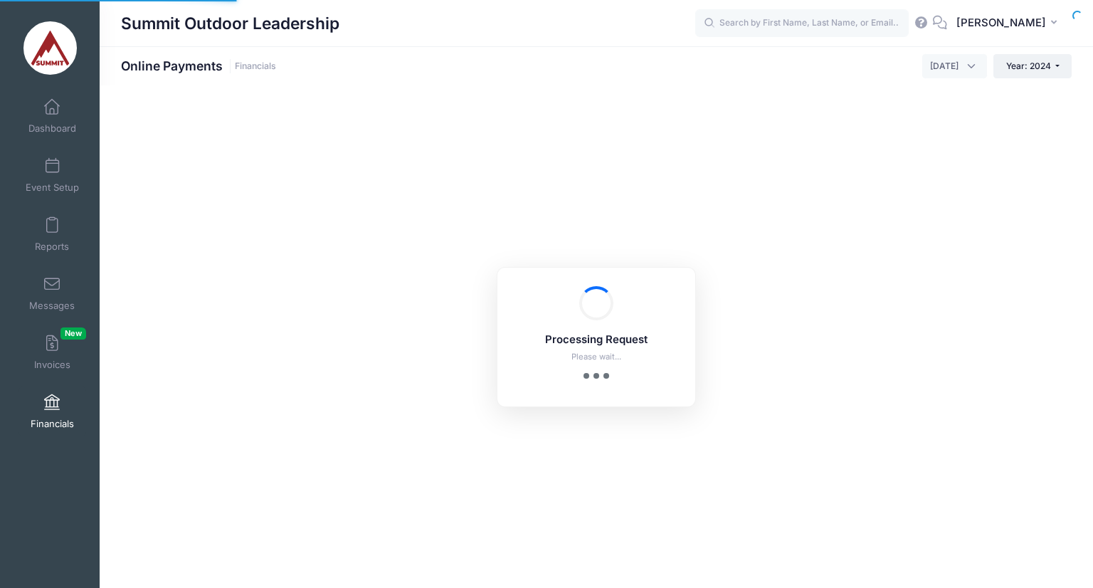
select select "12"
select select "10"
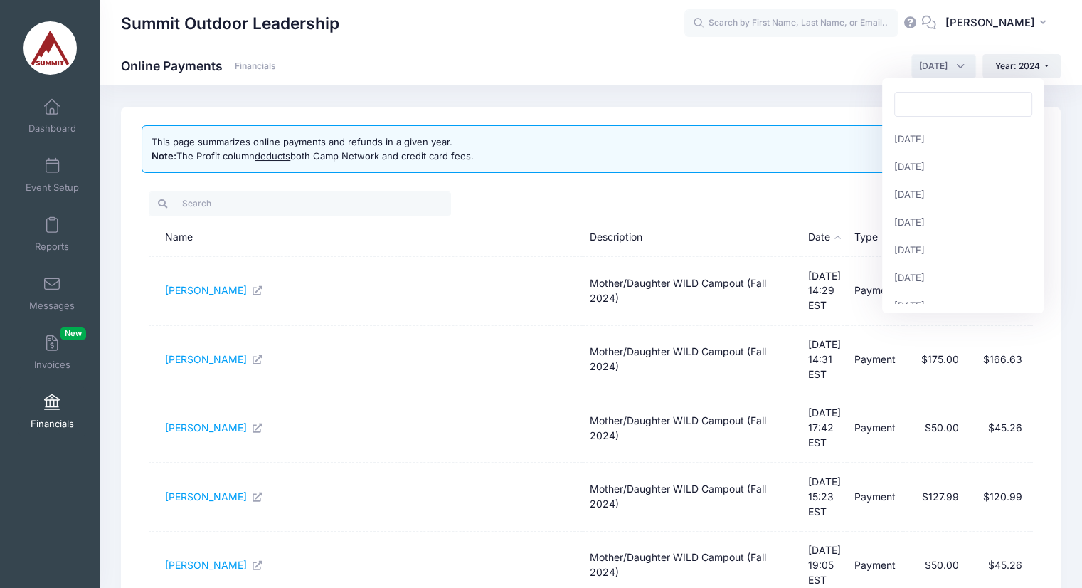
click at [944, 68] on span "[DATE]" at bounding box center [933, 66] width 28 height 13
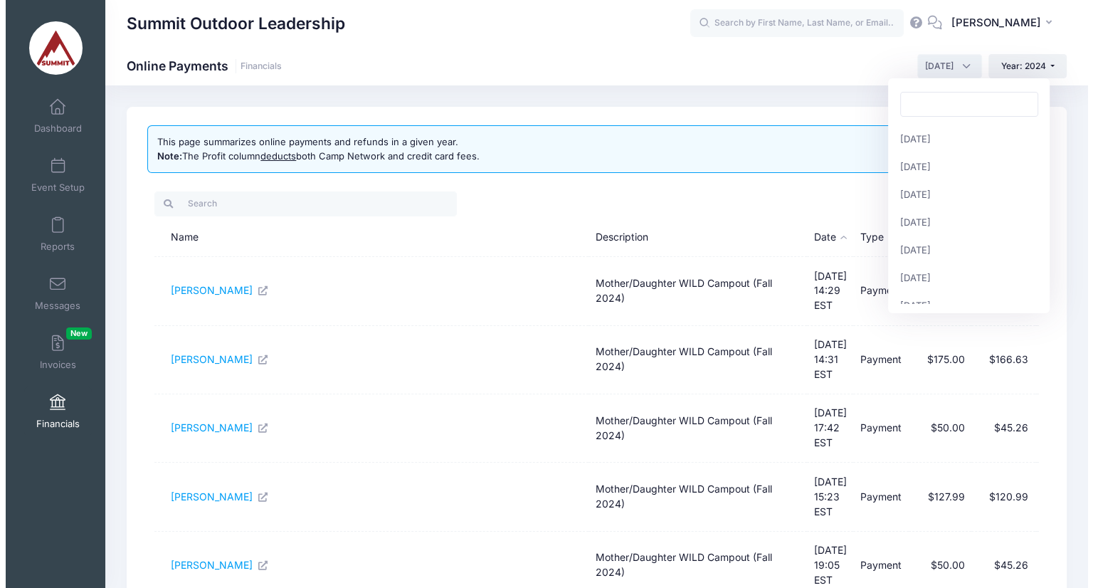
scroll to position [182, 0]
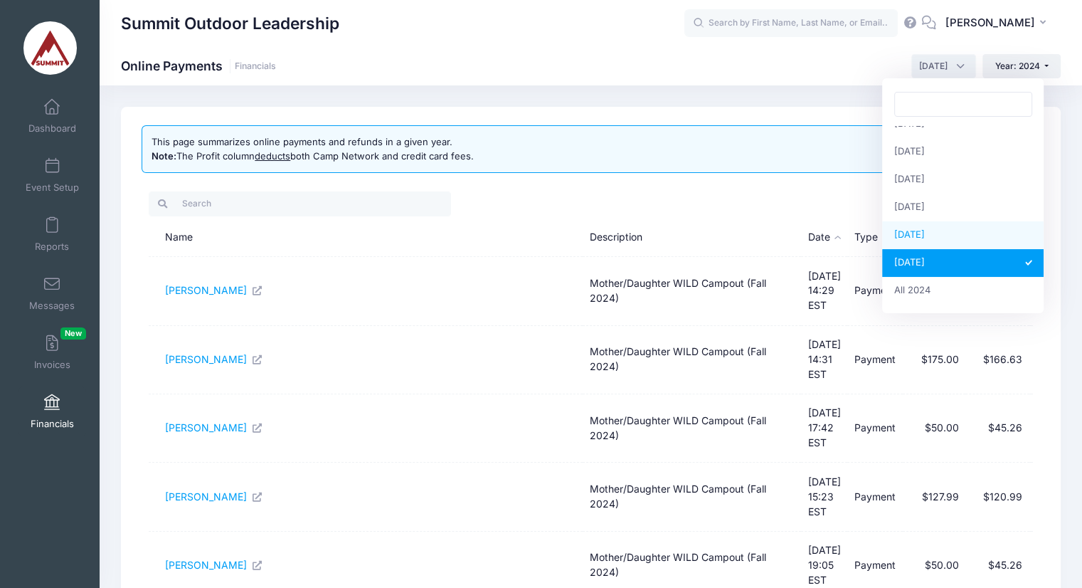
drag, startPoint x: 914, startPoint y: 248, endPoint x: 913, endPoint y: 235, distance: 13.6
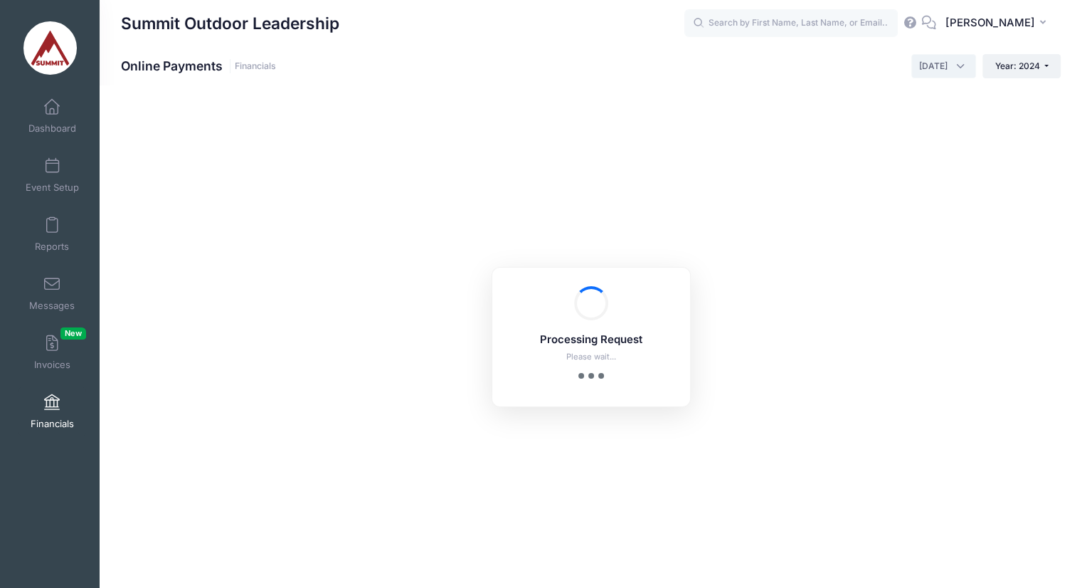
click at [913, 235] on div "Processing Request Please wait... Processing Request Please wait... Processing …" at bounding box center [591, 336] width 983 height 502
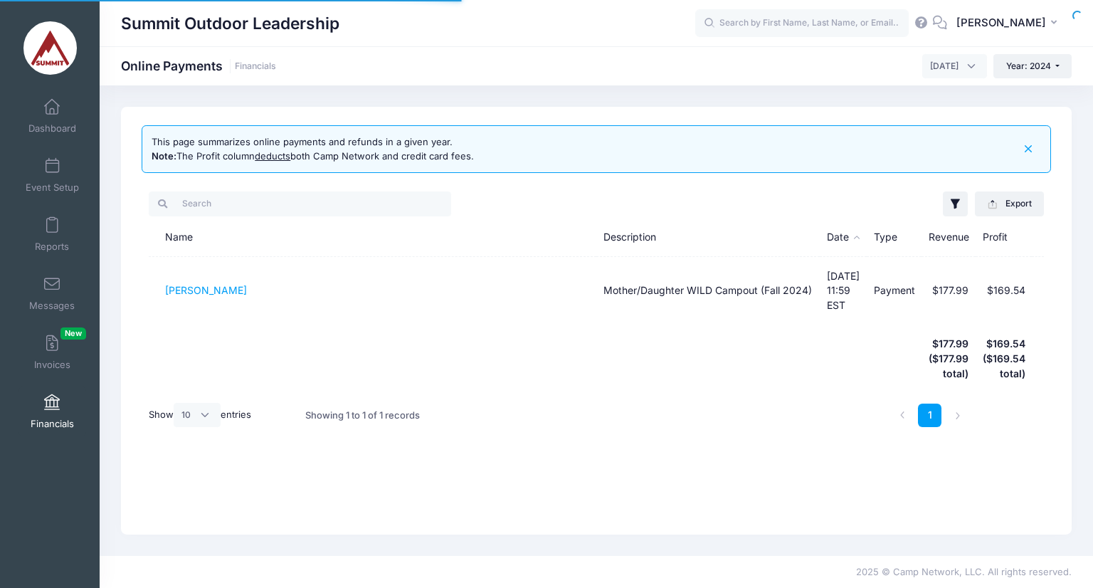
click at [930, 72] on span "November 2024" at bounding box center [944, 66] width 28 height 13
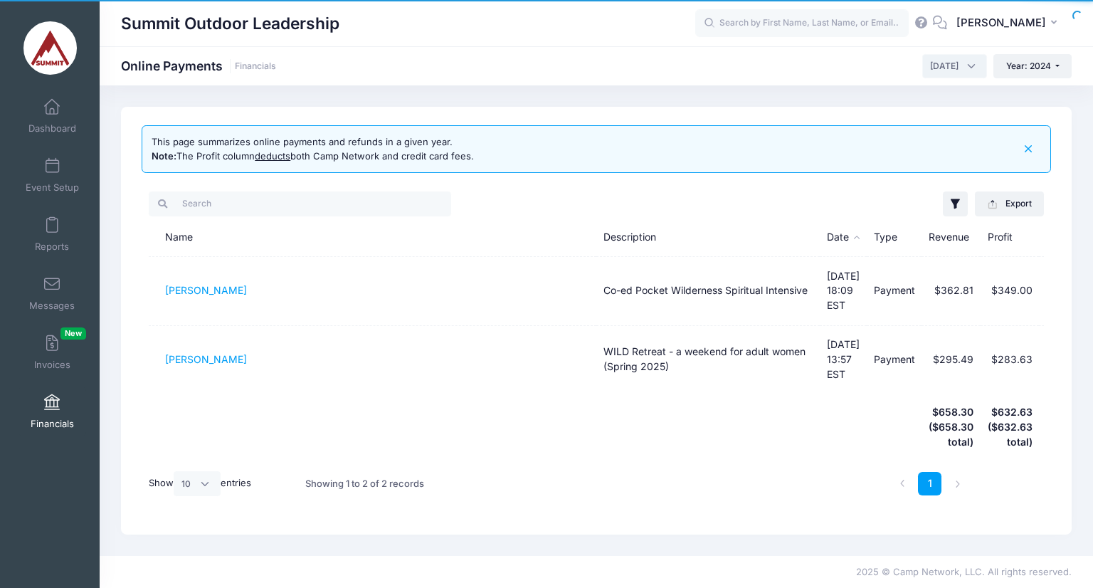
click at [660, 83] on div "Summit Outdoor Leadership Online Payments Financials January 2024 February 2024…" at bounding box center [596, 65] width 993 height 39
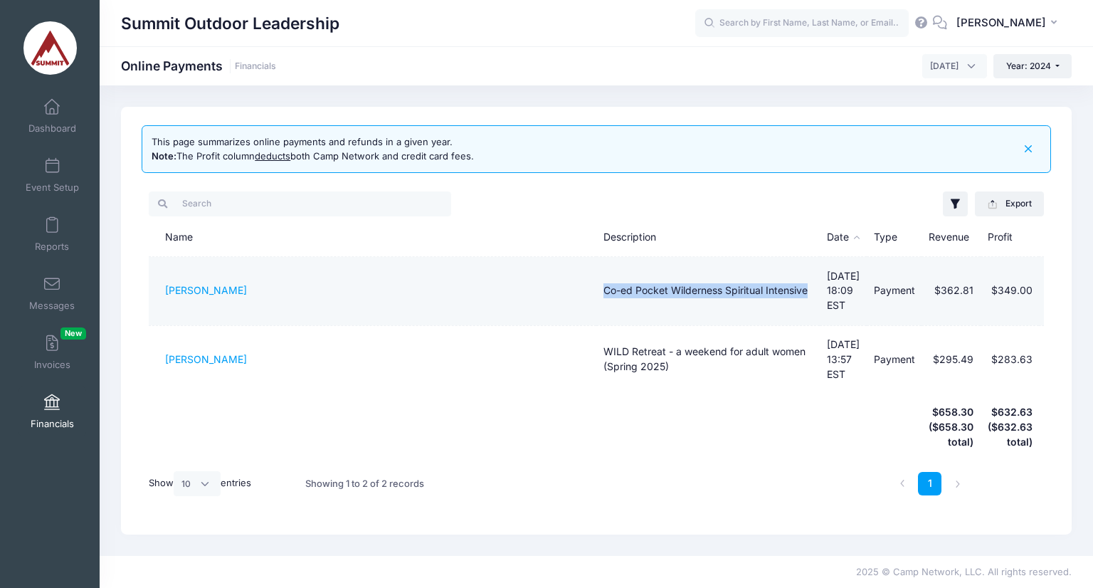
drag, startPoint x: 663, startPoint y: 295, endPoint x: 582, endPoint y: 278, distance: 82.9
click at [596, 278] on td "Co-ed Pocket Wilderness Spiritual Intensive" at bounding box center [707, 291] width 223 height 68
copy td "Co-ed Pocket Wilderness Spiritual Intensive"
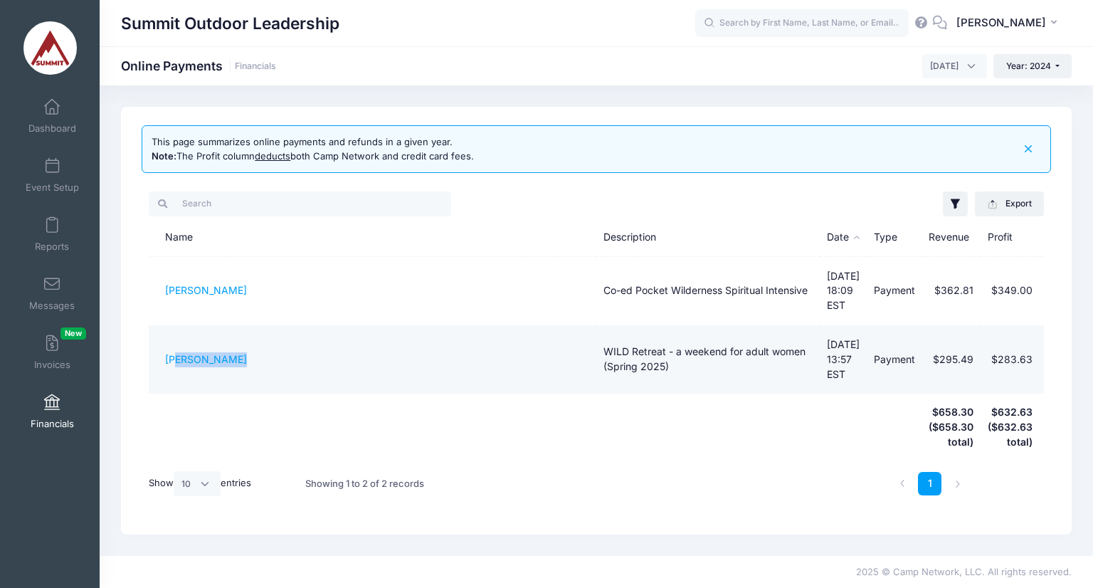
drag, startPoint x: 177, startPoint y: 359, endPoint x: 253, endPoint y: 354, distance: 76.3
click at [253, 354] on td "Louann Pepper" at bounding box center [373, 360] width 448 height 68
drag, startPoint x: 171, startPoint y: 348, endPoint x: 180, endPoint y: 351, distance: 9.7
click at [180, 351] on td "Louann Pepper" at bounding box center [373, 360] width 448 height 68
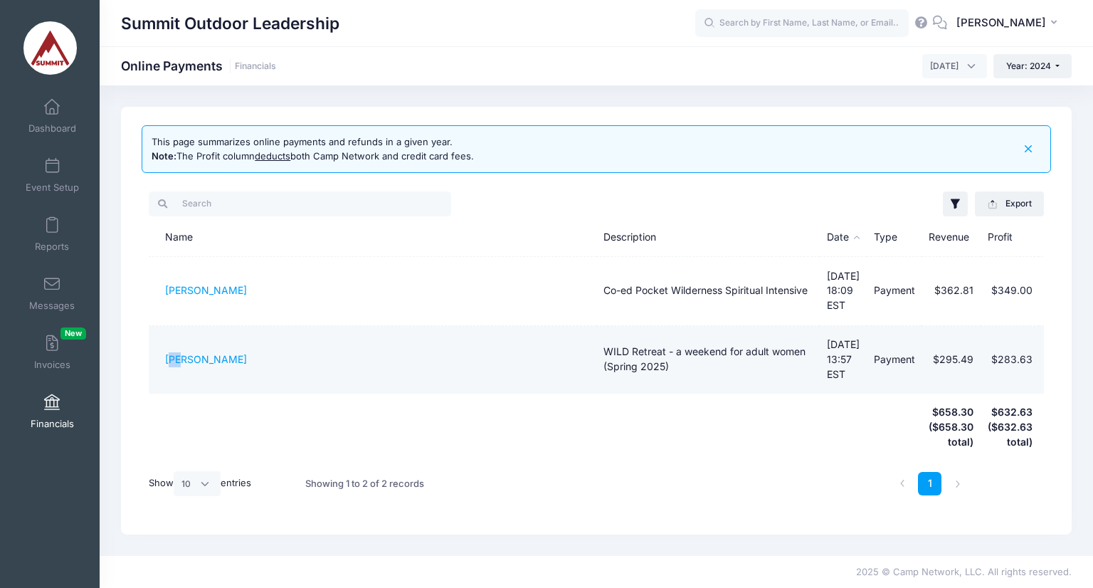
click at [169, 351] on td "Louann Pepper" at bounding box center [373, 360] width 448 height 68
drag, startPoint x: 154, startPoint y: 348, endPoint x: 290, endPoint y: 345, distance: 135.9
click at [290, 345] on td "Louann Pepper" at bounding box center [373, 360] width 448 height 68
copy link "Louann Pepper"
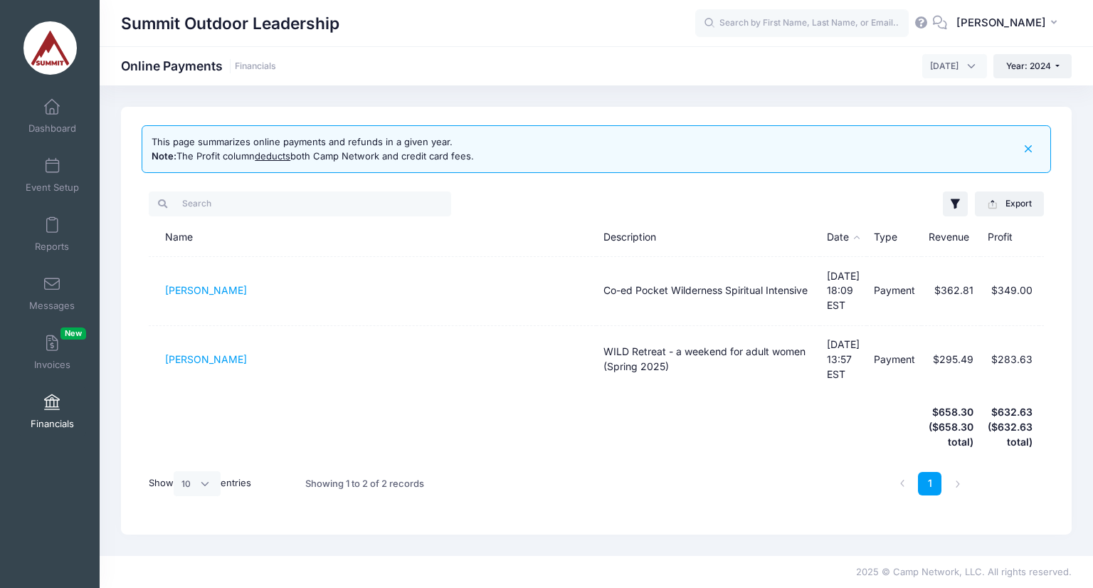
click at [608, 420] on th at bounding box center [707, 427] width 223 height 68
click at [935, 83] on div "Summit Outdoor Leadership Online Payments Financials January 2024 February 2024…" at bounding box center [596, 65] width 993 height 39
click at [930, 67] on span "December 2024" at bounding box center [944, 66] width 28 height 13
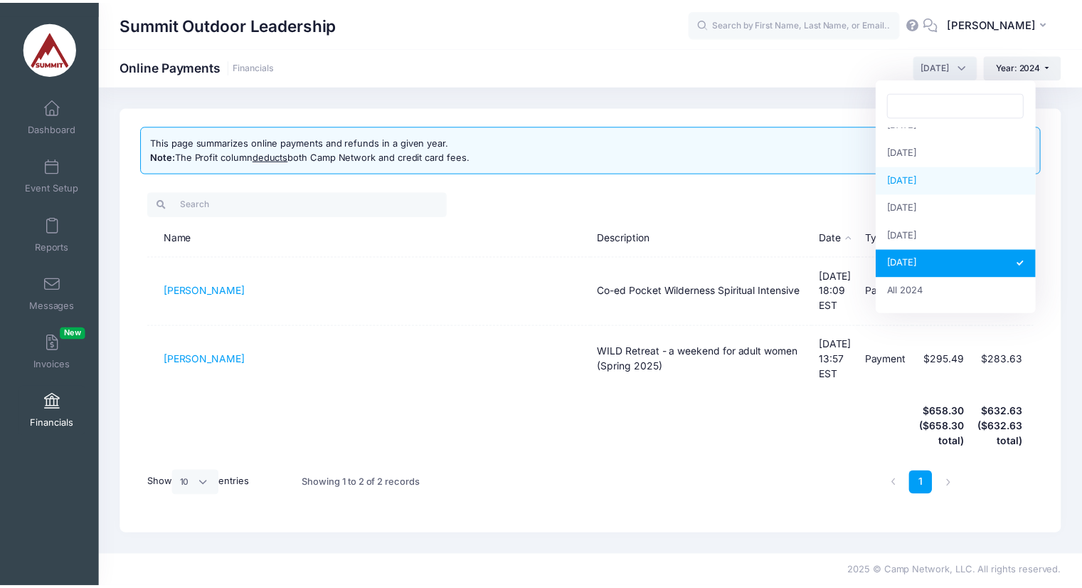
scroll to position [0, 0]
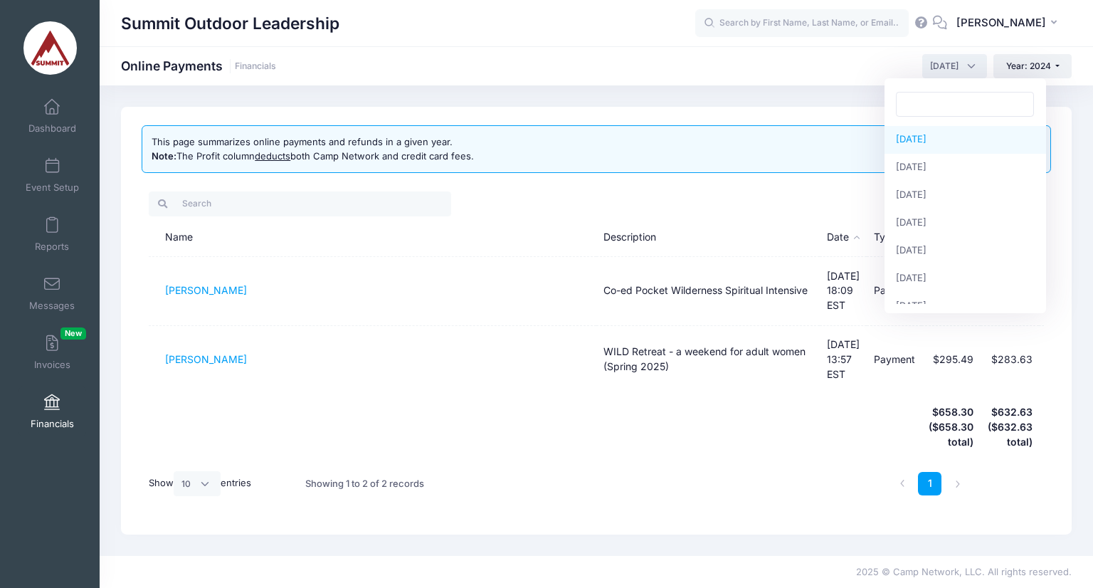
select select "1"
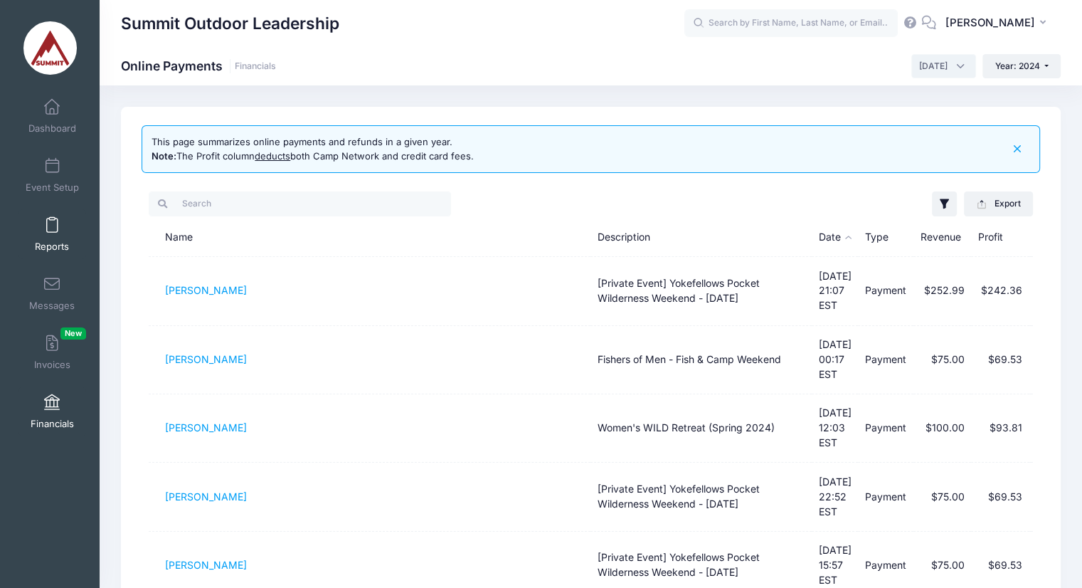
click at [41, 237] on link "Reports" at bounding box center [52, 234] width 68 height 50
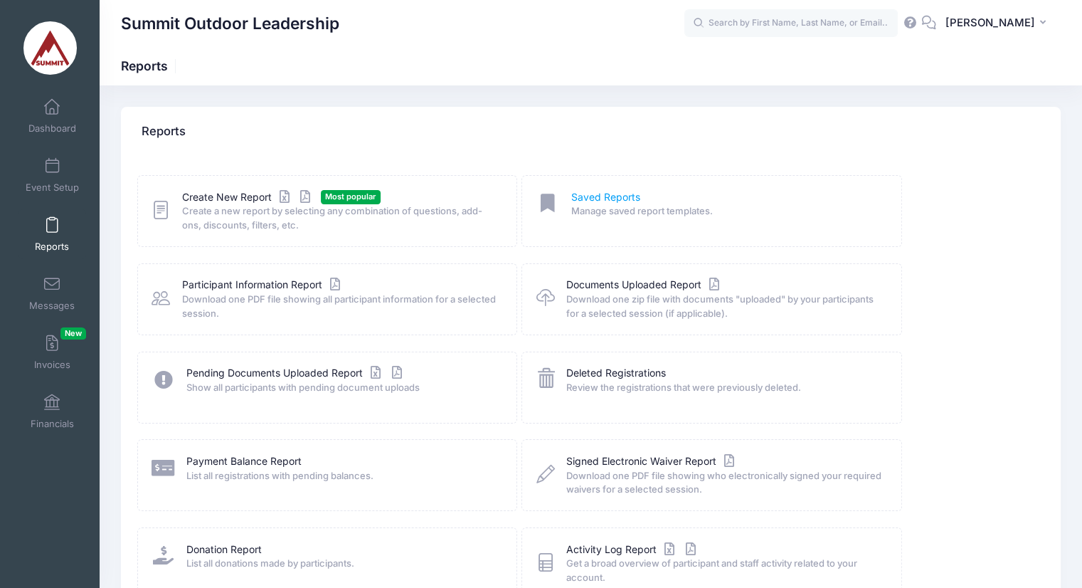
click at [625, 201] on link "Saved Reports" at bounding box center [605, 197] width 69 height 15
click at [54, 177] on link "Event Setup" at bounding box center [52, 175] width 68 height 50
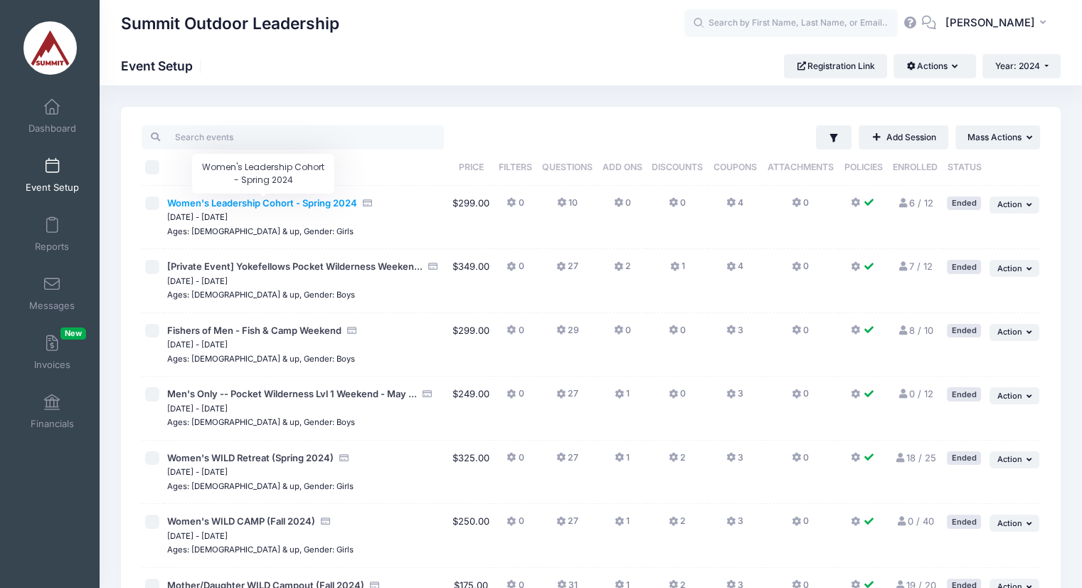
click at [316, 200] on span "Women's Leadership Cohort - Spring 2024" at bounding box center [262, 202] width 190 height 11
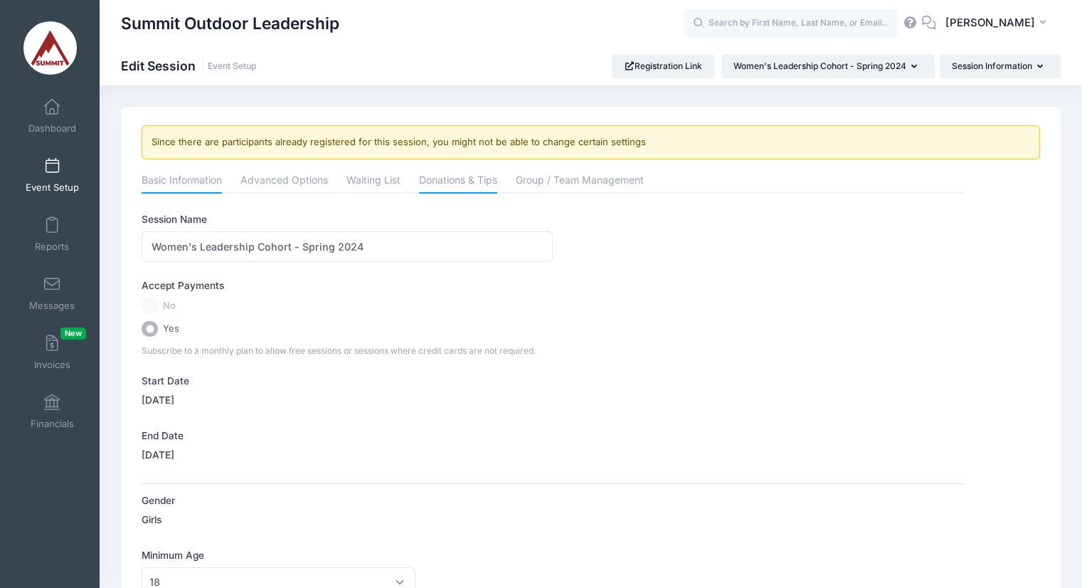
click at [476, 174] on link "Donations & Tips" at bounding box center [458, 182] width 78 height 26
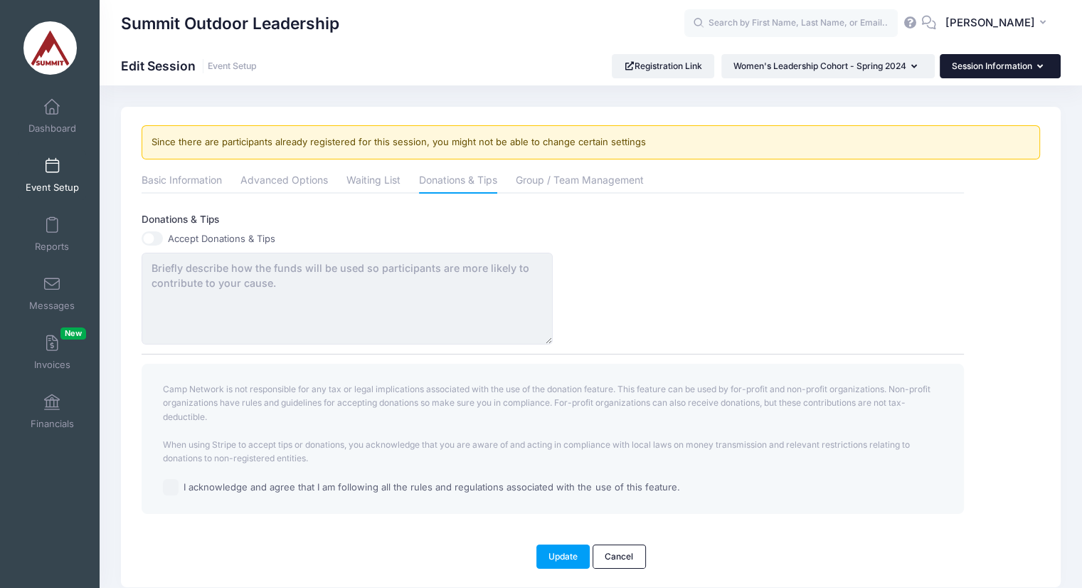
click at [988, 74] on button "Session Information" at bounding box center [1000, 66] width 121 height 24
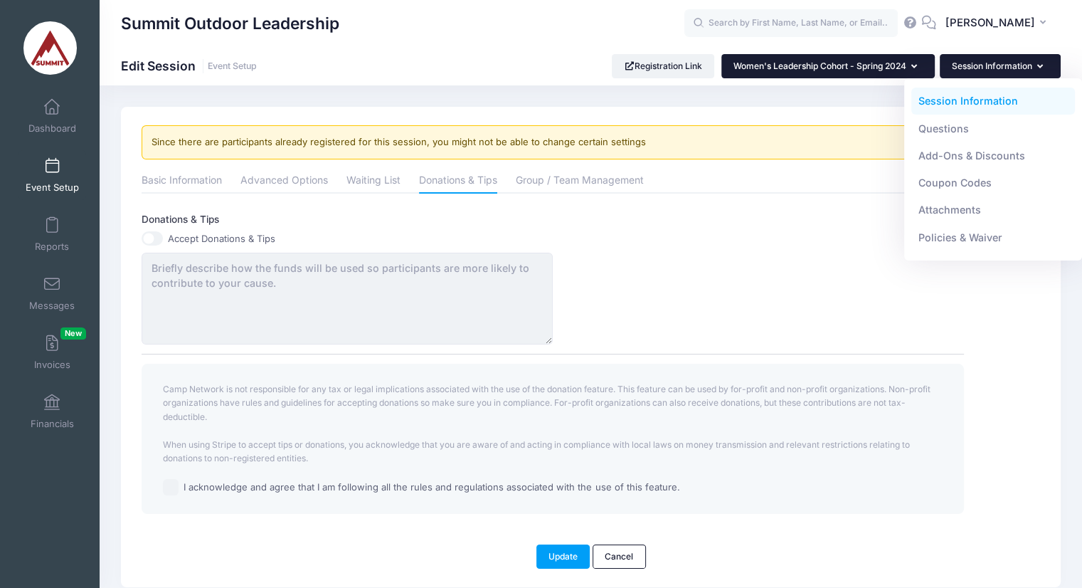
click at [832, 75] on button "Women's Leadership Cohort - Spring 2024" at bounding box center [827, 66] width 213 height 24
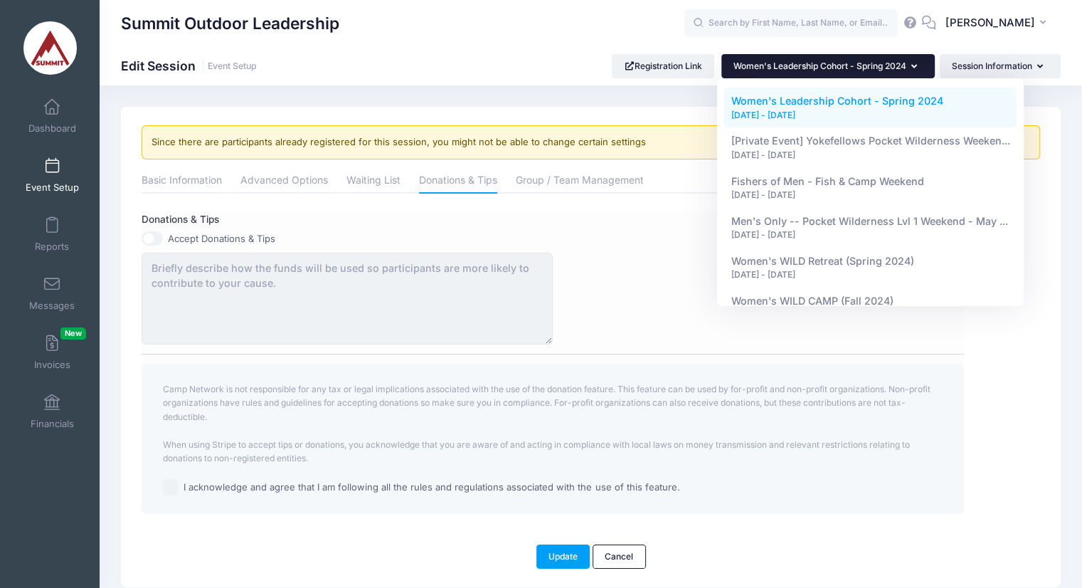
click at [430, 236] on div "Accept Donations & Tips" at bounding box center [347, 238] width 411 height 14
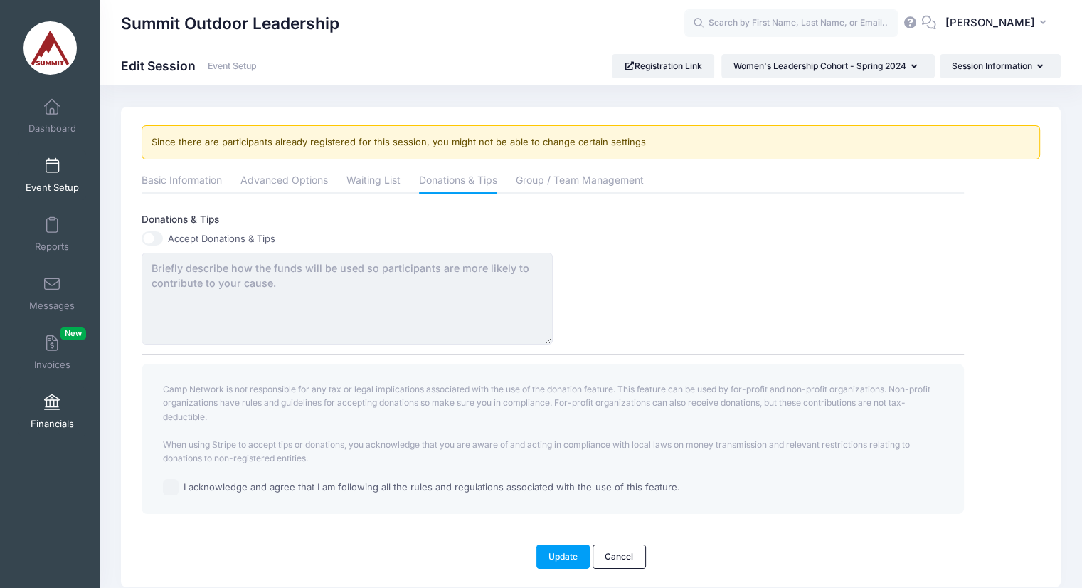
click at [53, 414] on link "Financials" at bounding box center [52, 411] width 68 height 50
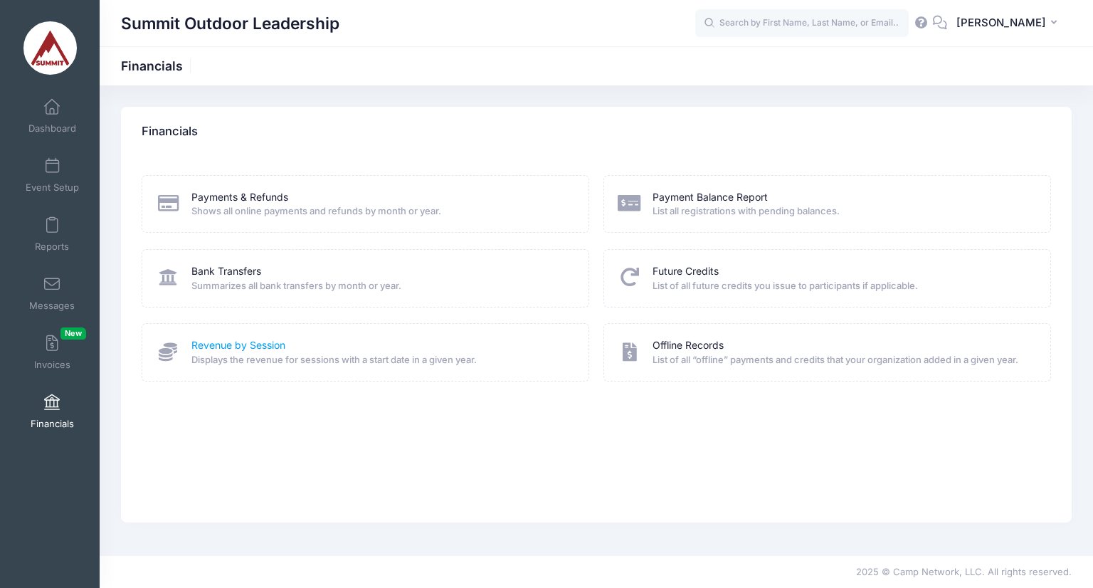
click at [250, 348] on link "Revenue by Session" at bounding box center [238, 345] width 94 height 15
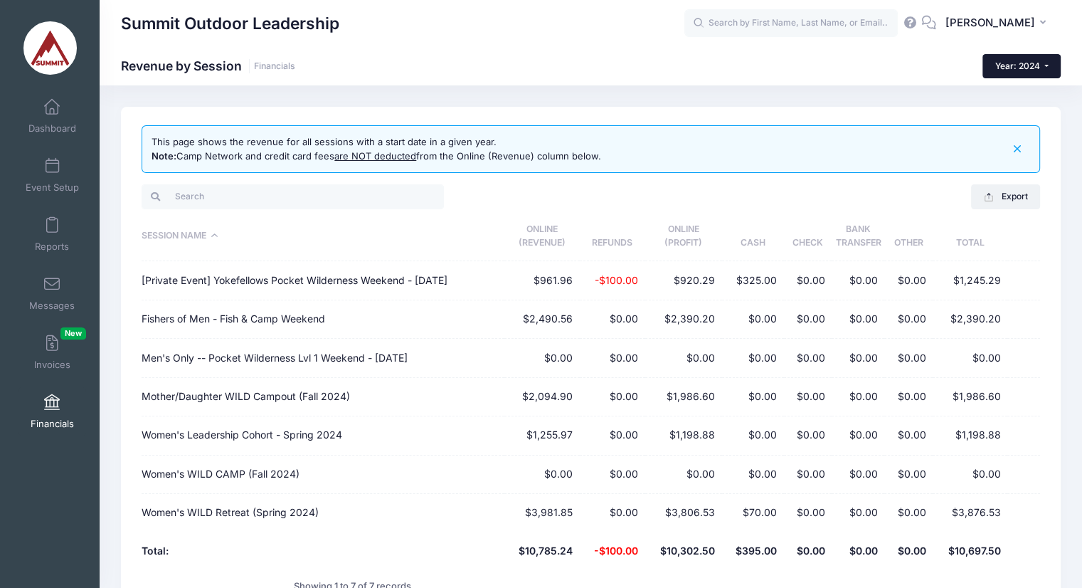
click at [1028, 56] on button "Year: 2024" at bounding box center [1022, 66] width 78 height 24
click at [1028, 58] on button "Year: 2024" at bounding box center [1022, 66] width 78 height 24
click at [1030, 129] on link "Year: 2023" at bounding box center [1029, 130] width 92 height 18
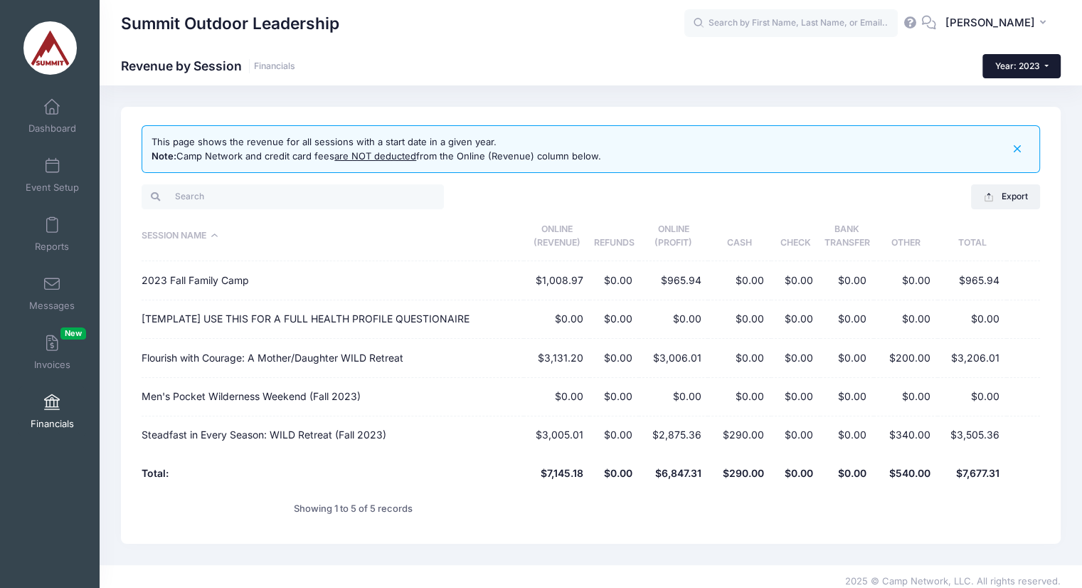
click at [1020, 77] on button "Year: 2023" at bounding box center [1022, 66] width 78 height 24
click at [1017, 111] on link "Year: 2024" at bounding box center [1029, 111] width 92 height 18
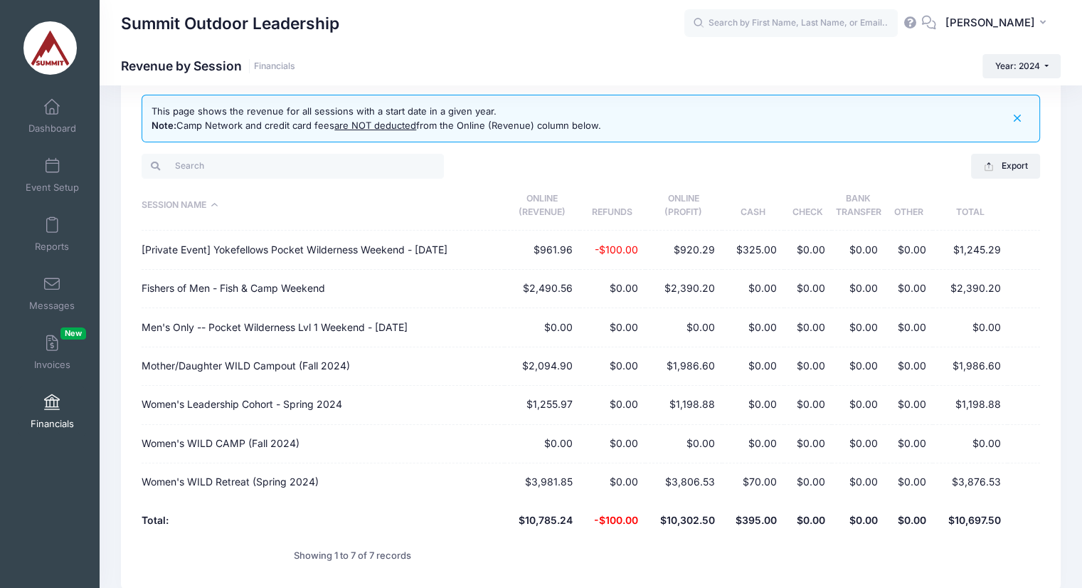
scroll to position [52, 0]
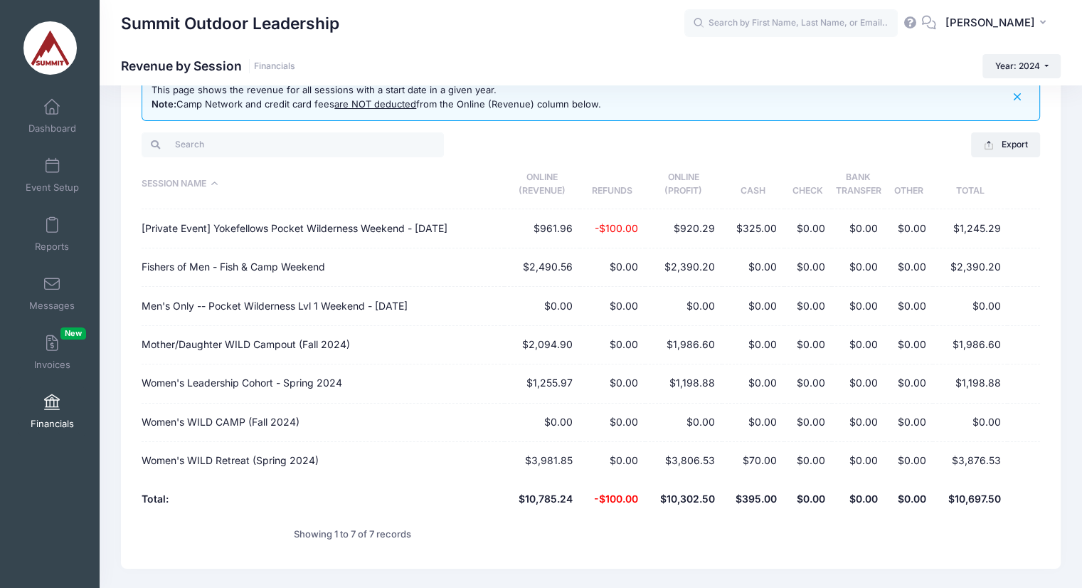
click at [759, 463] on td "$70.00" at bounding box center [753, 461] width 62 height 38
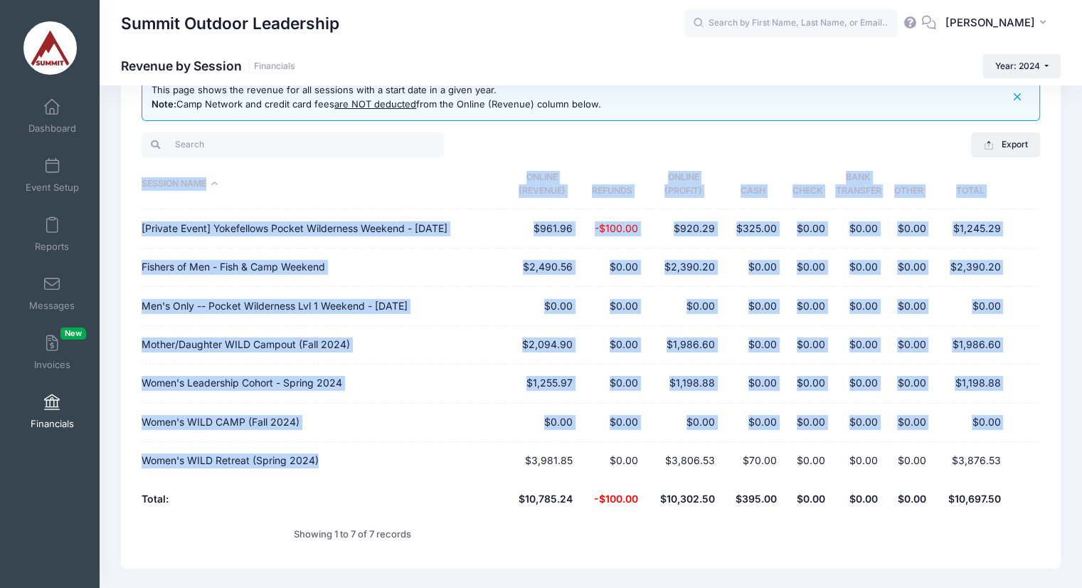
drag, startPoint x: 348, startPoint y: 456, endPoint x: 141, endPoint y: 478, distance: 208.2
click at [141, 478] on div "This page shows the revenue for all sessions with a start date in a given year.…" at bounding box center [591, 312] width 940 height 514
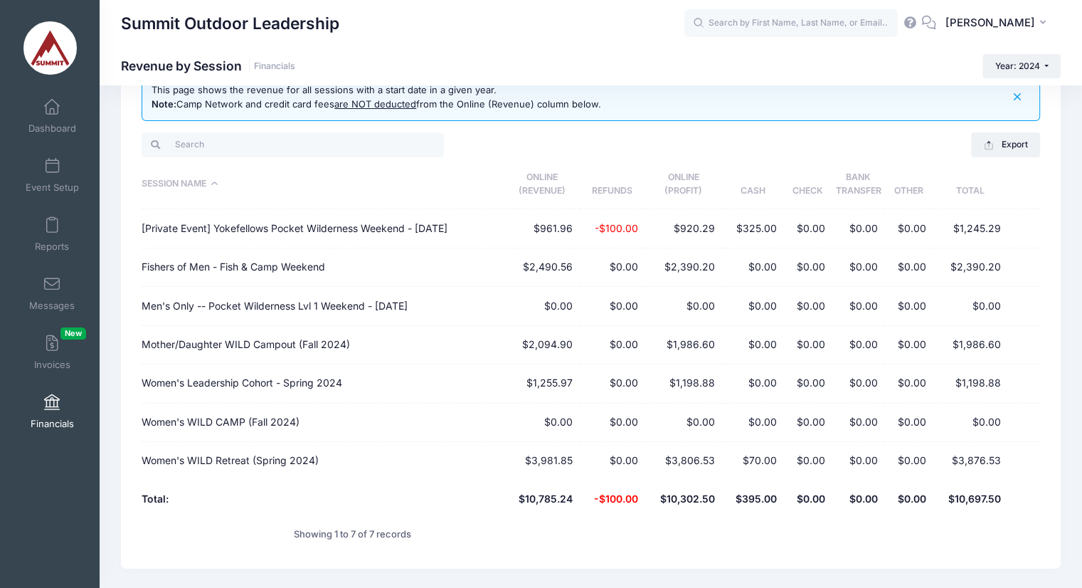
click at [679, 485] on th "$10,302.50" at bounding box center [683, 499] width 77 height 38
click at [763, 231] on td "$325.00" at bounding box center [753, 228] width 62 height 38
click at [453, 223] on td "[Private Event] Yokefellows Pocket Wilderness Weekend - [DATE]" at bounding box center [323, 228] width 363 height 38
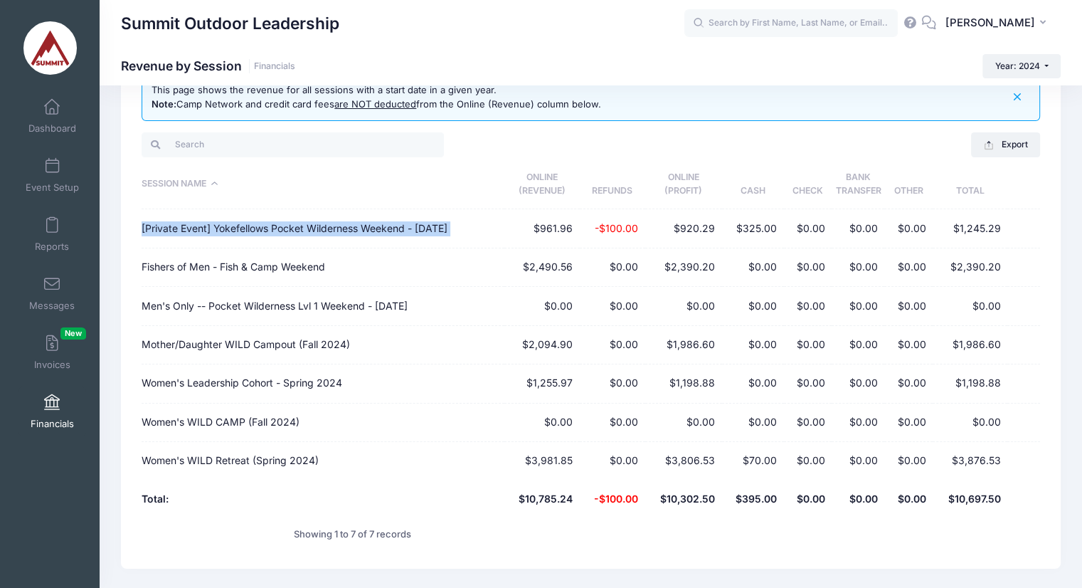
click at [453, 223] on td "[Private Event] Yokefellows Pocket Wilderness Weekend - [DATE]" at bounding box center [323, 228] width 363 height 38
click at [737, 237] on td "$325.00" at bounding box center [753, 228] width 62 height 38
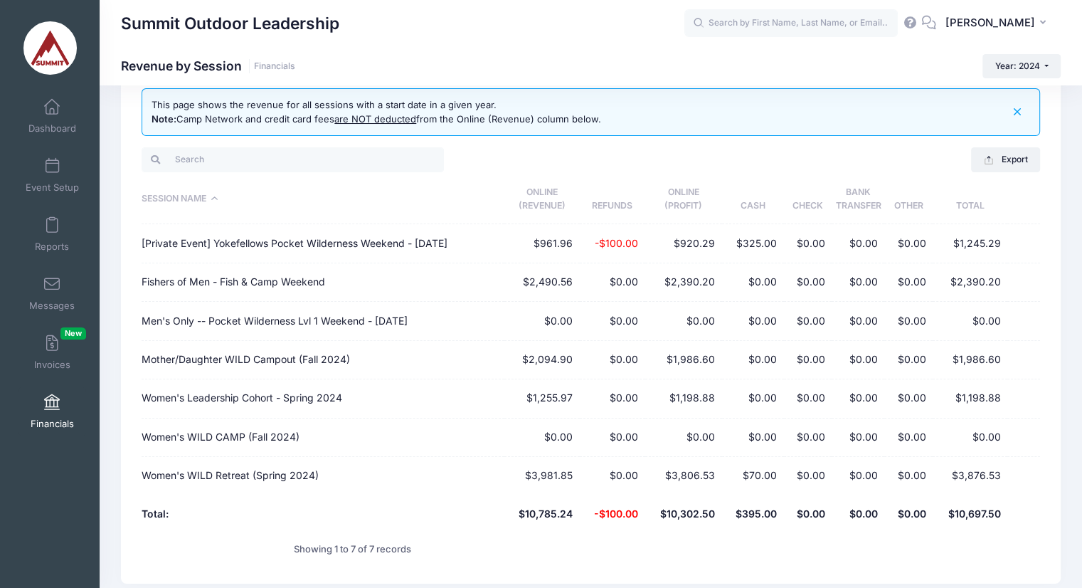
scroll to position [37, 0]
click at [524, 129] on div "This page shows the revenue for all sessions with a start date in a given year.…" at bounding box center [591, 112] width 899 height 48
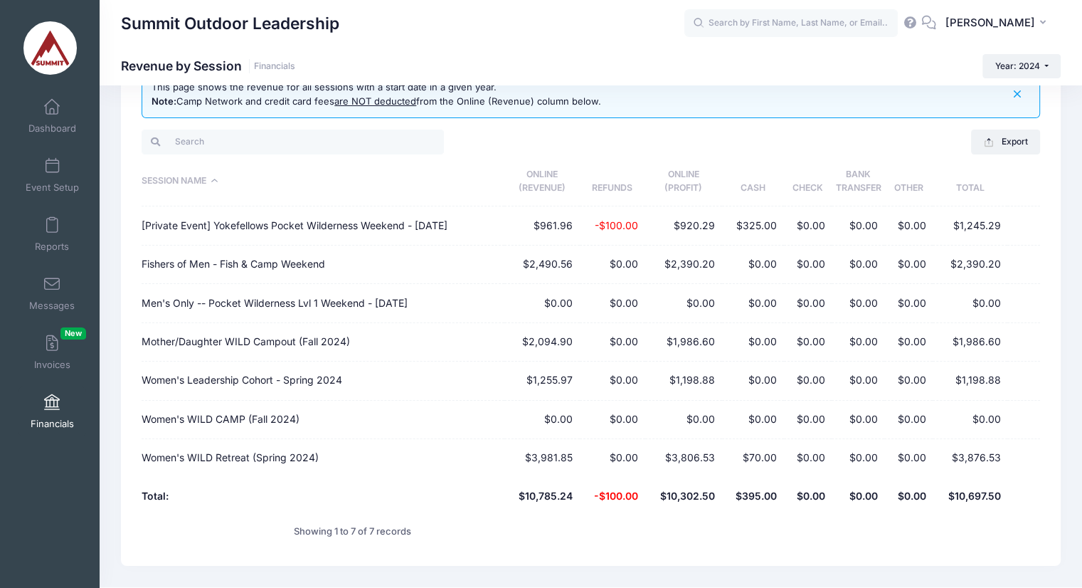
scroll to position [51, 0]
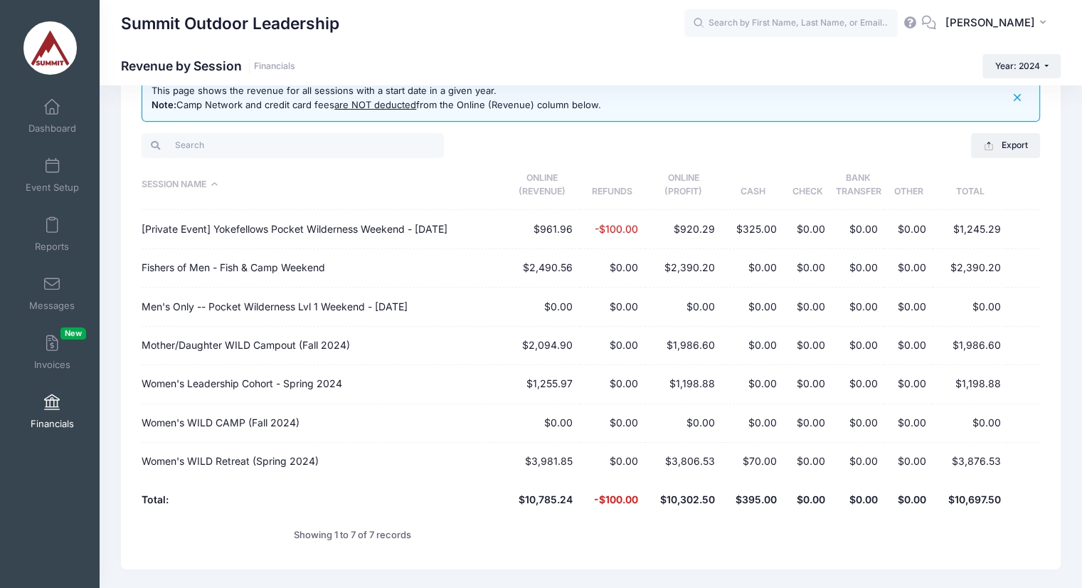
click at [291, 382] on td "Women's Leadership Cohort - Spring 2024" at bounding box center [323, 384] width 363 height 38
